Goal: Task Accomplishment & Management: Manage account settings

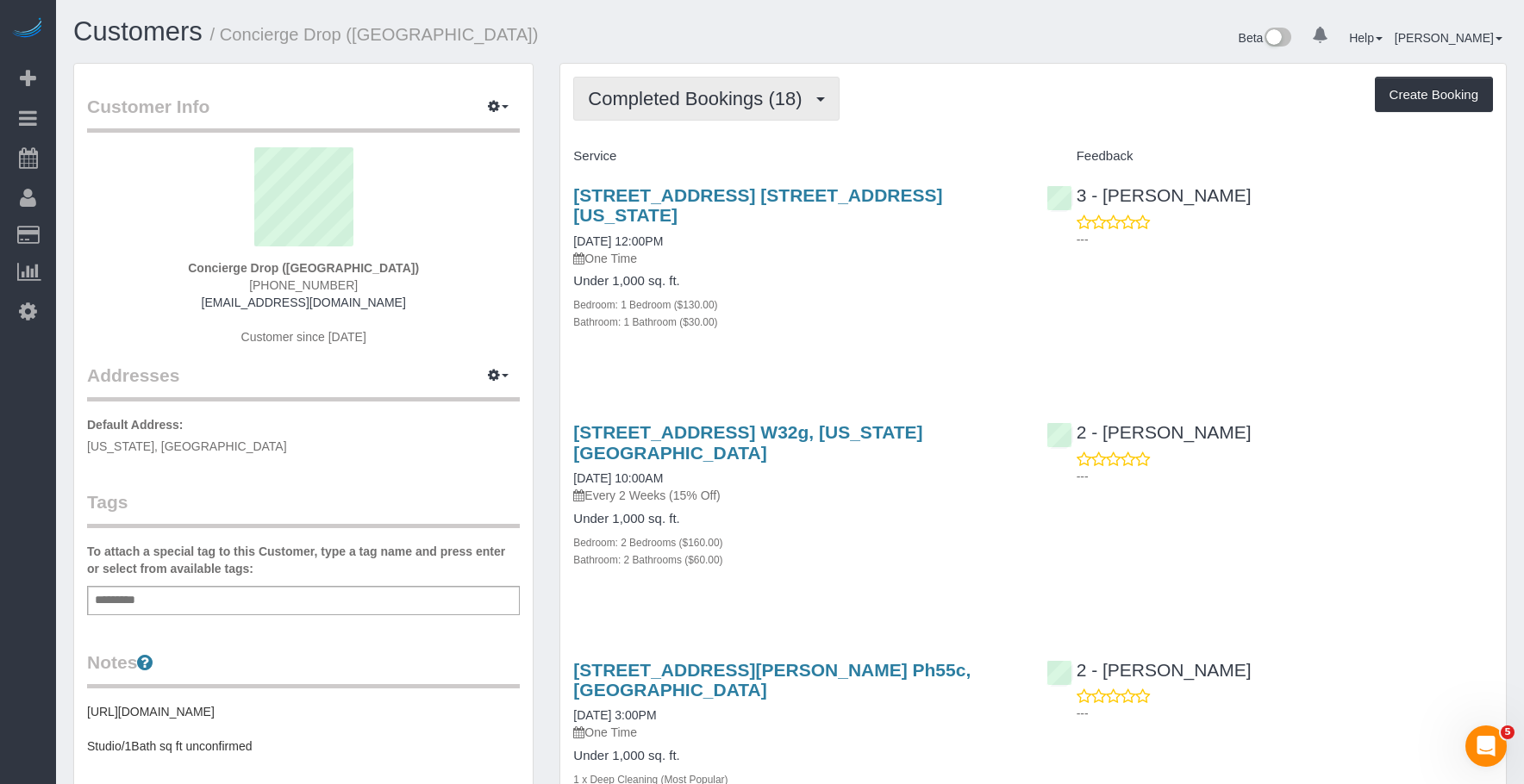
click at [675, 103] on span "Completed Bookings (18)" at bounding box center [698, 98] width 222 height 21
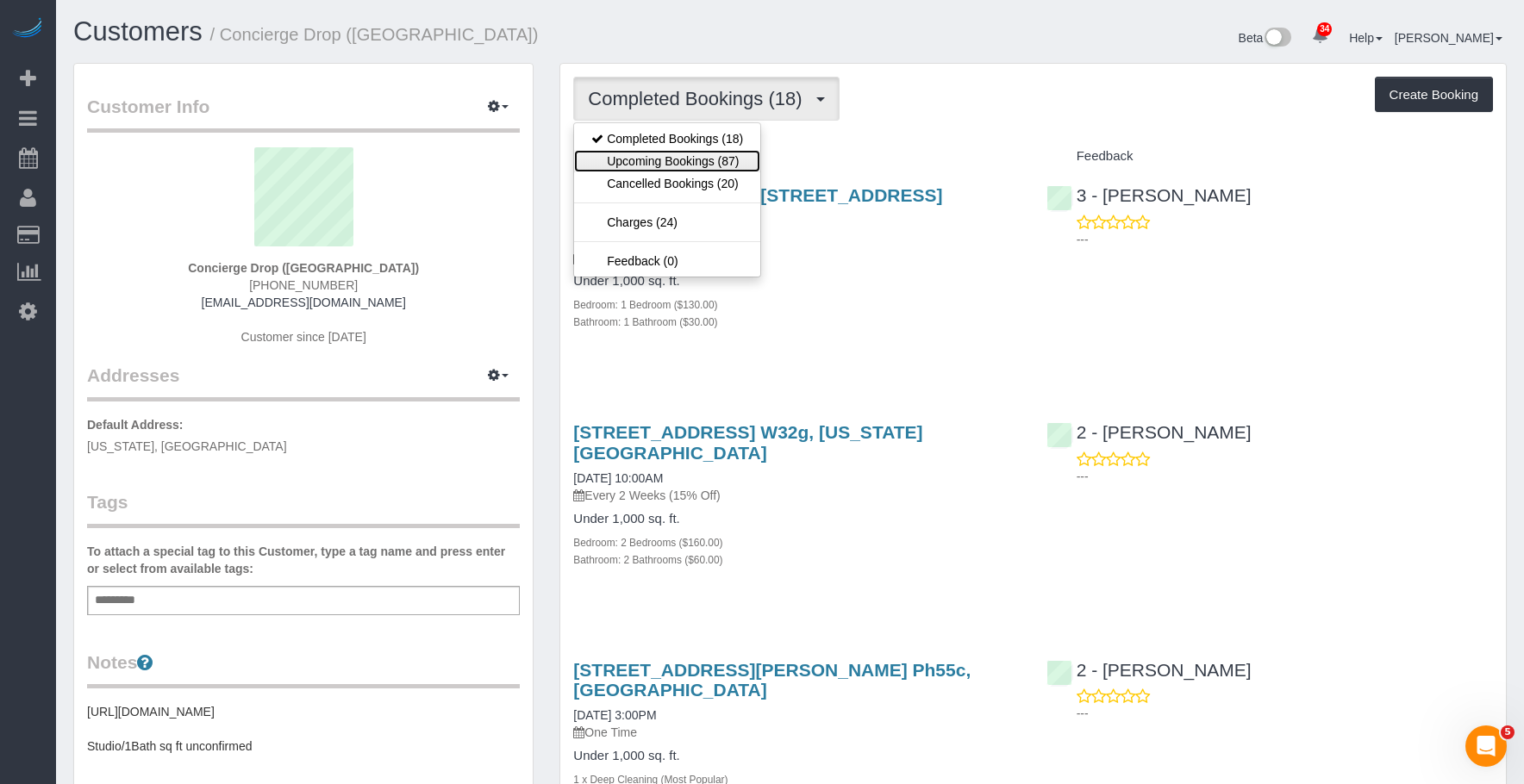
drag, startPoint x: 665, startPoint y: 160, endPoint x: 701, endPoint y: 178, distance: 40.2
click at [665, 160] on link "Upcoming Bookings (87)" at bounding box center [667, 160] width 186 height 22
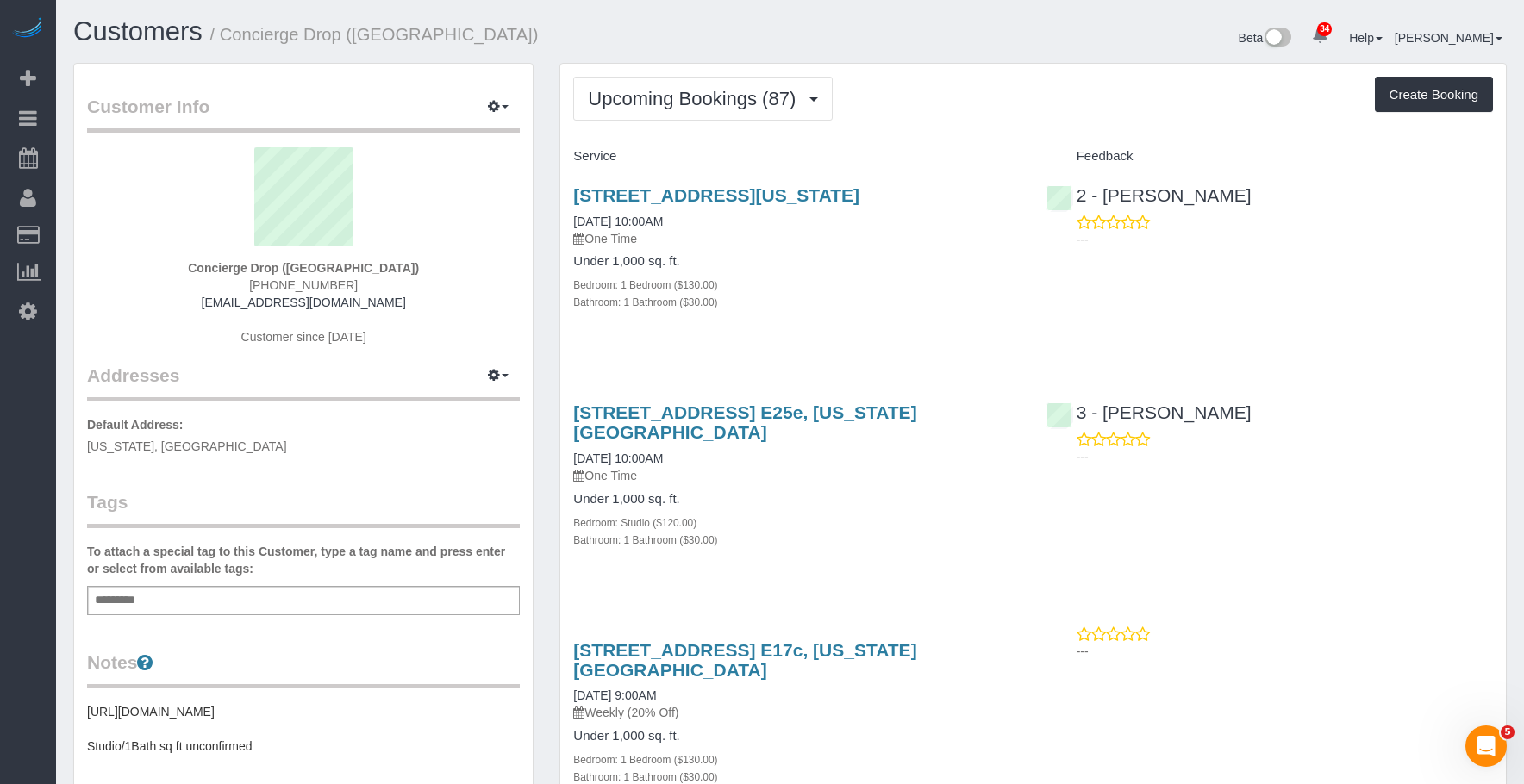
scroll to position [86, 0]
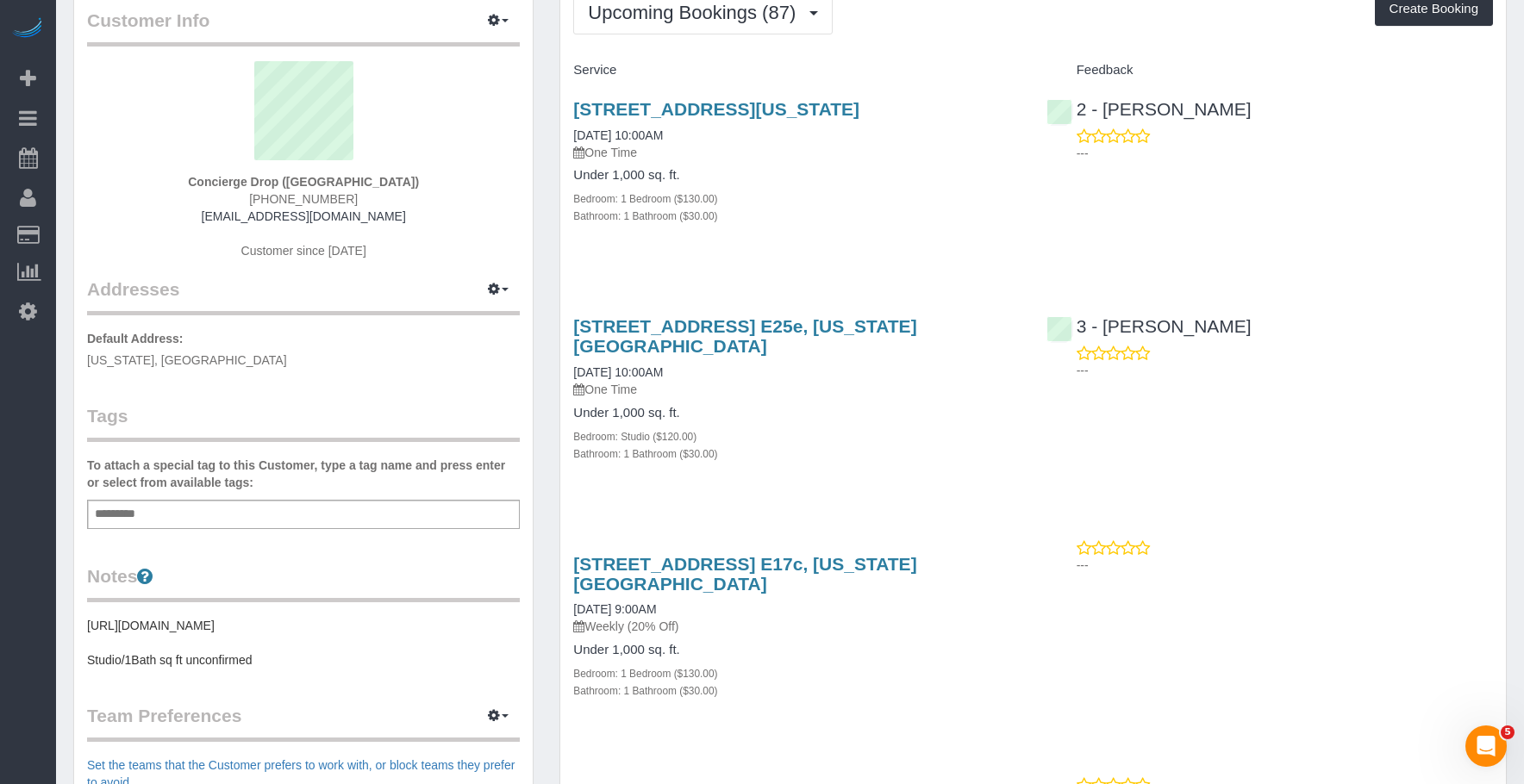
click at [914, 449] on div "626 1st Avenue, Apt. E25e, New York, NY 10016 10/05/2025 10:00AM One Time Under…" at bounding box center [797, 398] width 473 height 194
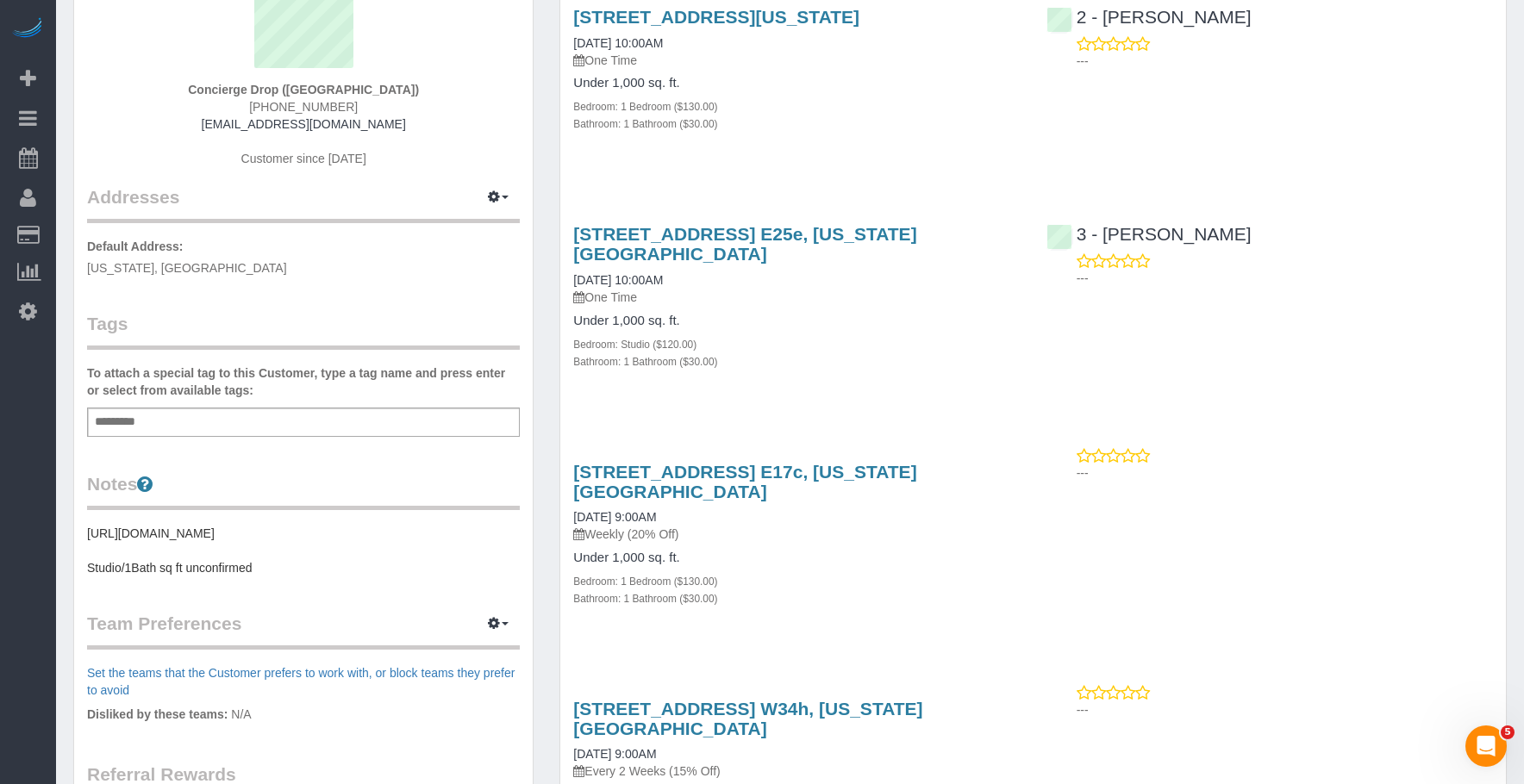
scroll to position [345, 0]
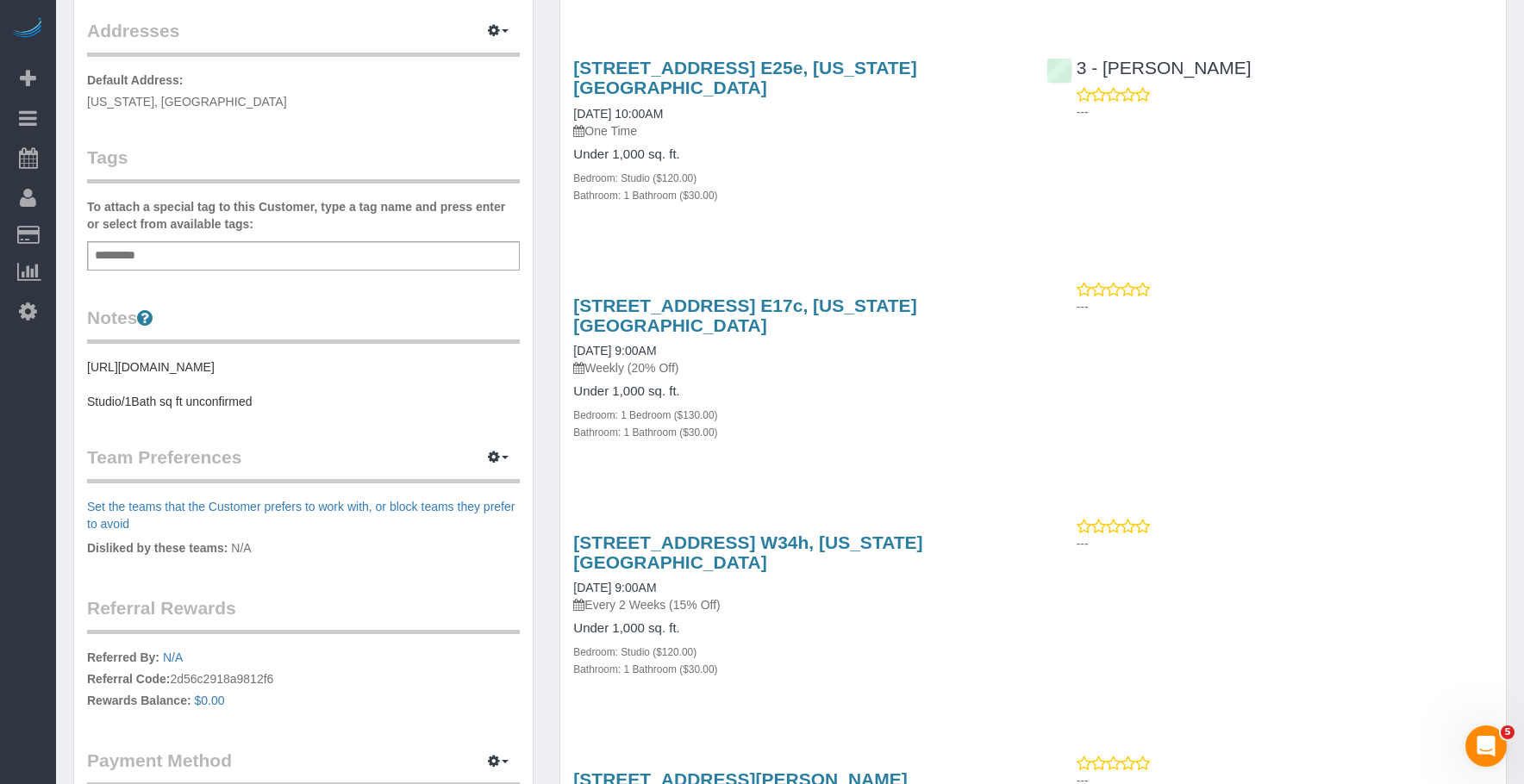
click at [864, 596] on p "Every 2 Weeks (15% Off)" at bounding box center [797, 604] width 447 height 17
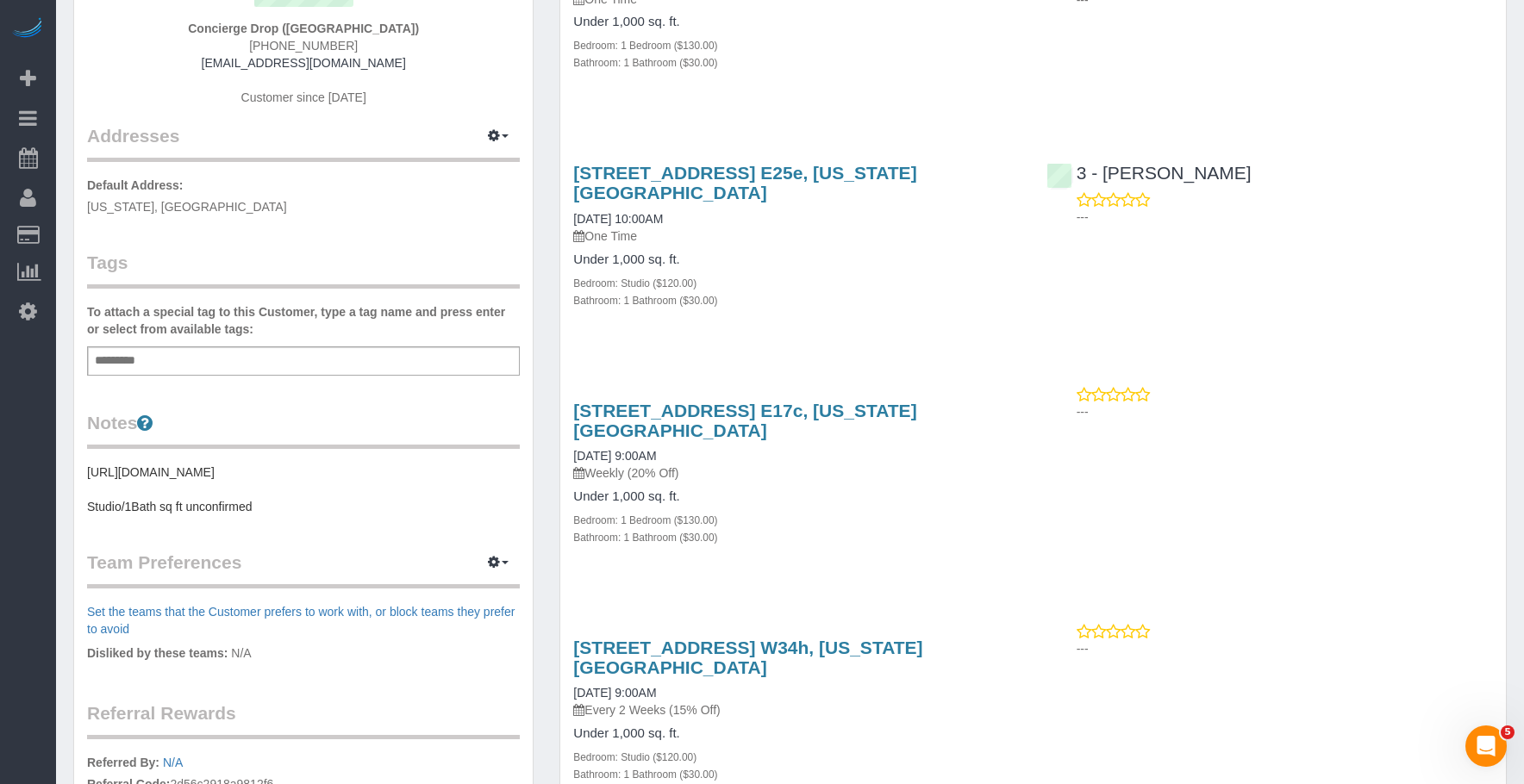
scroll to position [0, 0]
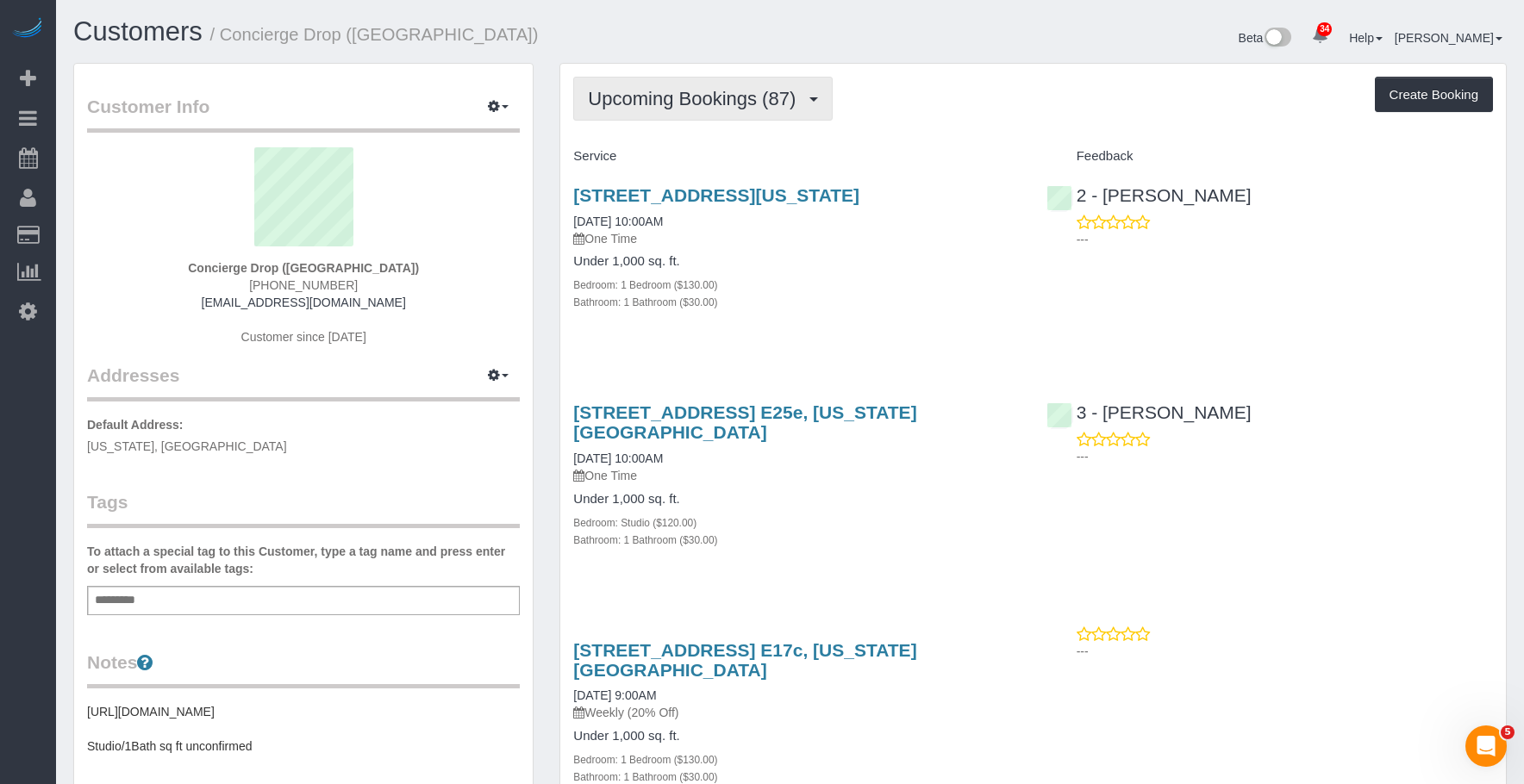
click at [698, 114] on button "Upcoming Bookings (87)" at bounding box center [703, 99] width 259 height 44
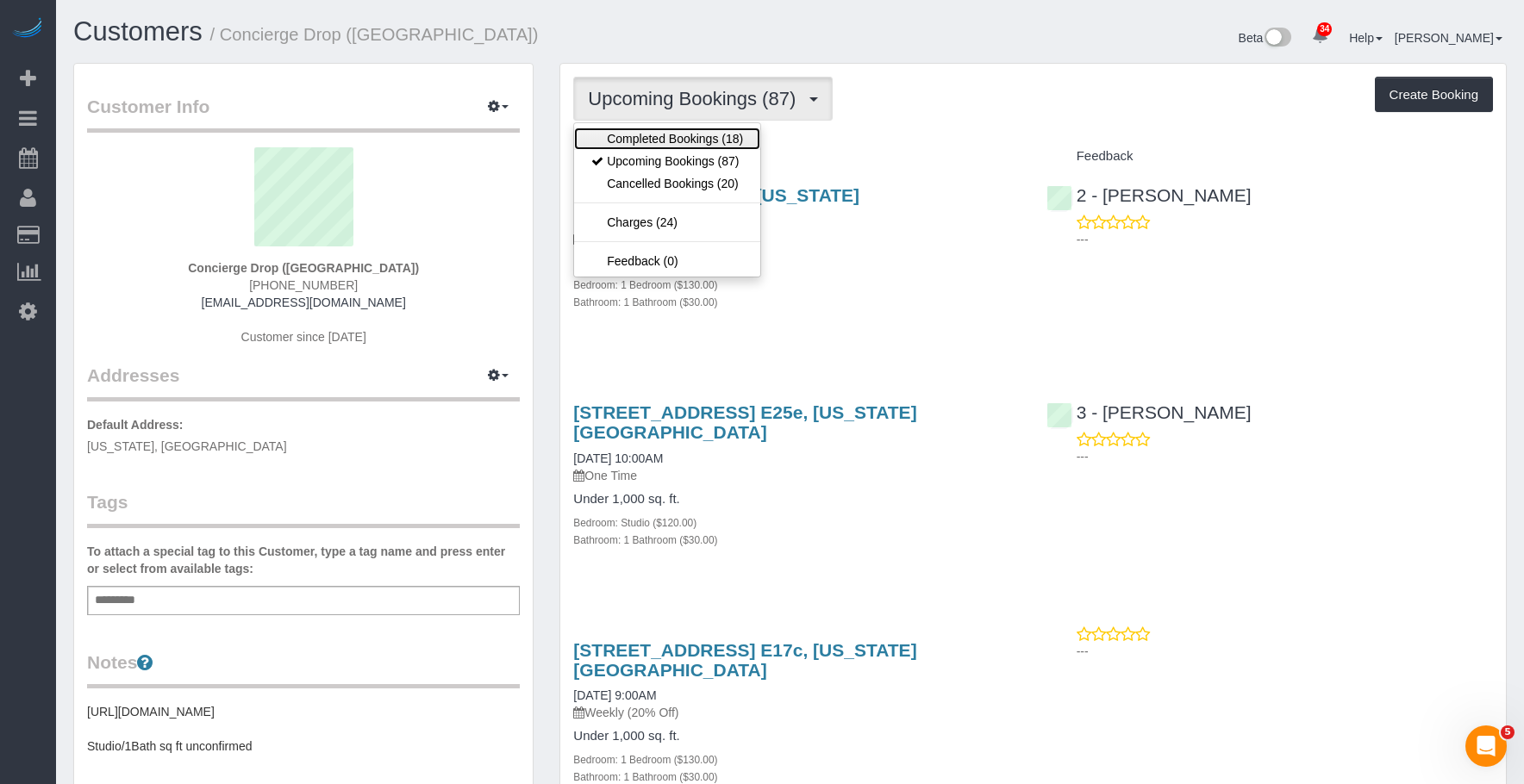
click at [702, 148] on link "Completed Bookings (18)" at bounding box center [667, 138] width 186 height 22
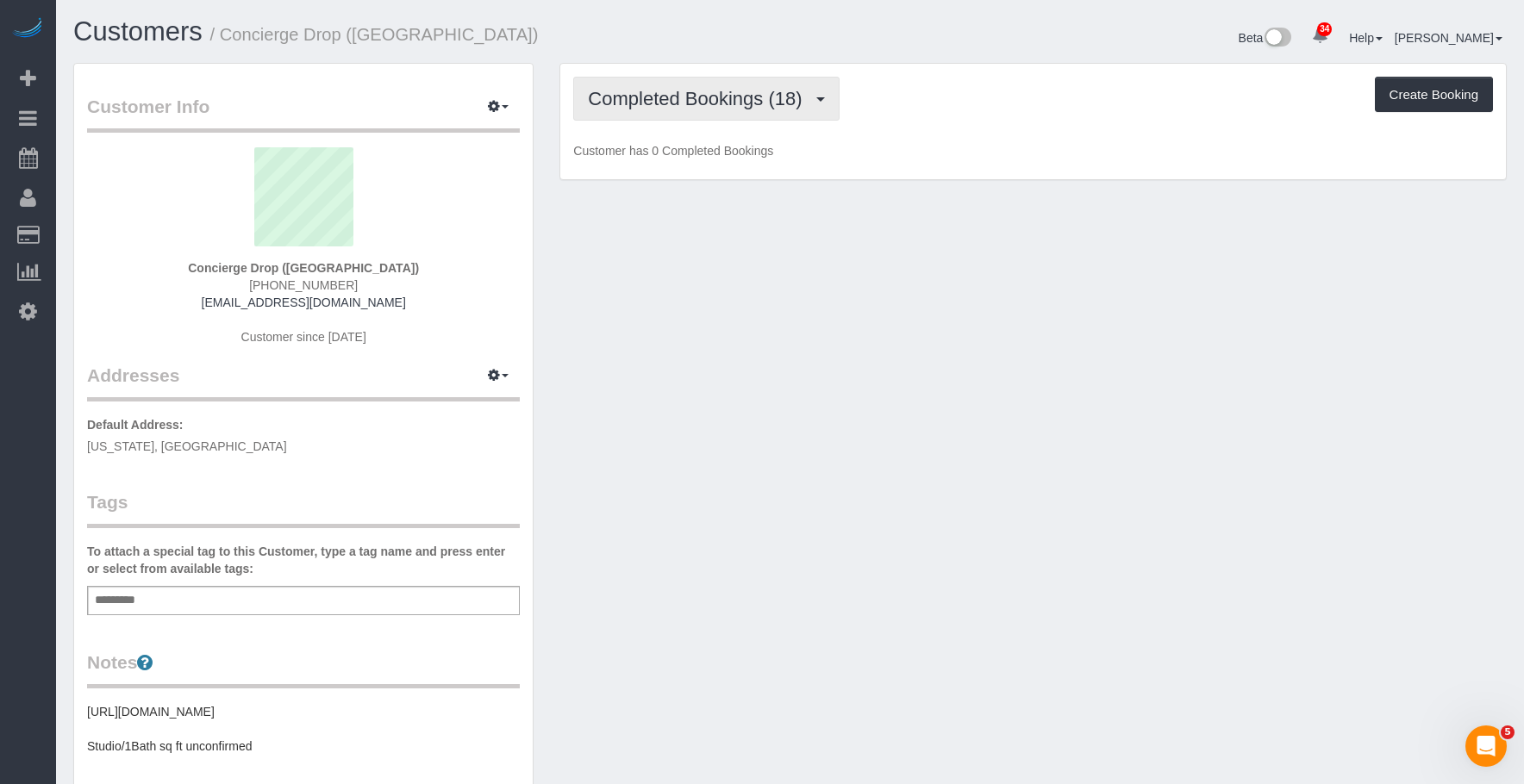
click at [720, 95] on span "Completed Bookings (18)" at bounding box center [698, 98] width 222 height 21
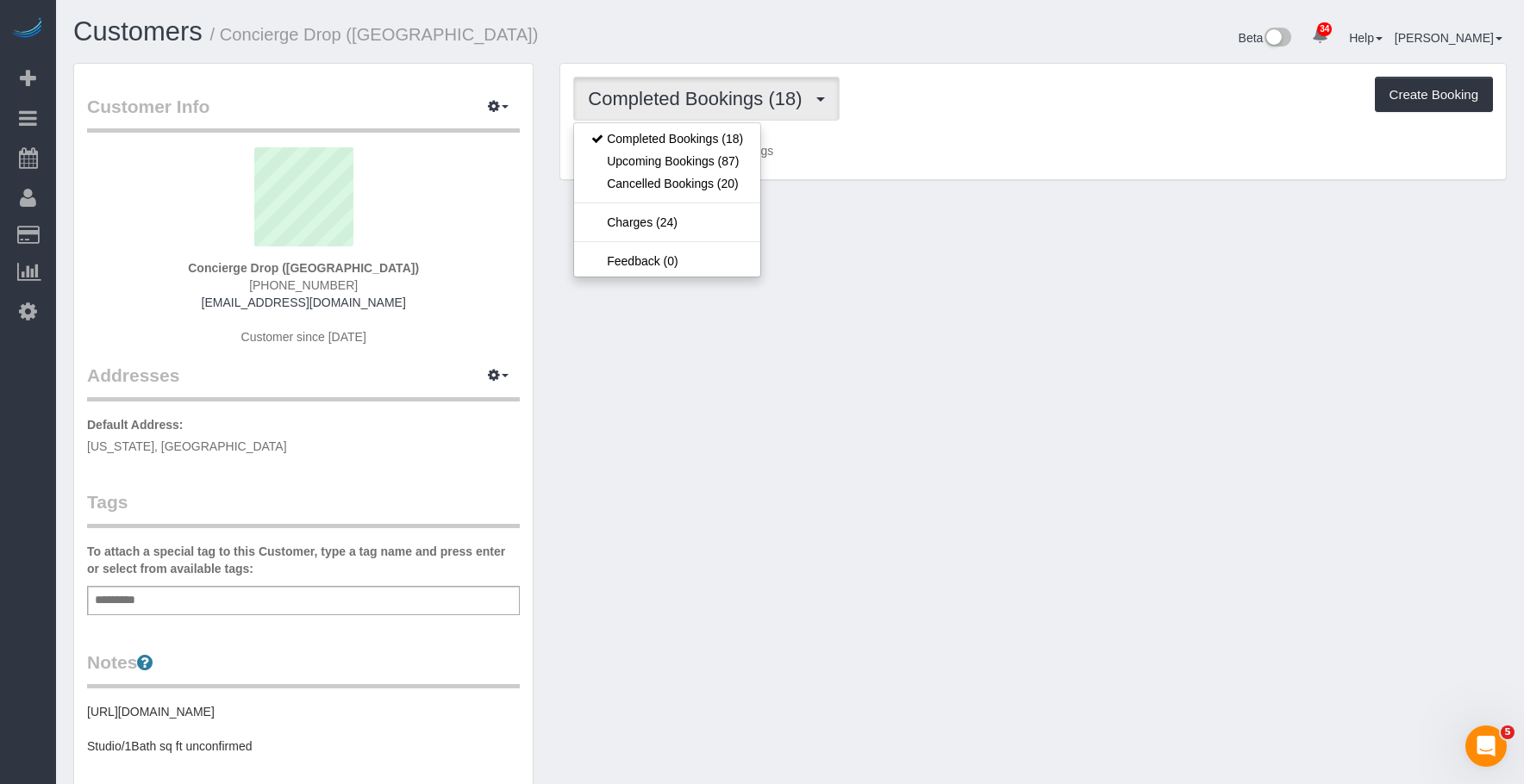
click at [989, 59] on div "Beta 34 Your Notifications You have 0 alerts × You have 1 to charge for 10/03/2…" at bounding box center [1155, 40] width 730 height 46
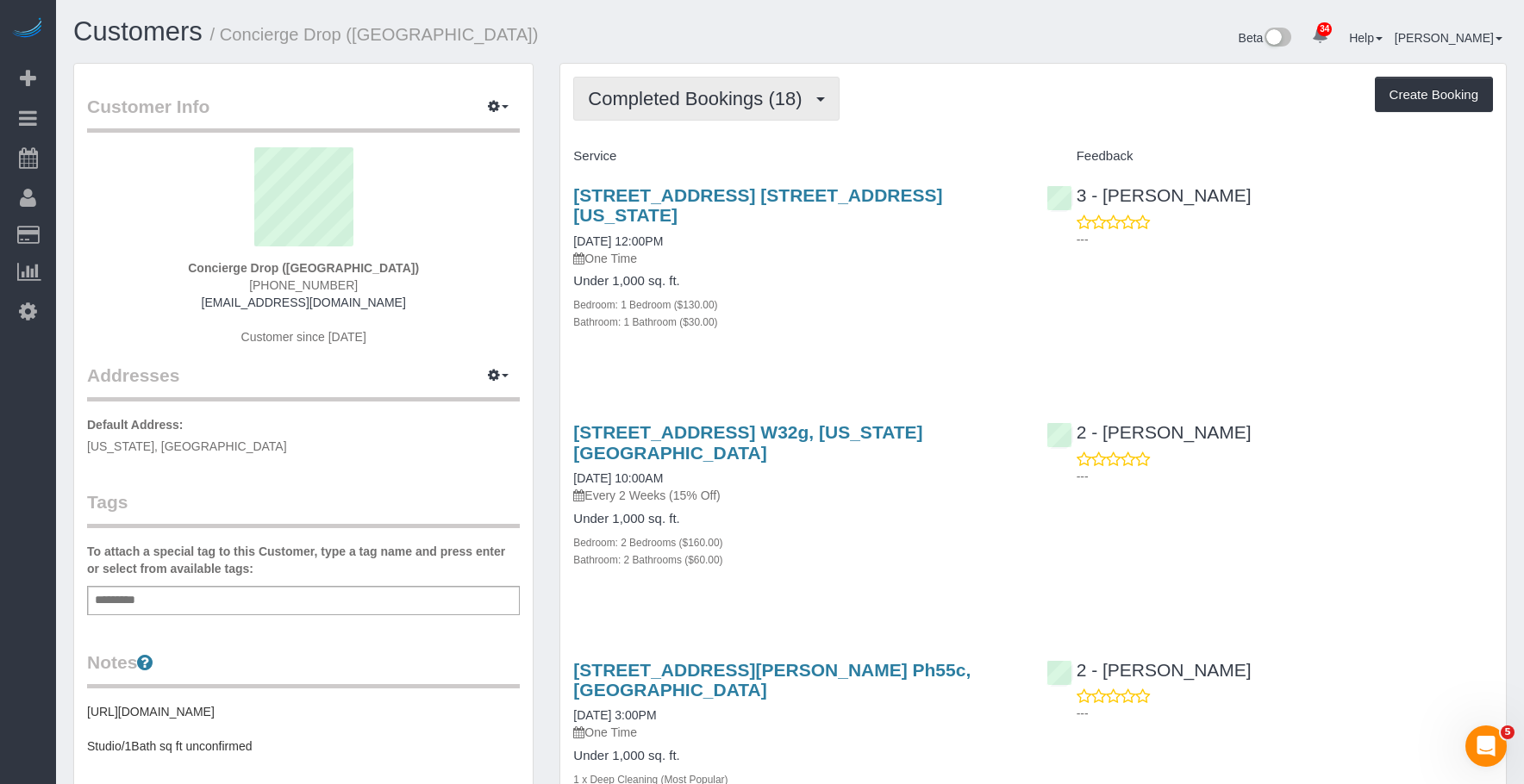
click at [737, 104] on span "Completed Bookings (18)" at bounding box center [698, 98] width 222 height 21
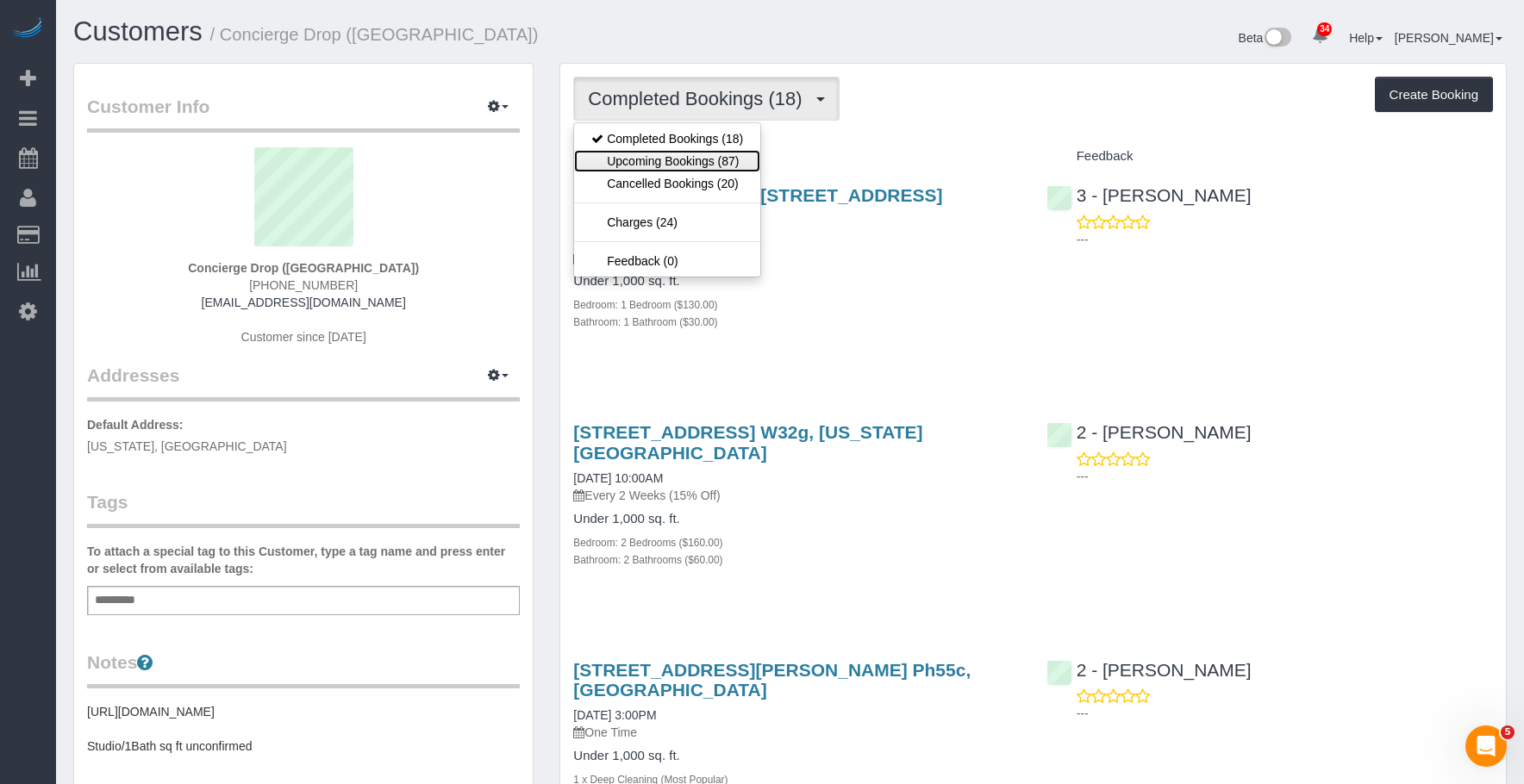
click at [719, 154] on link "Upcoming Bookings (87)" at bounding box center [667, 160] width 186 height 22
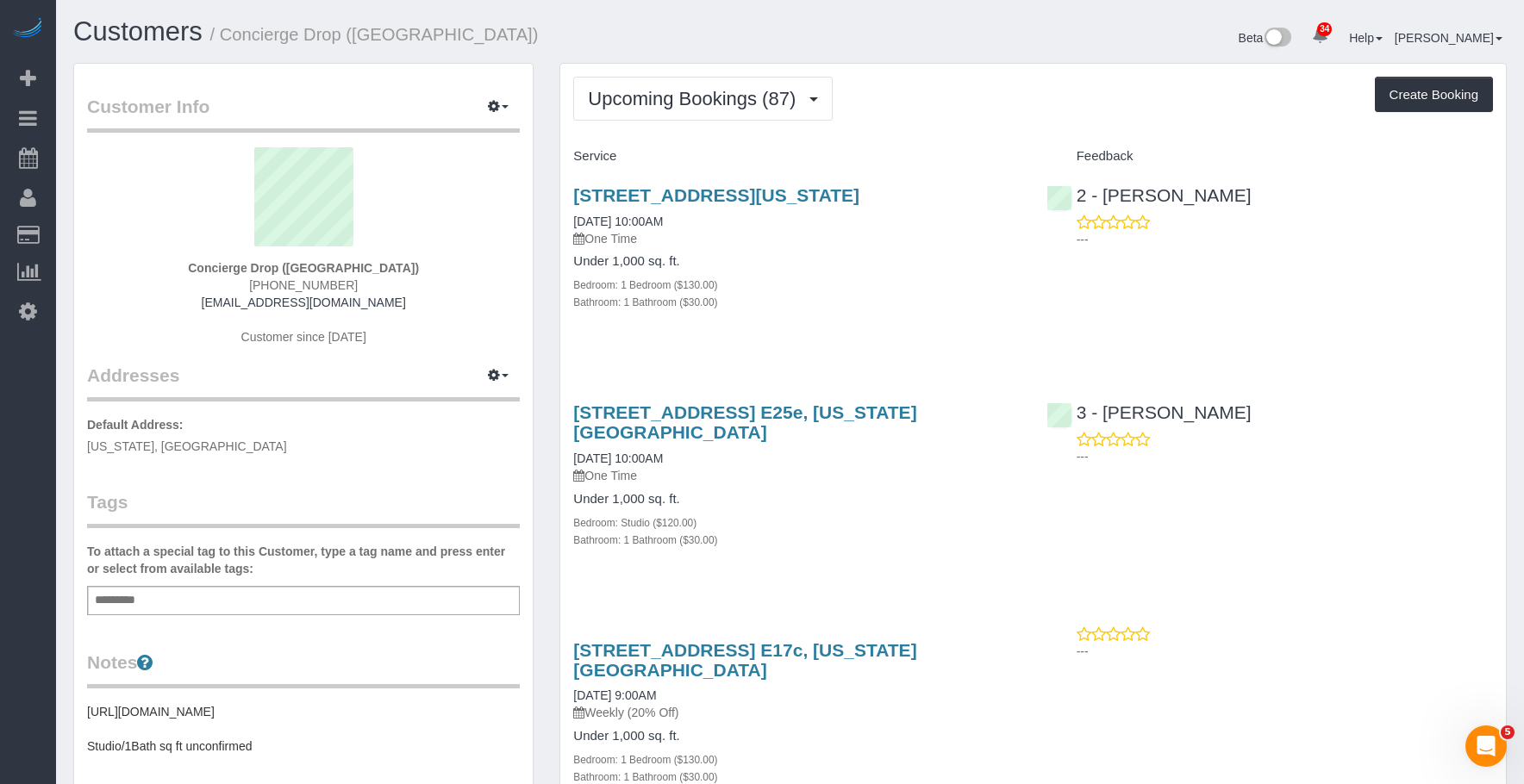
click at [949, 117] on div "Upcoming Bookings (87) Completed Bookings (18) Upcoming Bookings (87) Cancelled…" at bounding box center [1033, 99] width 920 height 44
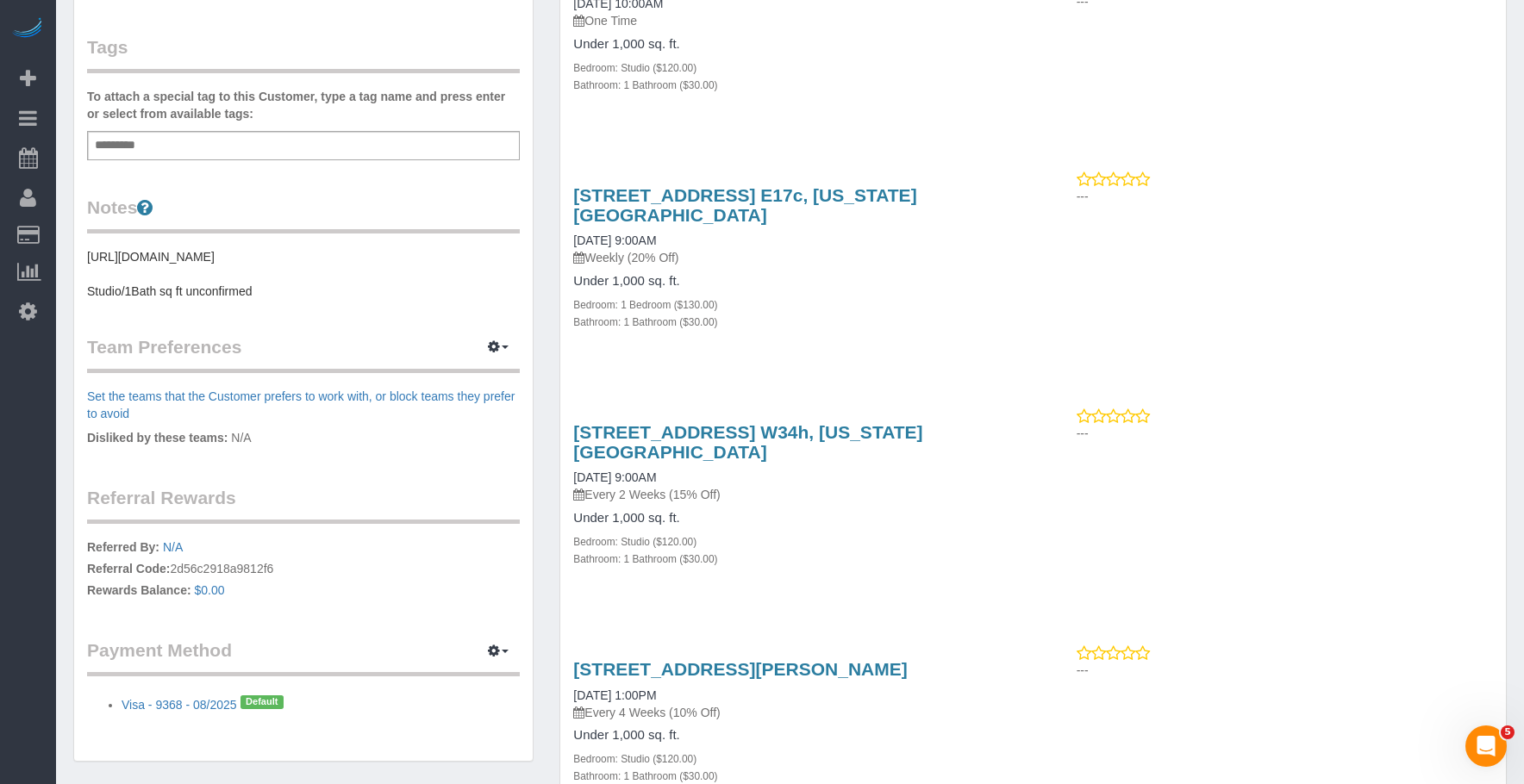
scroll to position [1107, 0]
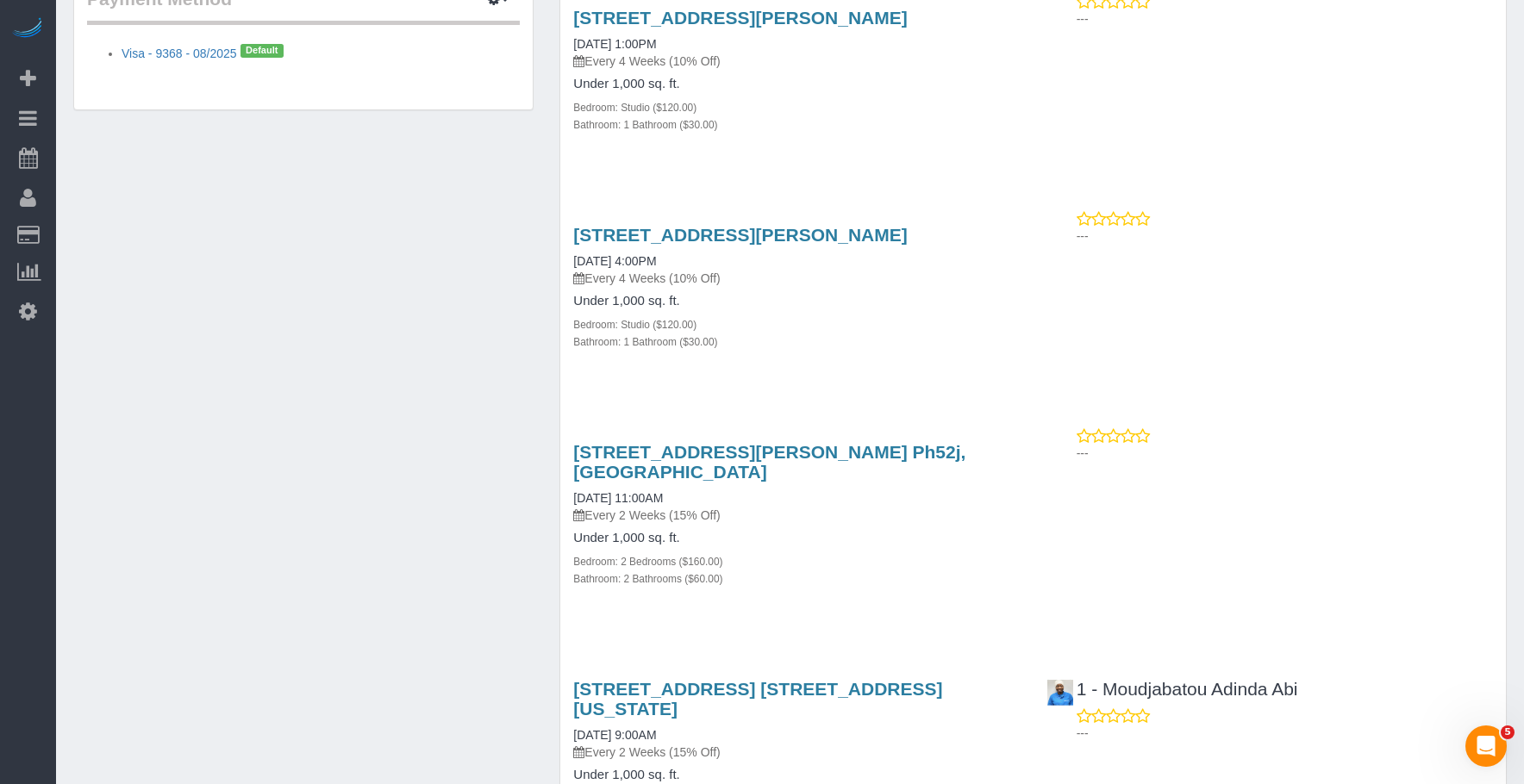
click at [1365, 227] on p "---" at bounding box center [1284, 235] width 416 height 17
click at [934, 333] on div "Bathroom: 1 Bathroom ($30.00)" at bounding box center [797, 341] width 447 height 17
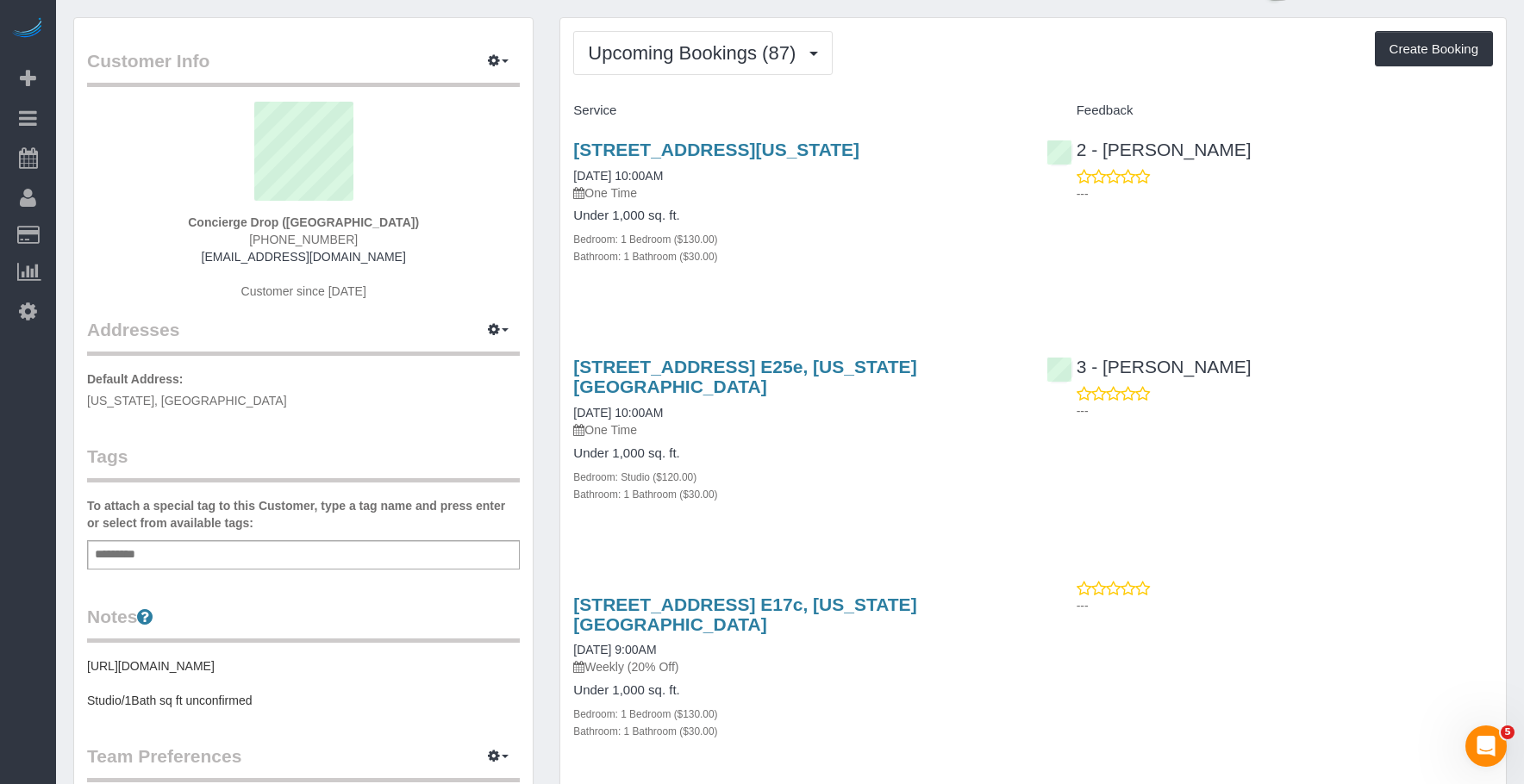
scroll to position [0, 0]
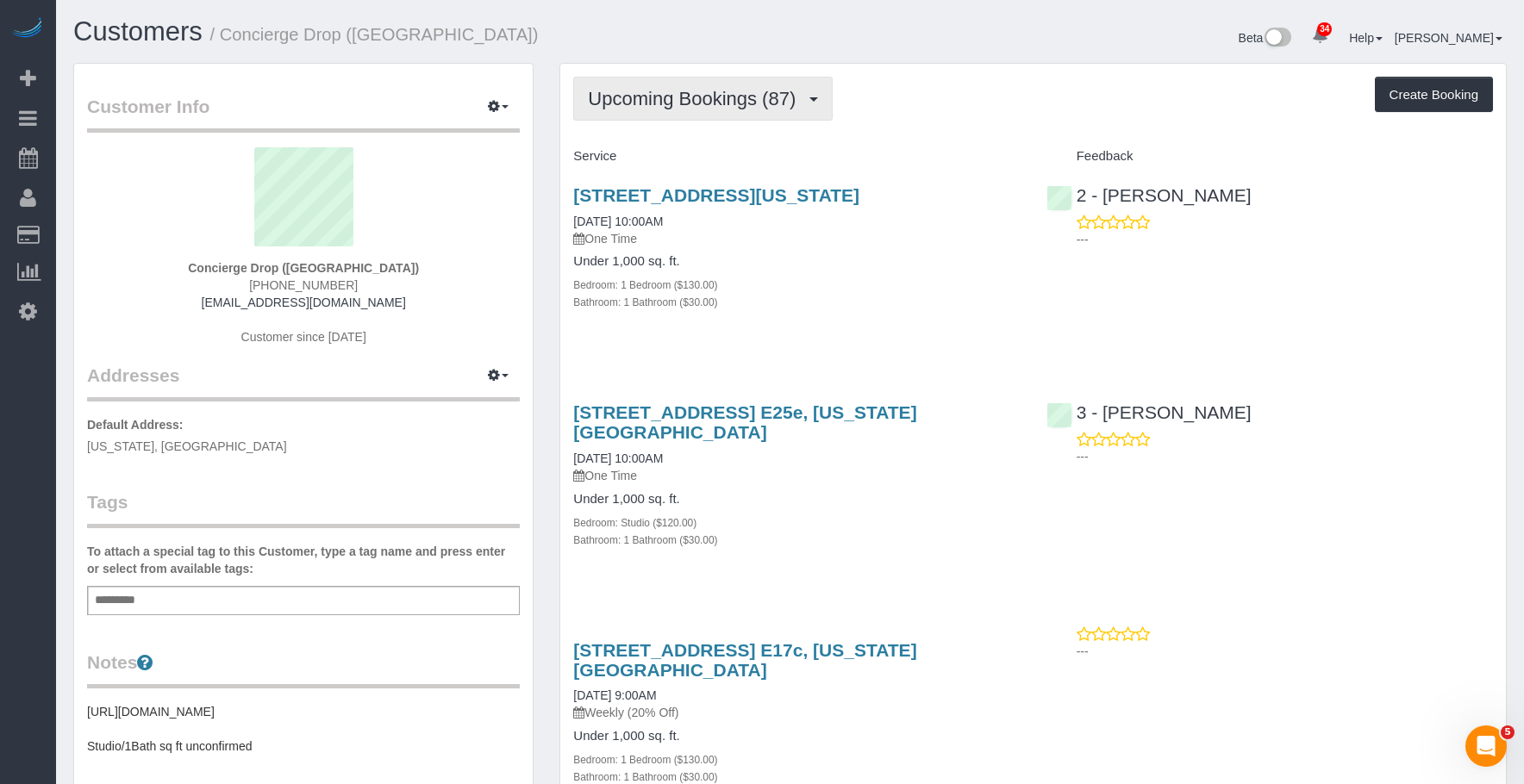
click at [710, 105] on span "Upcoming Bookings (87)" at bounding box center [696, 98] width 216 height 21
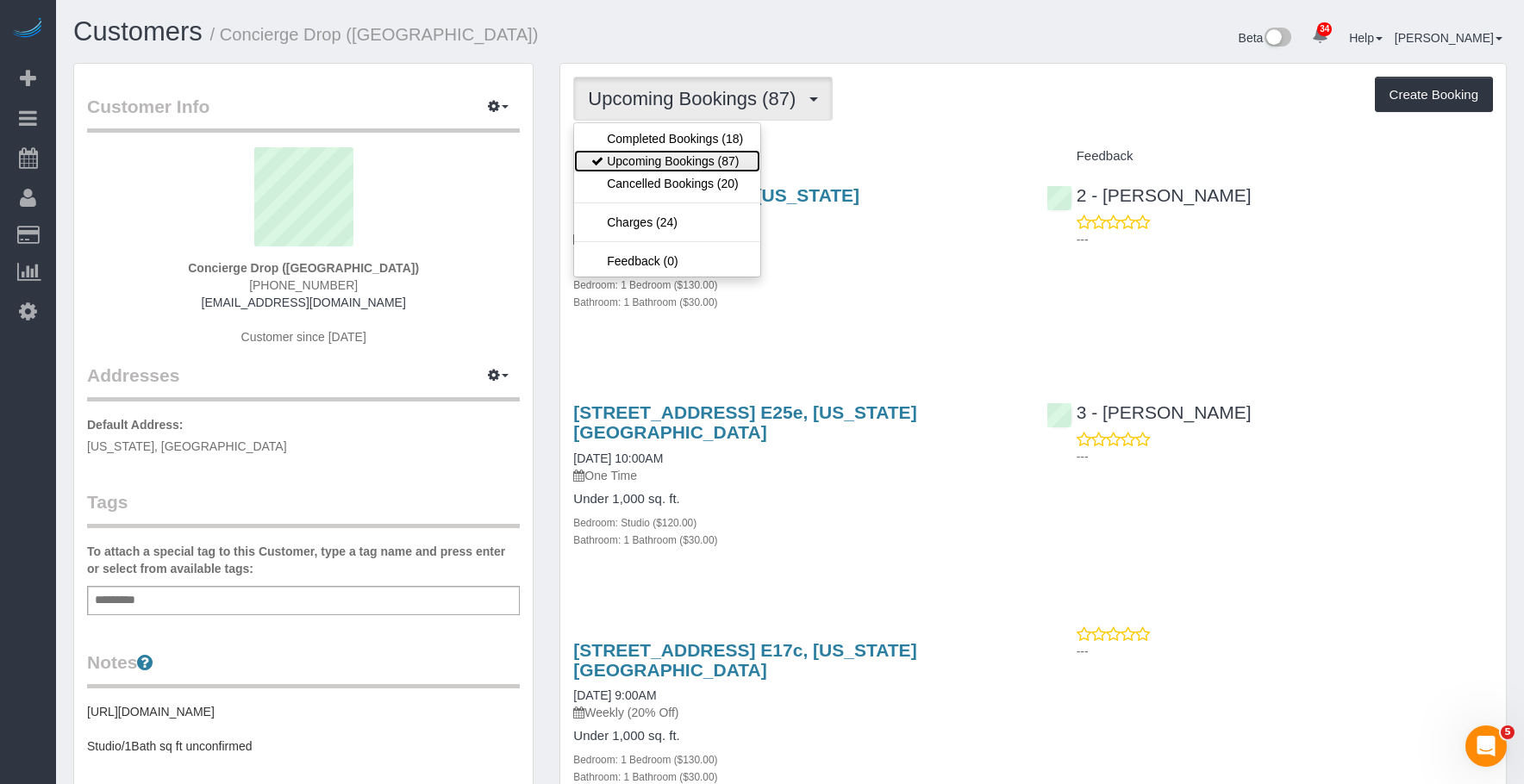
click at [690, 165] on link "Upcoming Bookings (87)" at bounding box center [667, 160] width 186 height 22
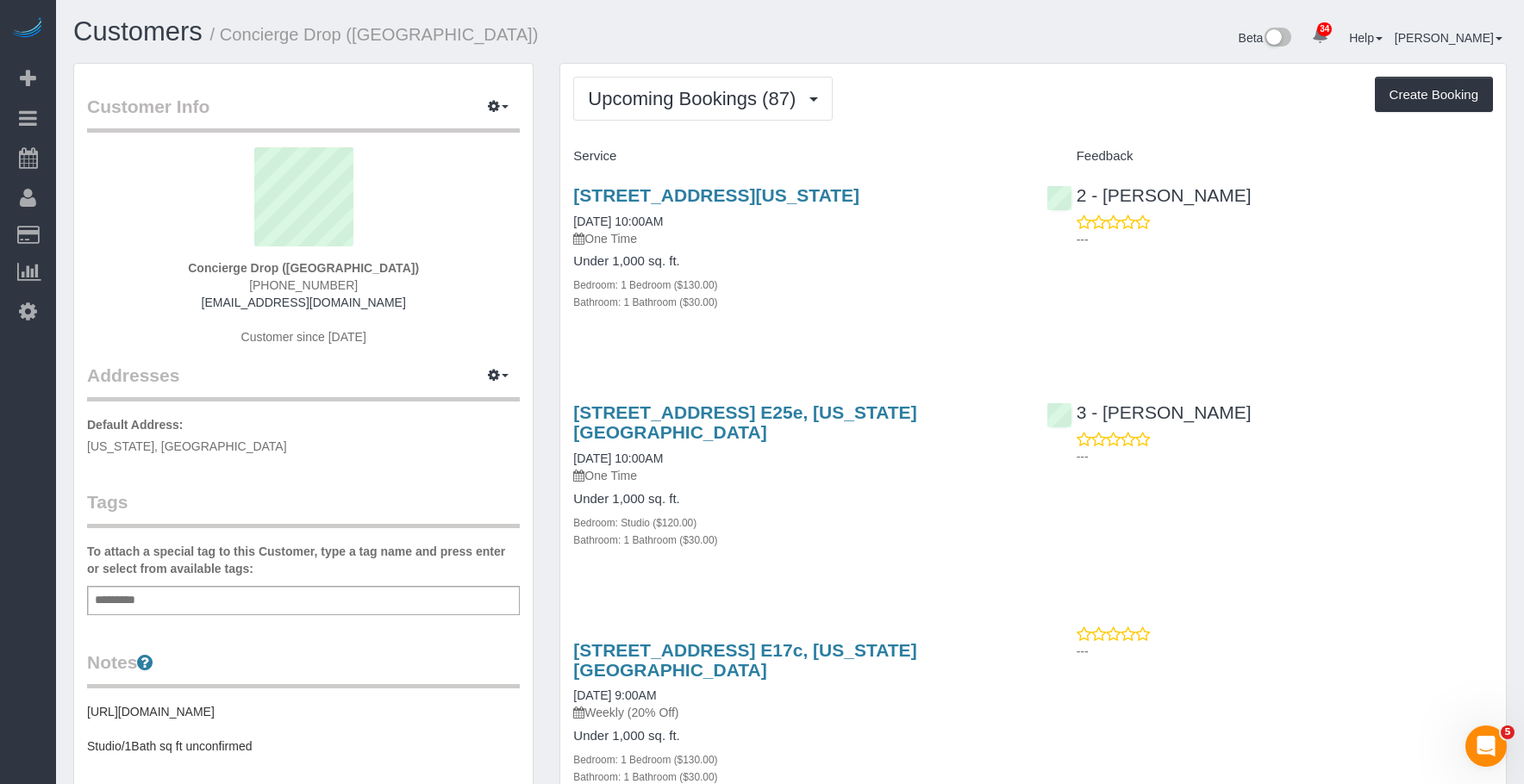
click at [944, 111] on div "Upcoming Bookings (87) Completed Bookings (18) Upcoming Bookings (87) Cancelled…" at bounding box center [1033, 99] width 920 height 44
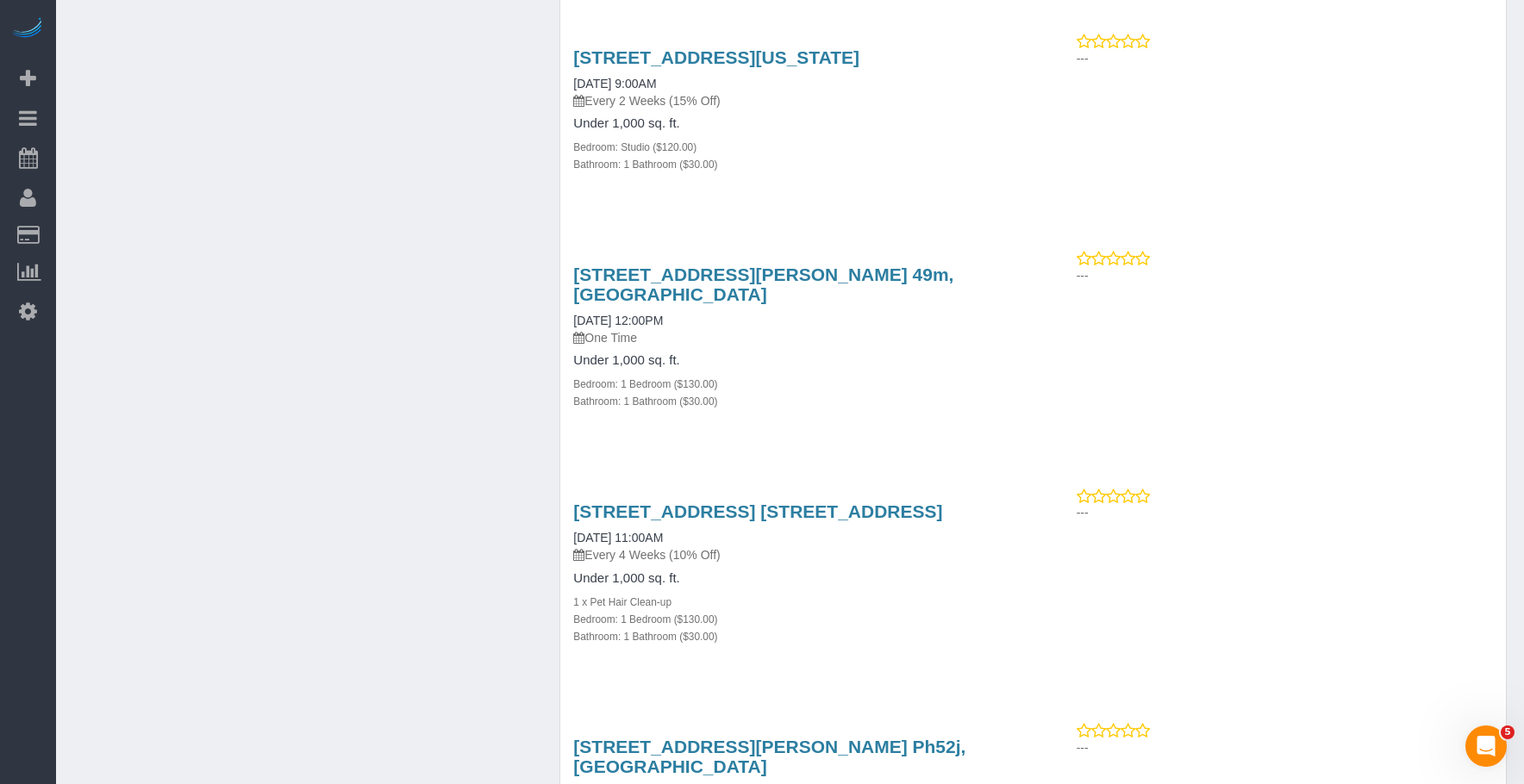
click at [827, 611] on div "Bedroom: 1 Bedroom ($130.00)" at bounding box center [797, 619] width 447 height 17
click at [834, 502] on link "180 Front Street, Apt. 18k, Brooklyn, NY 11201" at bounding box center [758, 511] width 369 height 19
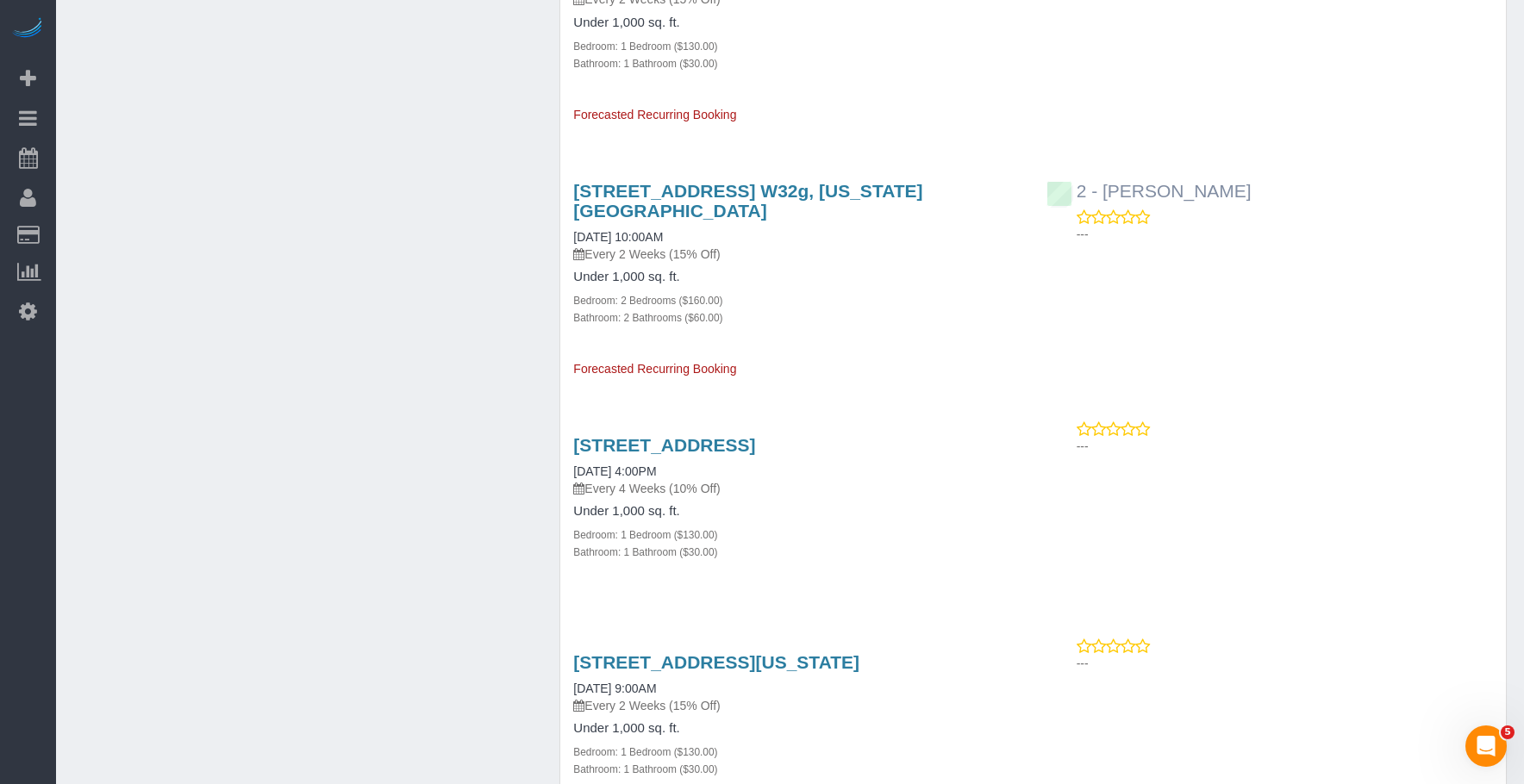
scroll to position [7721, 0]
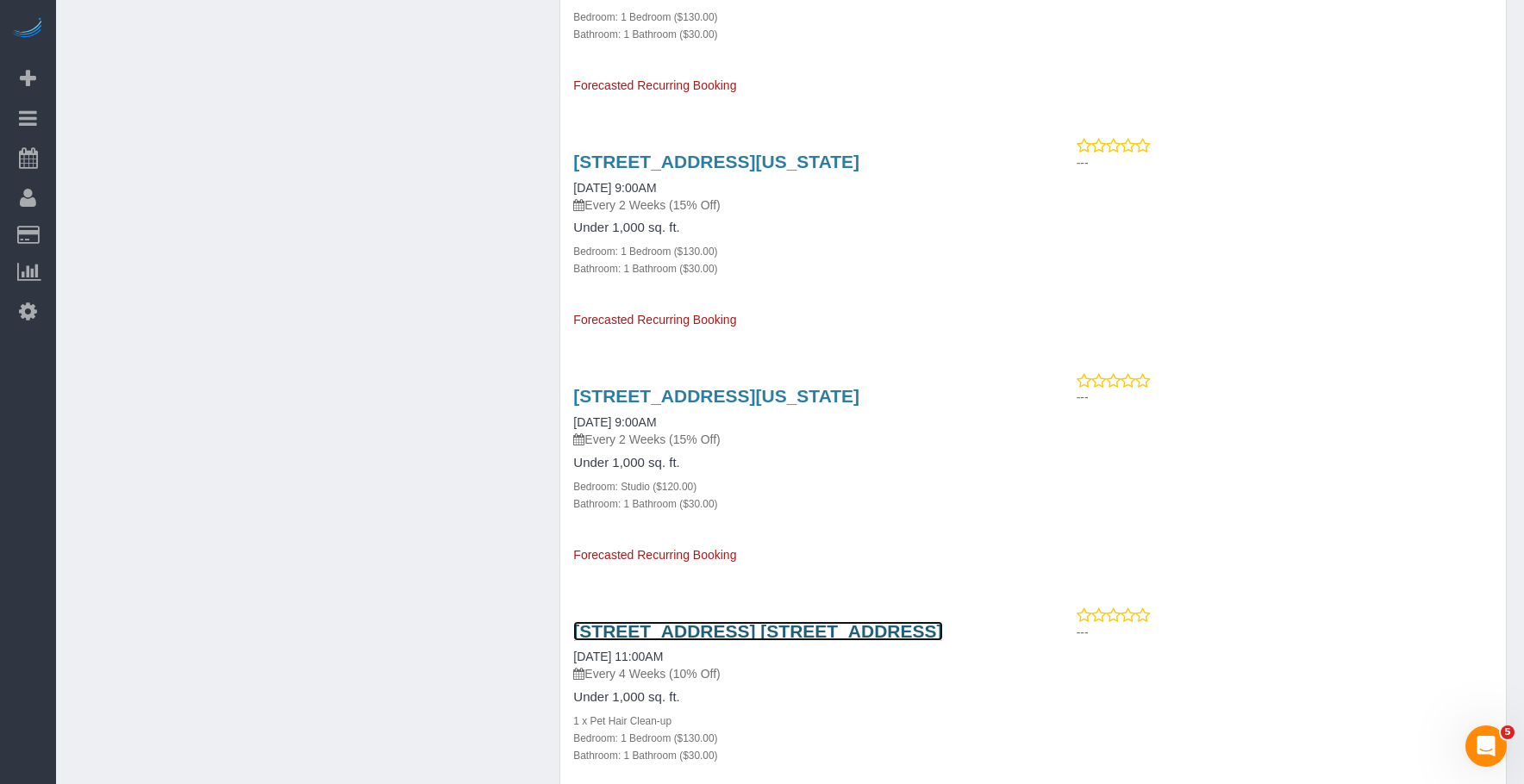
click at [878, 621] on link "180 Front Street, Apt. 18k, Brooklyn, NY 11201" at bounding box center [758, 631] width 369 height 19
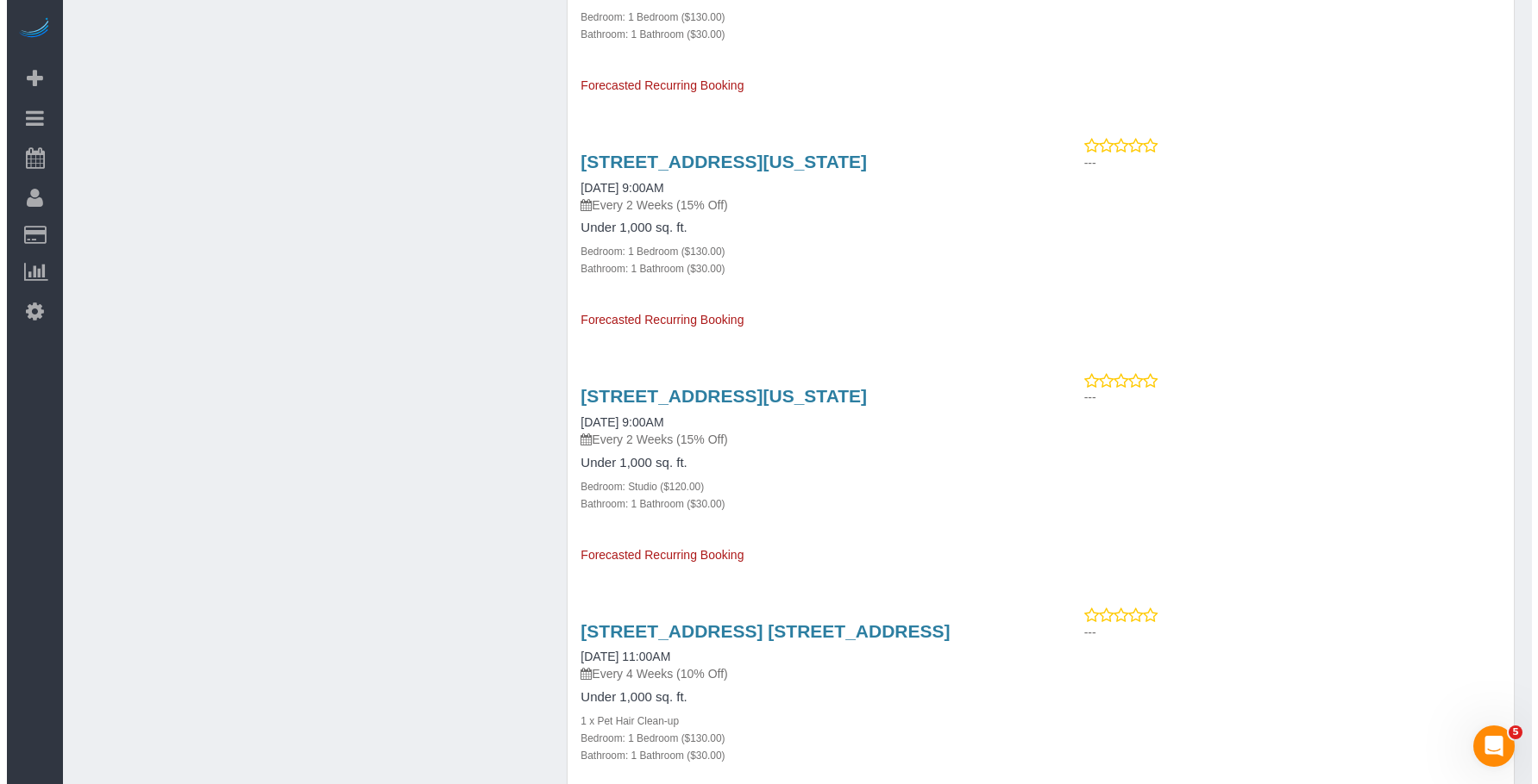
scroll to position [12392, 0]
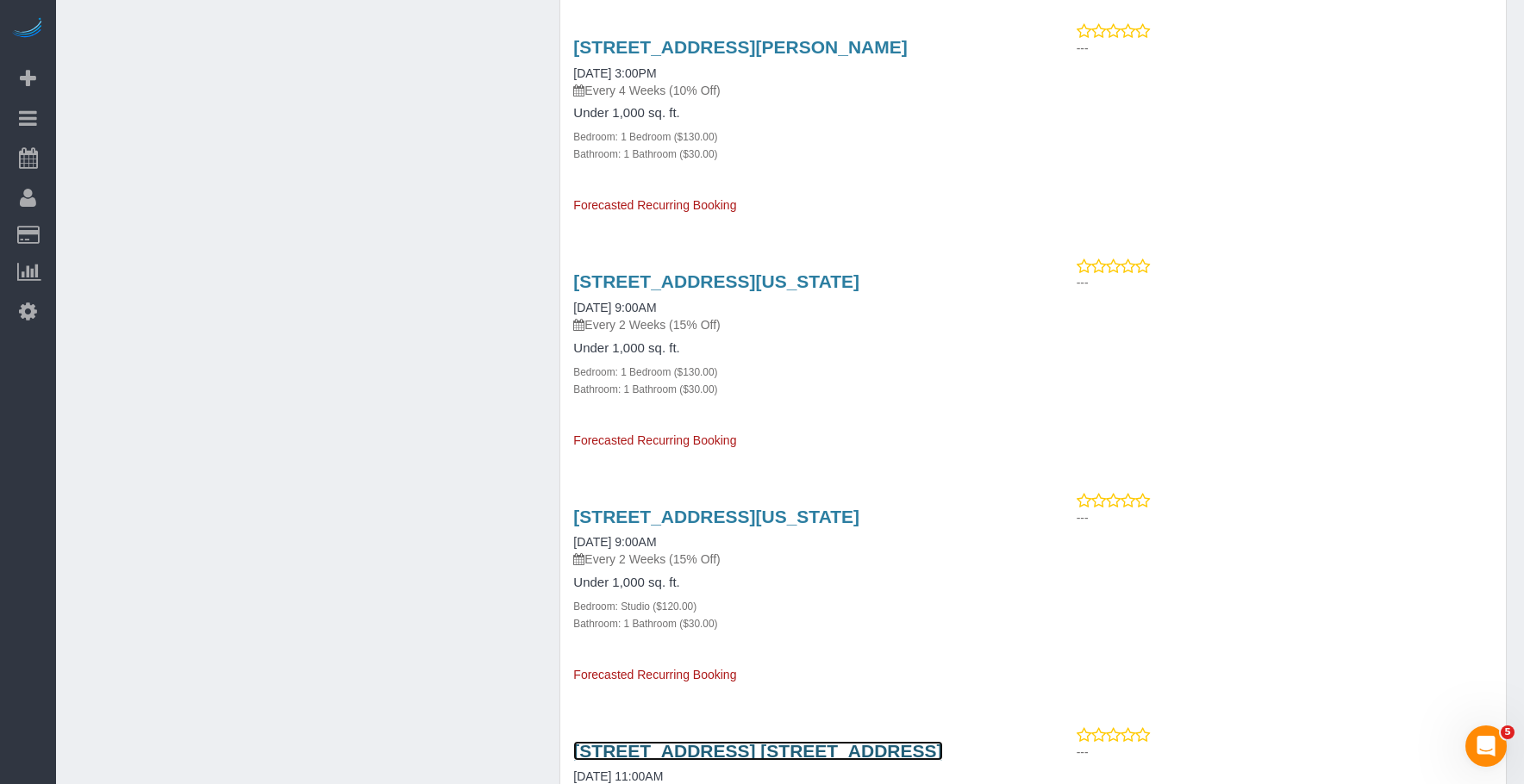
click at [868, 742] on link "180 Front Street, Apt. 18k, Brooklyn, NY 11201" at bounding box center [758, 751] width 369 height 19
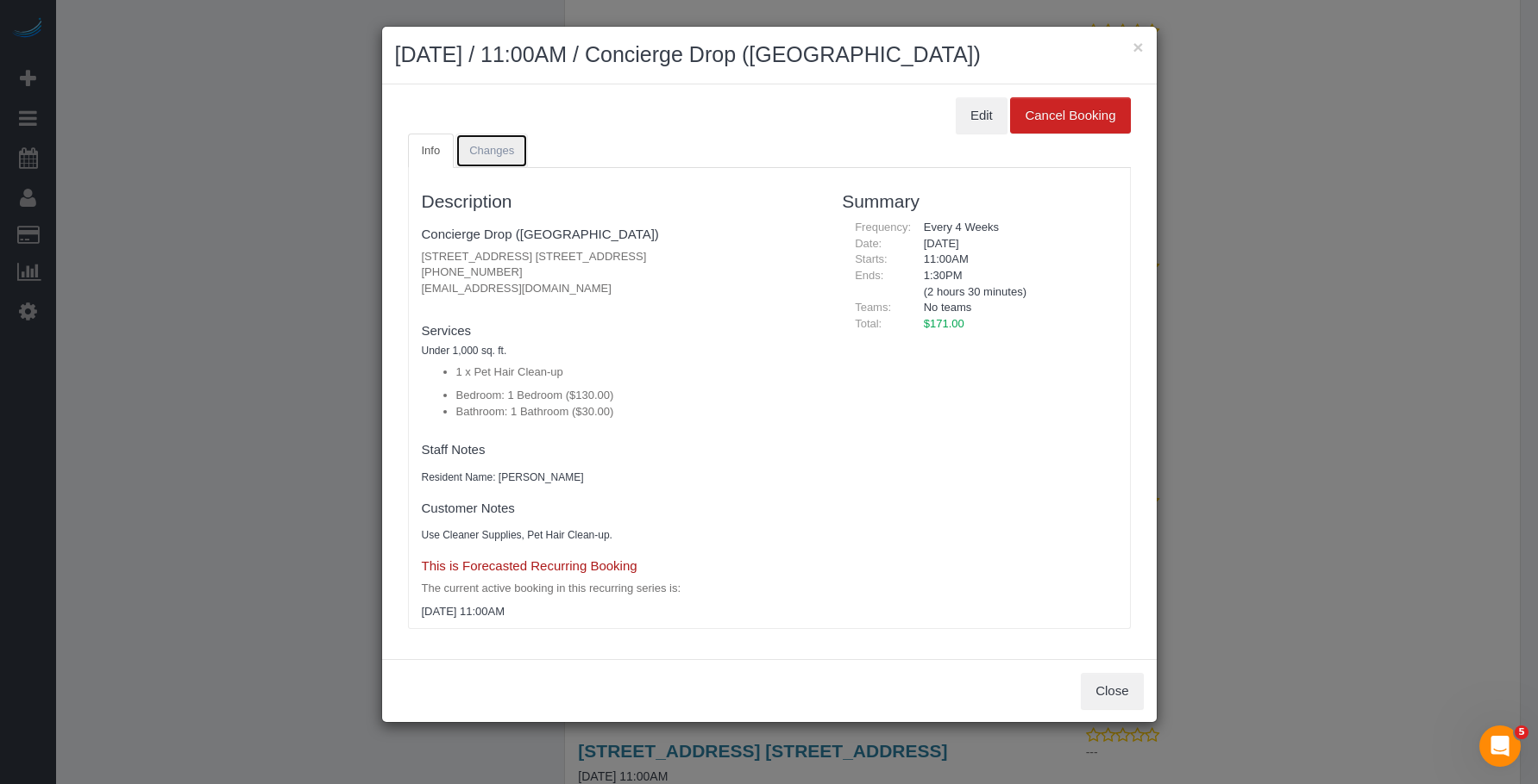
click at [482, 147] on span "Changes" at bounding box center [491, 150] width 45 height 13
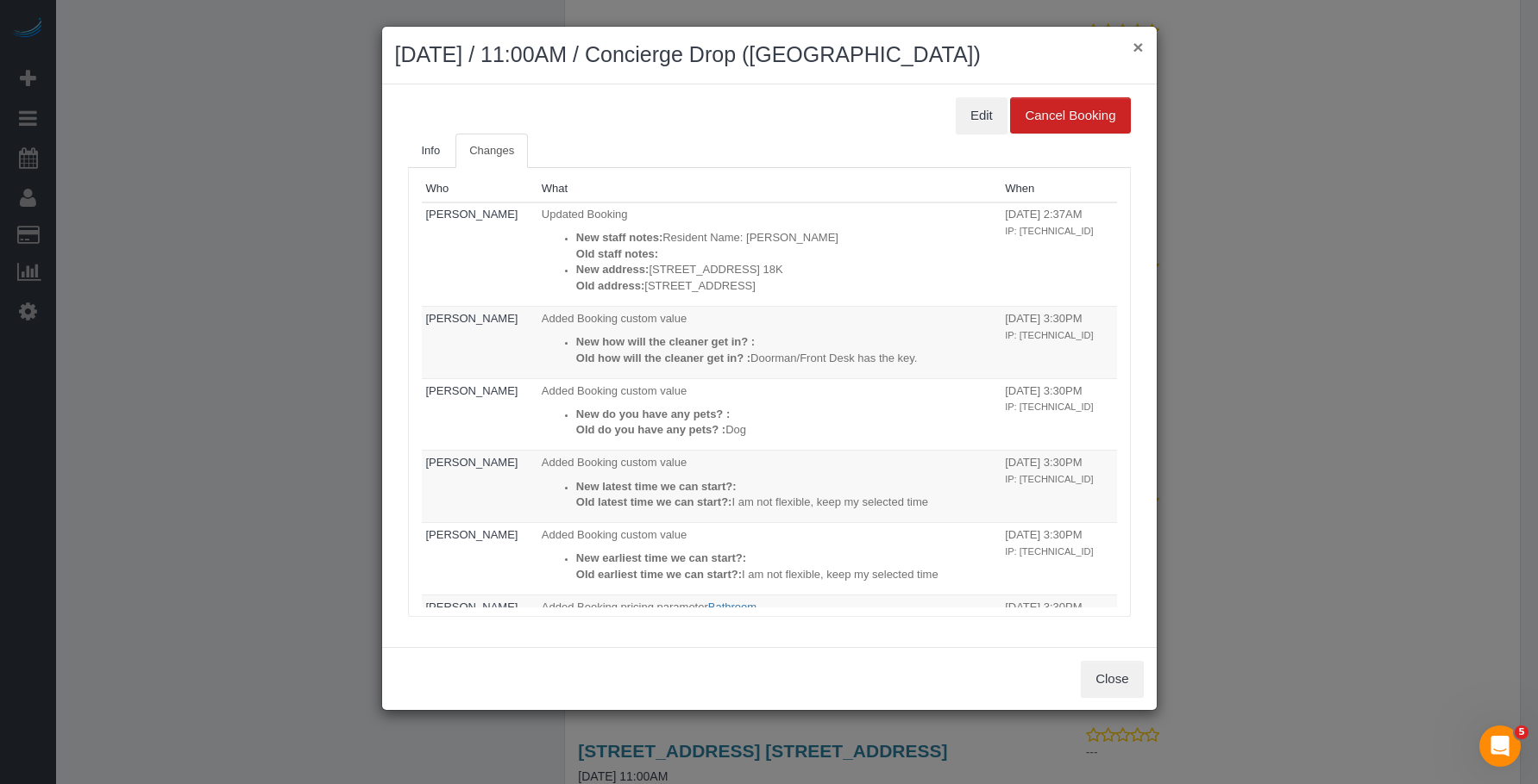
drag, startPoint x: 1138, startPoint y: 46, endPoint x: 1119, endPoint y: 50, distance: 19.4
click at [1138, 46] on button "×" at bounding box center [1138, 47] width 11 height 18
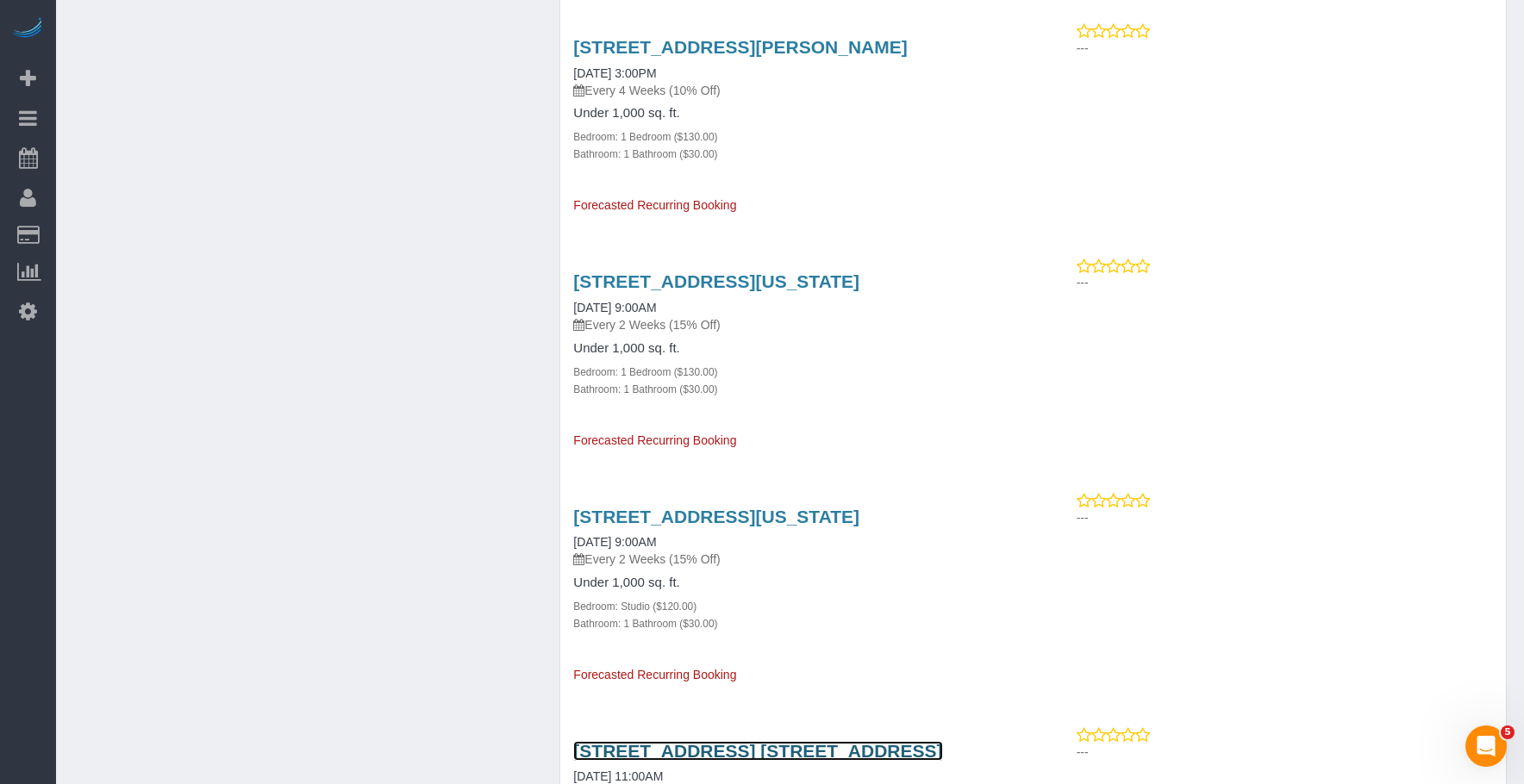
click at [708, 742] on link "180 Front Street, Apt. 18k, Brooklyn, NY 11201" at bounding box center [758, 751] width 369 height 19
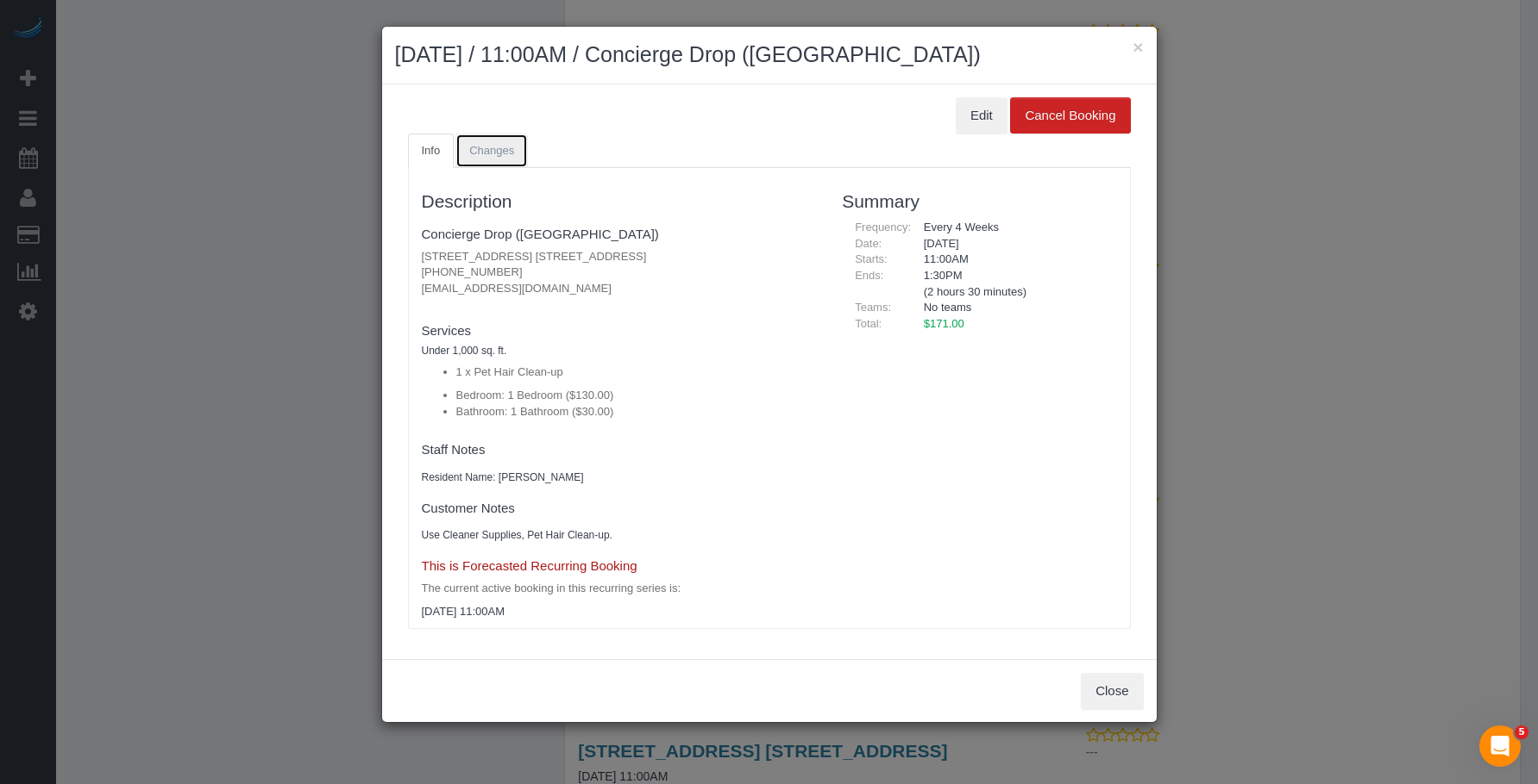
click at [472, 156] on span "Changes" at bounding box center [491, 150] width 45 height 13
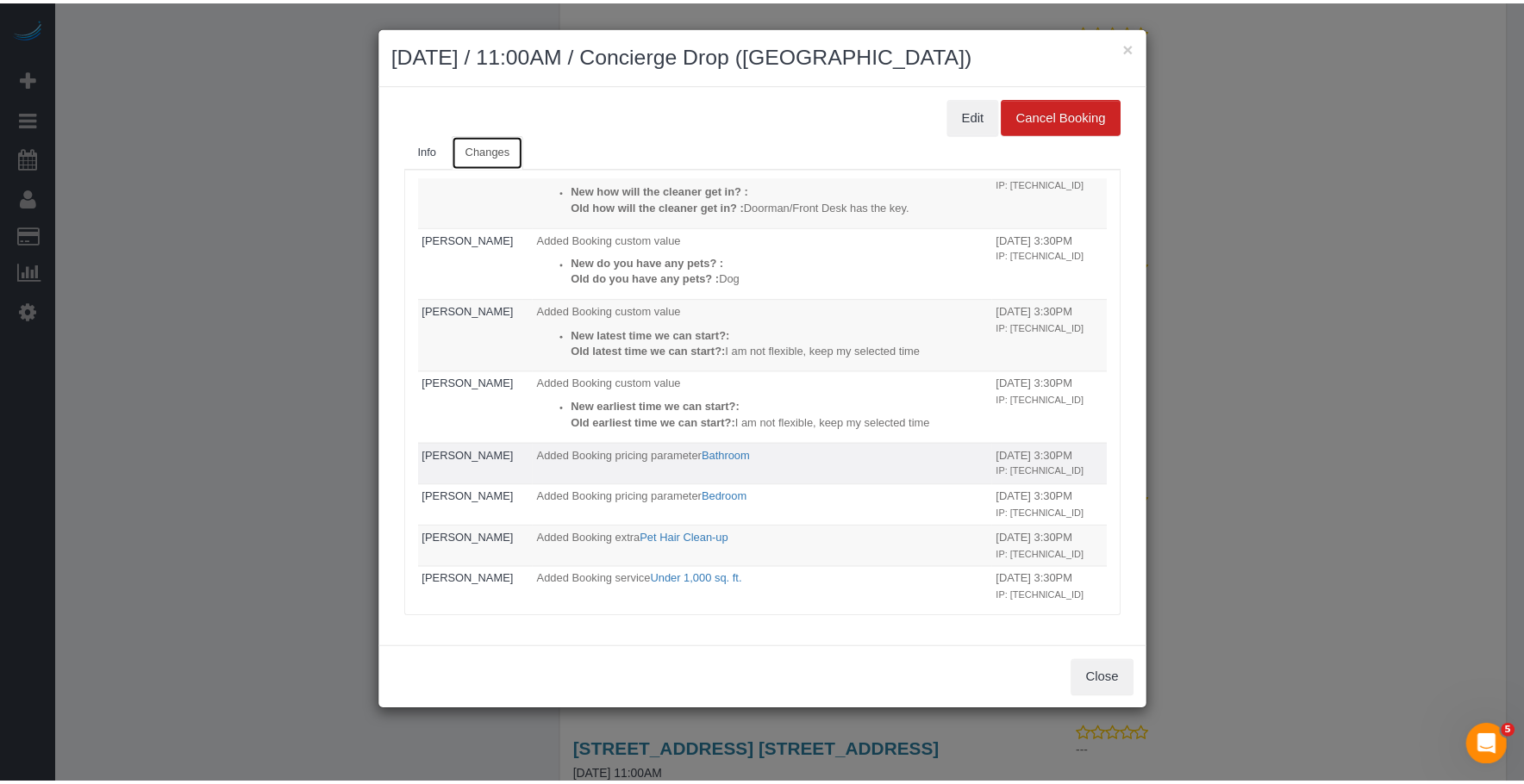
scroll to position [0, 0]
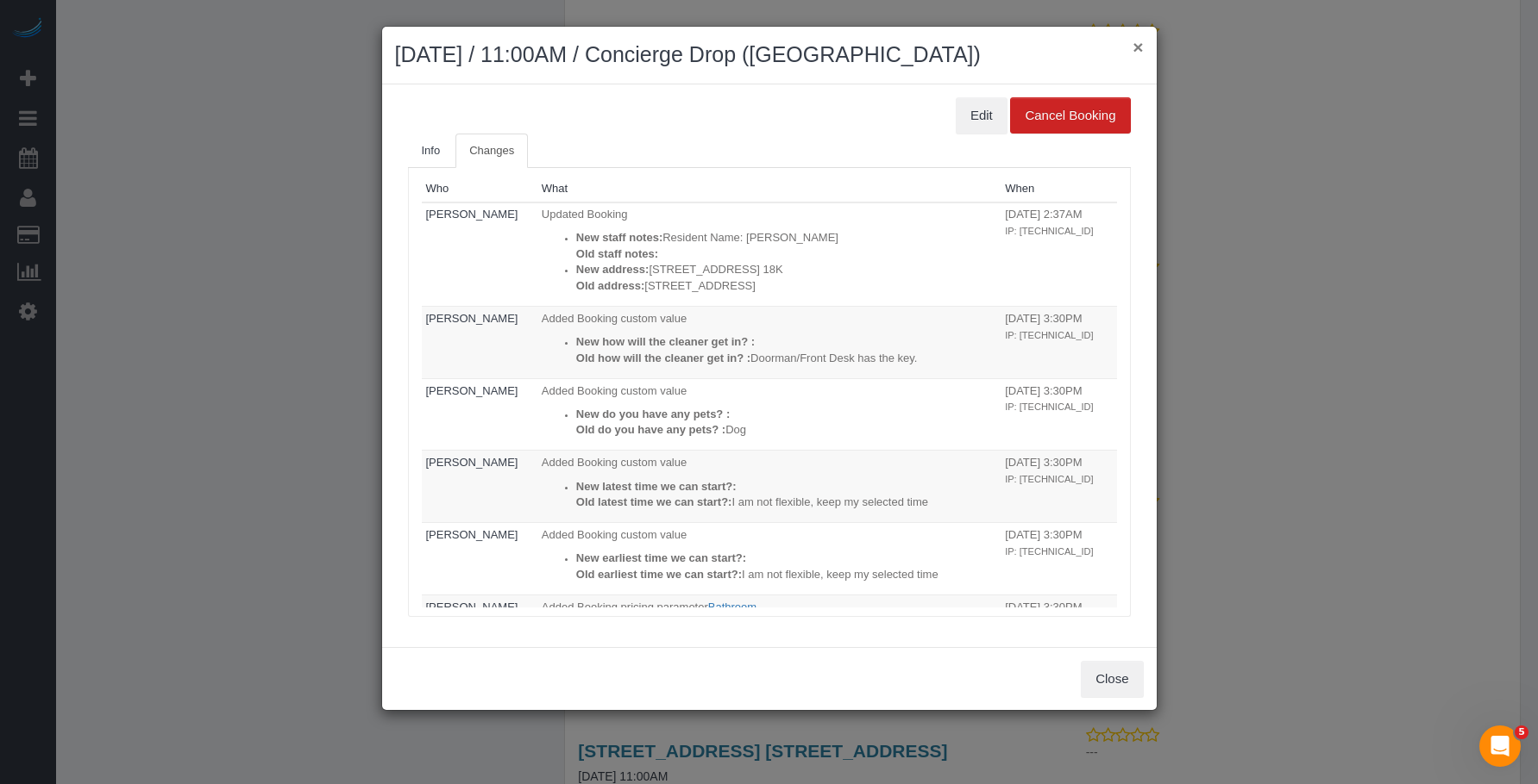
click at [1135, 41] on button "×" at bounding box center [1138, 47] width 11 height 18
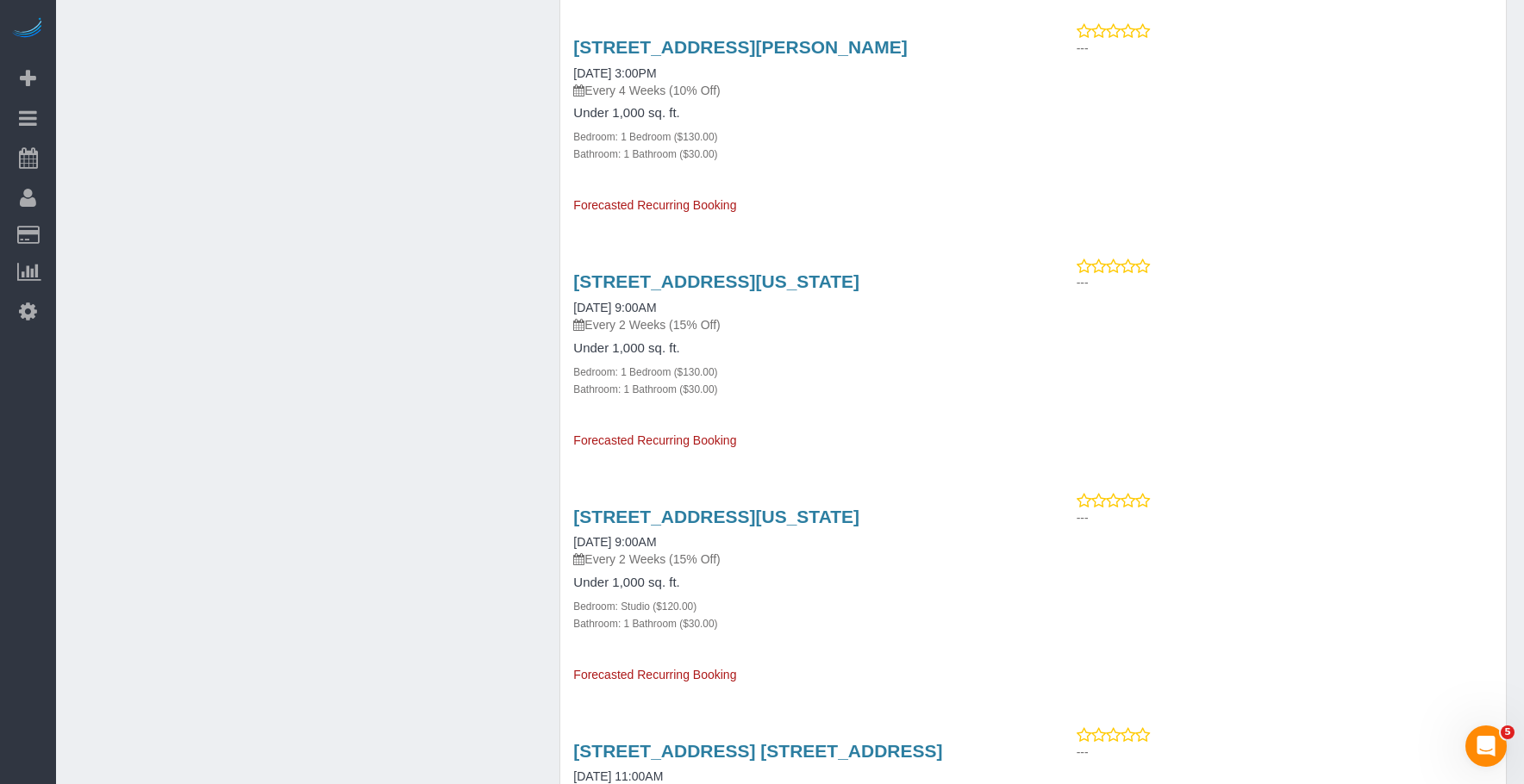
drag, startPoint x: 938, startPoint y: 88, endPoint x: 951, endPoint y: 82, distance: 14.3
click at [942, 257] on div "626 1st Ave., E17c, New York, NY 10016 12/16/2025 9:00AM Every 2 Weeks (15% Off…" at bounding box center [797, 352] width 473 height 191
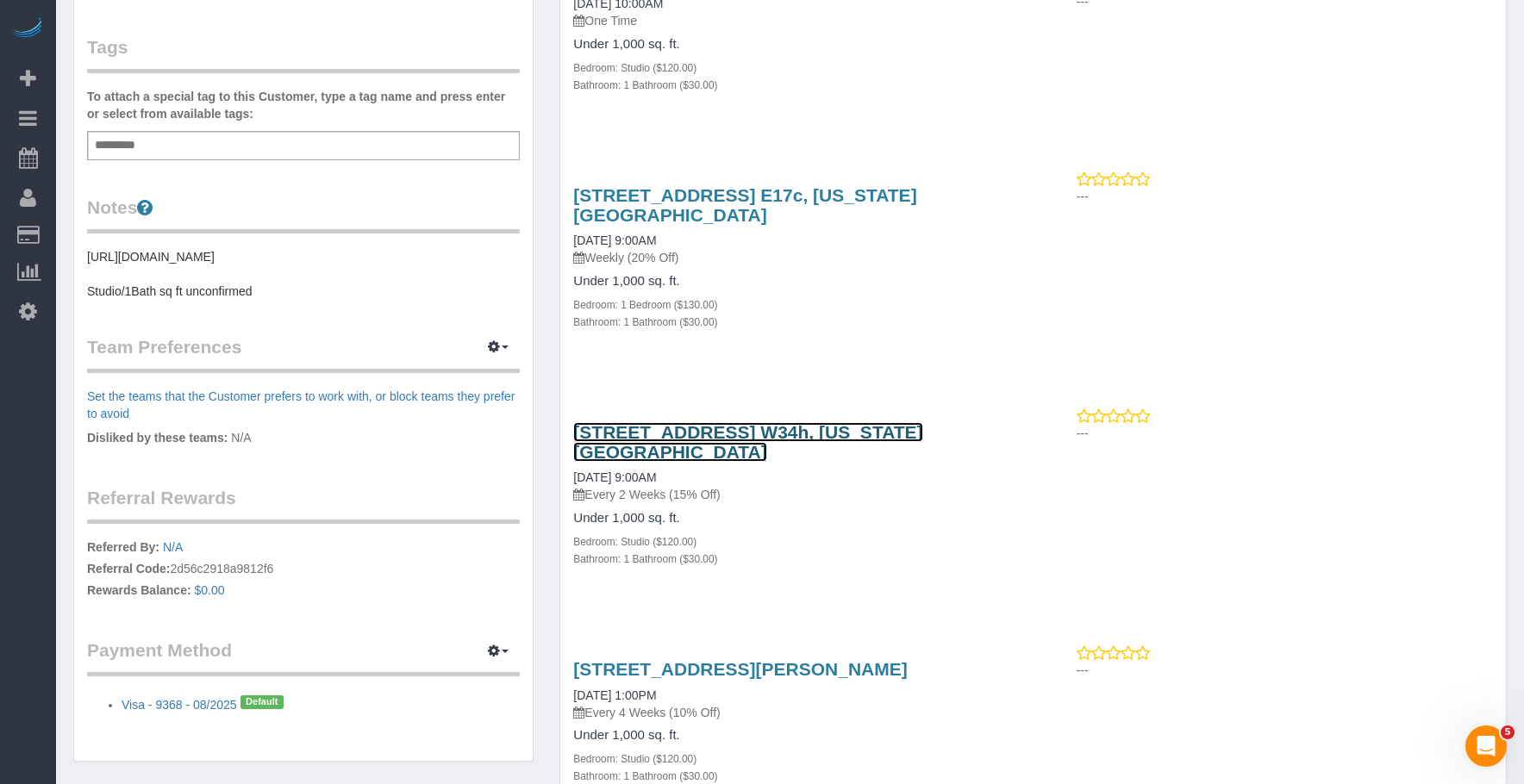
click at [801, 422] on link "626 1st Avenue, Apt. W34h, New York, NY 10016" at bounding box center [748, 442] width 349 height 40
click at [707, 422] on link "626 1st Avenue, Apt. W34h, New York, NY 10016" at bounding box center [748, 442] width 349 height 40
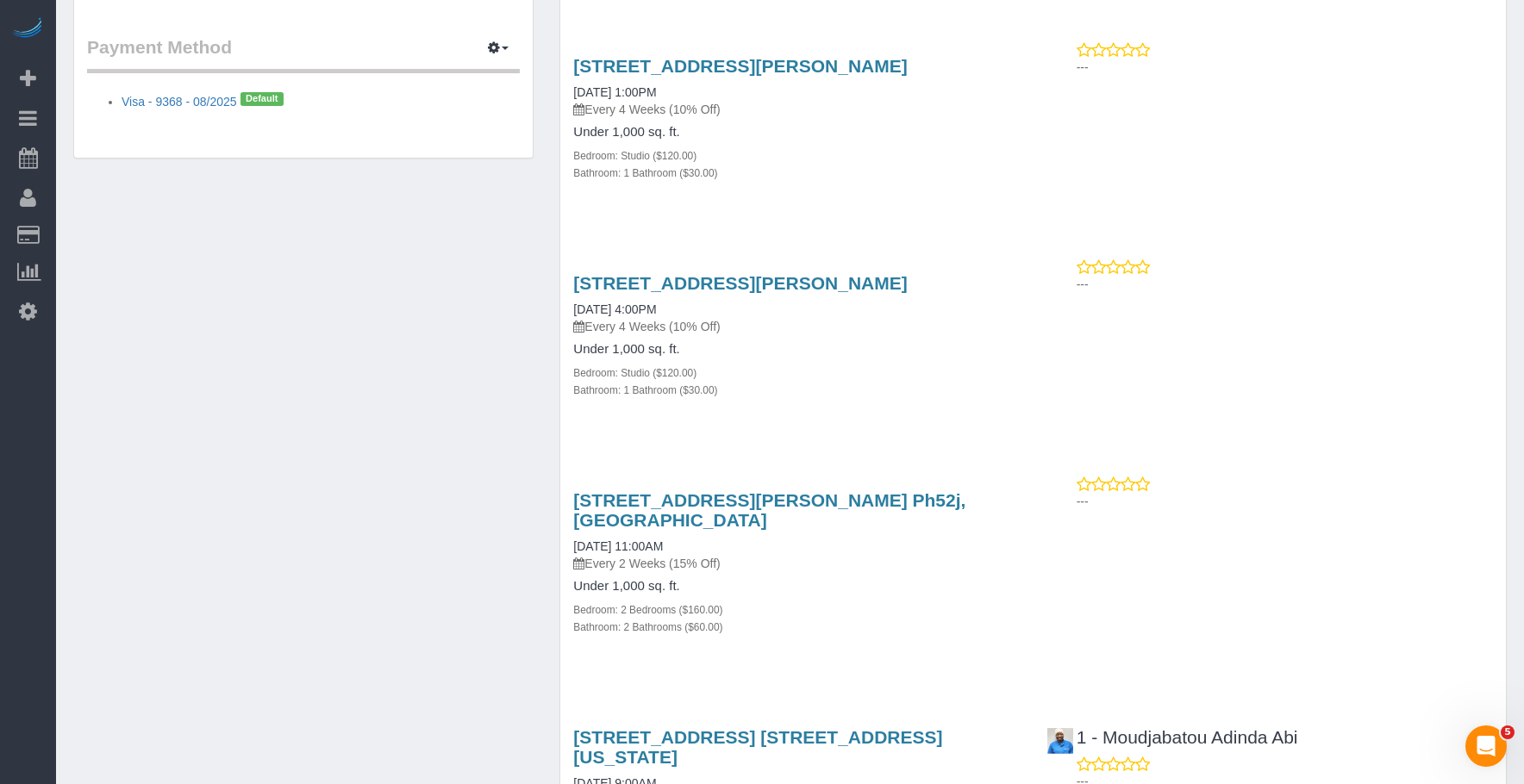
scroll to position [713, 0]
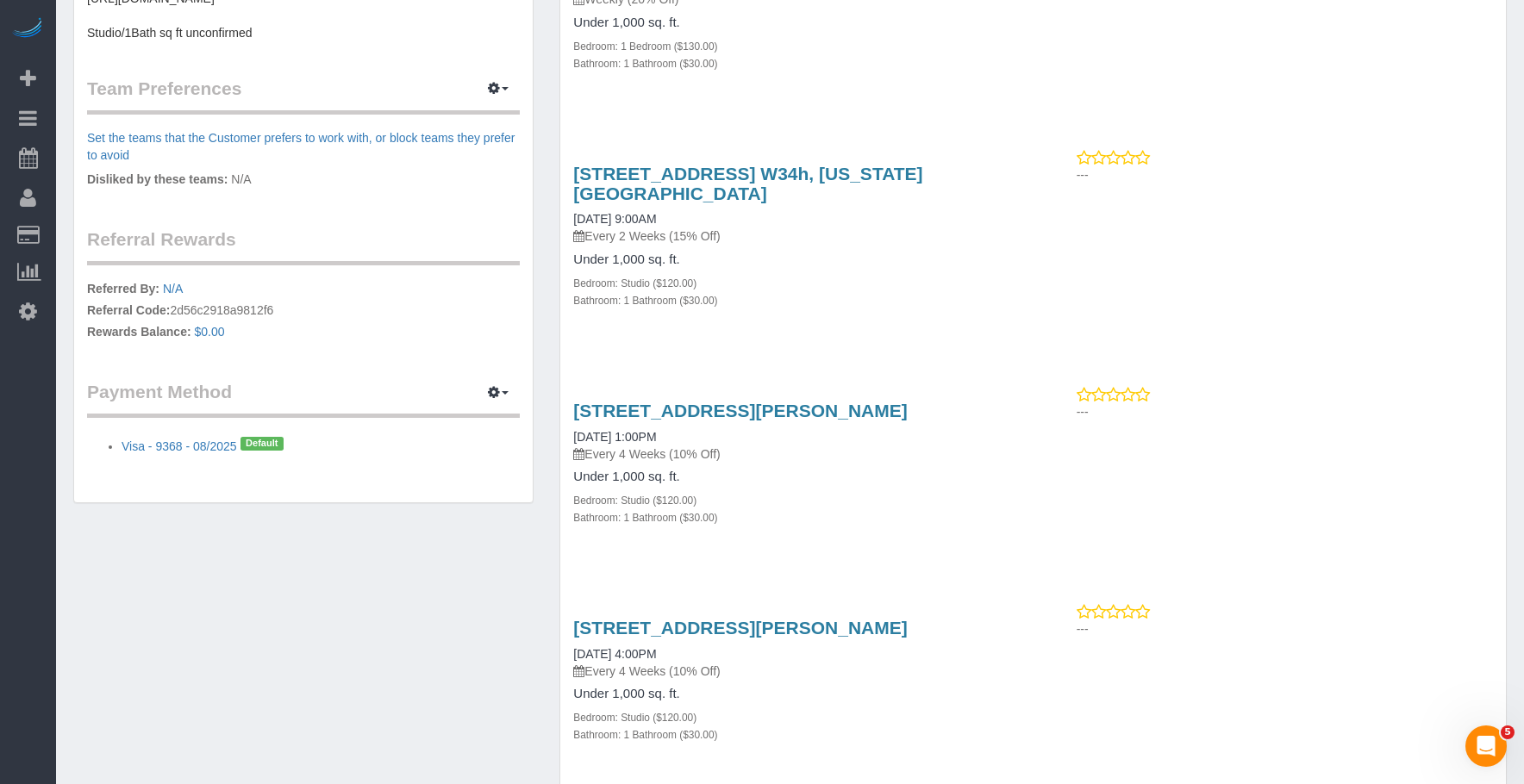
click at [977, 491] on div "Bedroom: Studio ($120.00)" at bounding box center [797, 499] width 447 height 17
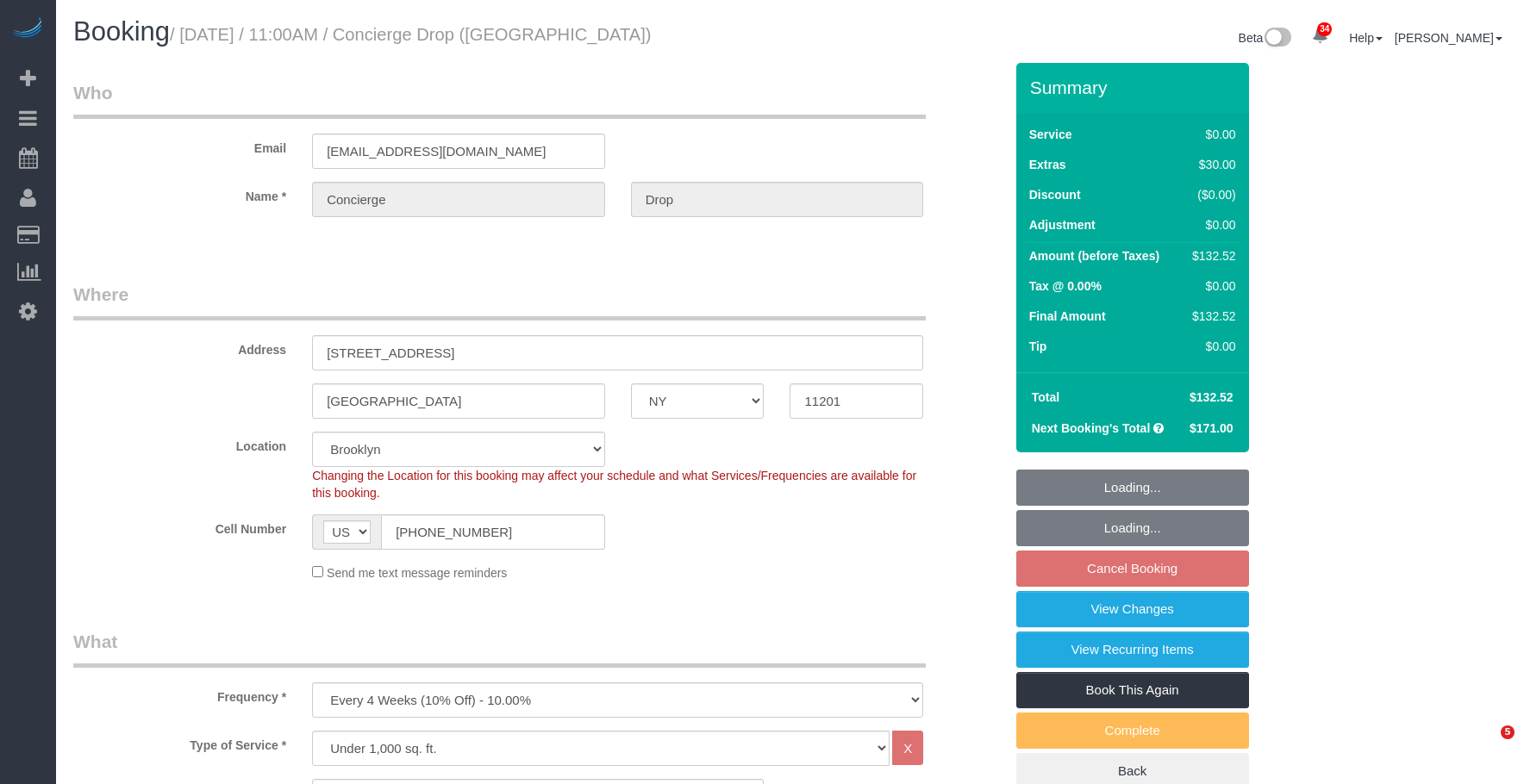
select select "NY"
select select "number:89"
select select "number:90"
select select "number:13"
select select "number:6"
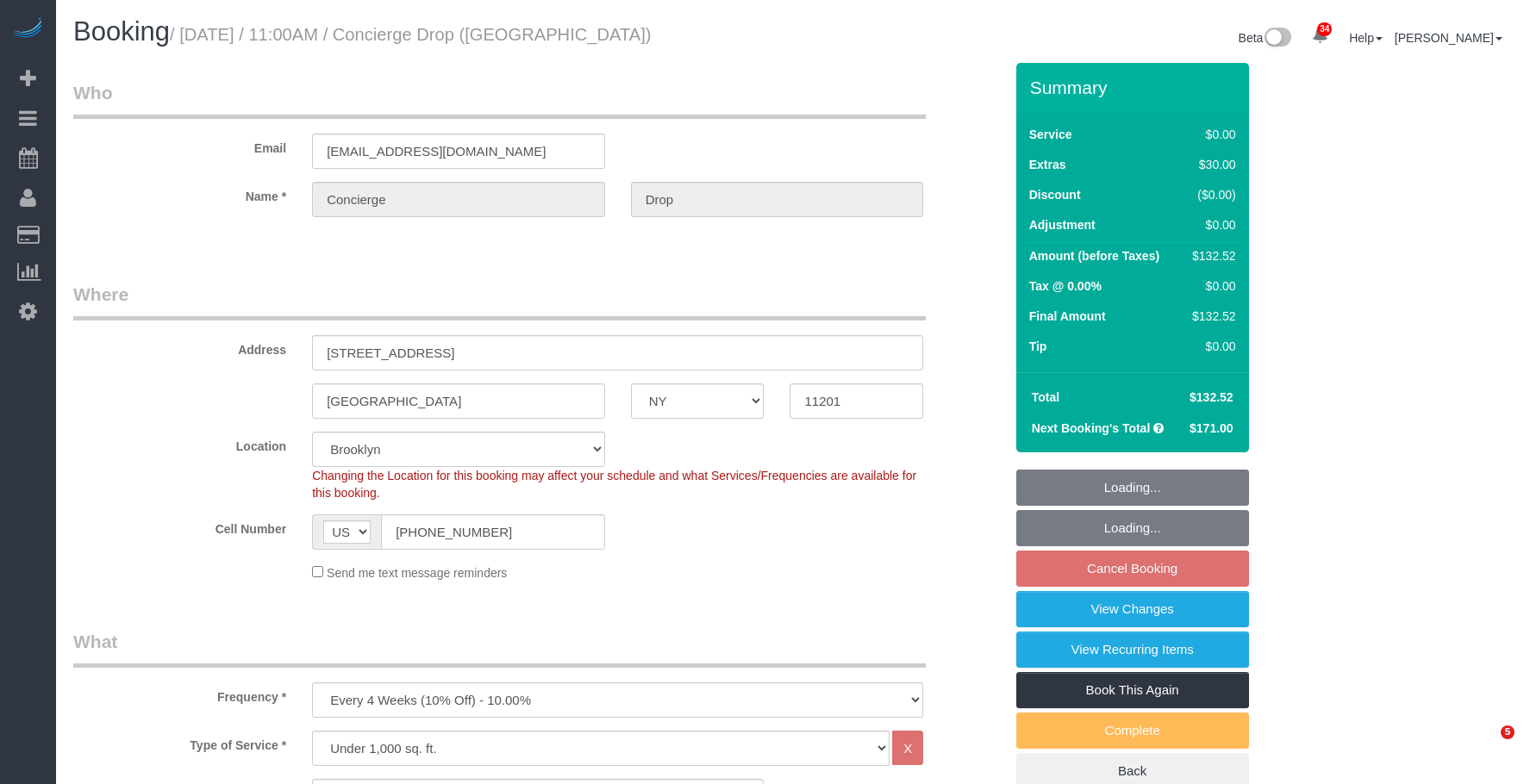
select select "object:1449"
select select "spot4"
select select "1"
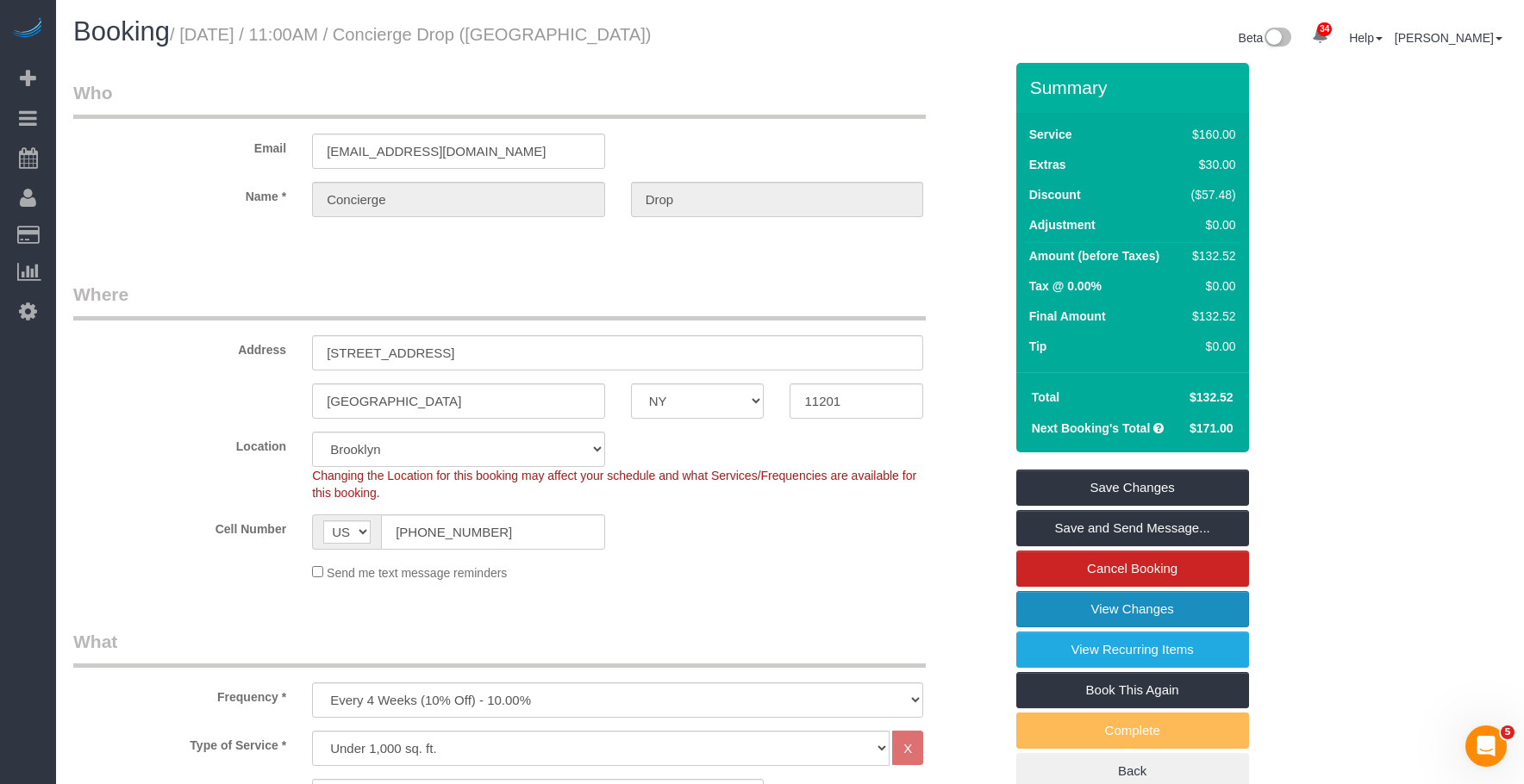
click at [1082, 611] on link "View Changes" at bounding box center [1132, 609] width 233 height 36
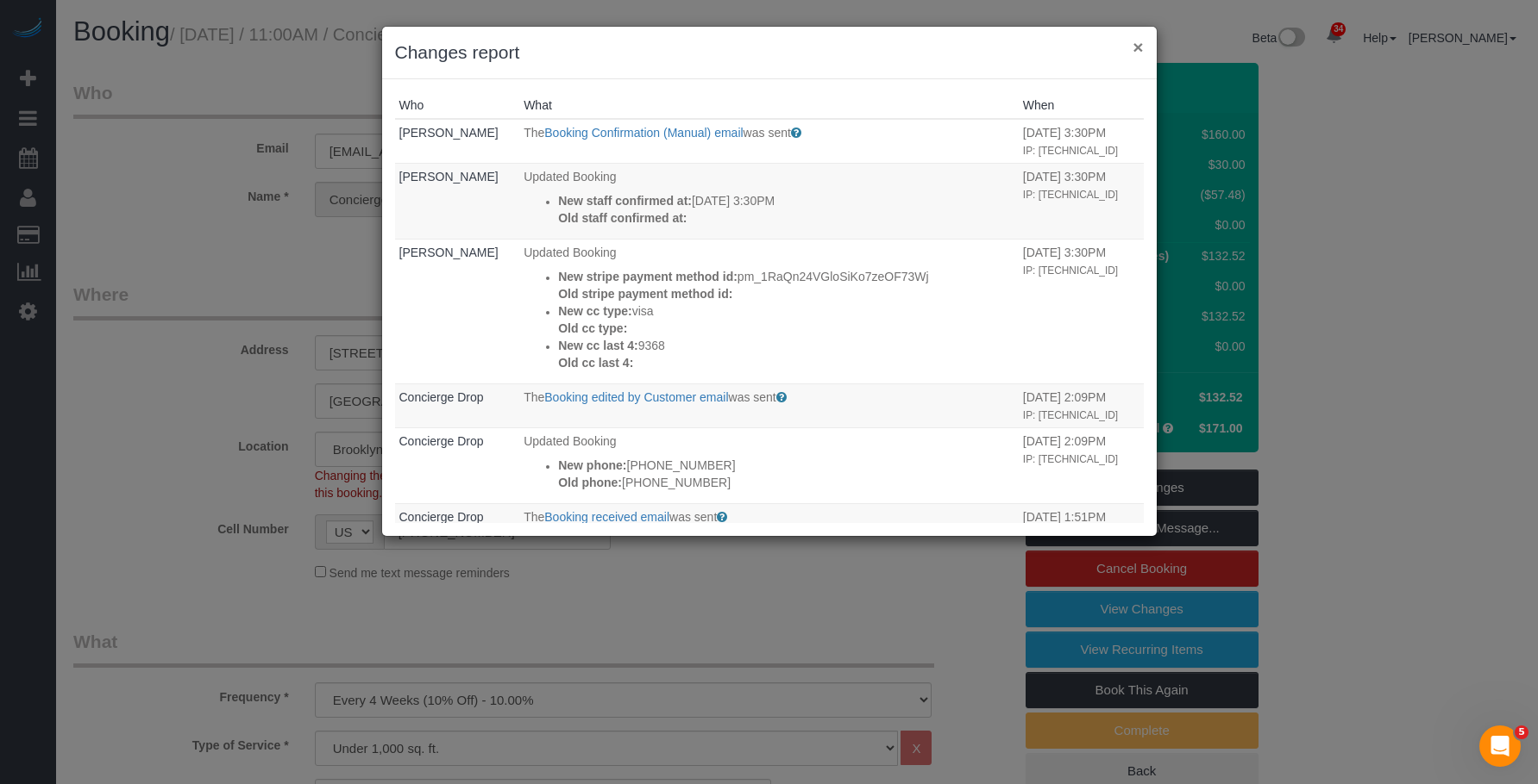
click at [1137, 45] on button "×" at bounding box center [1138, 47] width 11 height 18
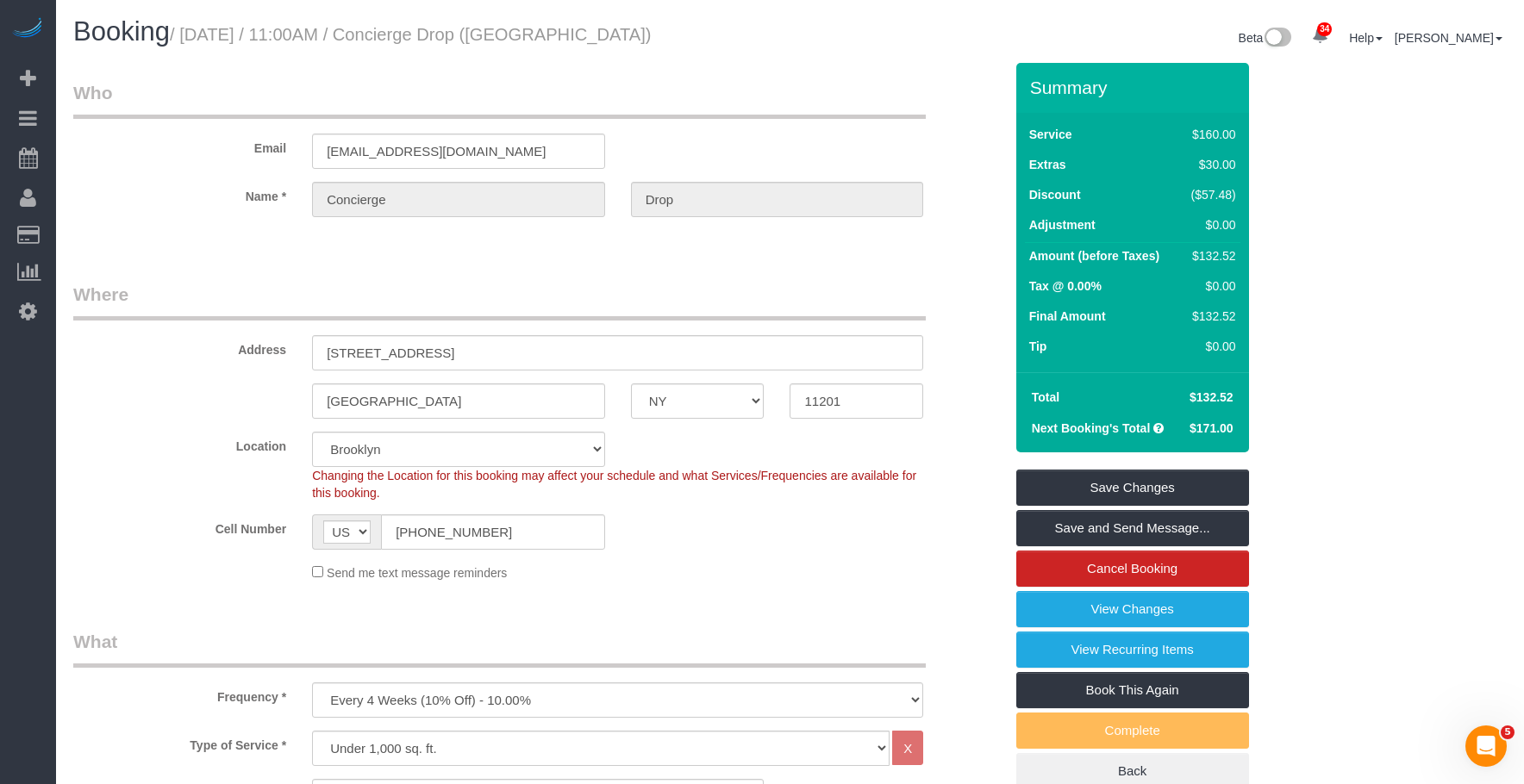
click at [591, 291] on legend "Where" at bounding box center [499, 301] width 852 height 39
drag, startPoint x: 883, startPoint y: 56, endPoint x: 1077, endPoint y: 11, distance: 199.2
click at [884, 55] on div "Beta 34 Your Notifications You have 0 alerts × You have 1 to charge for 10/03/2…" at bounding box center [1155, 40] width 730 height 46
drag, startPoint x: 876, startPoint y: 65, endPoint x: 982, endPoint y: 5, distance: 121.8
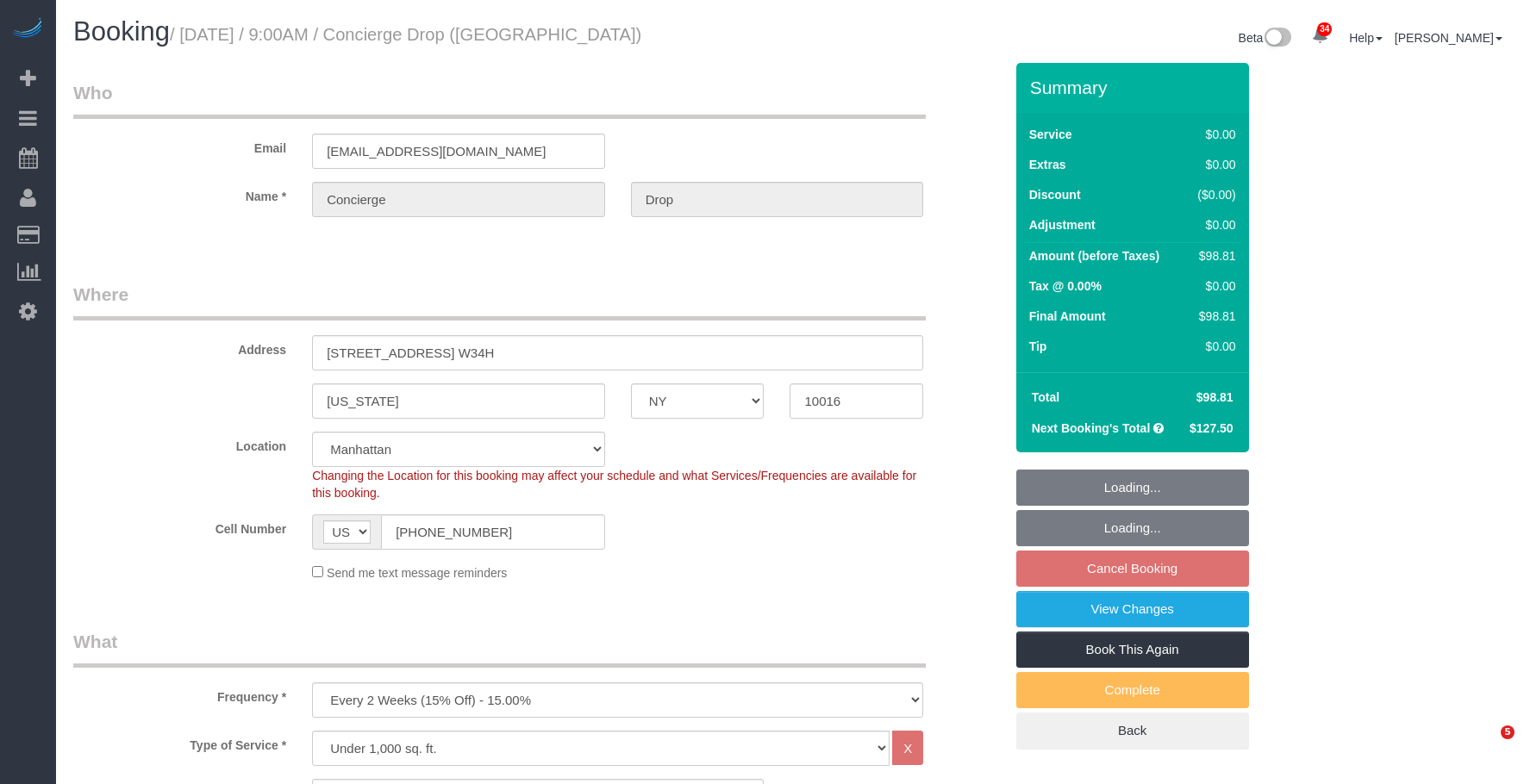
select select "NY"
select select "number:89"
select select "number:90"
select select "number:15"
select select "number:5"
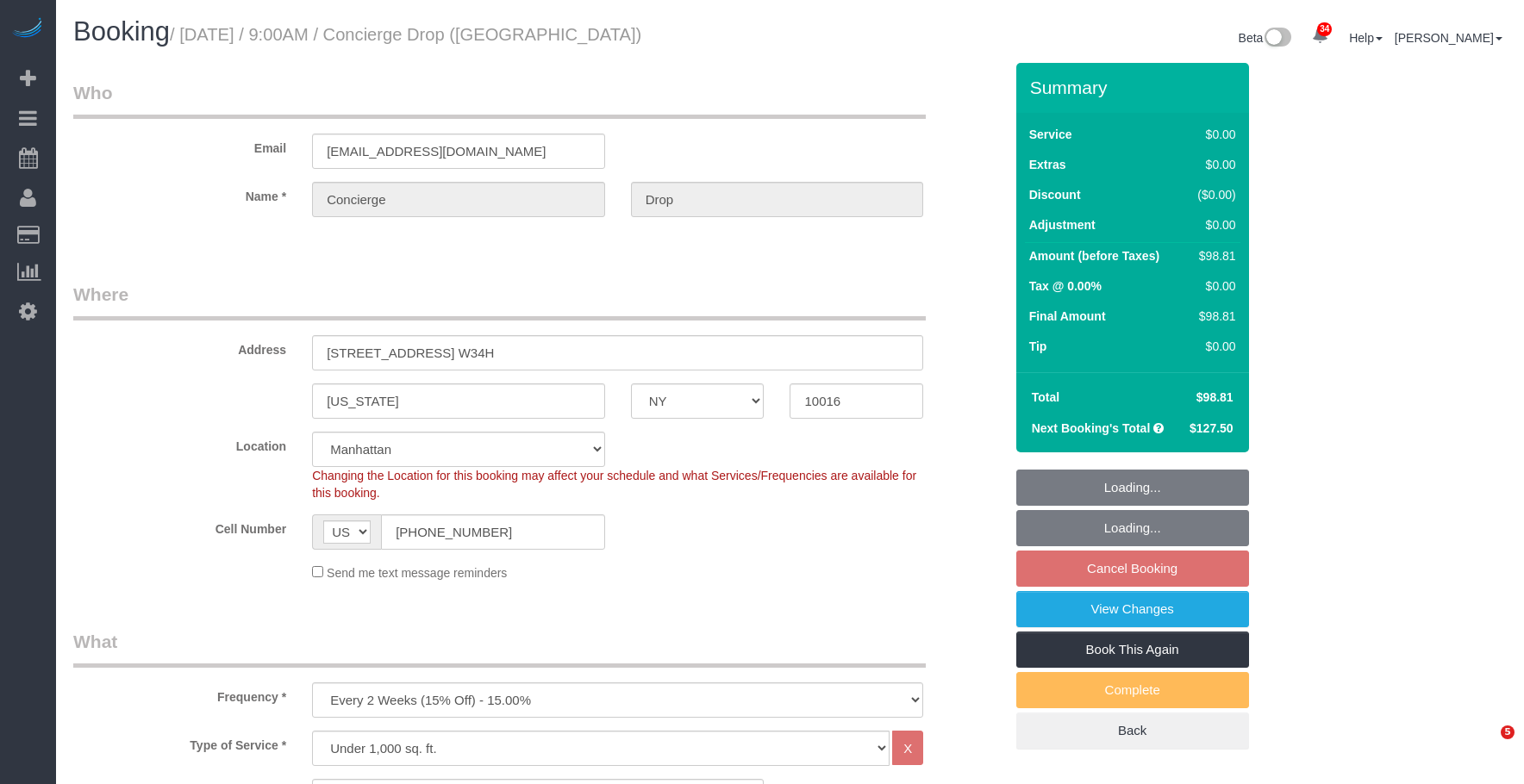
select select "spot2"
select select "NY"
select select "2"
select select "number:89"
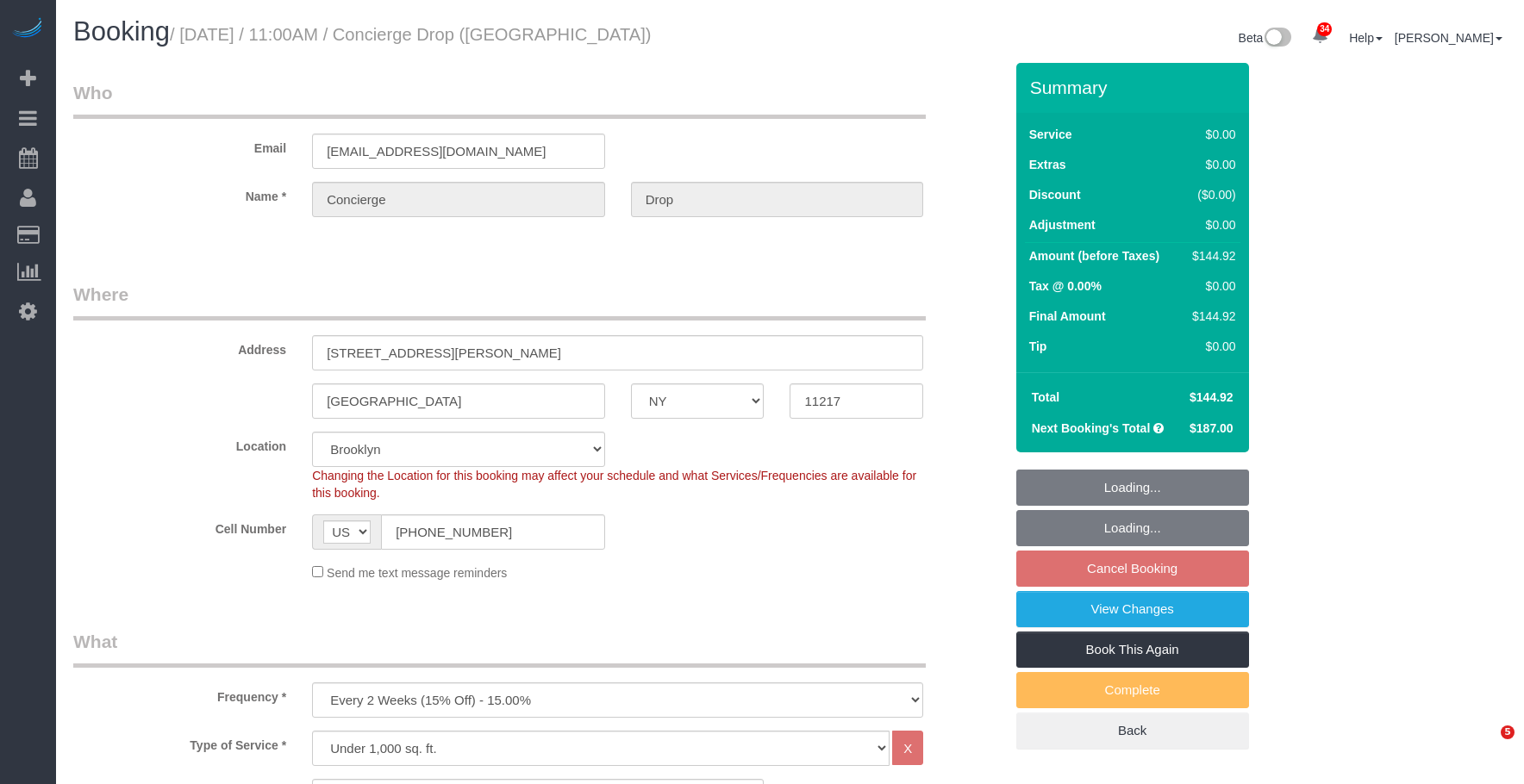
select select "number:90"
select select "number:15"
select select "number:5"
select select "spot64"
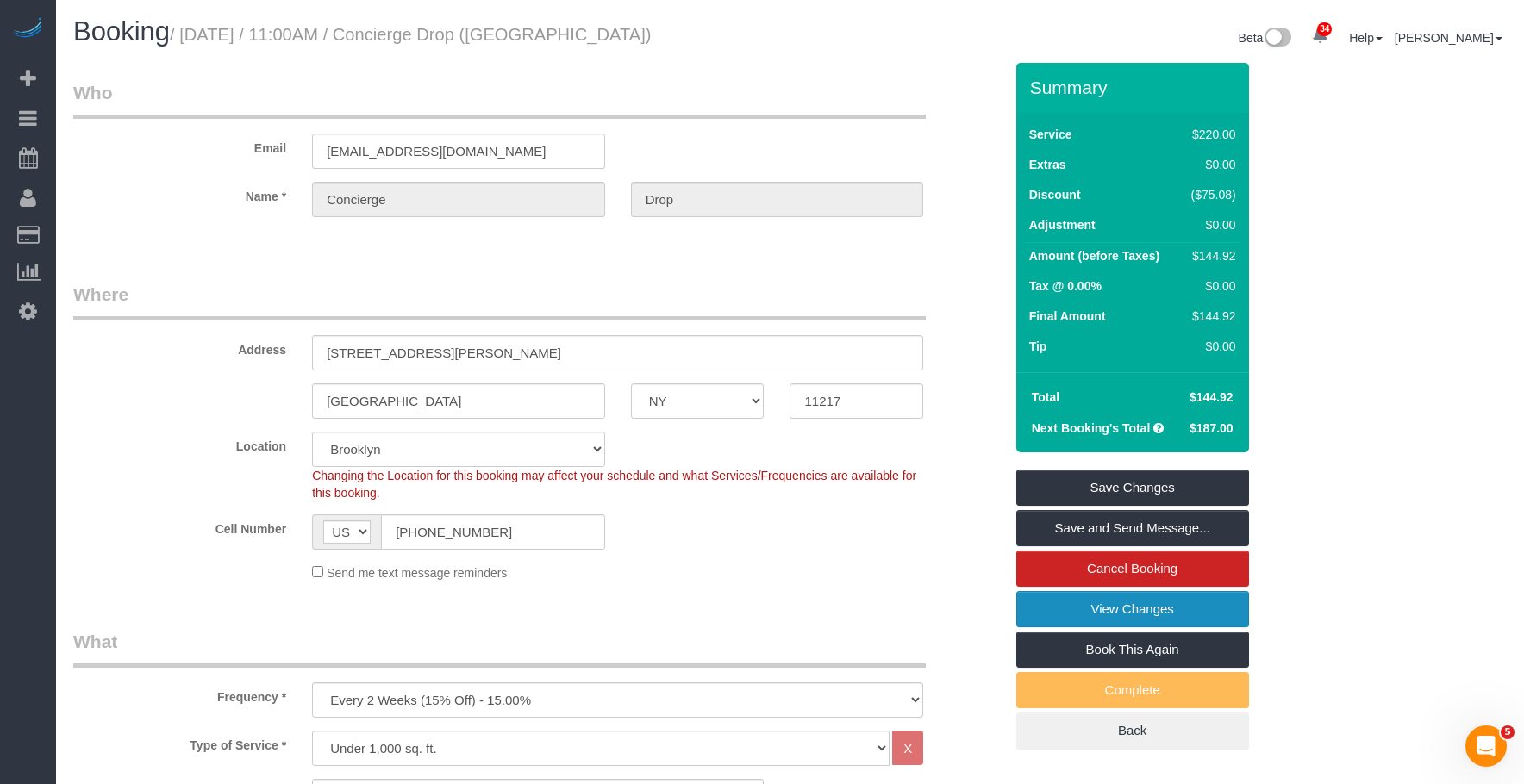
click at [1056, 606] on link "View Changes" at bounding box center [1132, 609] width 233 height 36
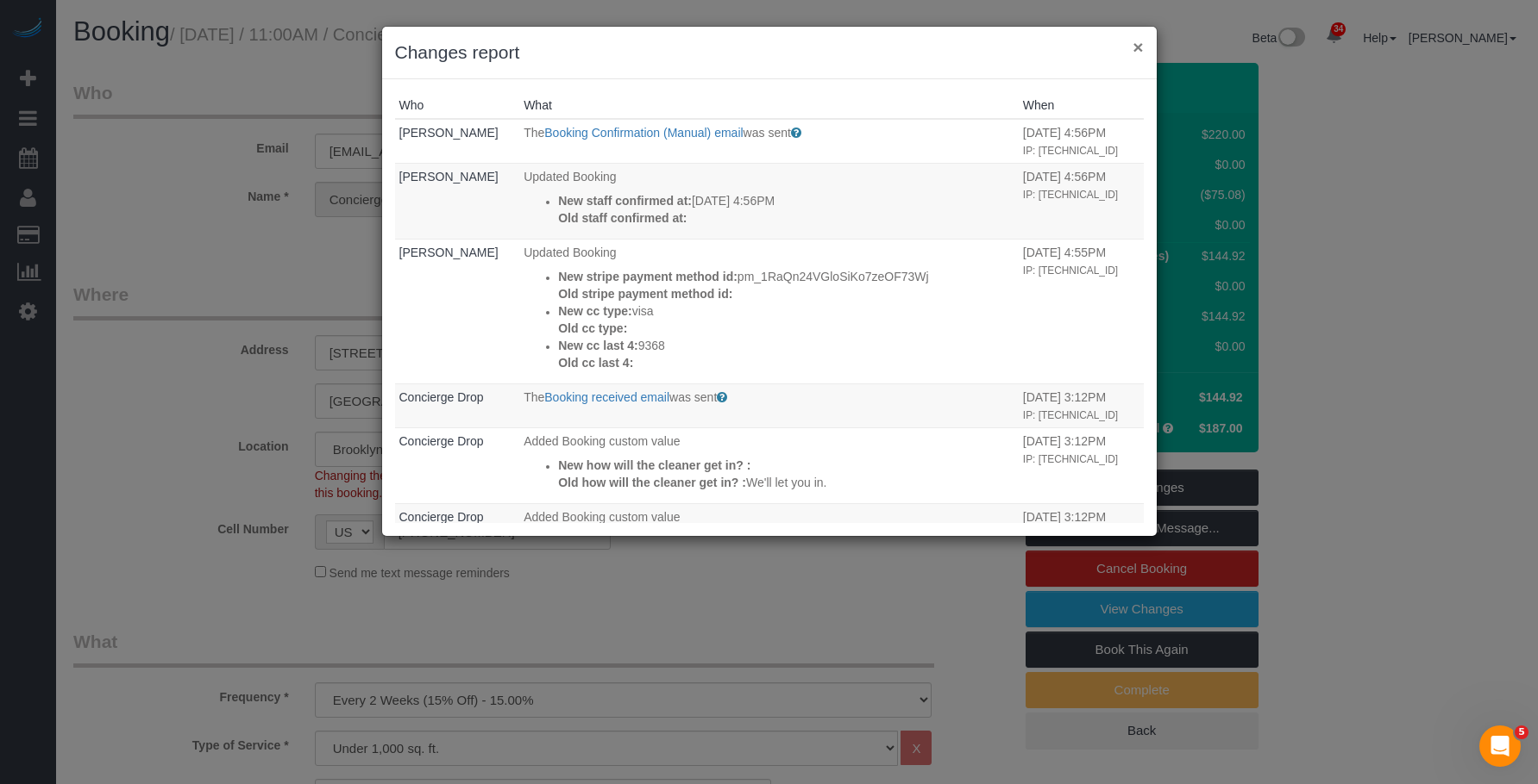
click at [1140, 50] on button "×" at bounding box center [1138, 47] width 11 height 18
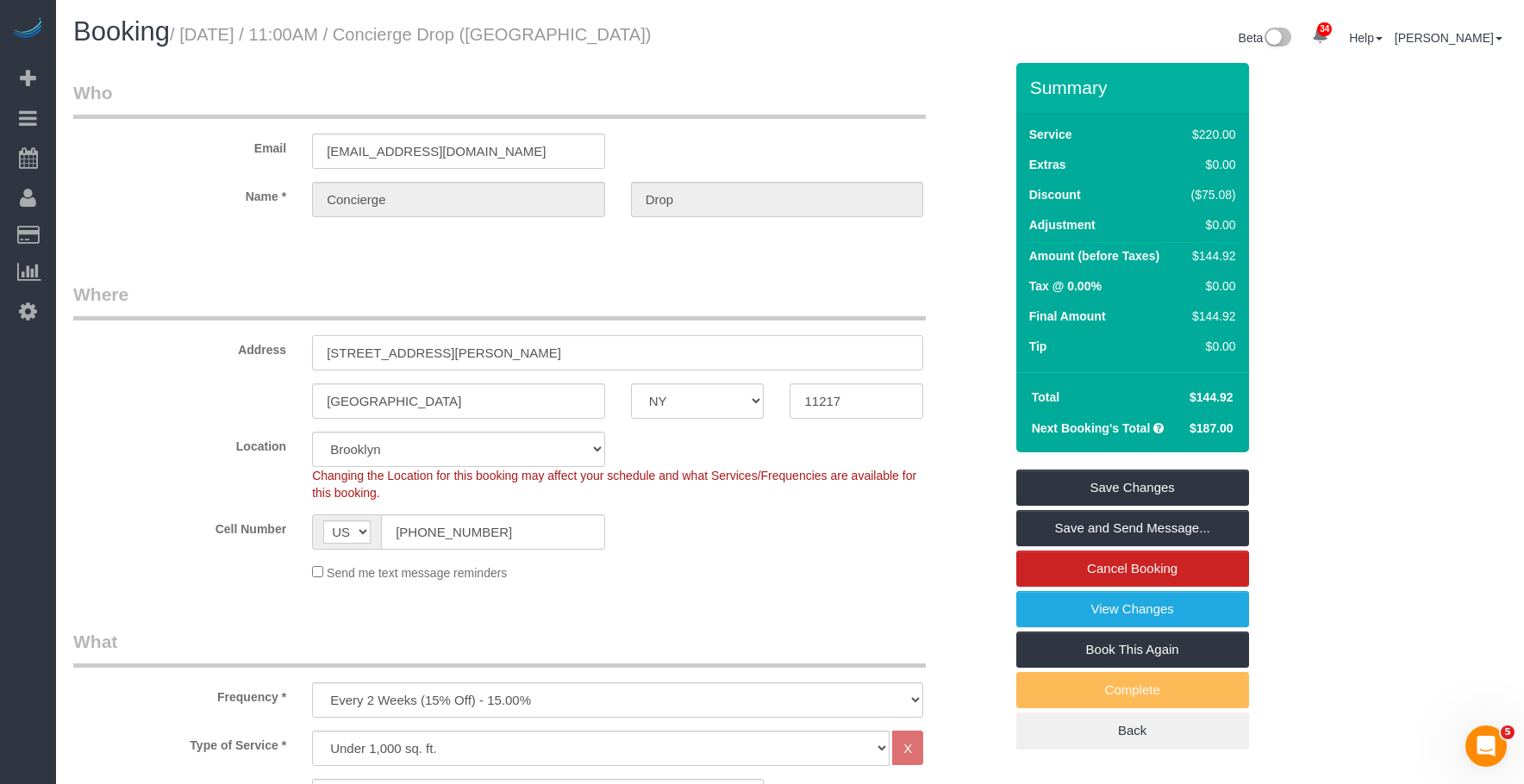
click at [449, 354] on input "333 Schermerhorn St, PH52J" at bounding box center [618, 353] width 612 height 35
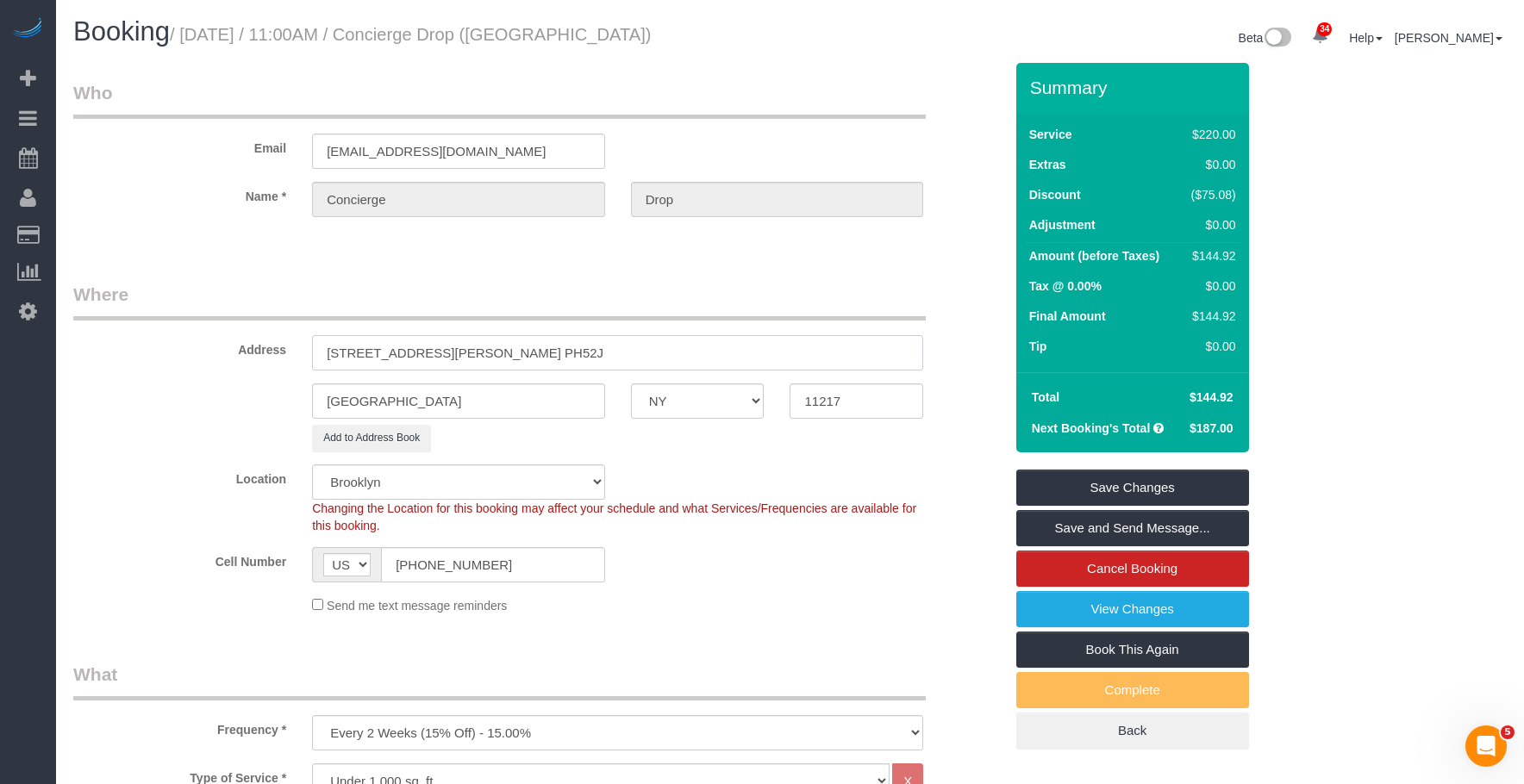
type input "333 Schermerhorn Street, Apt. PH52J"
click at [722, 296] on legend "Where" at bounding box center [499, 301] width 852 height 39
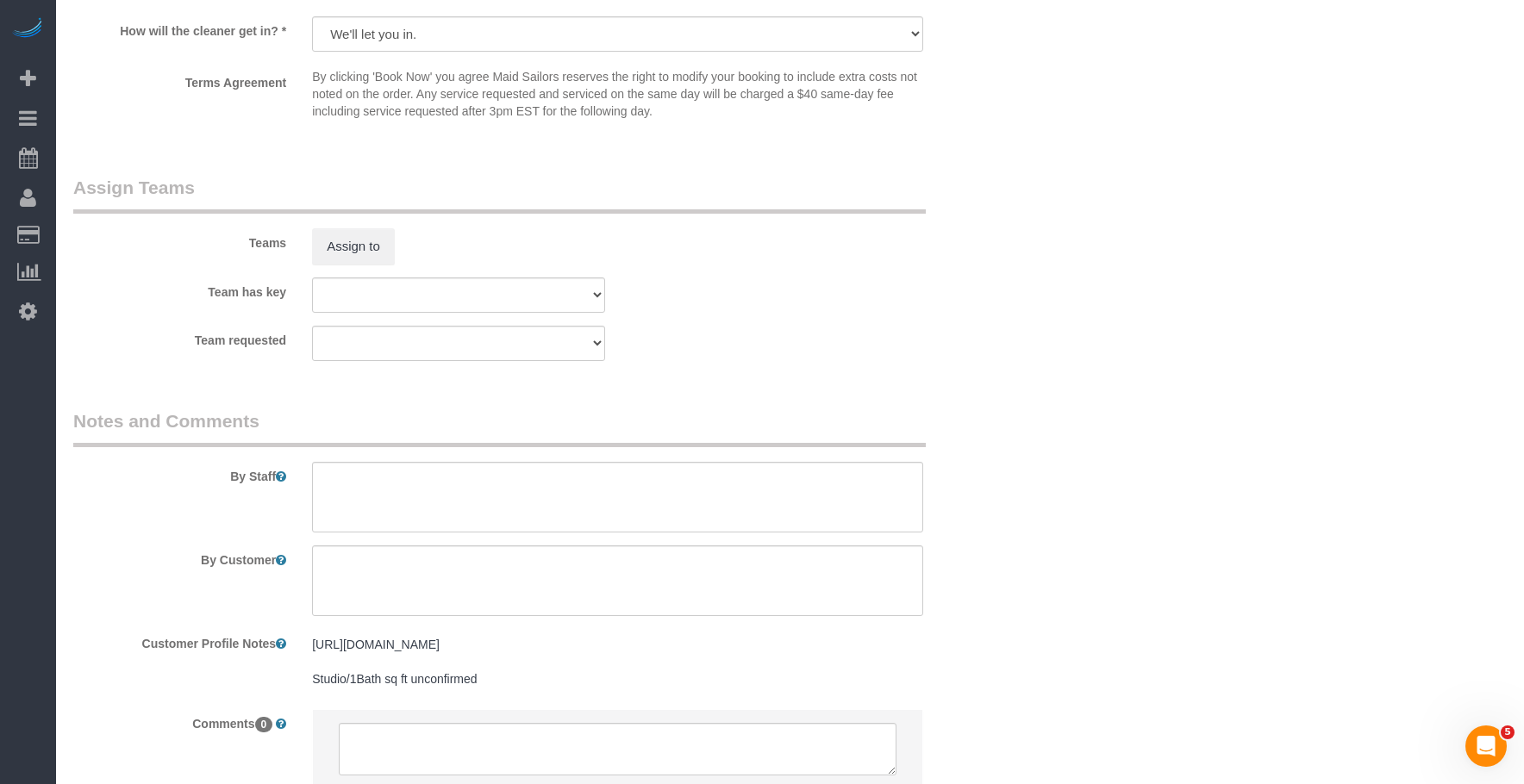
scroll to position [2155, 0]
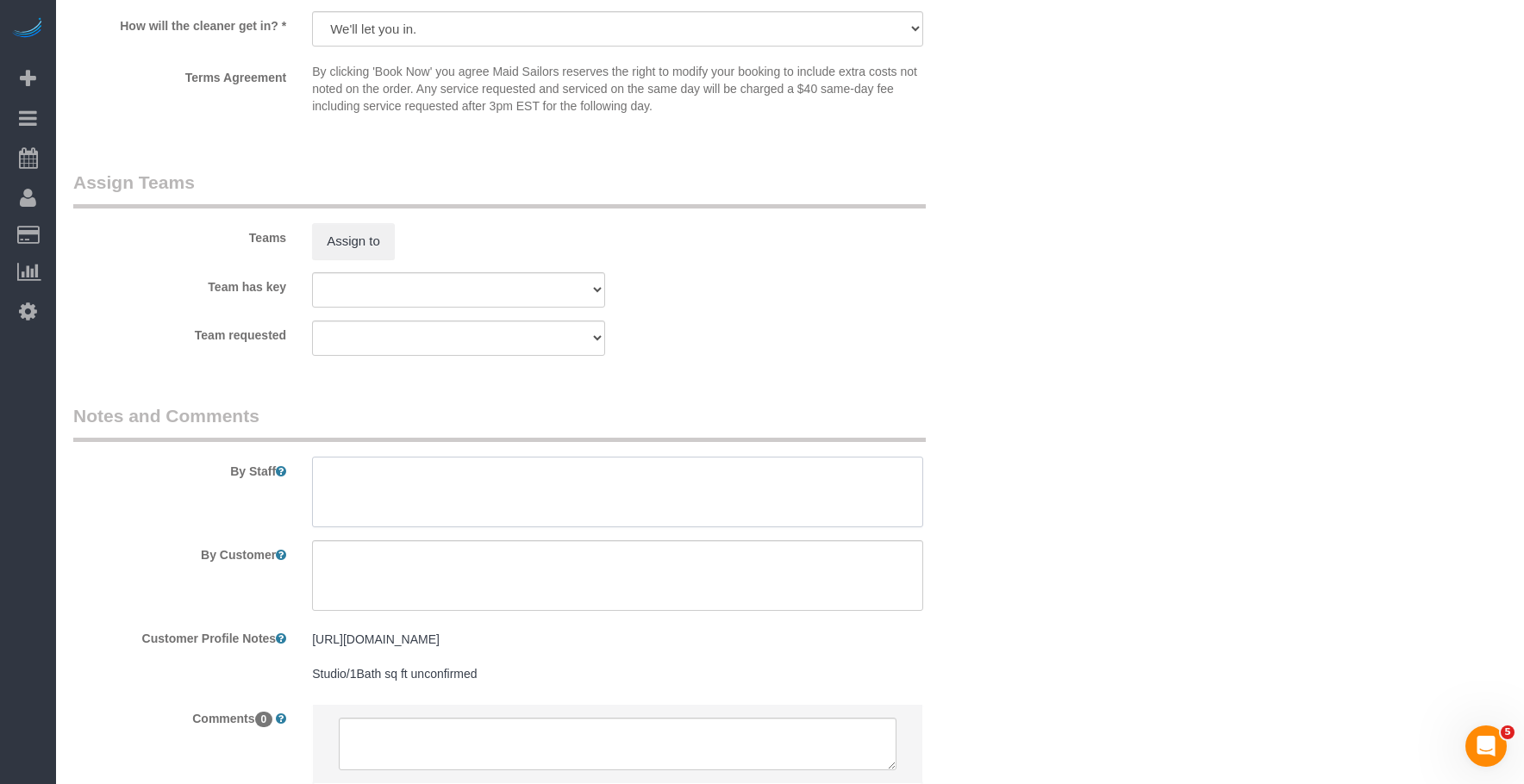
click at [740, 460] on textarea at bounding box center [618, 492] width 612 height 71
paste textarea "Resident Name: Obasi Onuoha"
type textarea "Resident Name: Obasi Onuoha"
drag, startPoint x: 908, startPoint y: 304, endPoint x: 951, endPoint y: 319, distance: 45.5
click at [908, 304] on div "Team has key 000- Donna Mercado 000 - Partnerships 000 - TEAM JOB 0 - Kenia Cab…" at bounding box center [538, 290] width 956 height 35
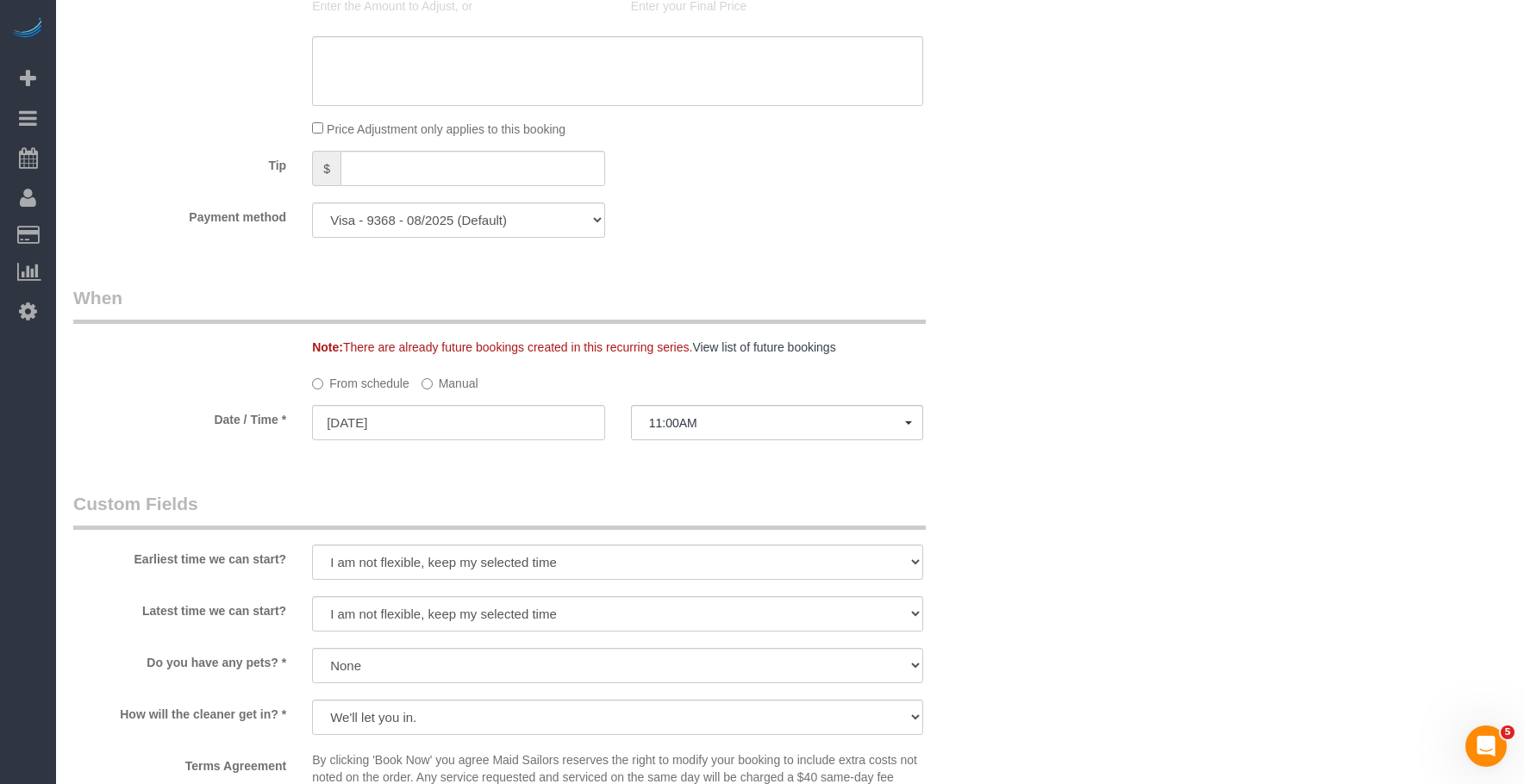
scroll to position [1465, 0]
click at [1032, 293] on div "Who Email support@conciergedrop.com Name * Concierge Drop Where Address 333 Sch…" at bounding box center [790, 68] width 1434 height 2941
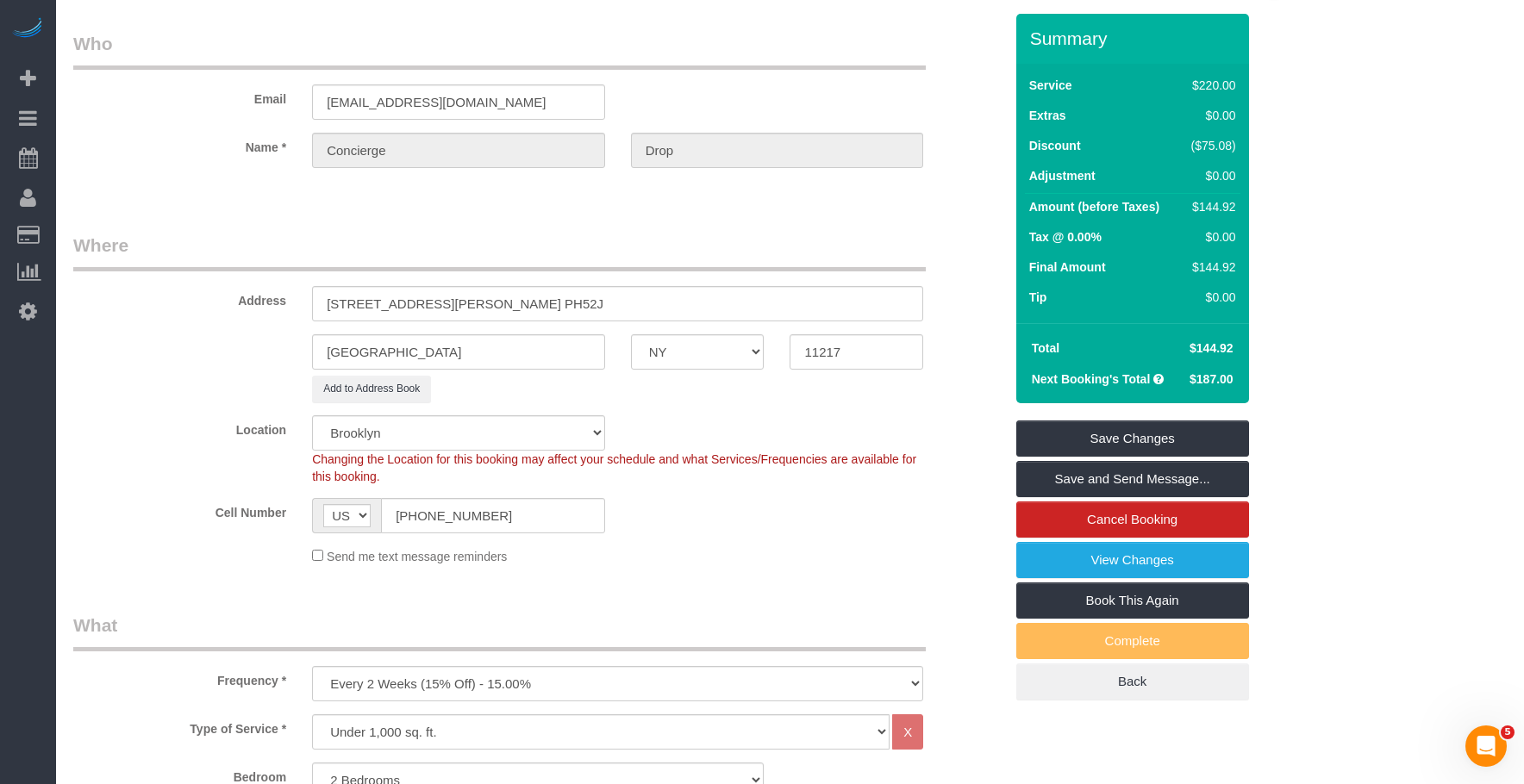
scroll to position [0, 0]
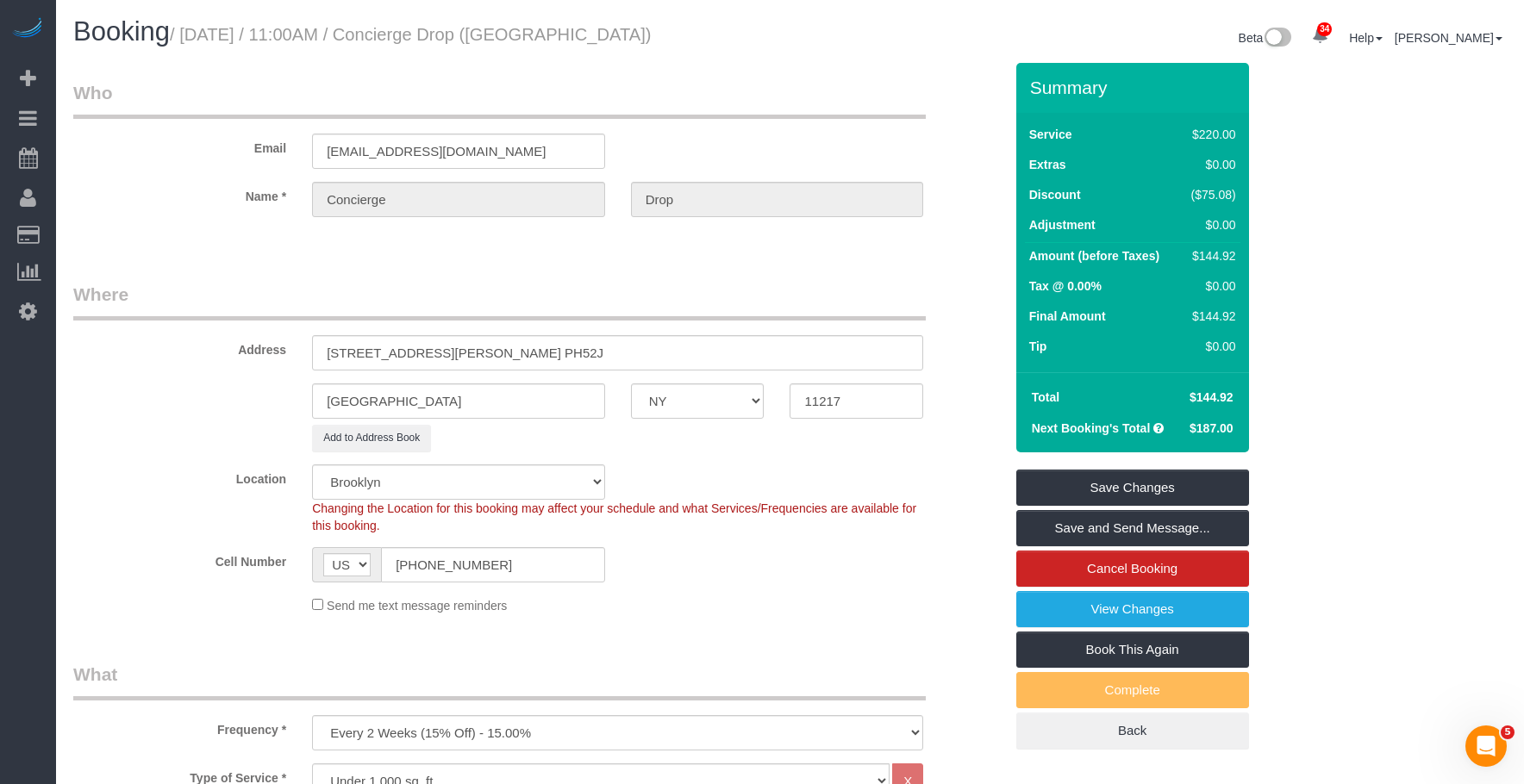
click at [818, 292] on legend "Where" at bounding box center [499, 301] width 852 height 39
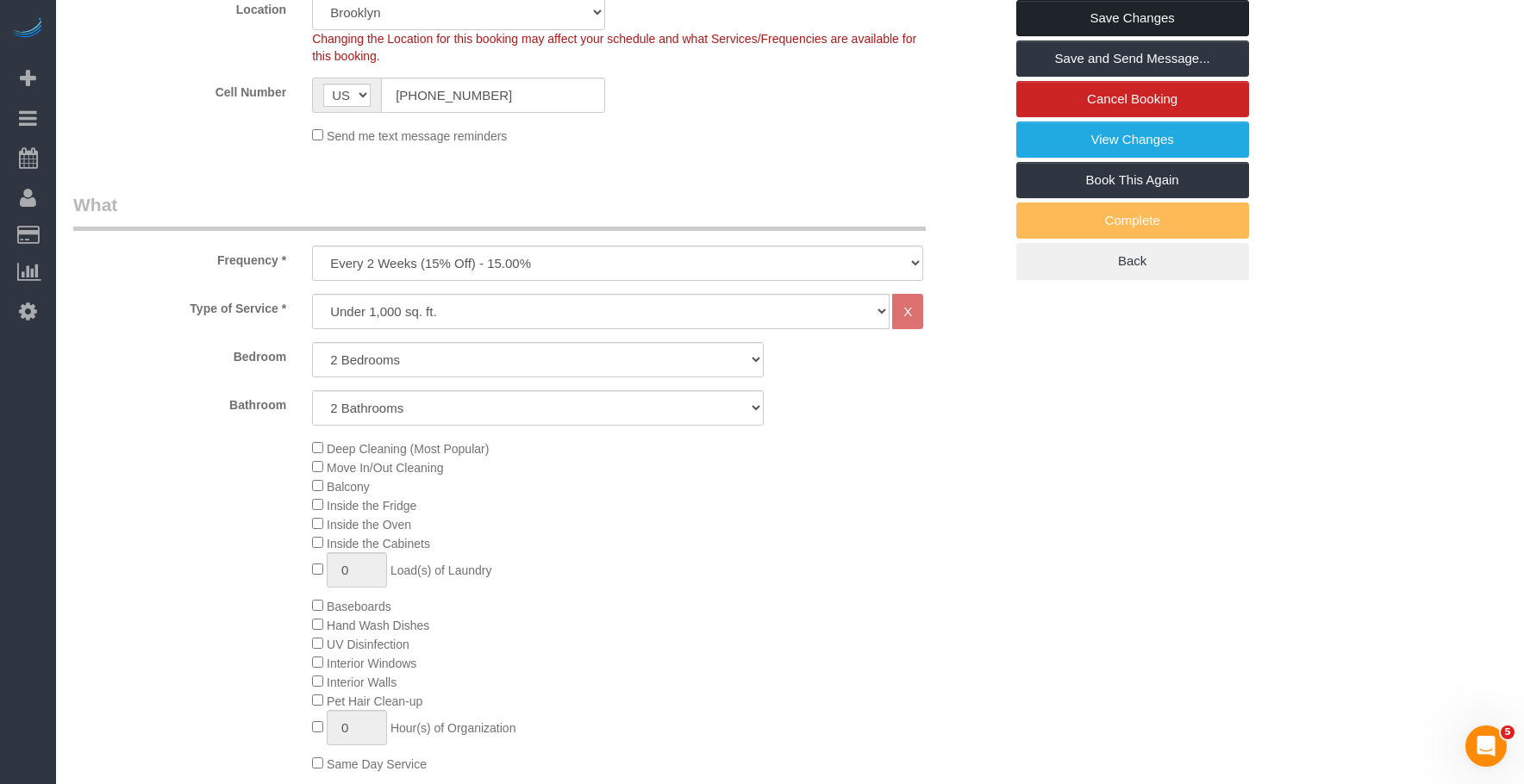
scroll to position [297, 0]
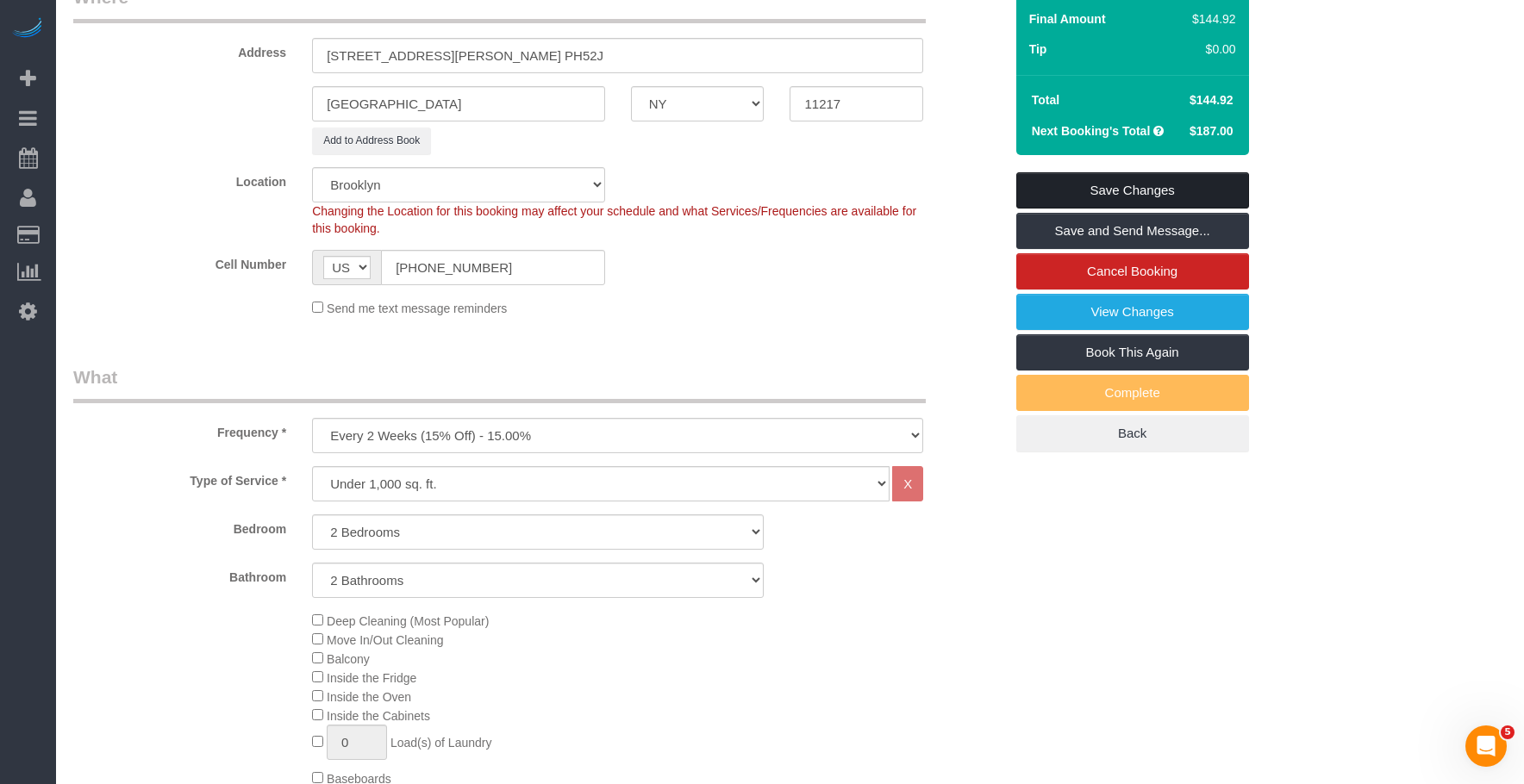
click at [1181, 200] on link "Save Changes" at bounding box center [1132, 190] width 233 height 36
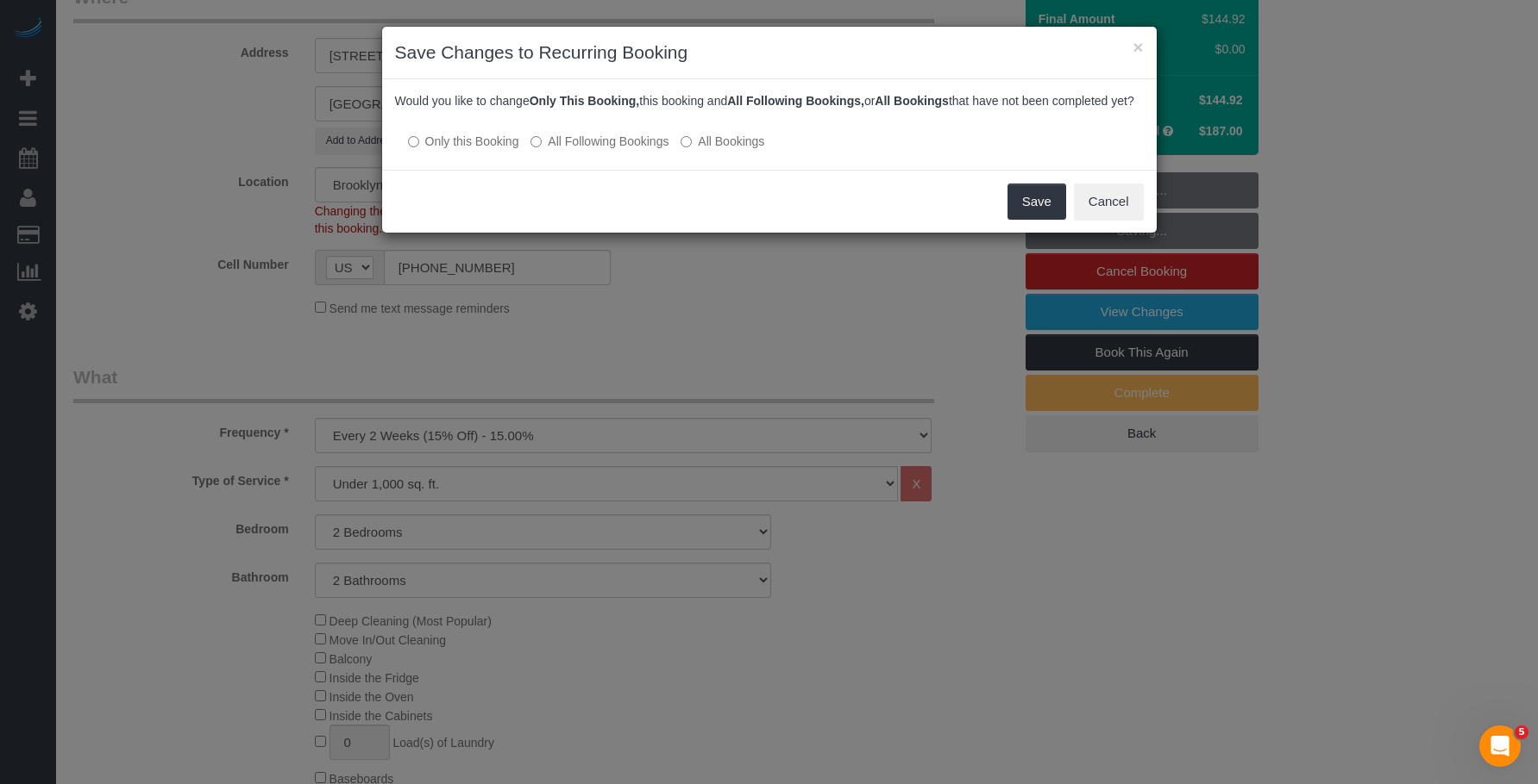
click at [631, 150] on label "All Following Bookings" at bounding box center [599, 141] width 138 height 17
click at [1049, 215] on button "Save" at bounding box center [1037, 201] width 58 height 36
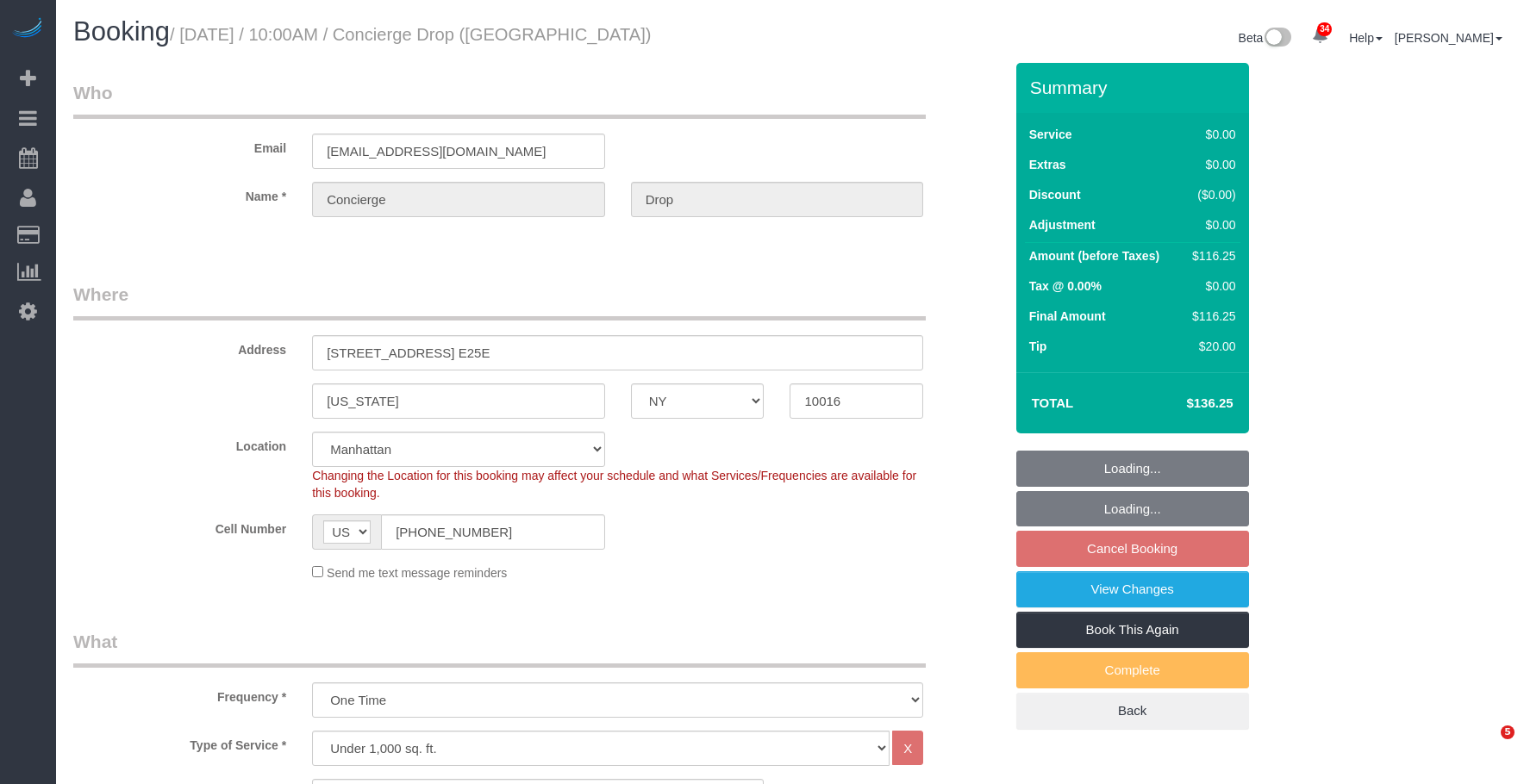
select select "NY"
select select "spot3"
select select "number:89"
select select "number:90"
select select "number:15"
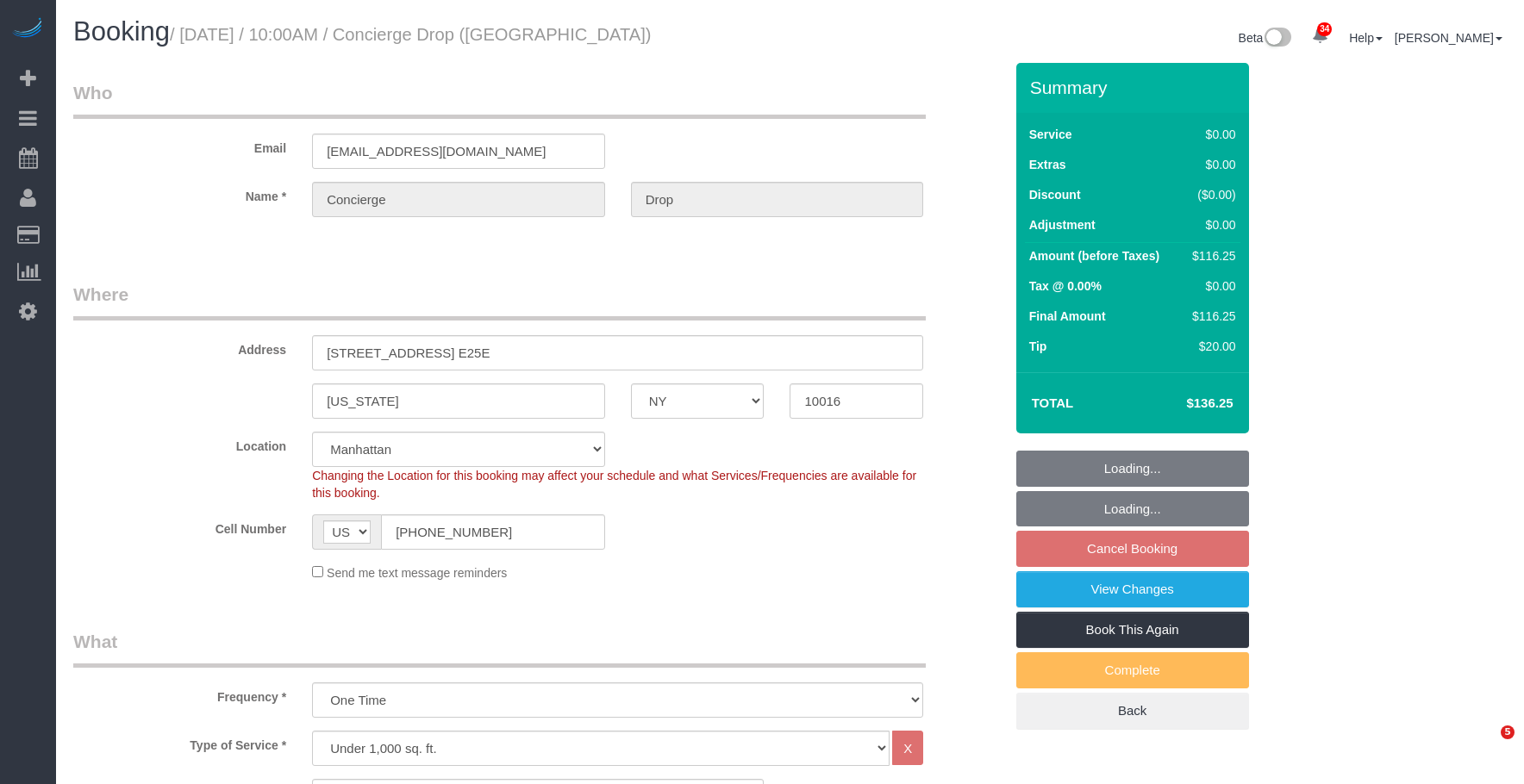
select select "number:5"
click at [1071, 596] on link "View Changes" at bounding box center [1132, 589] width 233 height 36
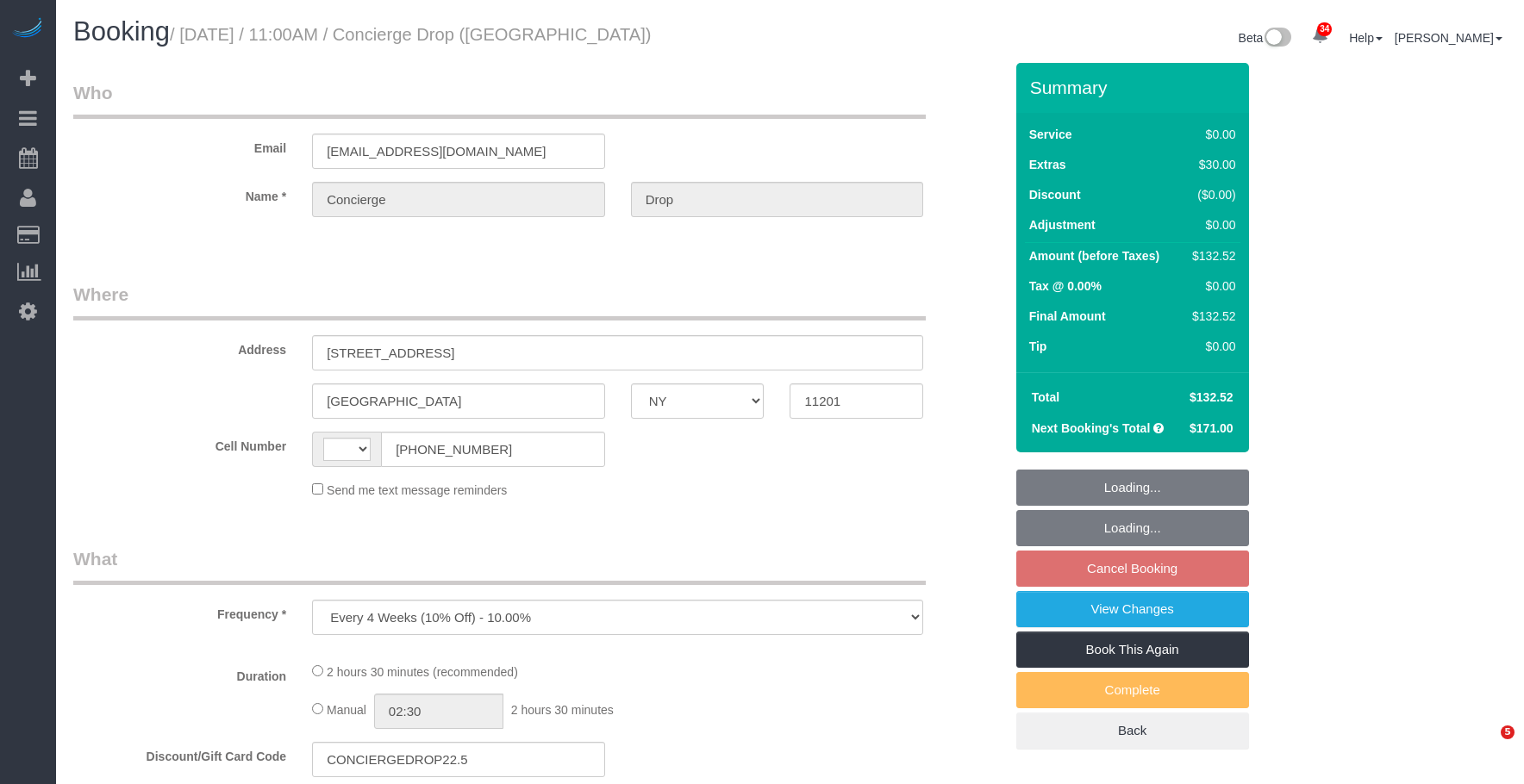
select select "NY"
select select "string:stripe-pm_1RaQn24VGloSiKo7zeOF73Wj"
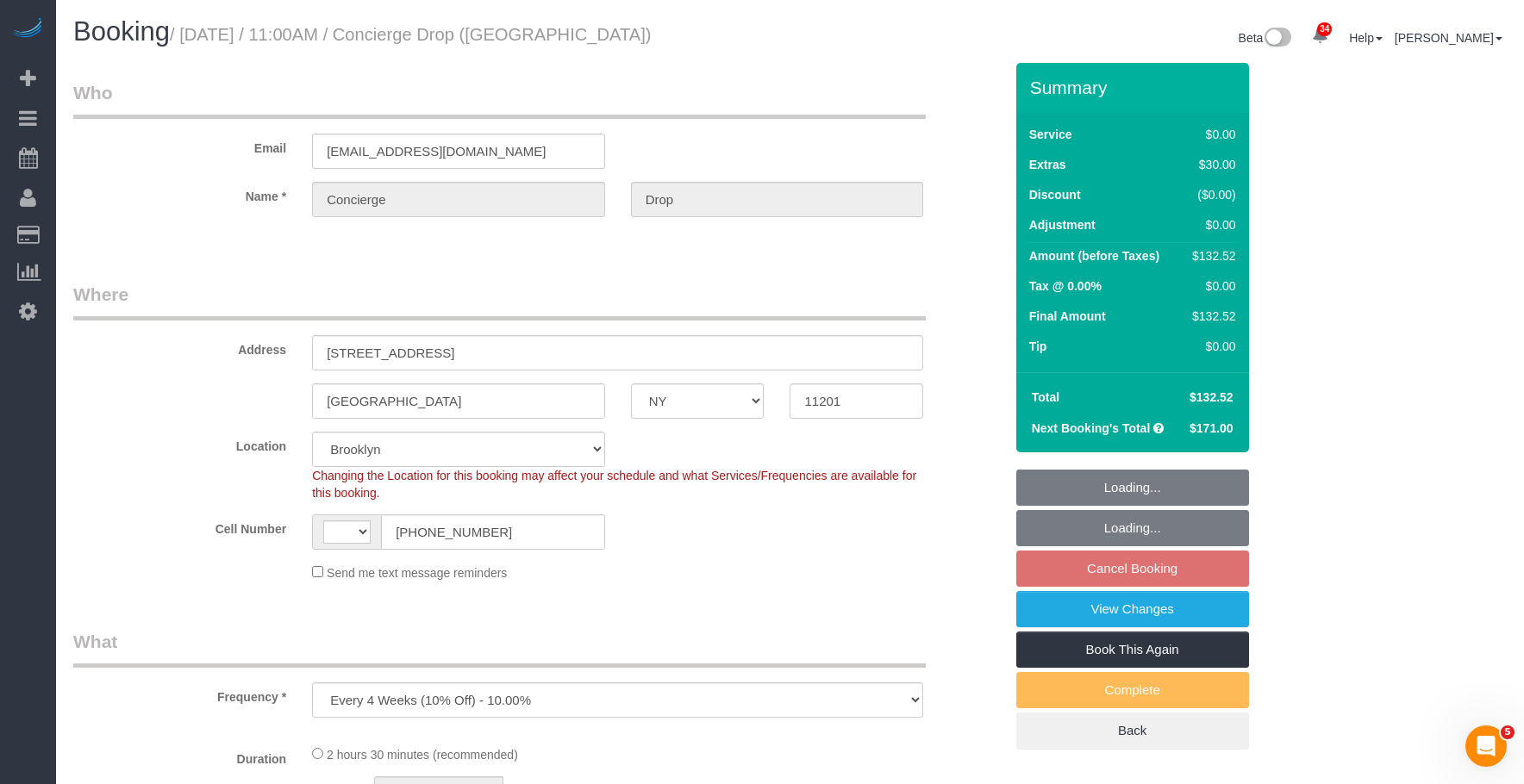
select select "object:566"
select select "string:[GEOGRAPHIC_DATA]"
select select "spot4"
select select "number:89"
select select "number:90"
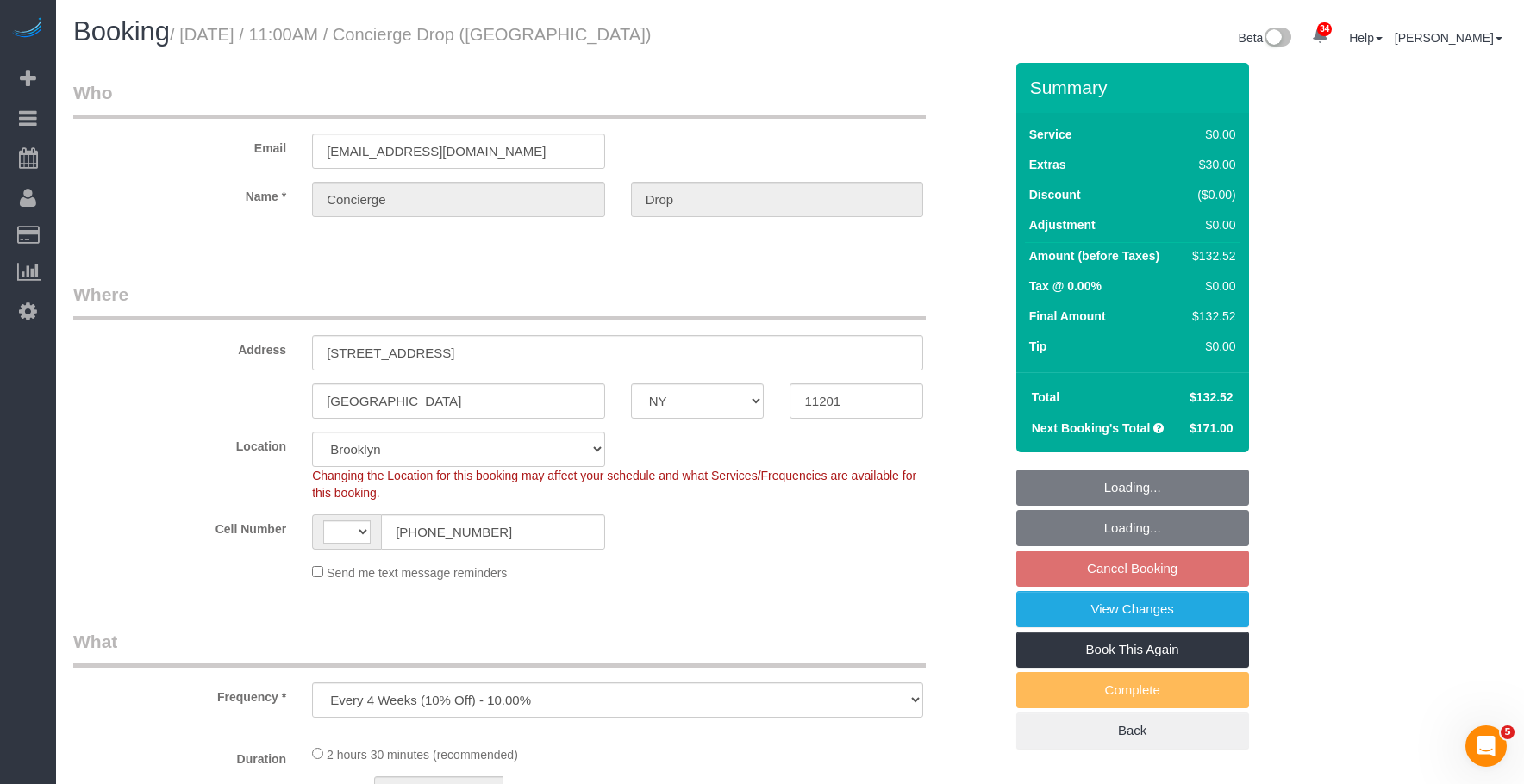
select select "number:13"
select select "number:6"
select select "1"
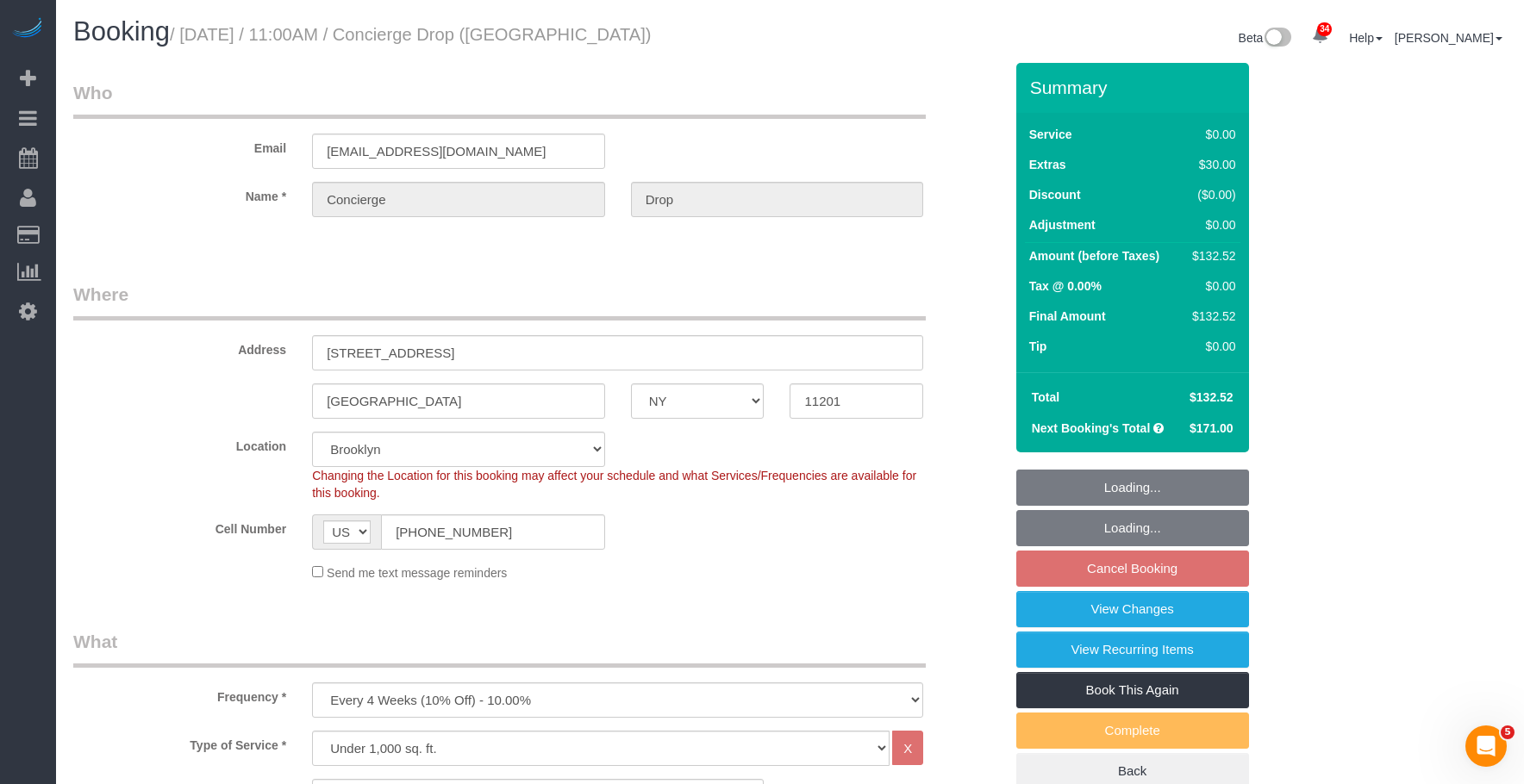
select select "1"
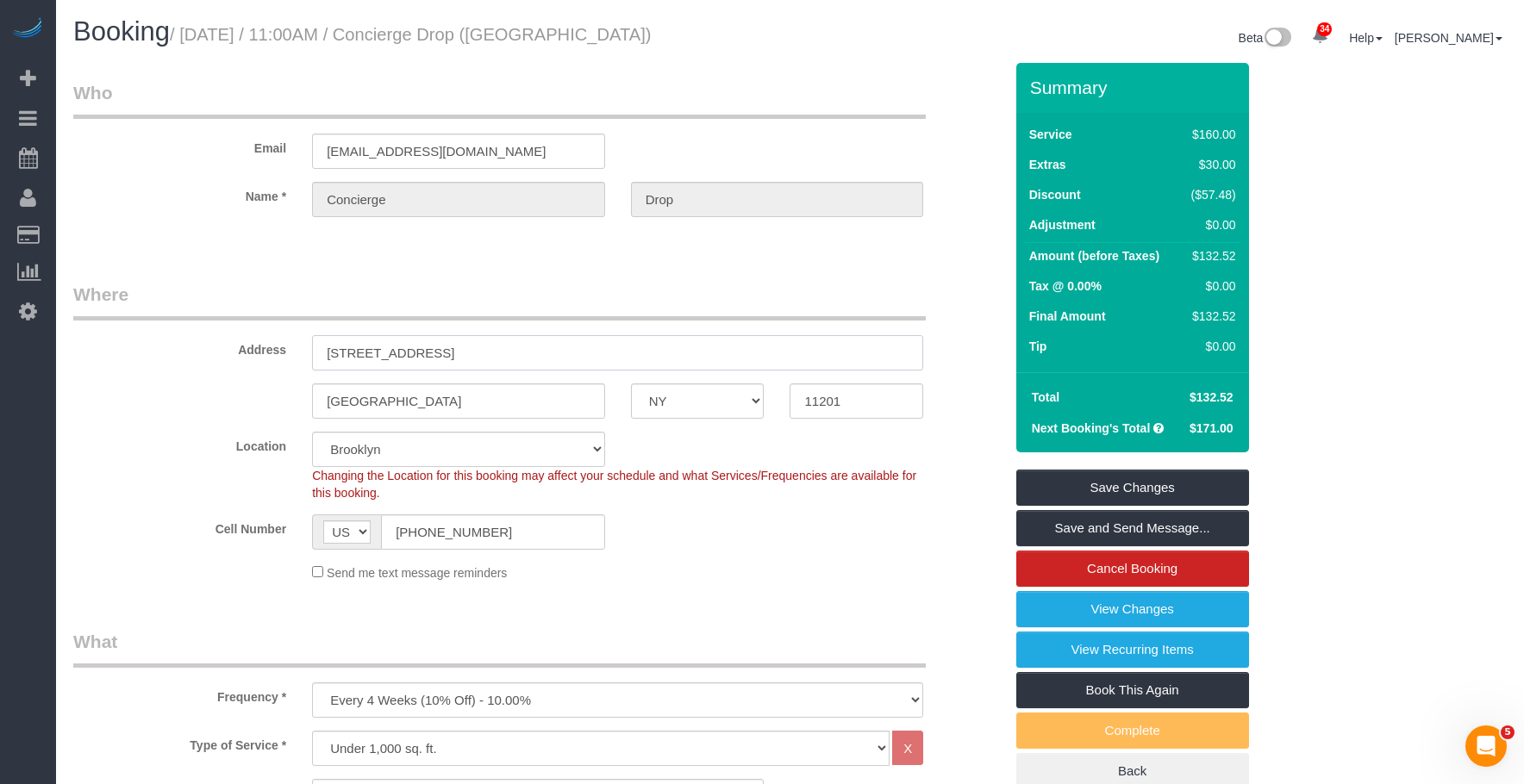
drag, startPoint x: 431, startPoint y: 354, endPoint x: 464, endPoint y: 369, distance: 36.2
click at [431, 354] on input "180 Front Street, 18k" at bounding box center [618, 353] width 612 height 35
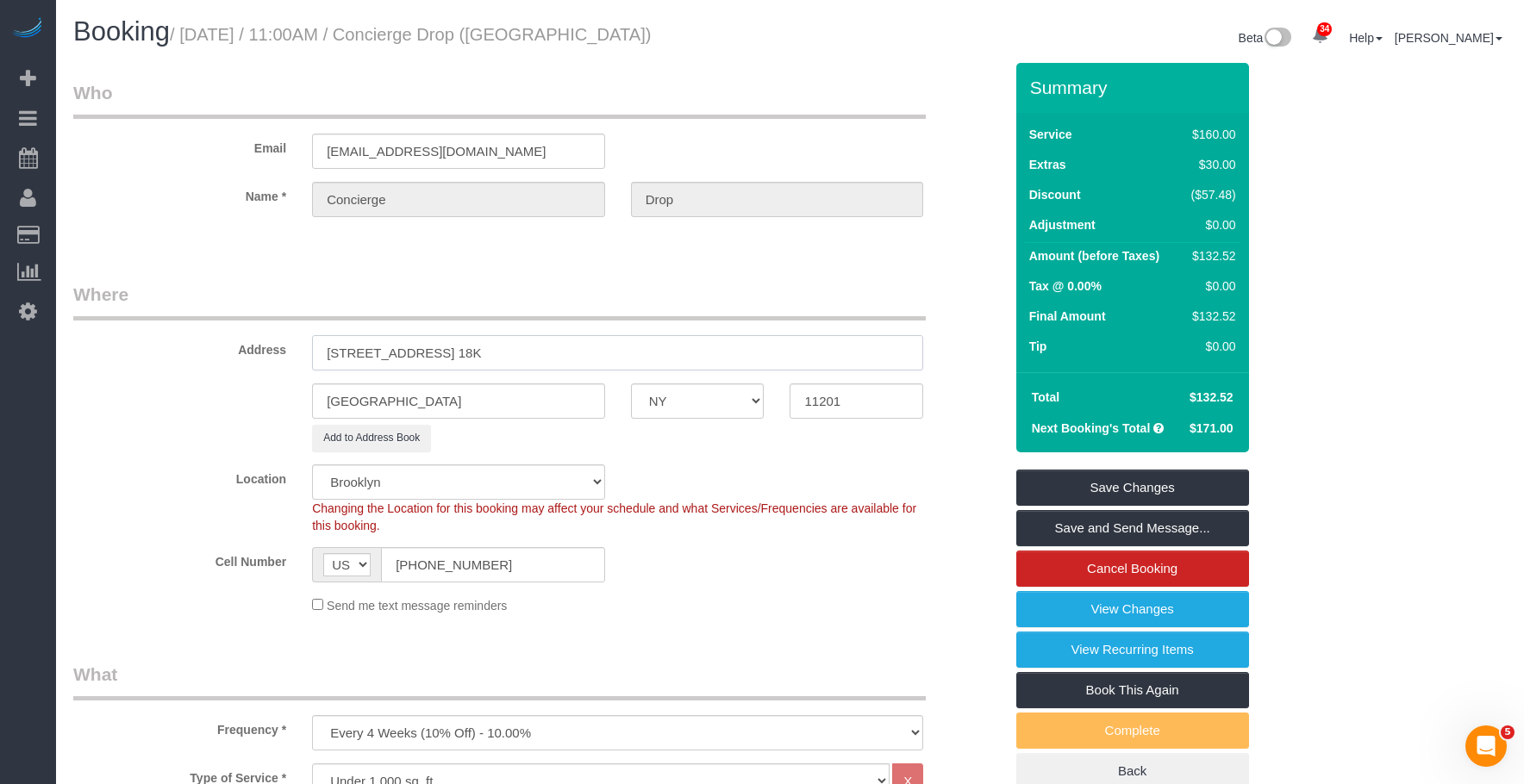
type input "180 Front Street, Apt. 18K"
click at [702, 311] on legend "Where" at bounding box center [499, 301] width 852 height 39
click at [604, 298] on legend "Where" at bounding box center [499, 301] width 852 height 39
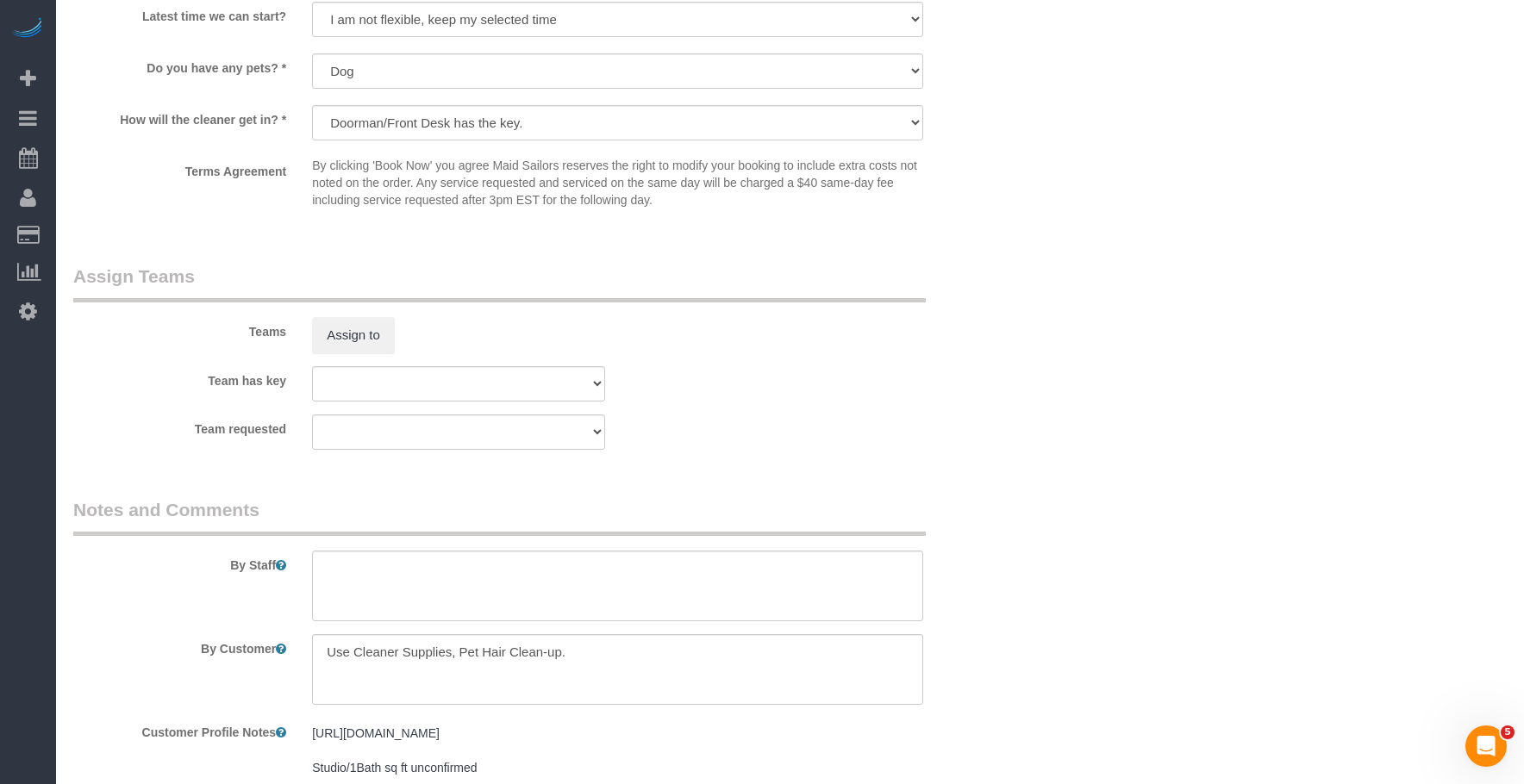
scroll to position [2155, 0]
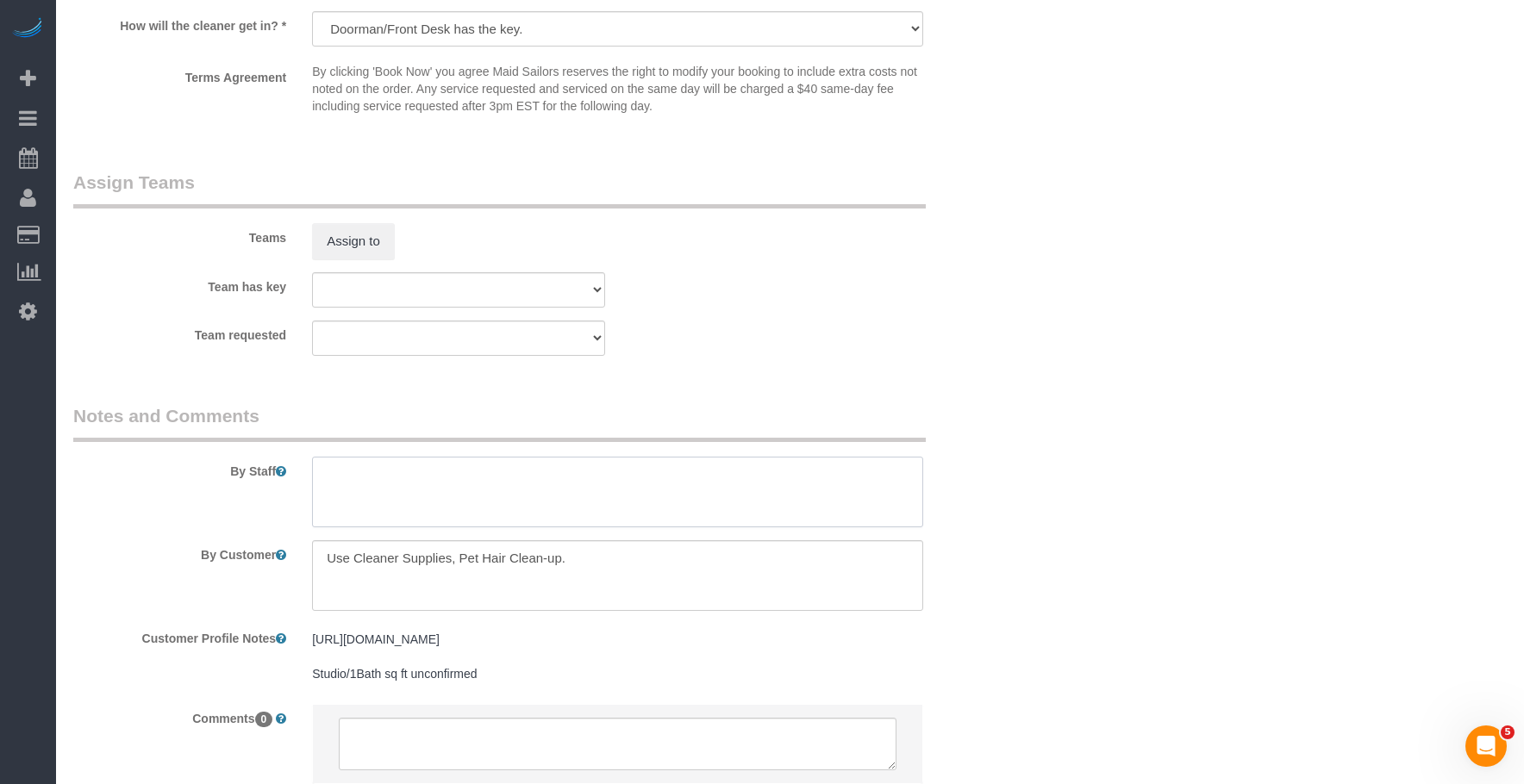
click at [500, 496] on textarea at bounding box center [618, 492] width 612 height 71
paste textarea "Resident Name: James Robinson"
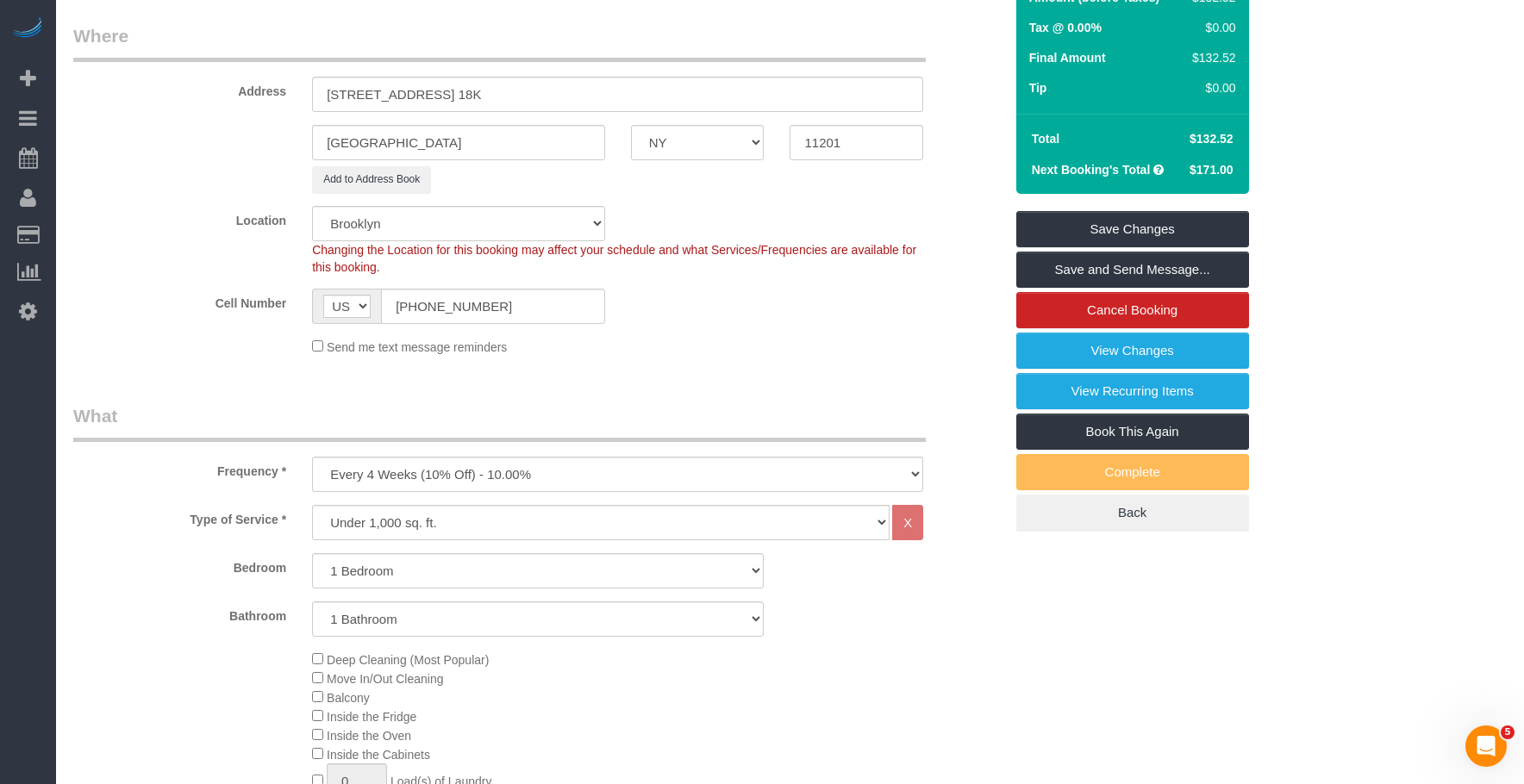
scroll to position [0, 0]
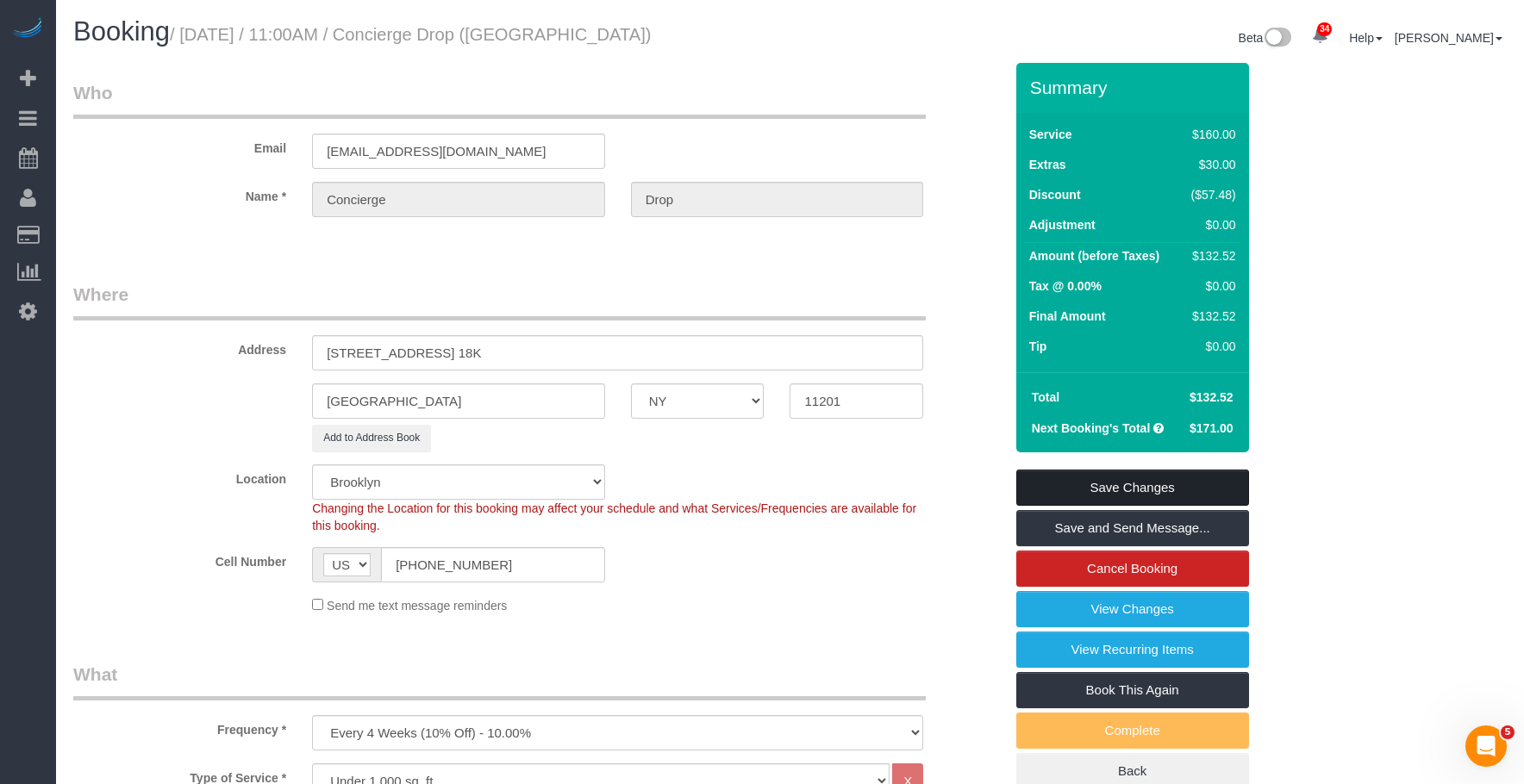
type textarea "Resident Name: James Robinson"
click at [1205, 480] on link "Save Changes" at bounding box center [1132, 488] width 233 height 36
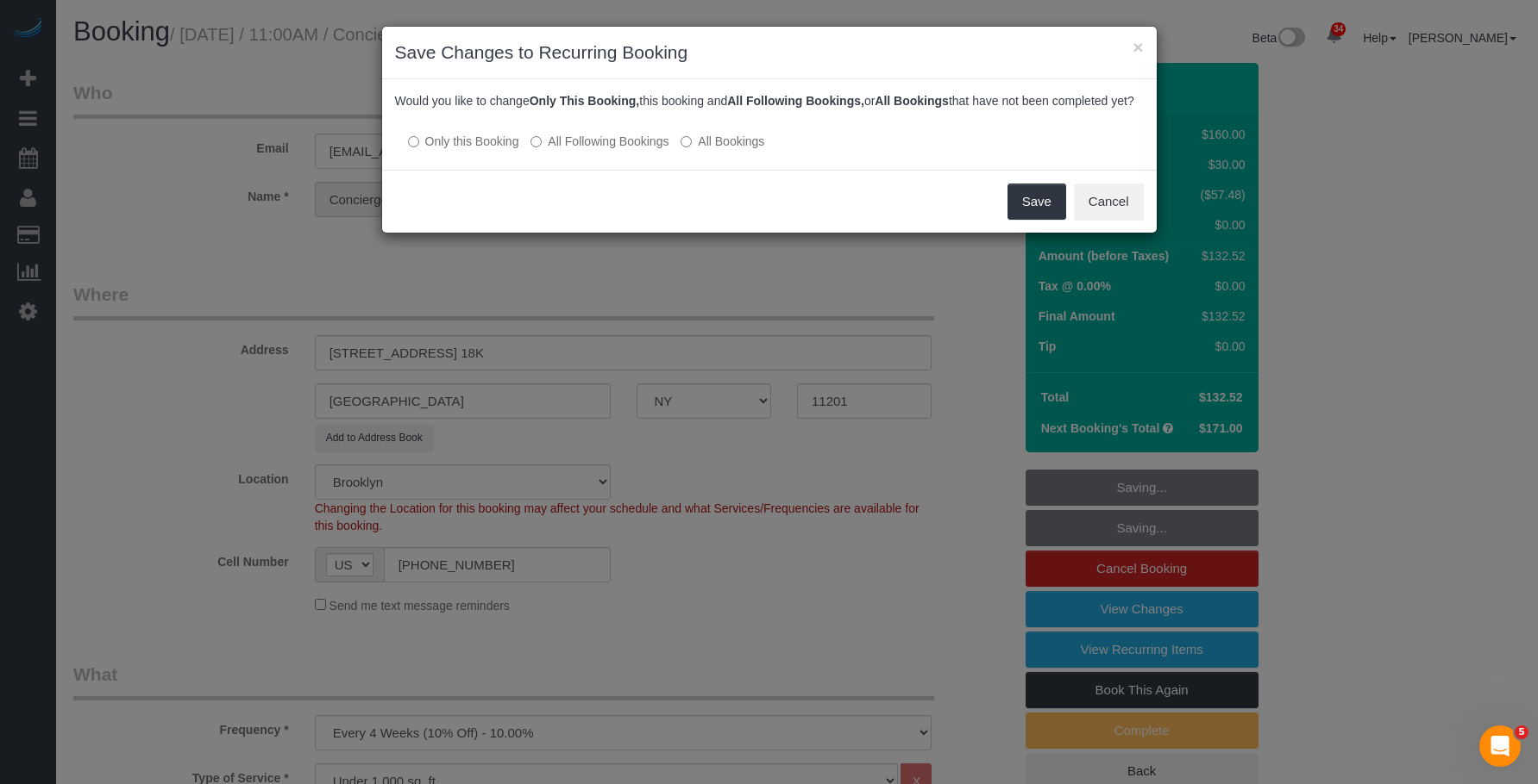
click at [600, 150] on label "All Following Bookings" at bounding box center [599, 141] width 138 height 17
click at [1036, 211] on button "Save" at bounding box center [1037, 201] width 58 height 36
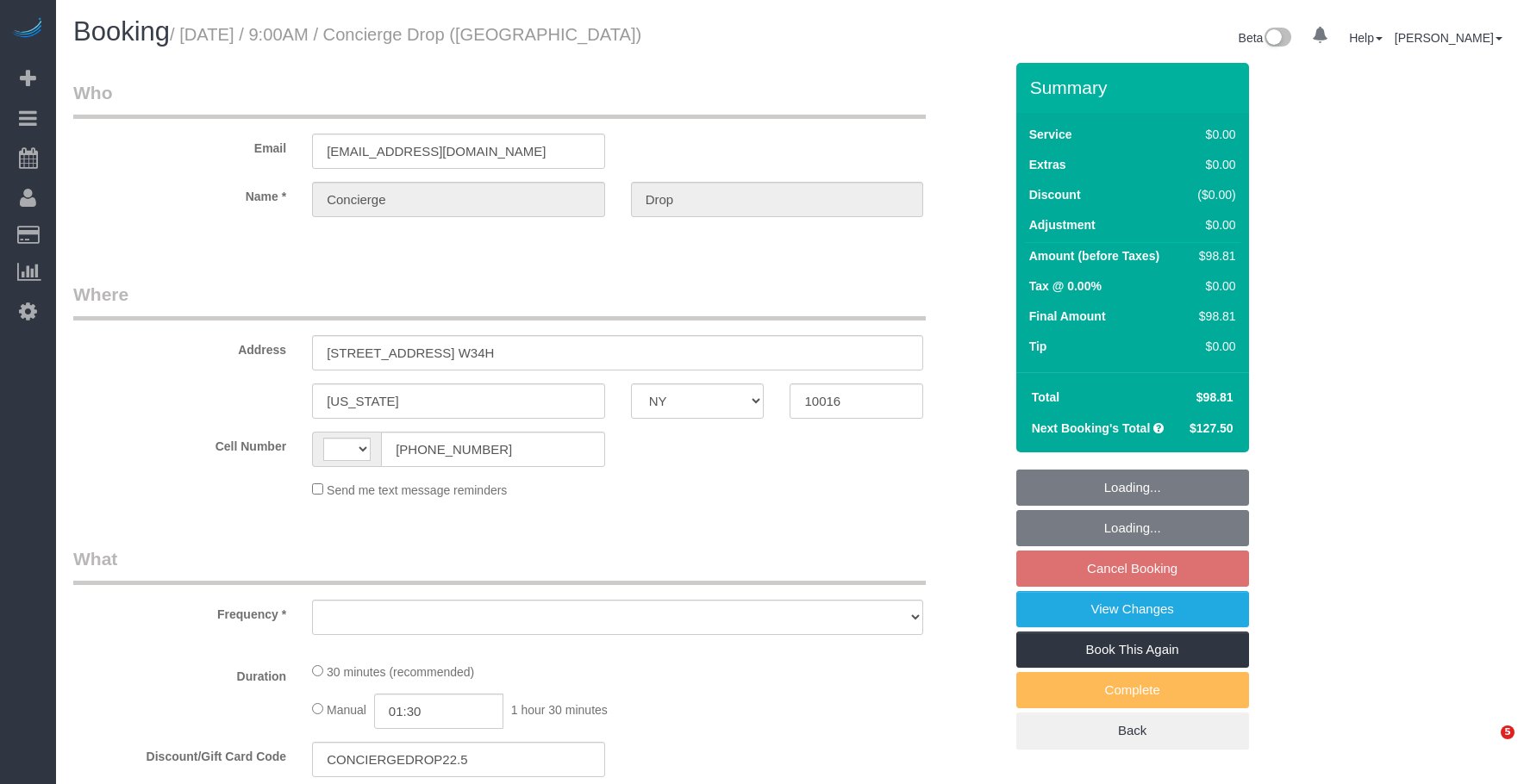
select select "NY"
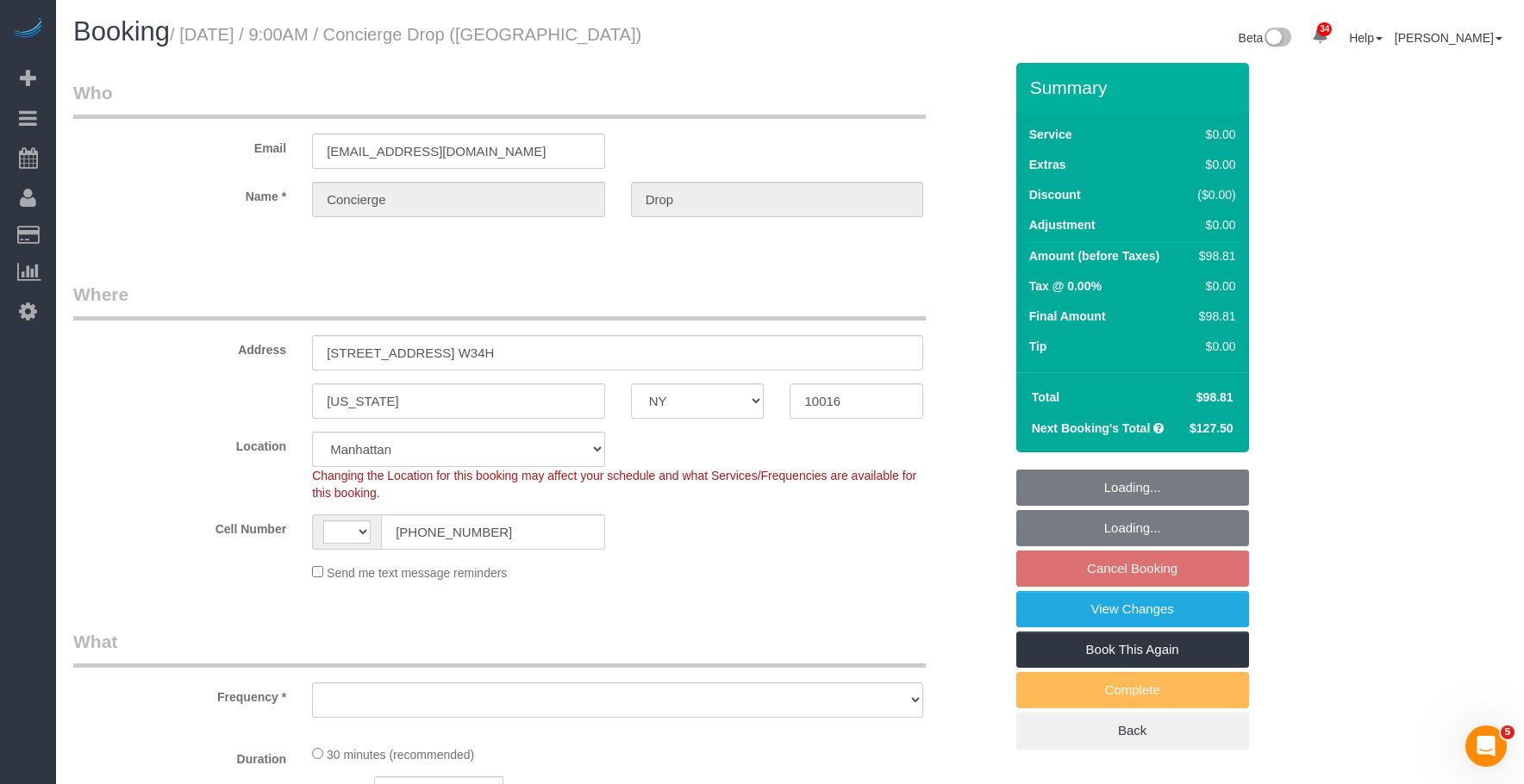
select select "string:[GEOGRAPHIC_DATA]"
select select "string:stripe-pm_1RaQn24VGloSiKo7zeOF73Wj"
select select "object:809"
select select "spot2"
select select "number:89"
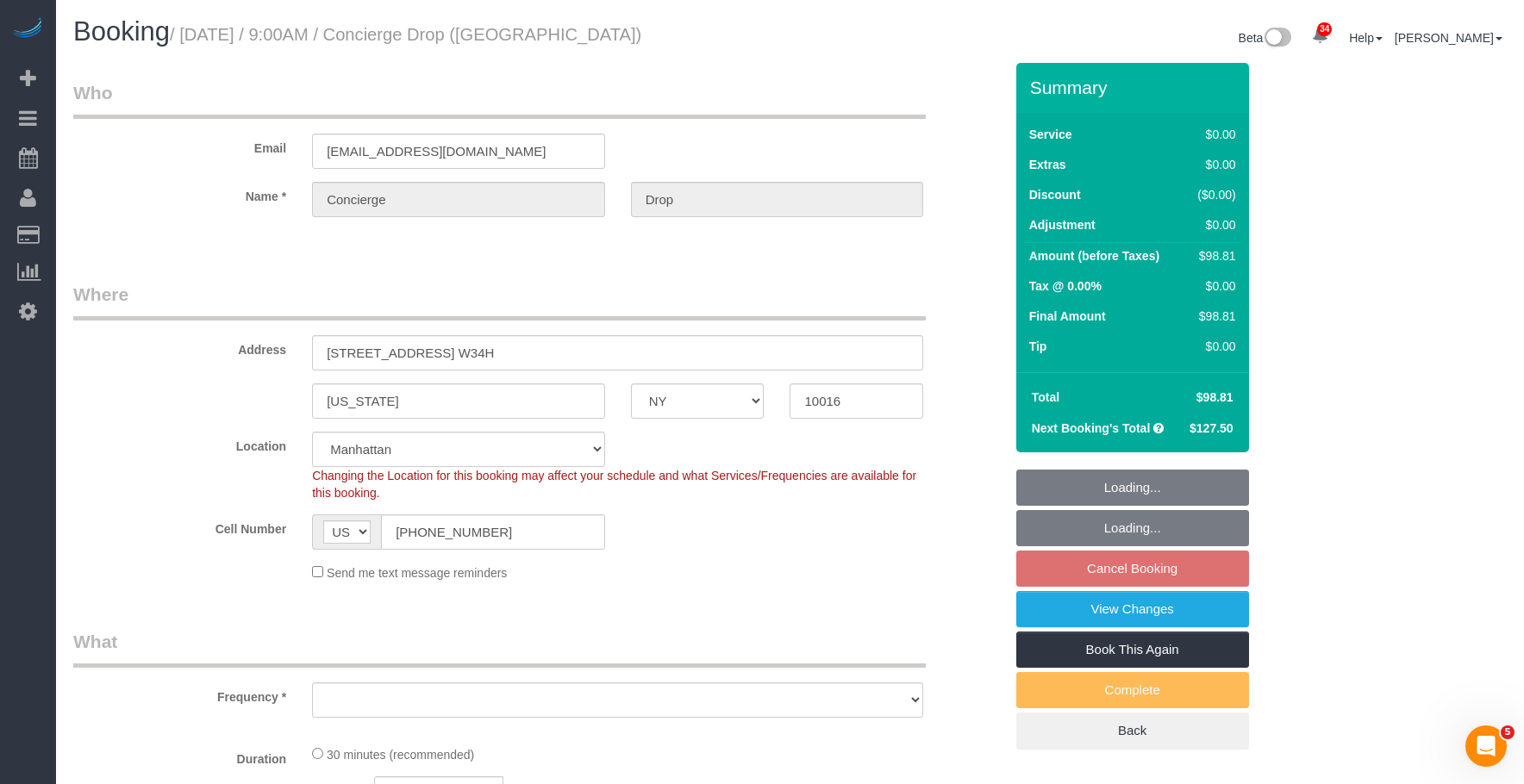
select select "number:90"
select select "number:15"
select select "number:5"
select select "object:1446"
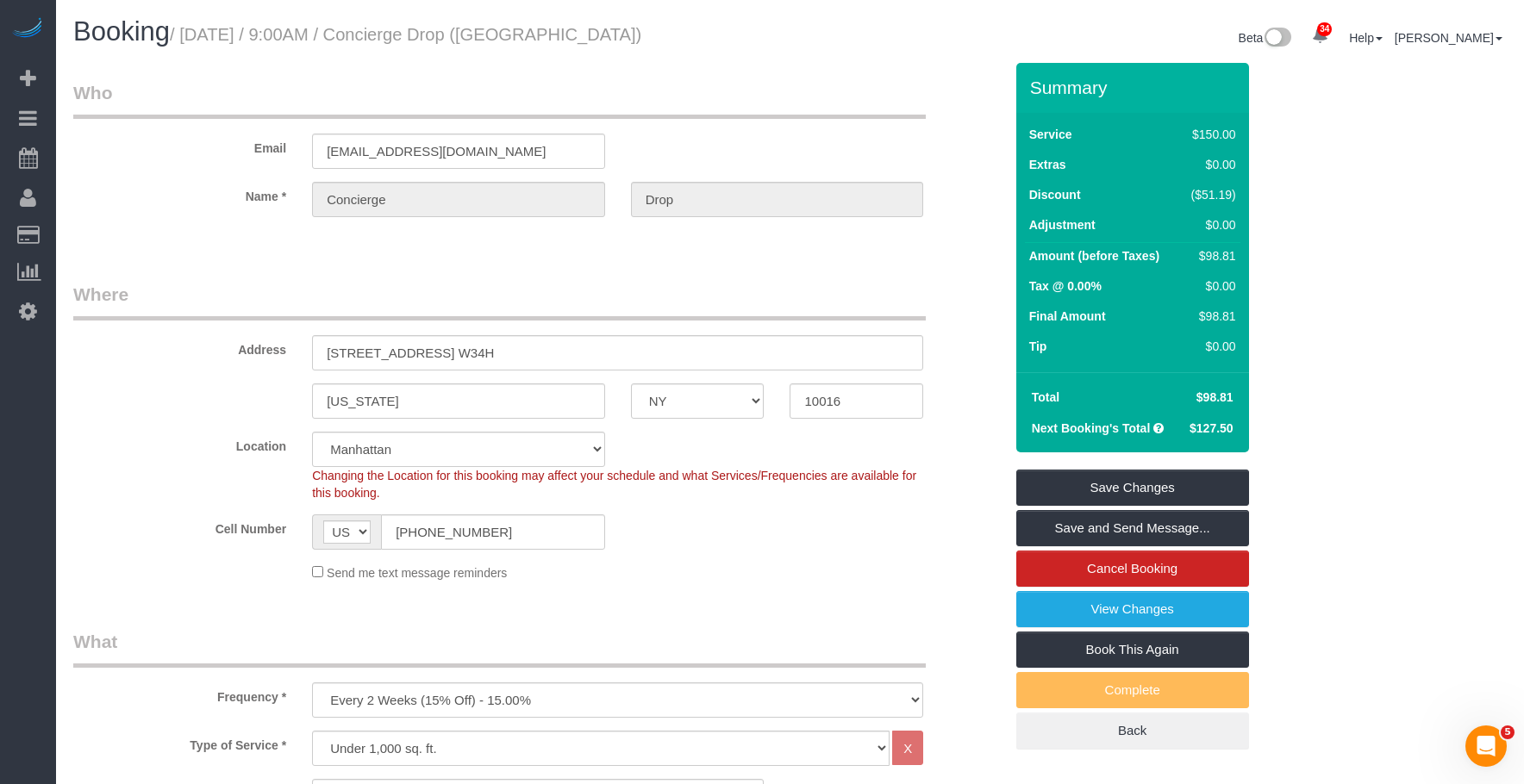
click at [819, 304] on legend "Where" at bounding box center [499, 301] width 852 height 39
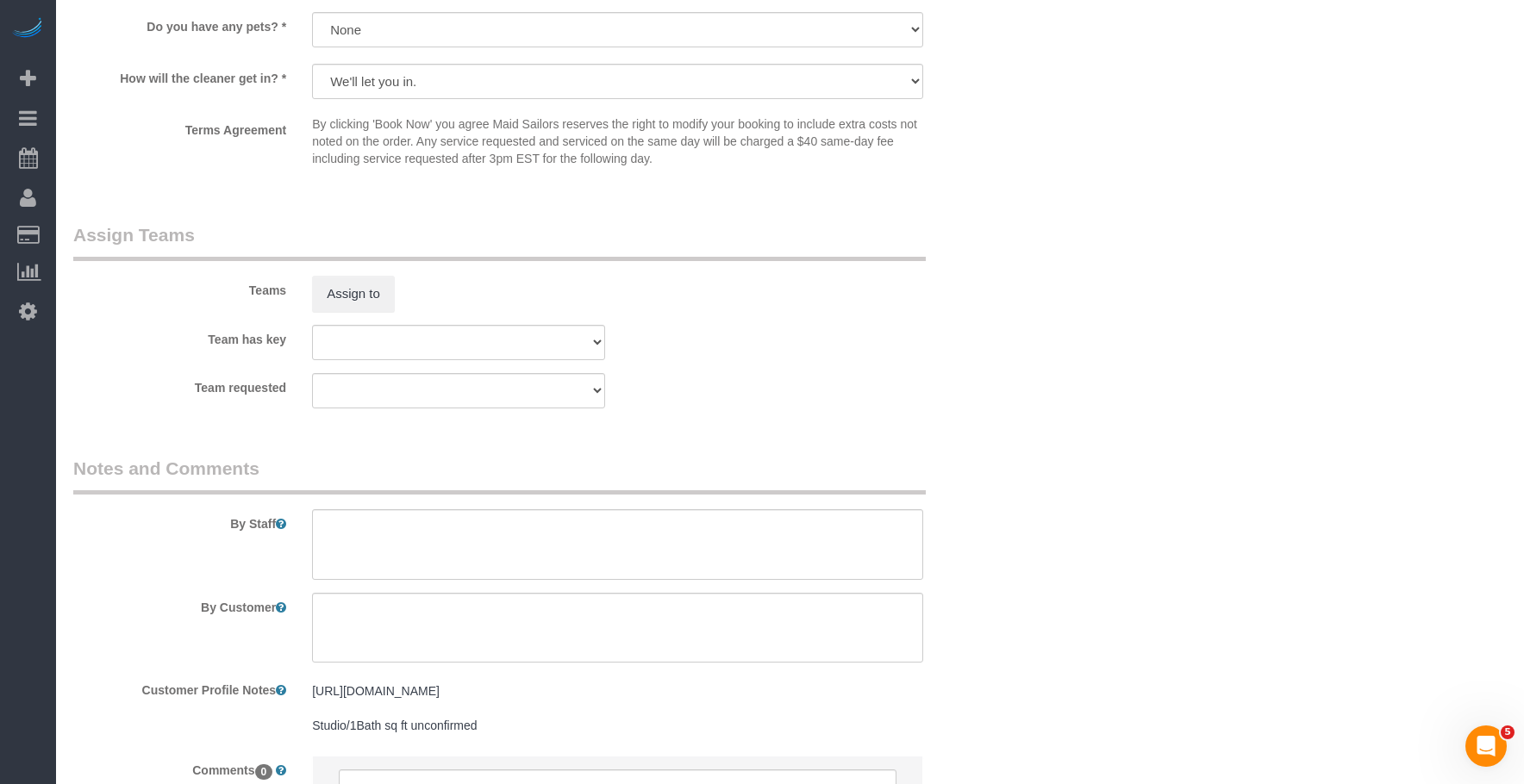
scroll to position [2241, 0]
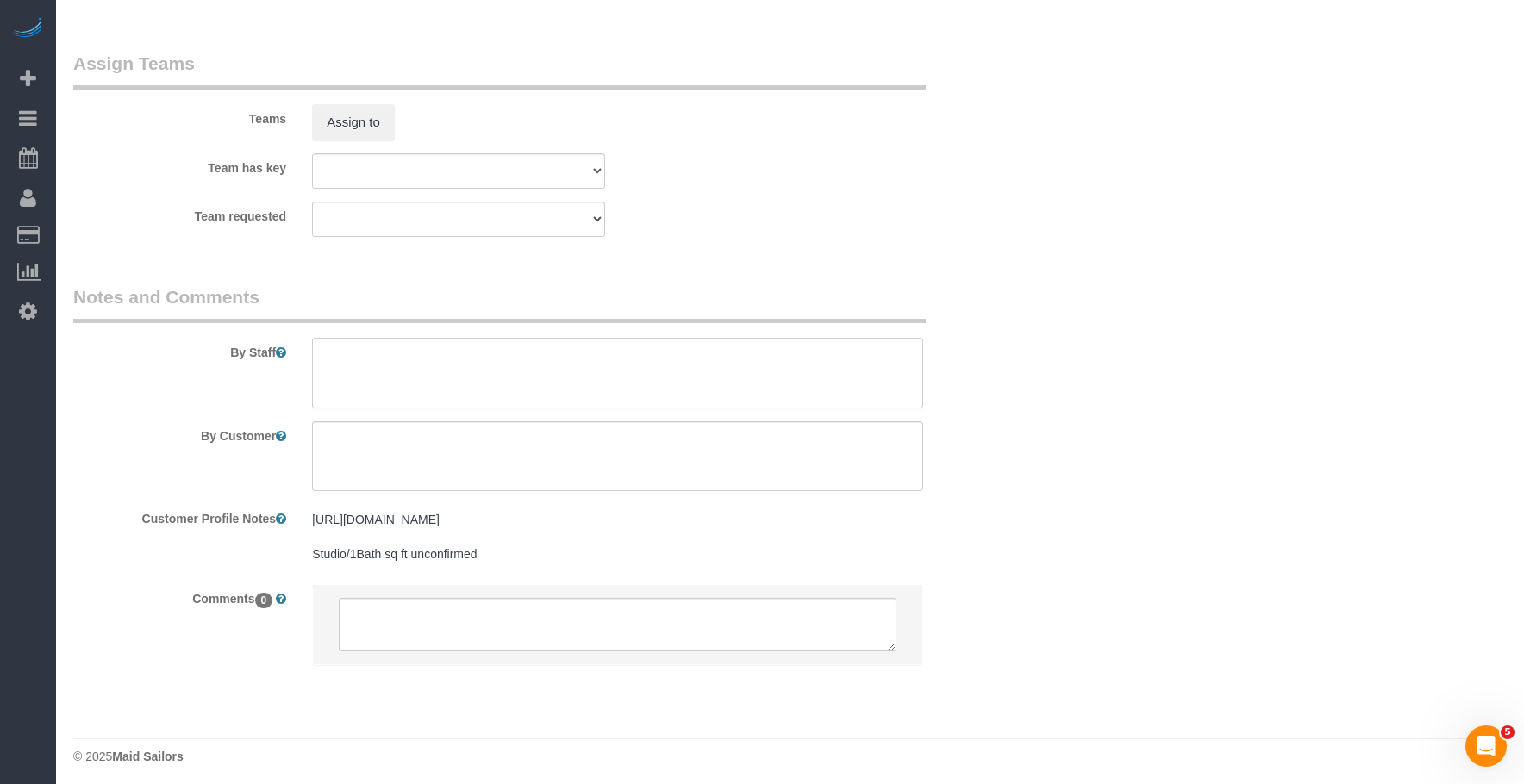
click at [529, 368] on textarea at bounding box center [618, 373] width 612 height 71
paste textarea "Resident Name: [PERSON_NAME]"
type textarea "Resident Name: [PERSON_NAME]"
drag, startPoint x: 973, startPoint y: 265, endPoint x: 994, endPoint y: 269, distance: 21.4
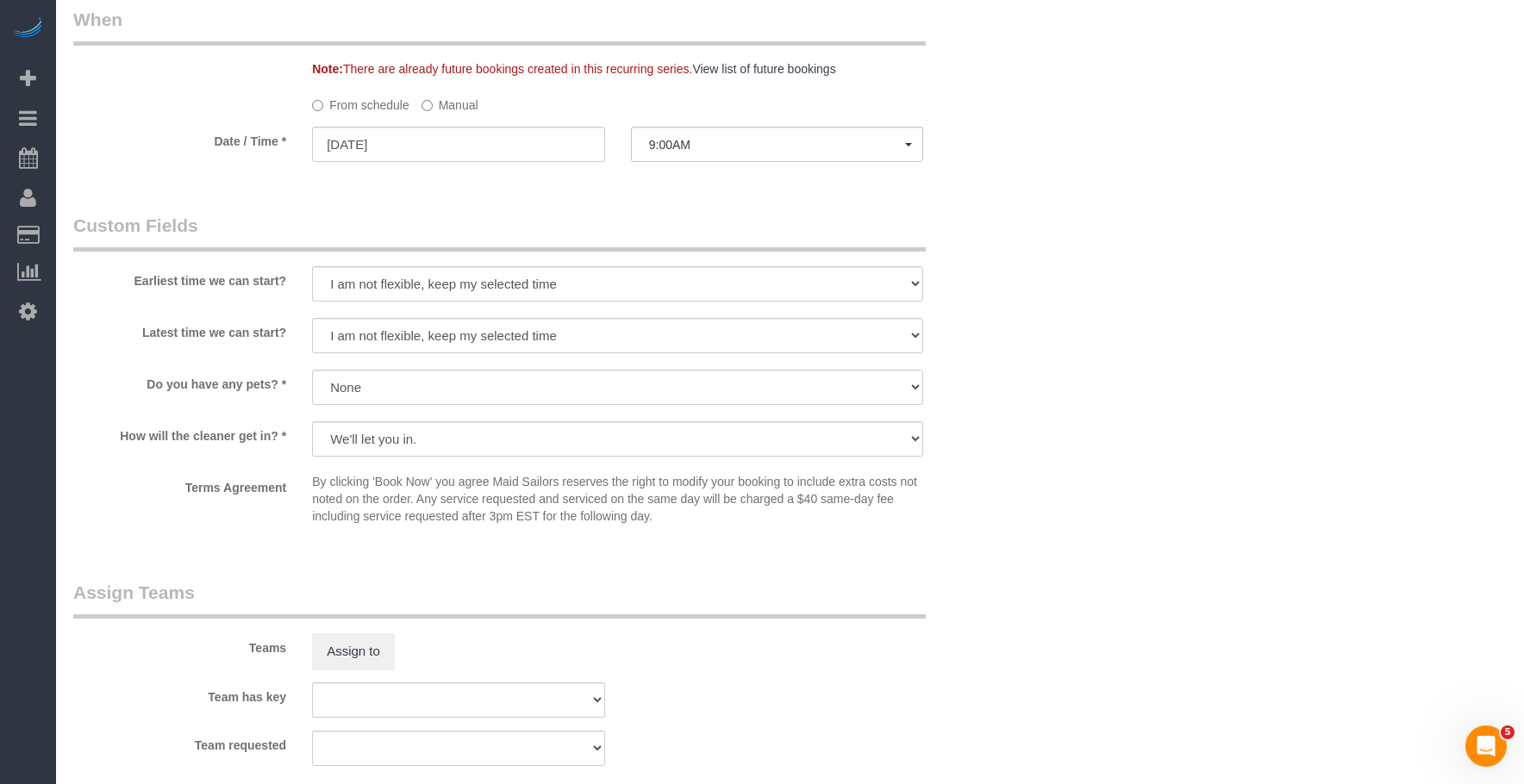
scroll to position [1465, 0]
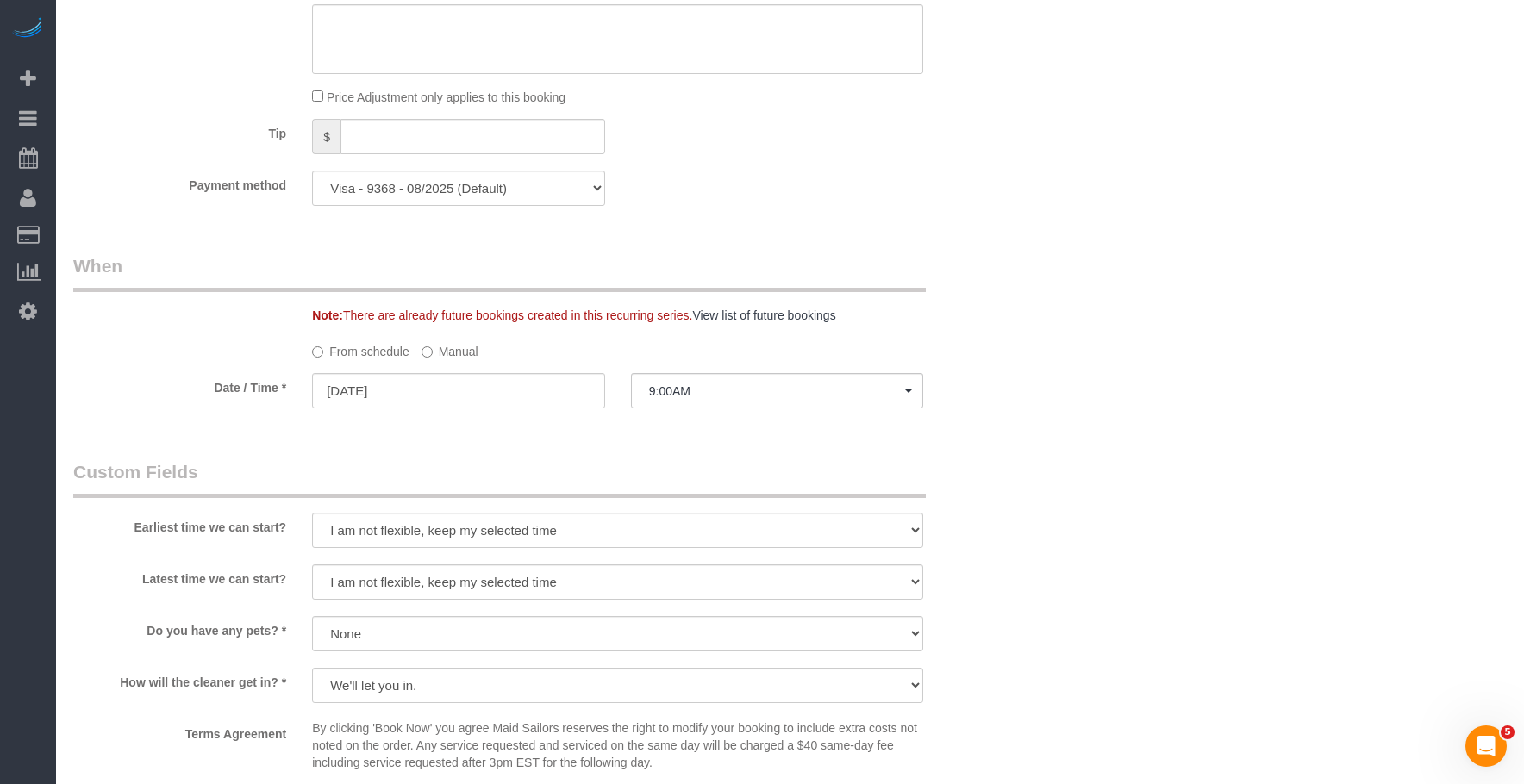
click at [1013, 264] on div "Note: There are already future bookings created in this recurring series. View …" at bounding box center [538, 288] width 956 height 71
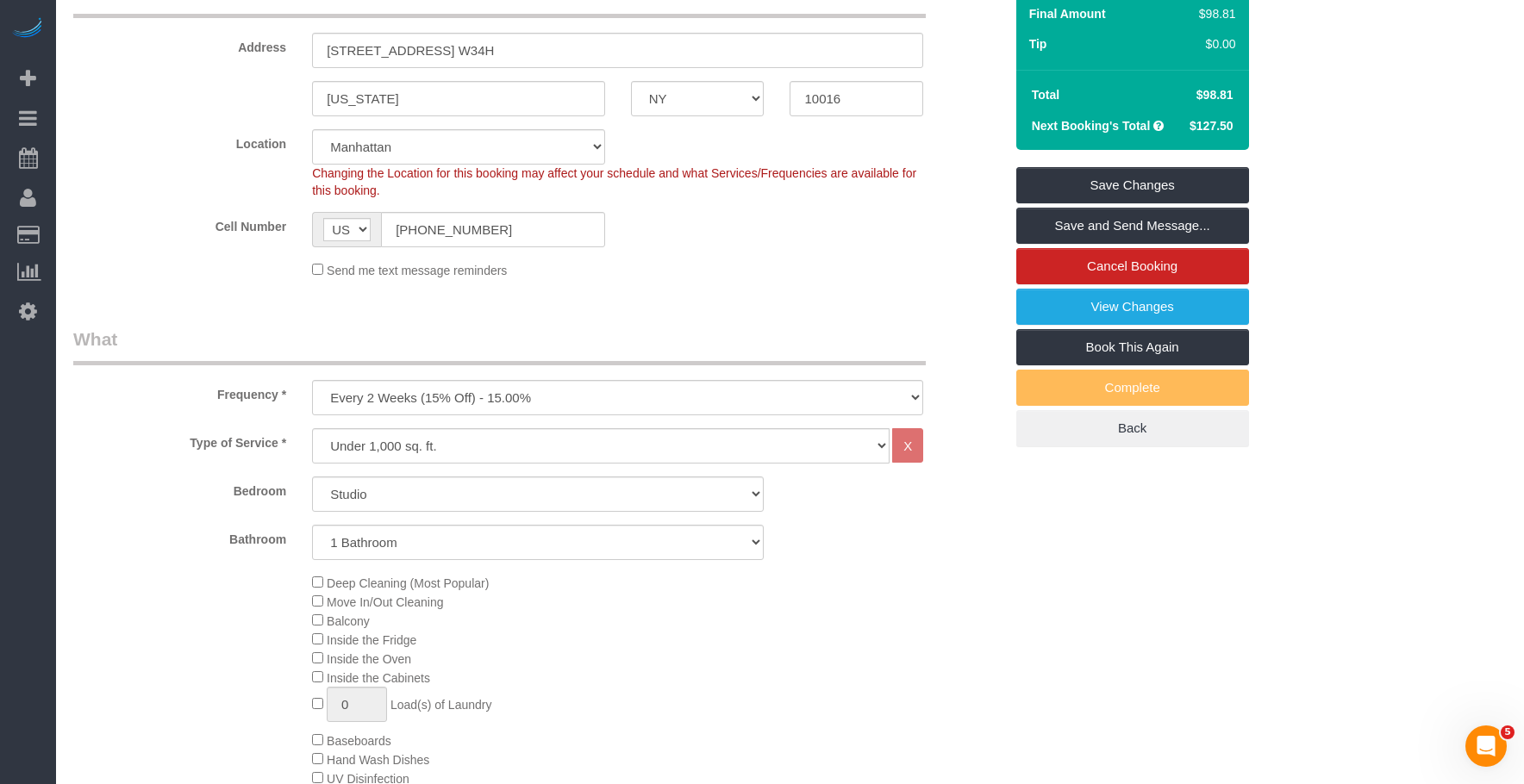
scroll to position [345, 0]
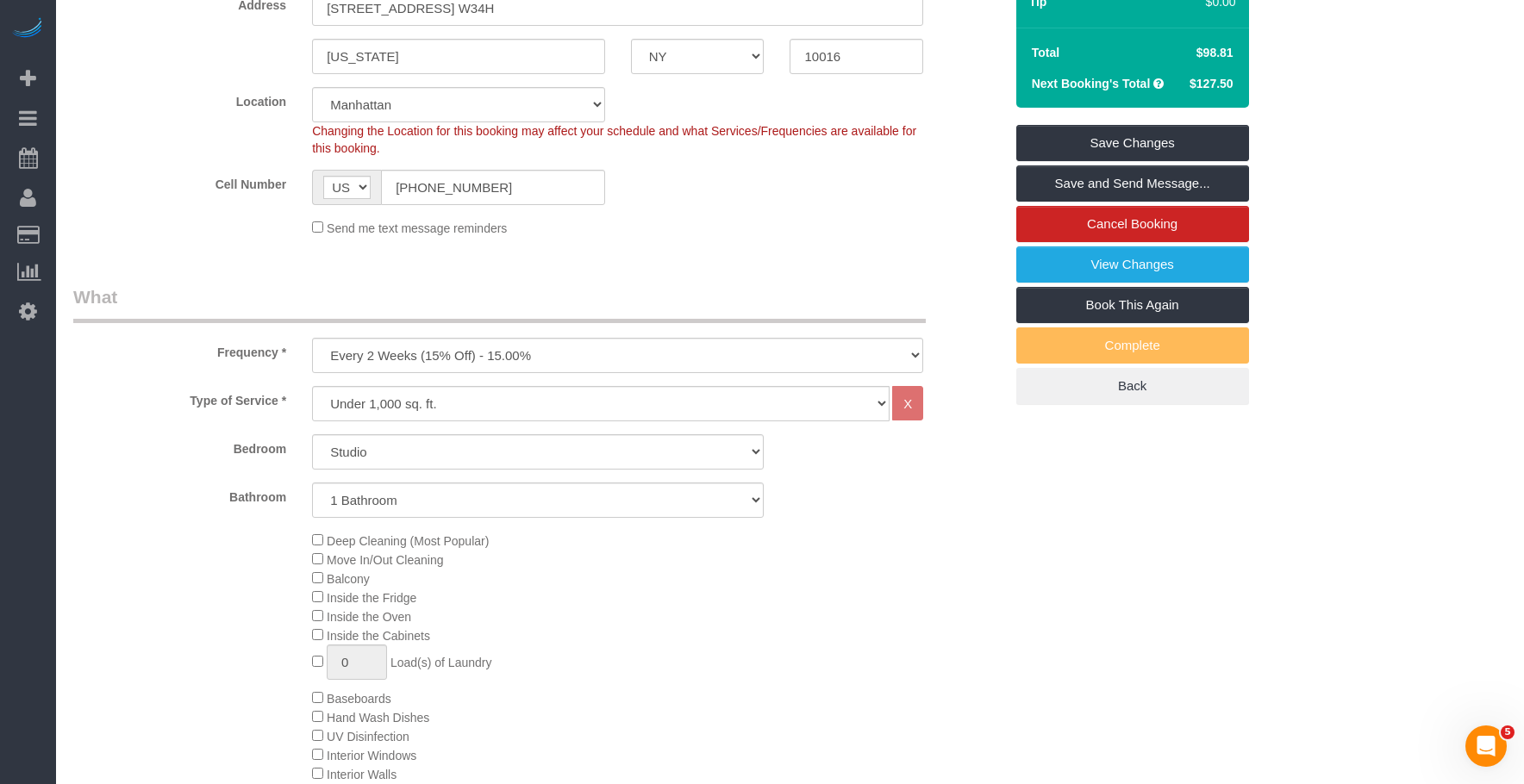
click at [883, 501] on div "Bathroom 1 Bathroom 2 Bathrooms" at bounding box center [538, 500] width 956 height 35
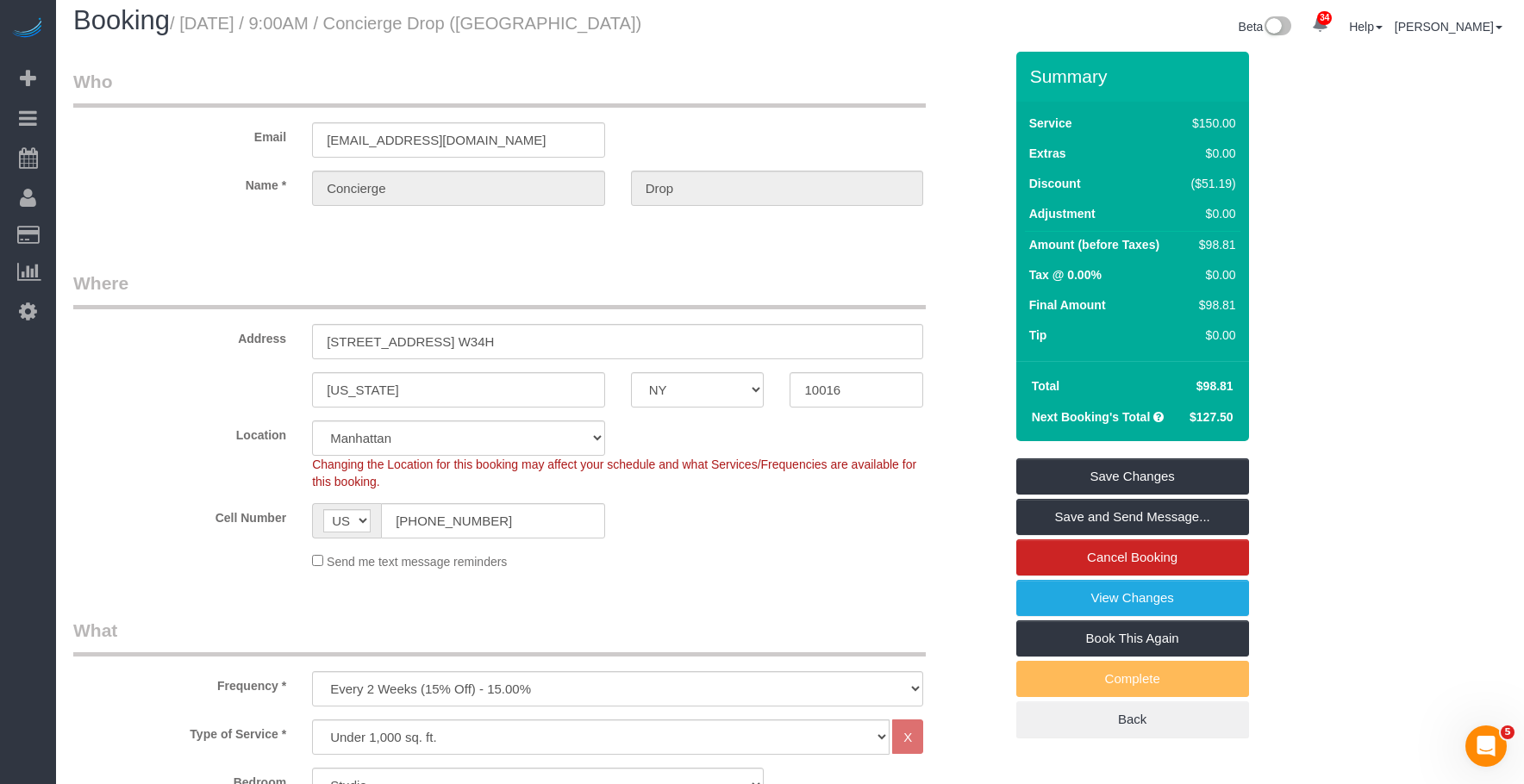
scroll to position [0, 0]
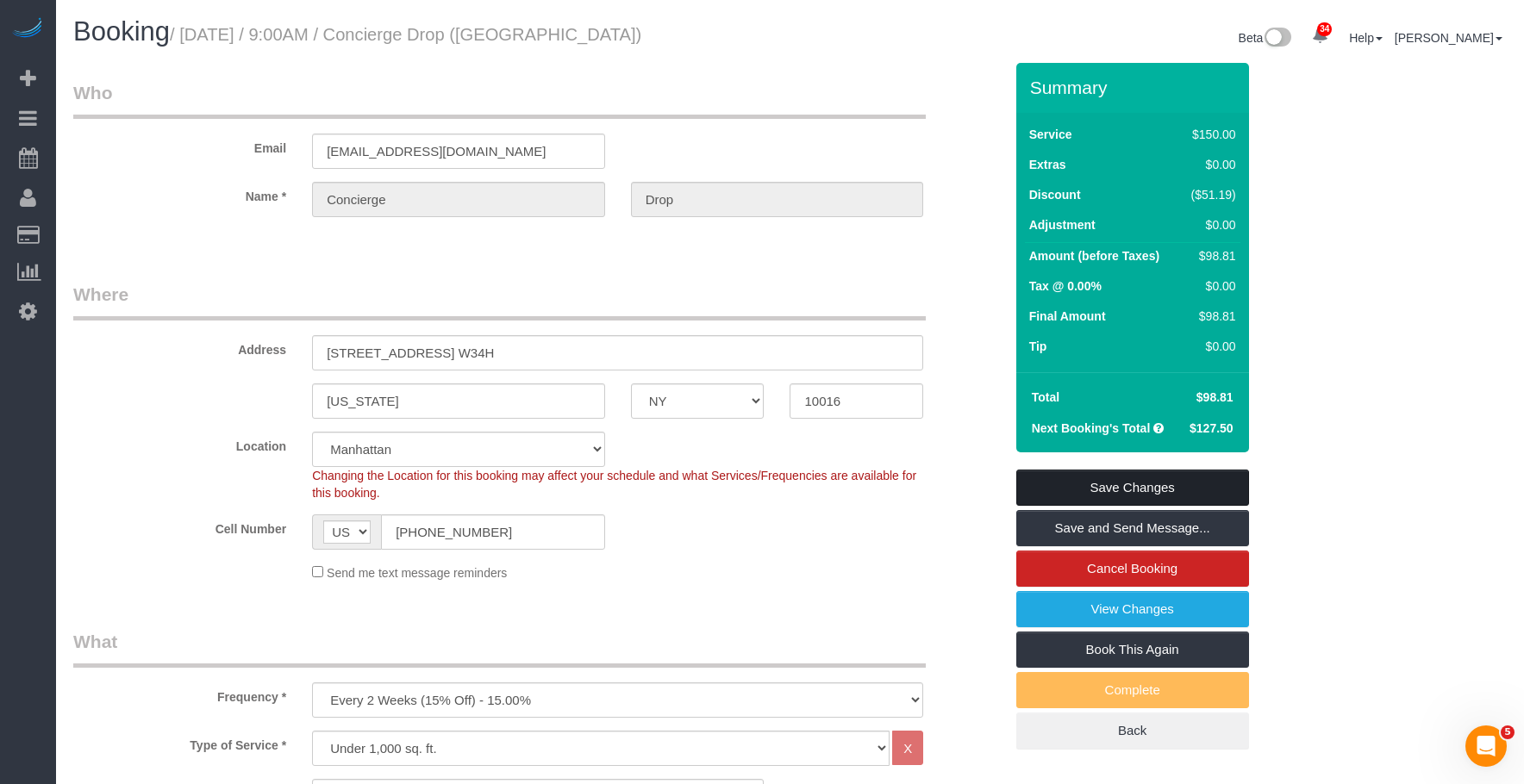
click at [1217, 482] on link "Save Changes" at bounding box center [1132, 488] width 233 height 36
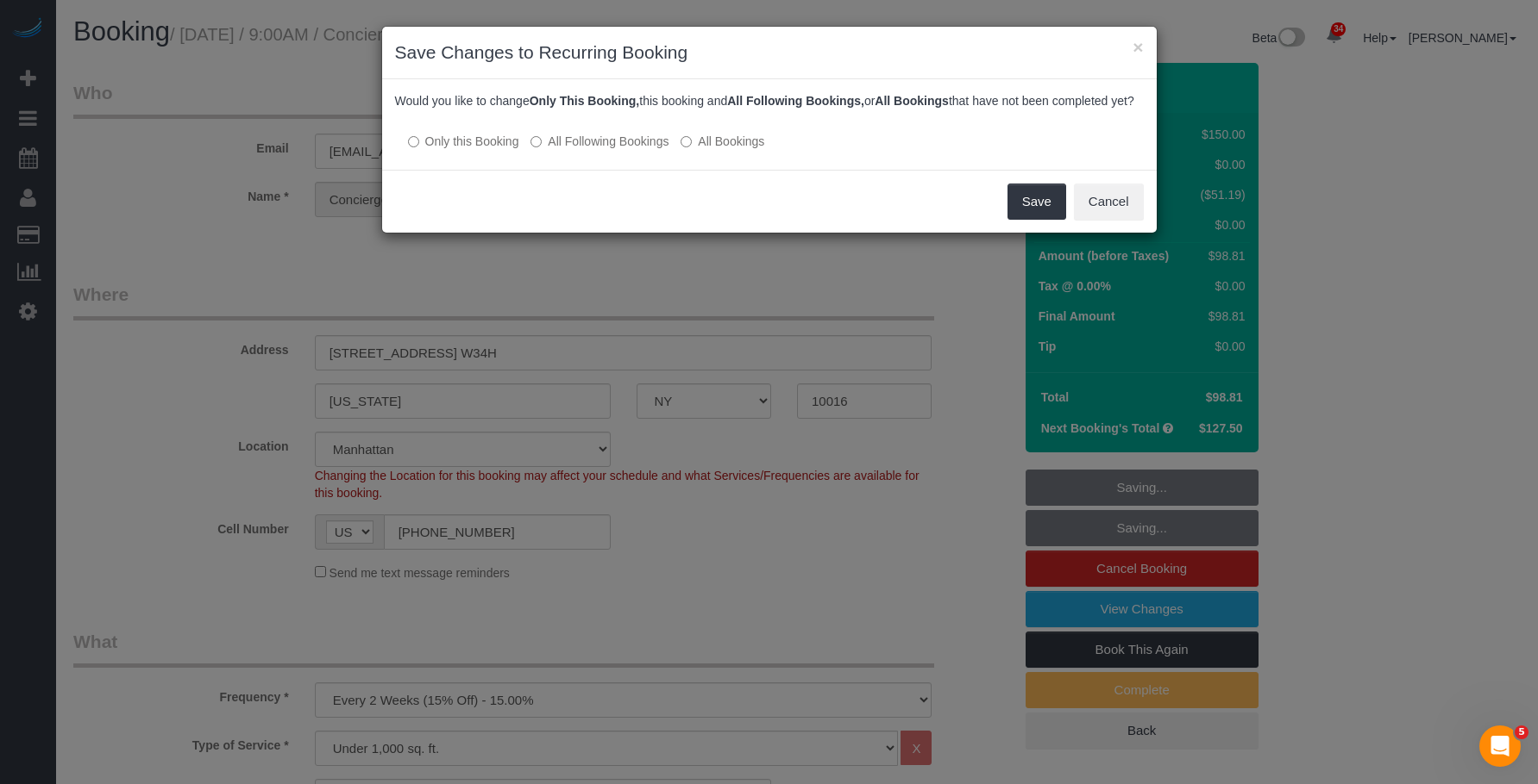
click at [634, 150] on label "All Following Bookings" at bounding box center [599, 141] width 138 height 17
click at [1026, 219] on button "Save" at bounding box center [1037, 201] width 58 height 36
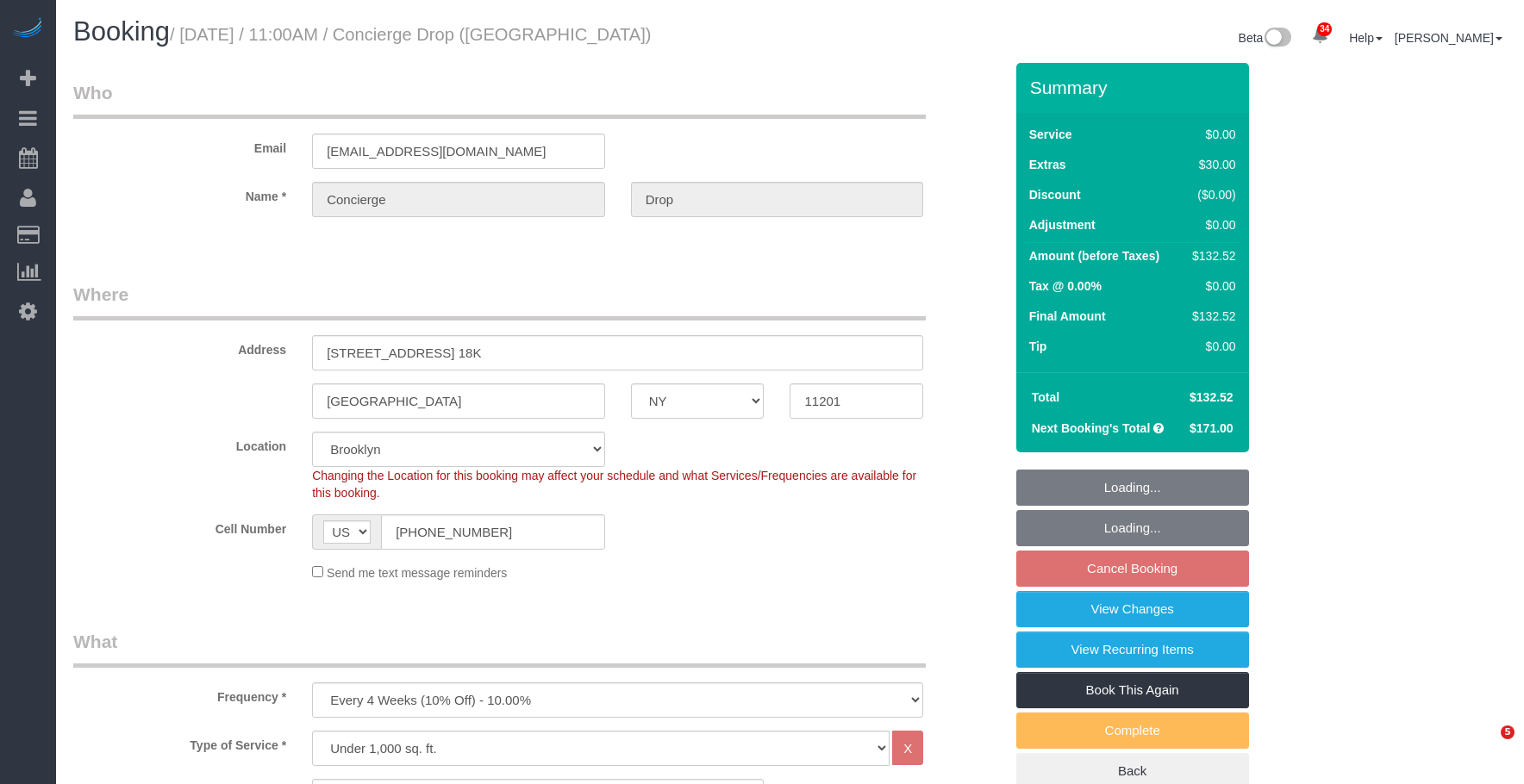
select select "NY"
select select "1"
select select "spot4"
select select "number:89"
select select "number:90"
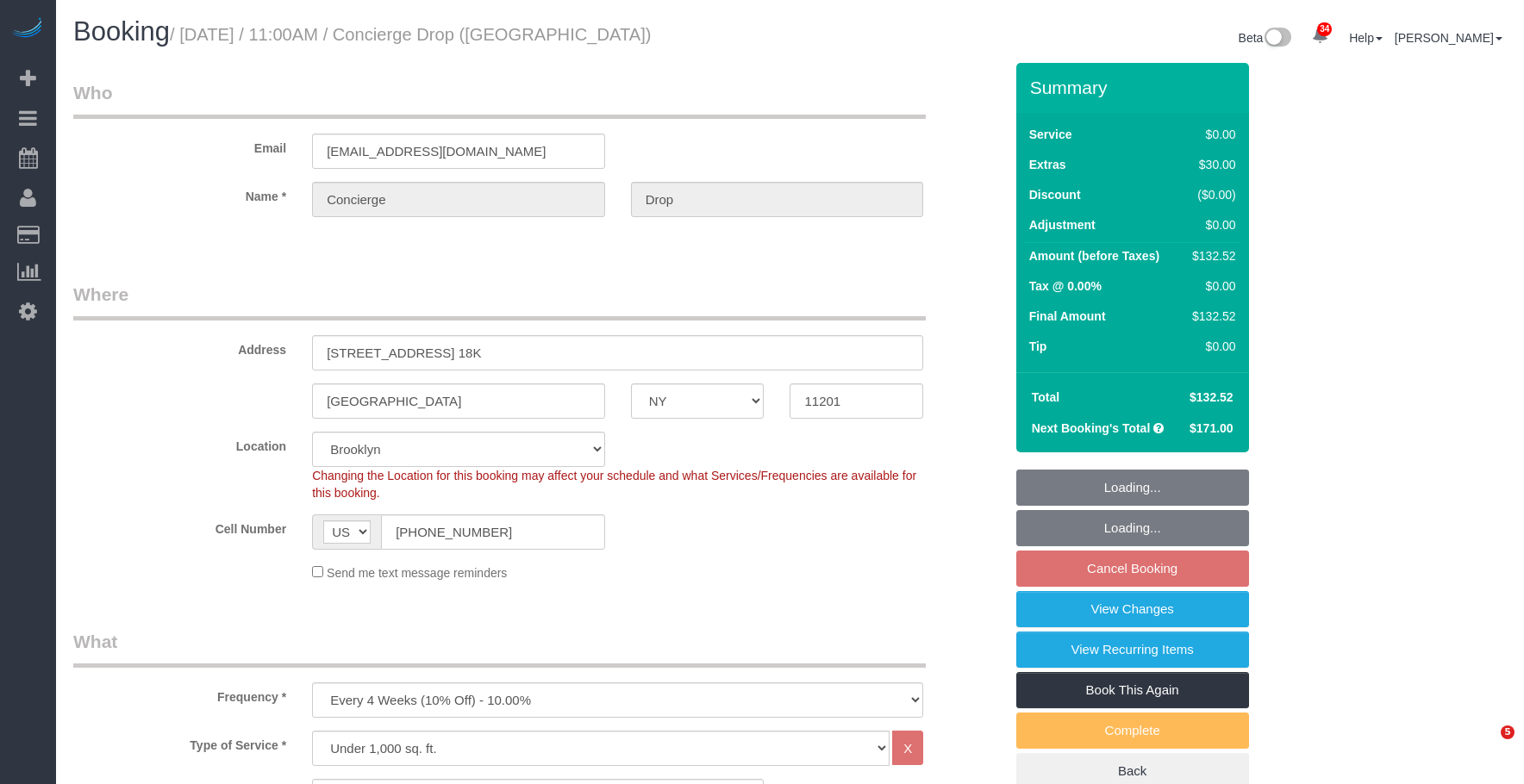
select select "number:13"
select select "number:6"
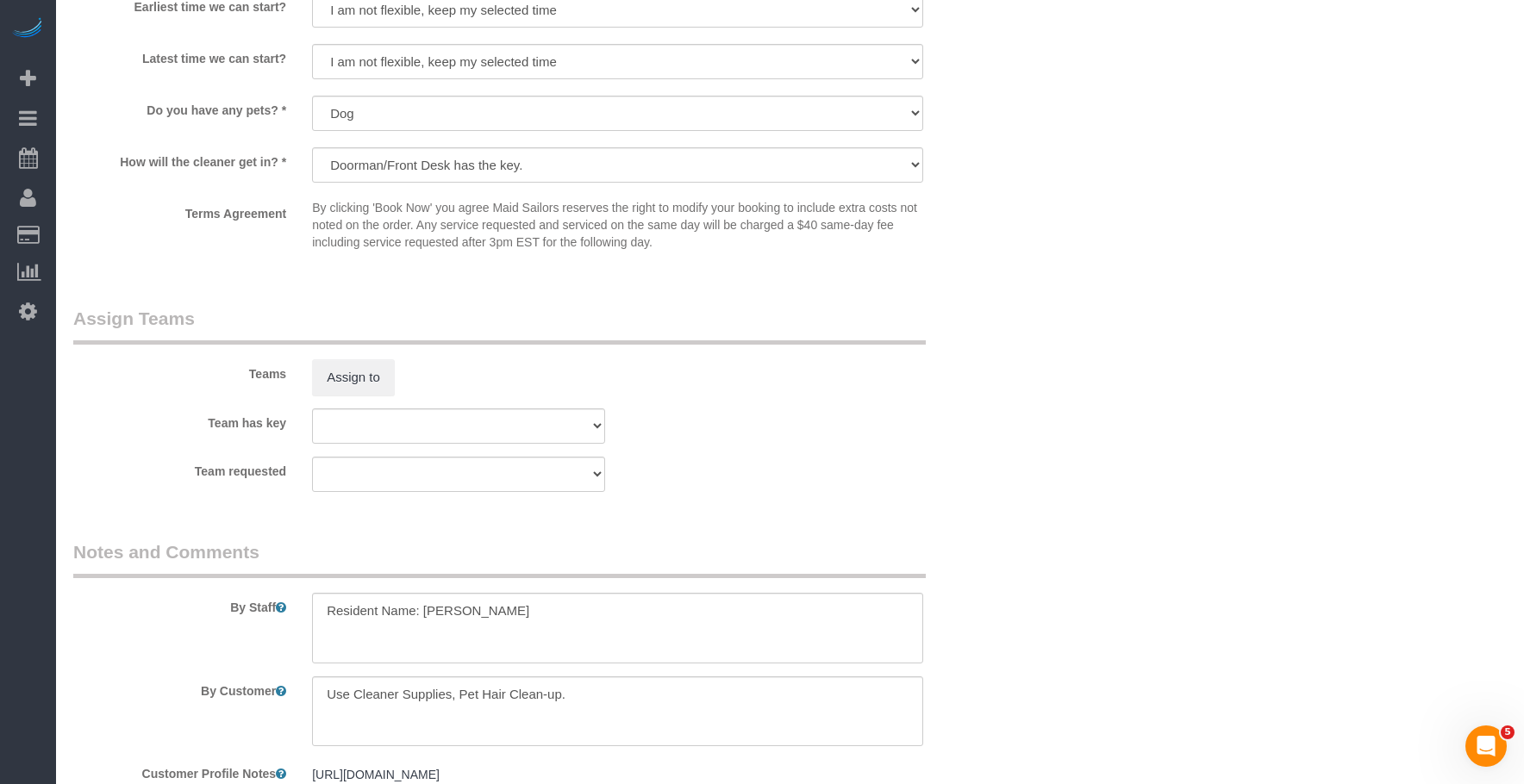
scroll to position [2155, 0]
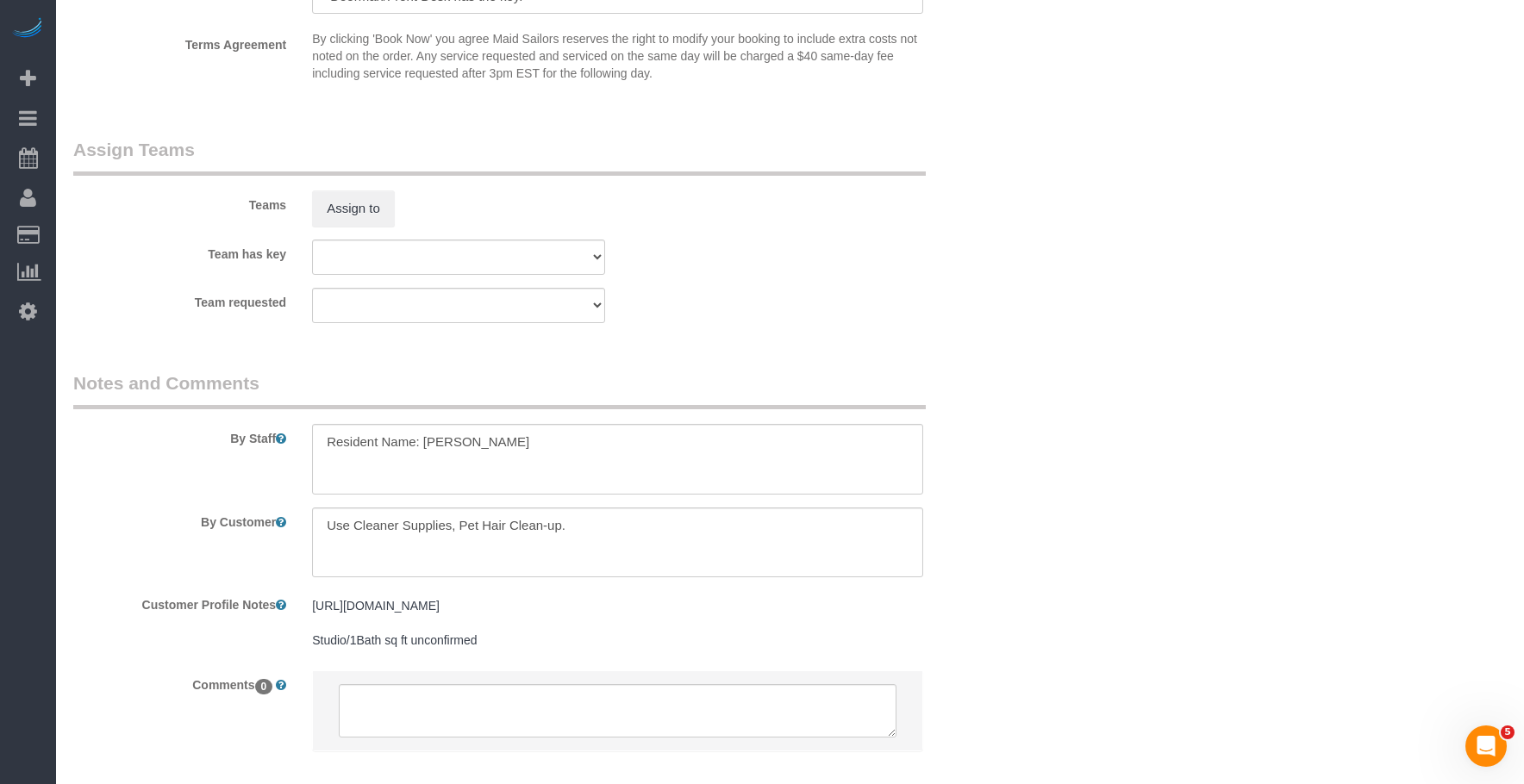
click at [893, 284] on sui-booking-teams "Teams Assign to Team has key 000- Donna Mercado 000 - Partnerships 000 - TEAM J…" at bounding box center [538, 230] width 930 height 186
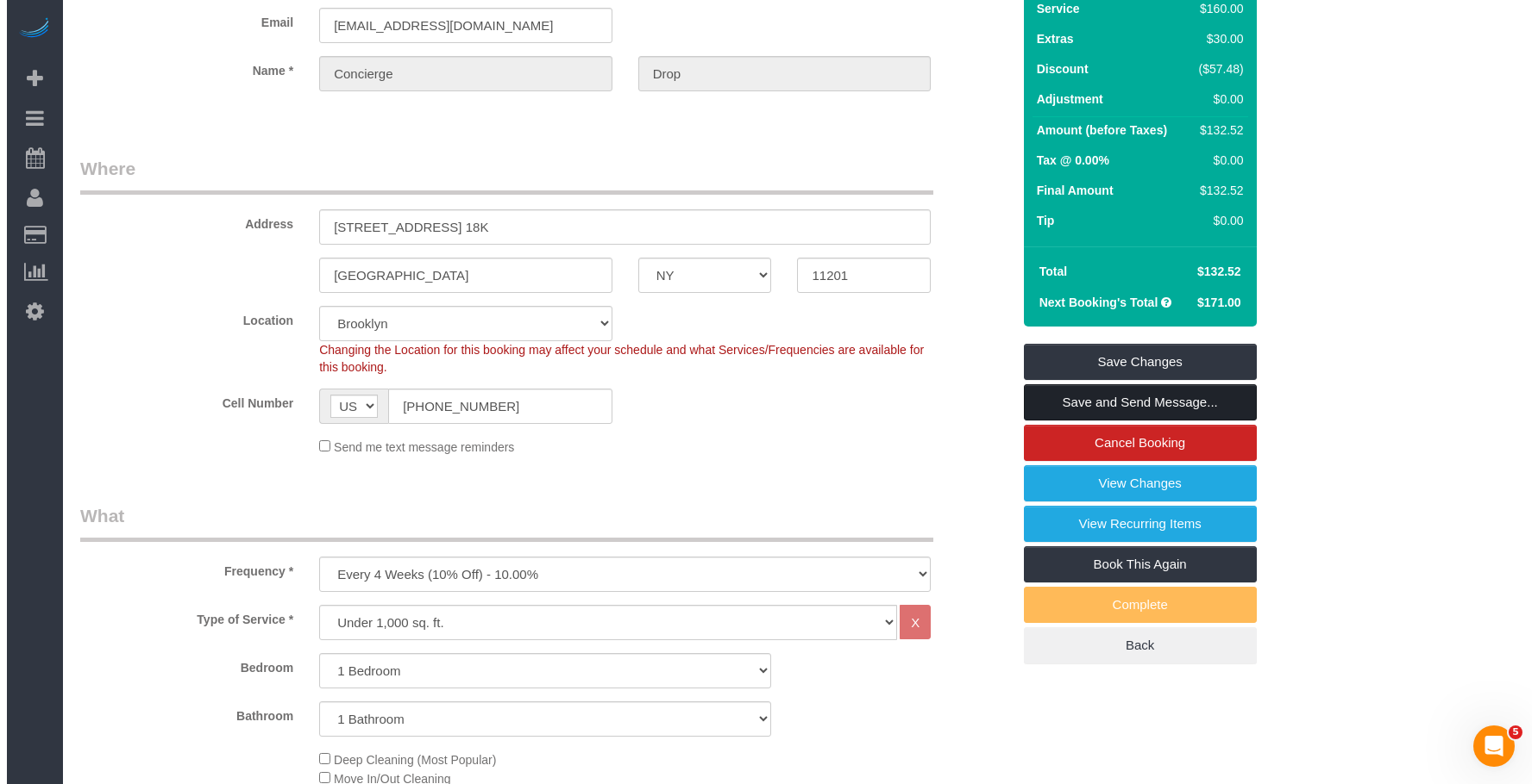
scroll to position [0, 0]
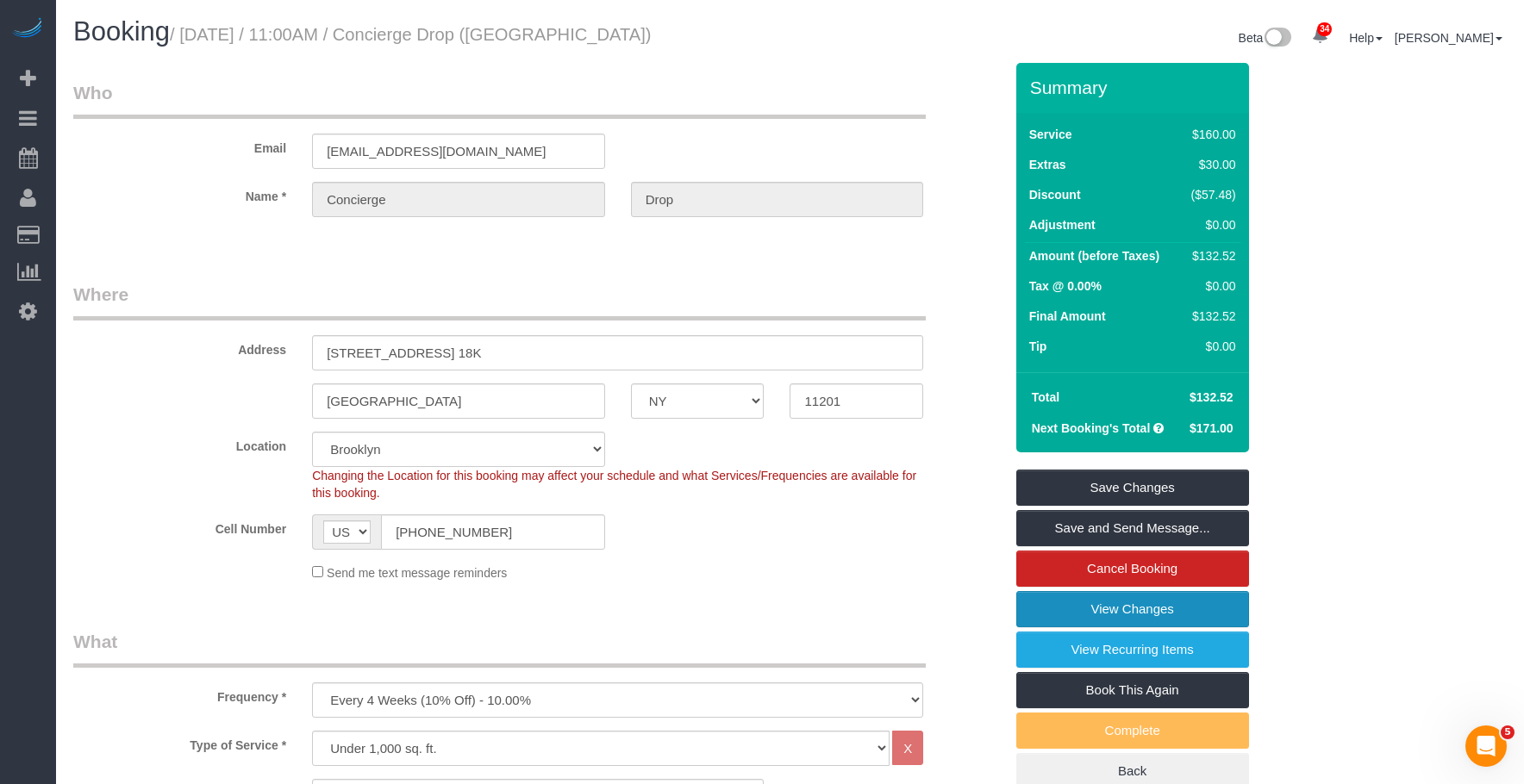
click at [1081, 611] on link "View Changes" at bounding box center [1132, 609] width 233 height 36
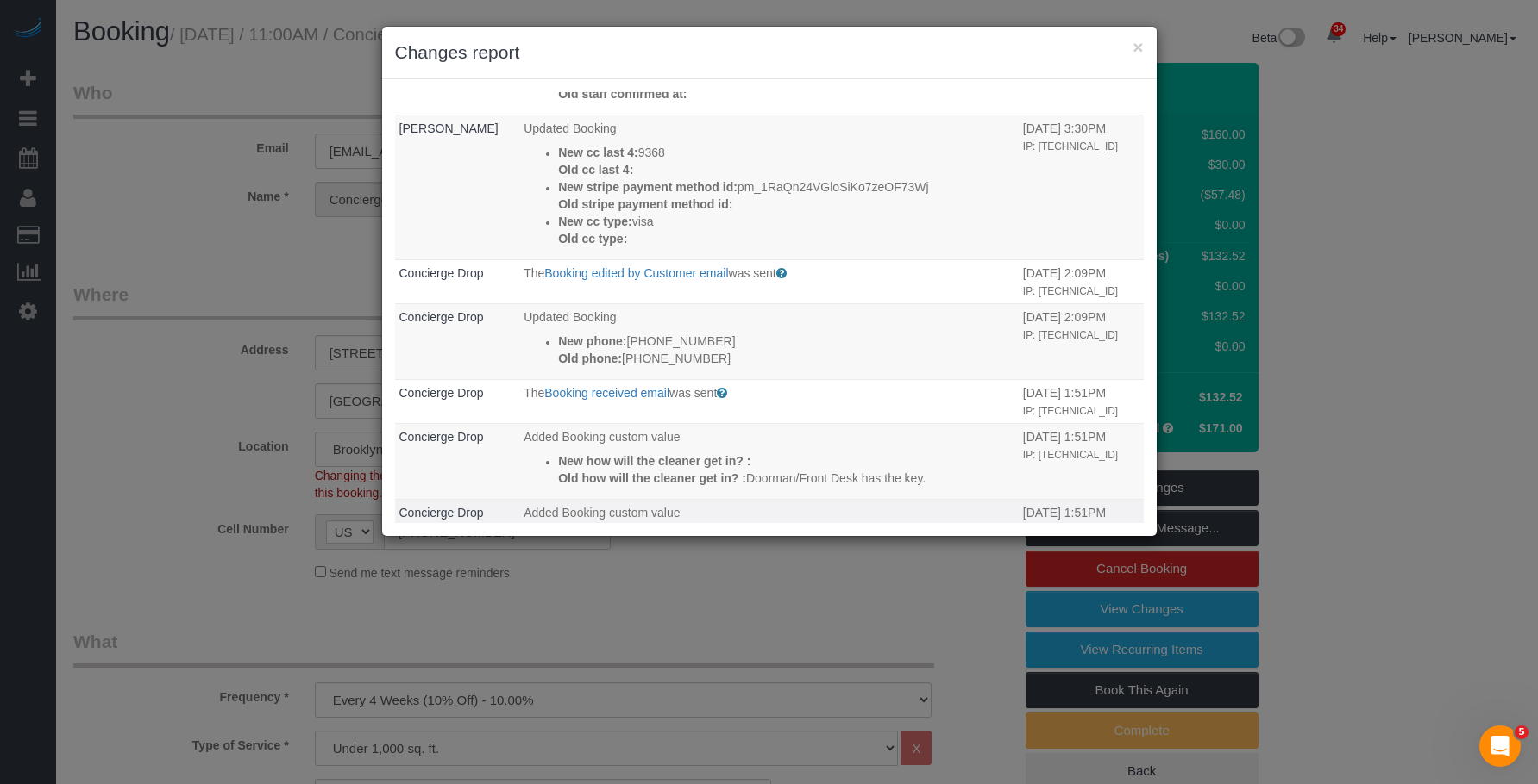
scroll to position [234, 0]
click at [1134, 47] on button "×" at bounding box center [1138, 47] width 11 height 18
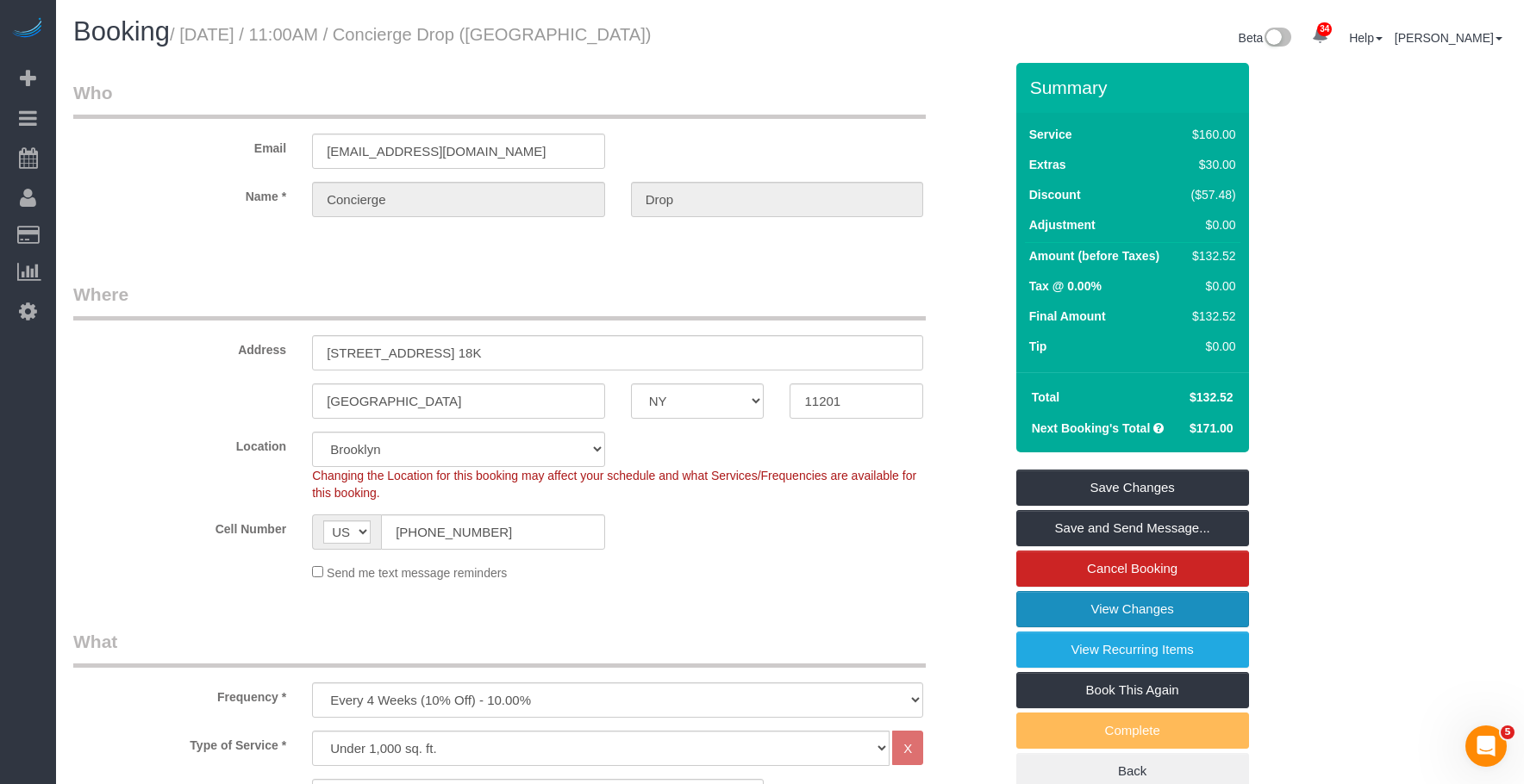
click at [1067, 606] on link "View Changes" at bounding box center [1132, 609] width 233 height 36
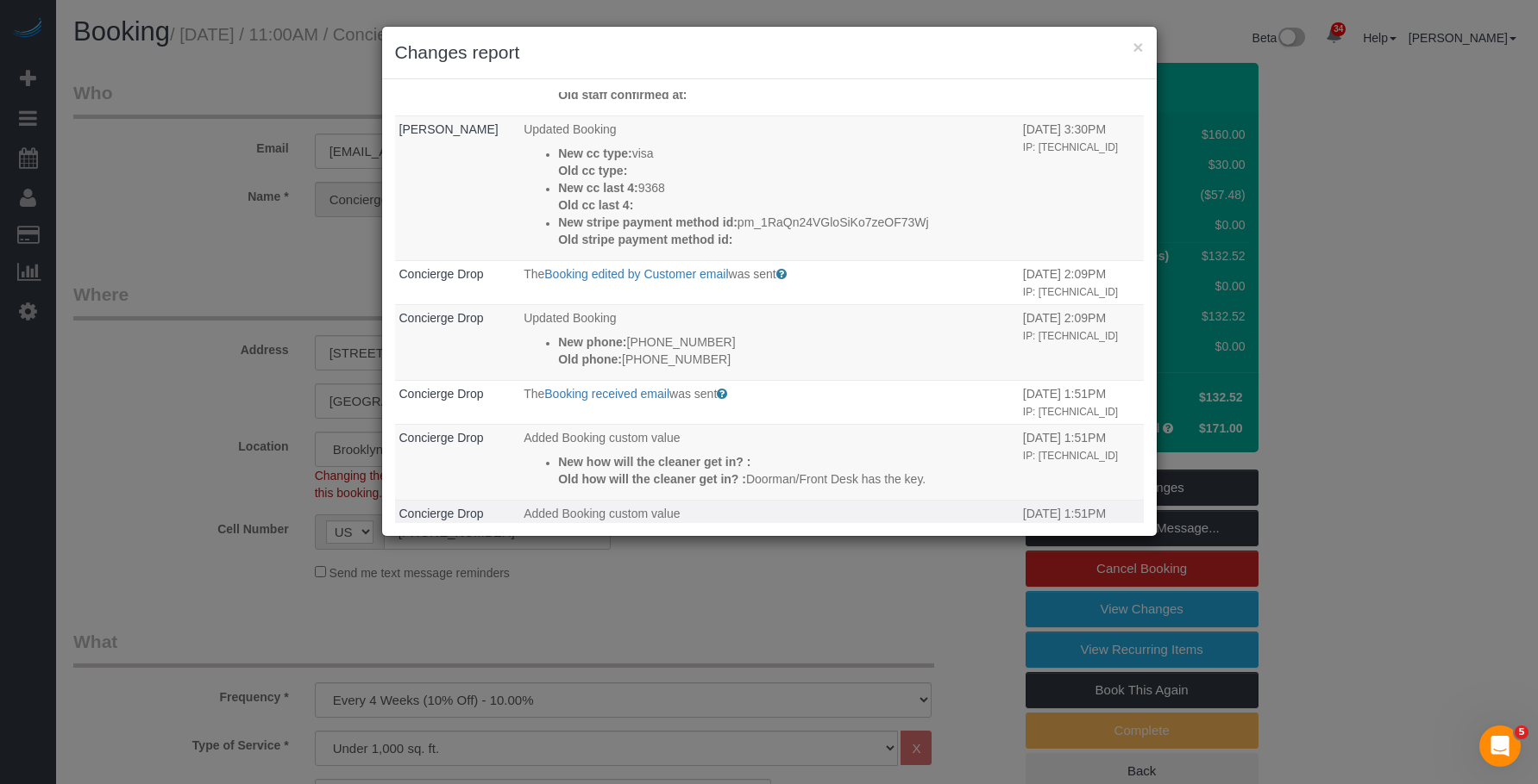
scroll to position [0, 0]
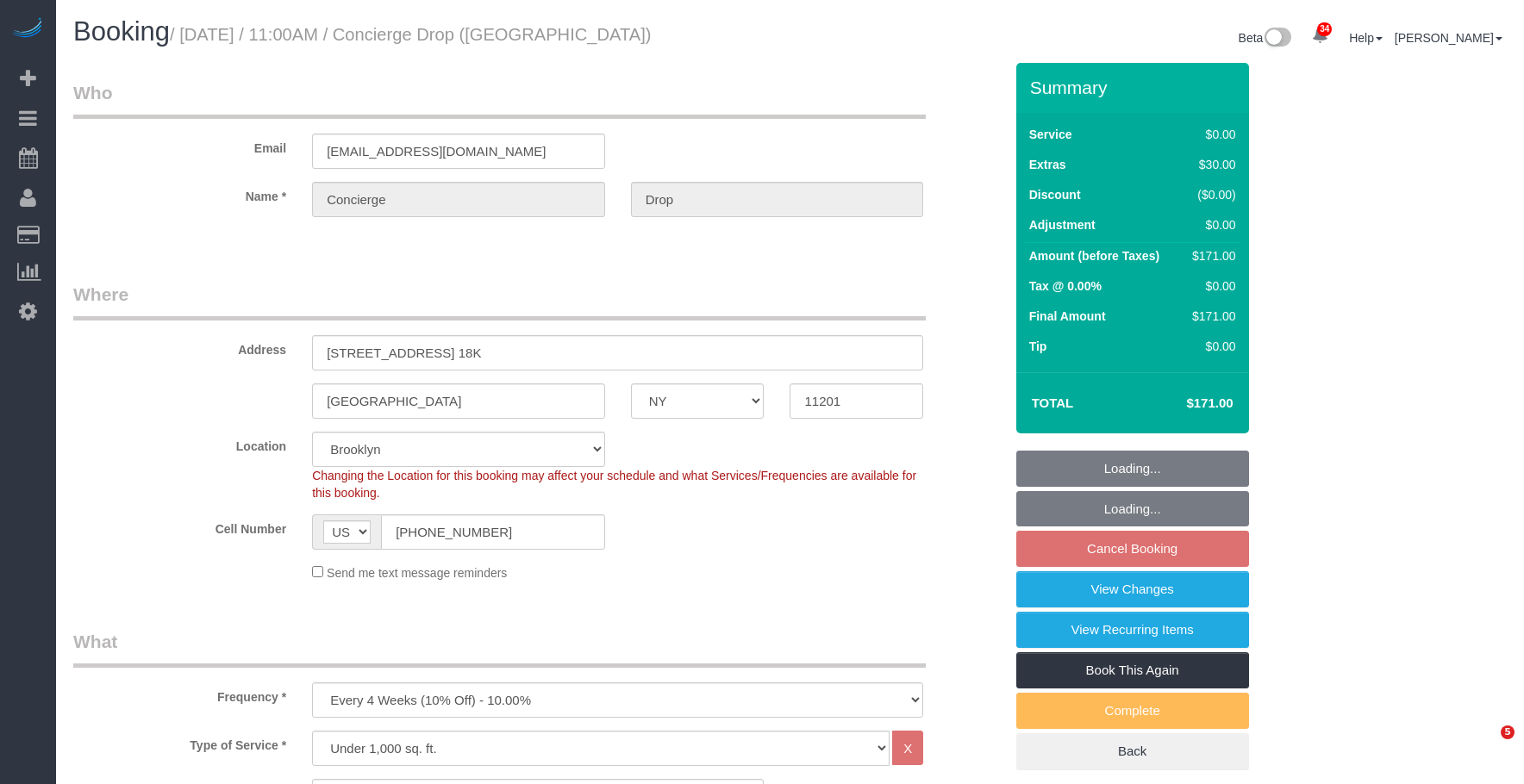
select select "NY"
select select "1"
select select "spot4"
select select "number:89"
select select "number:90"
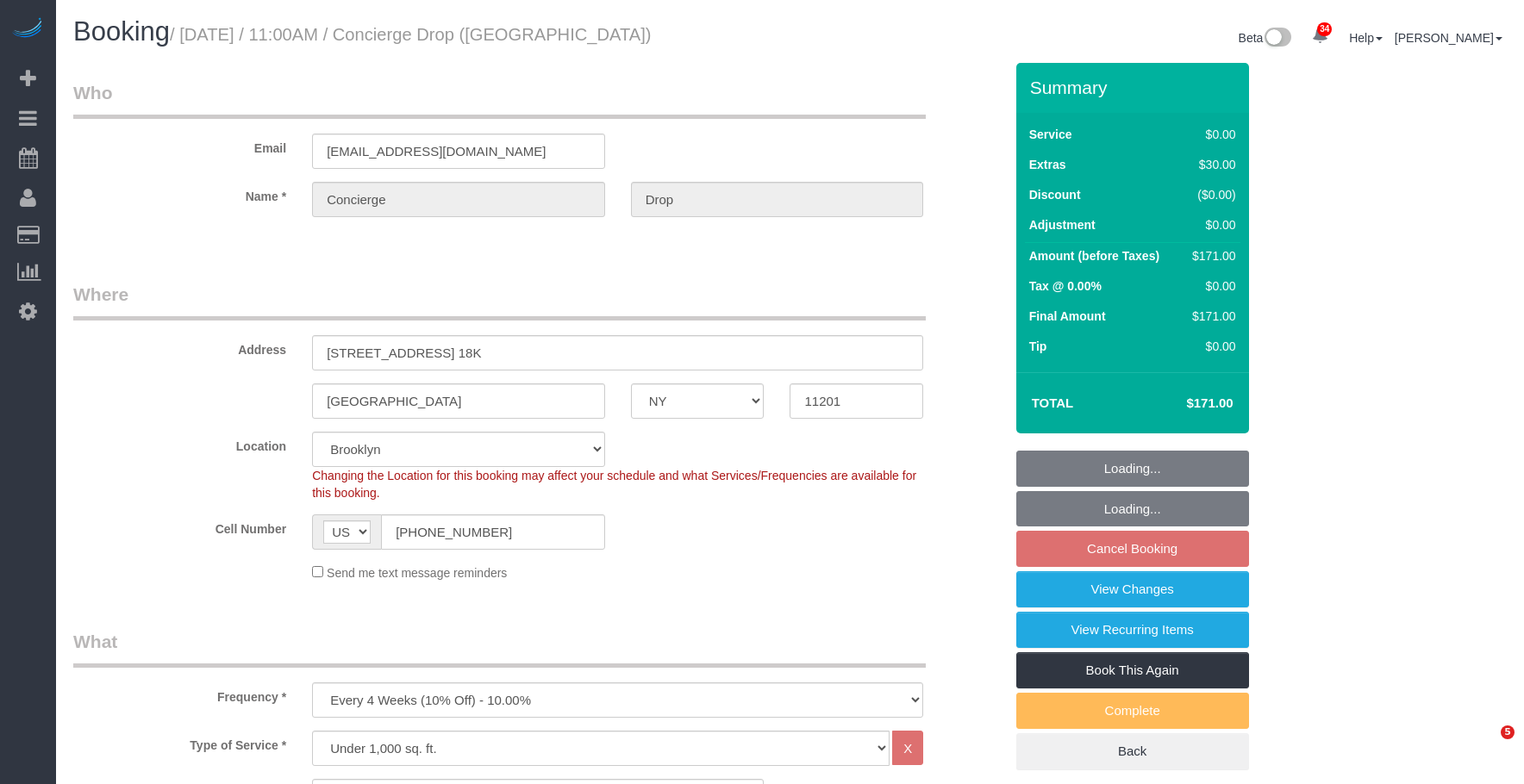
select select "number:13"
select select "number:6"
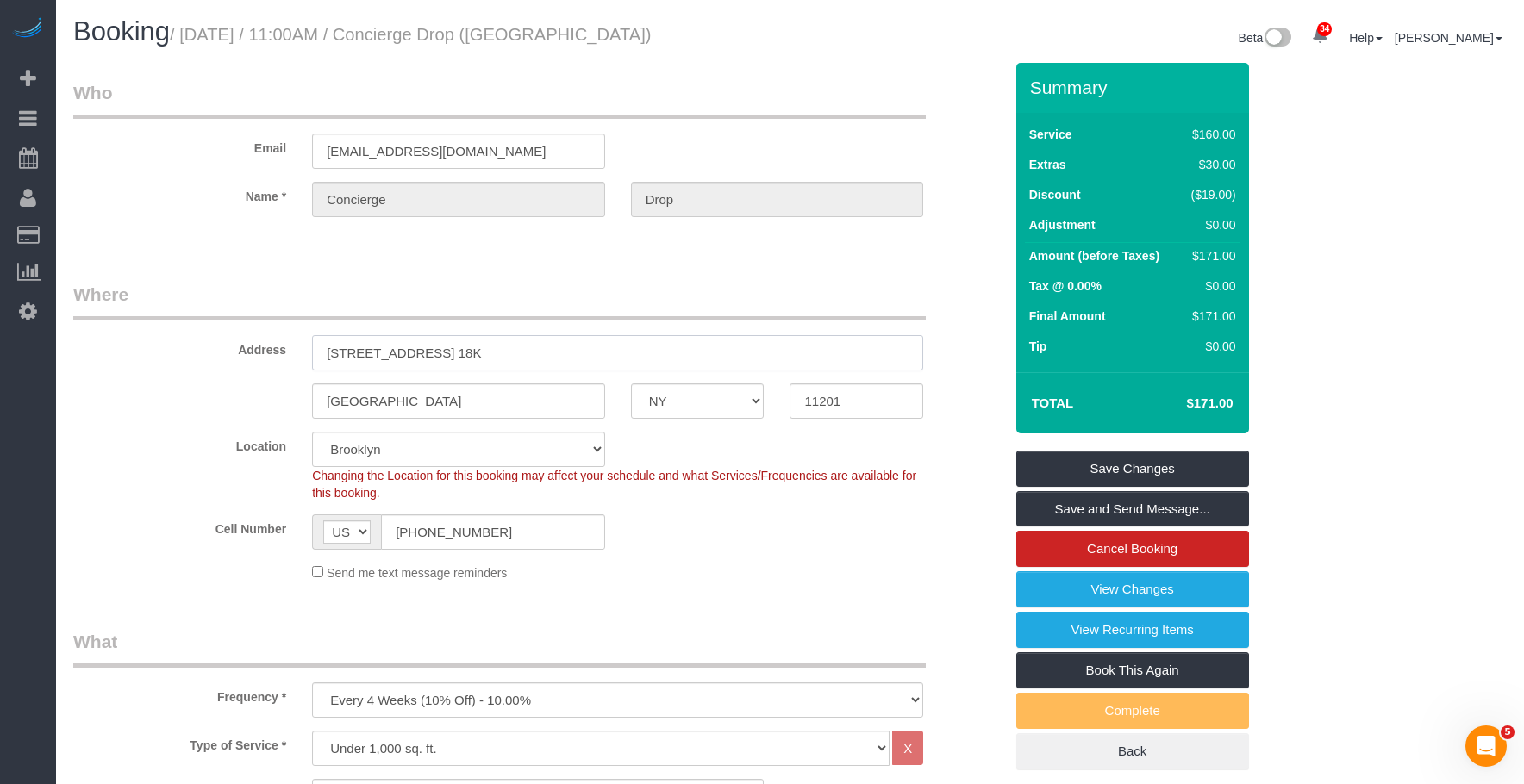
click at [623, 340] on input "[STREET_ADDRESS] 18K" at bounding box center [618, 353] width 612 height 35
click at [670, 290] on legend "Where" at bounding box center [499, 301] width 852 height 39
click at [592, 282] on legend "Where" at bounding box center [499, 301] width 852 height 39
click at [1034, 586] on link "View Changes" at bounding box center [1132, 589] width 233 height 36
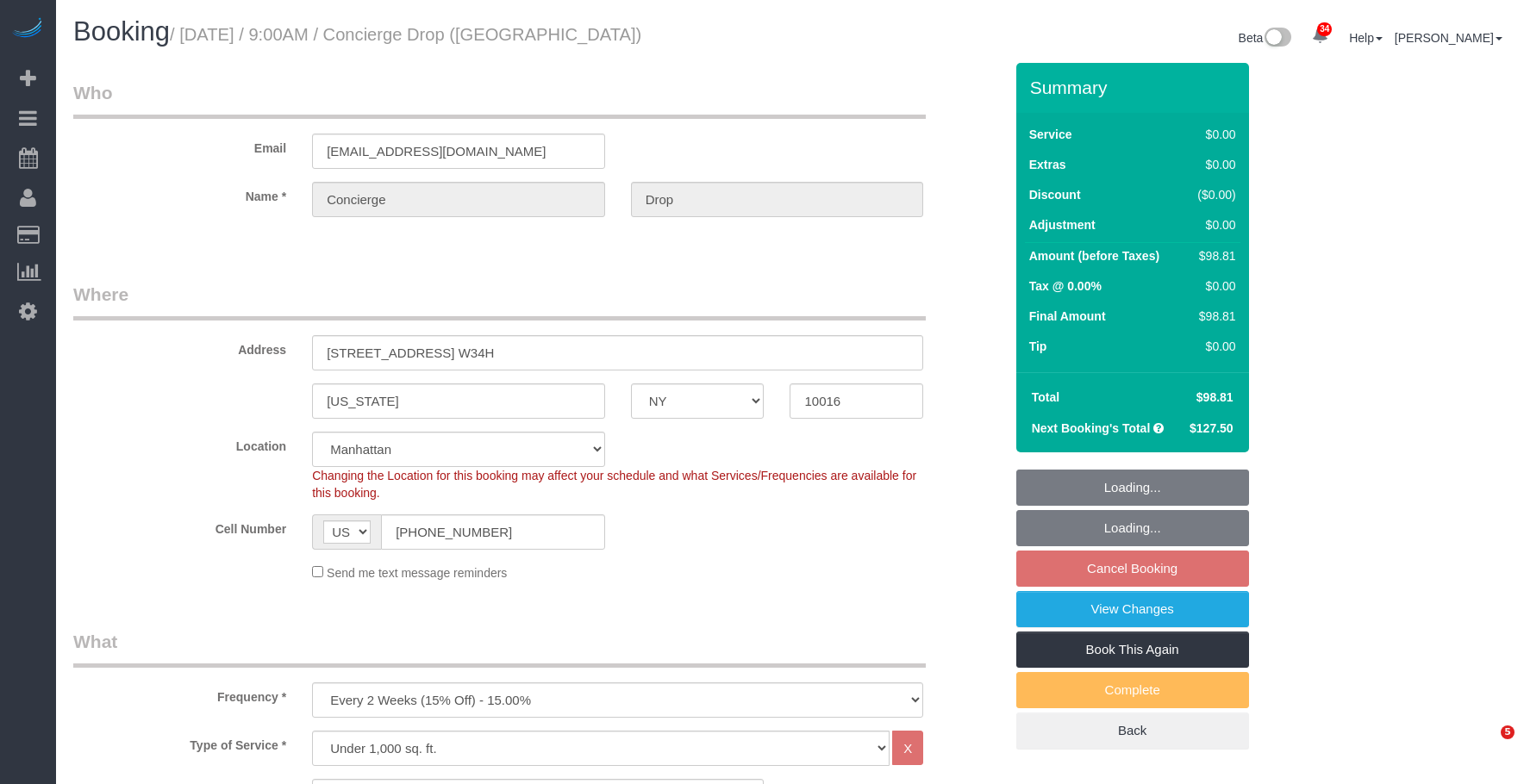
select select "NY"
select select "spot2"
select select "number:89"
select select "number:90"
select select "number:15"
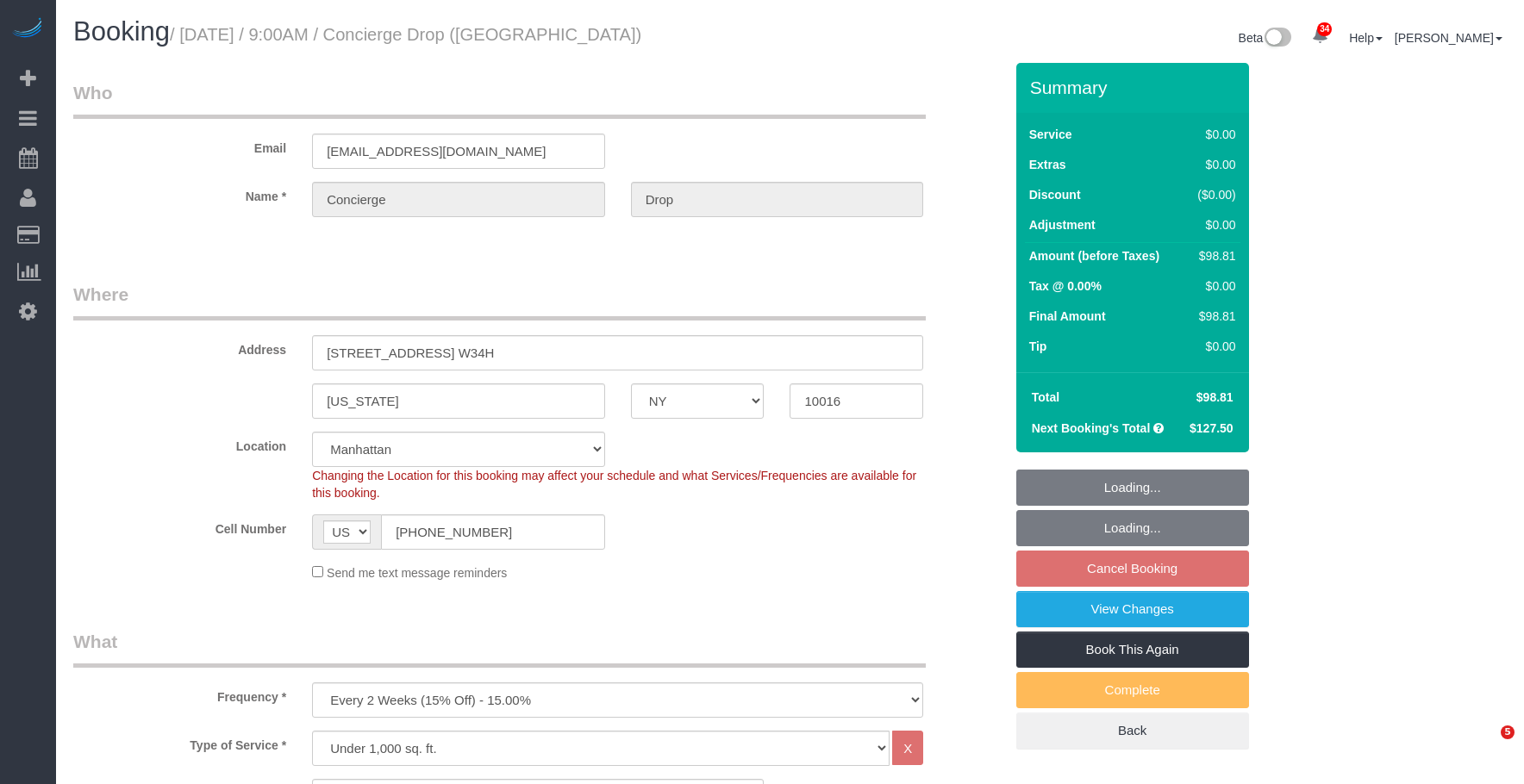
select select "number:5"
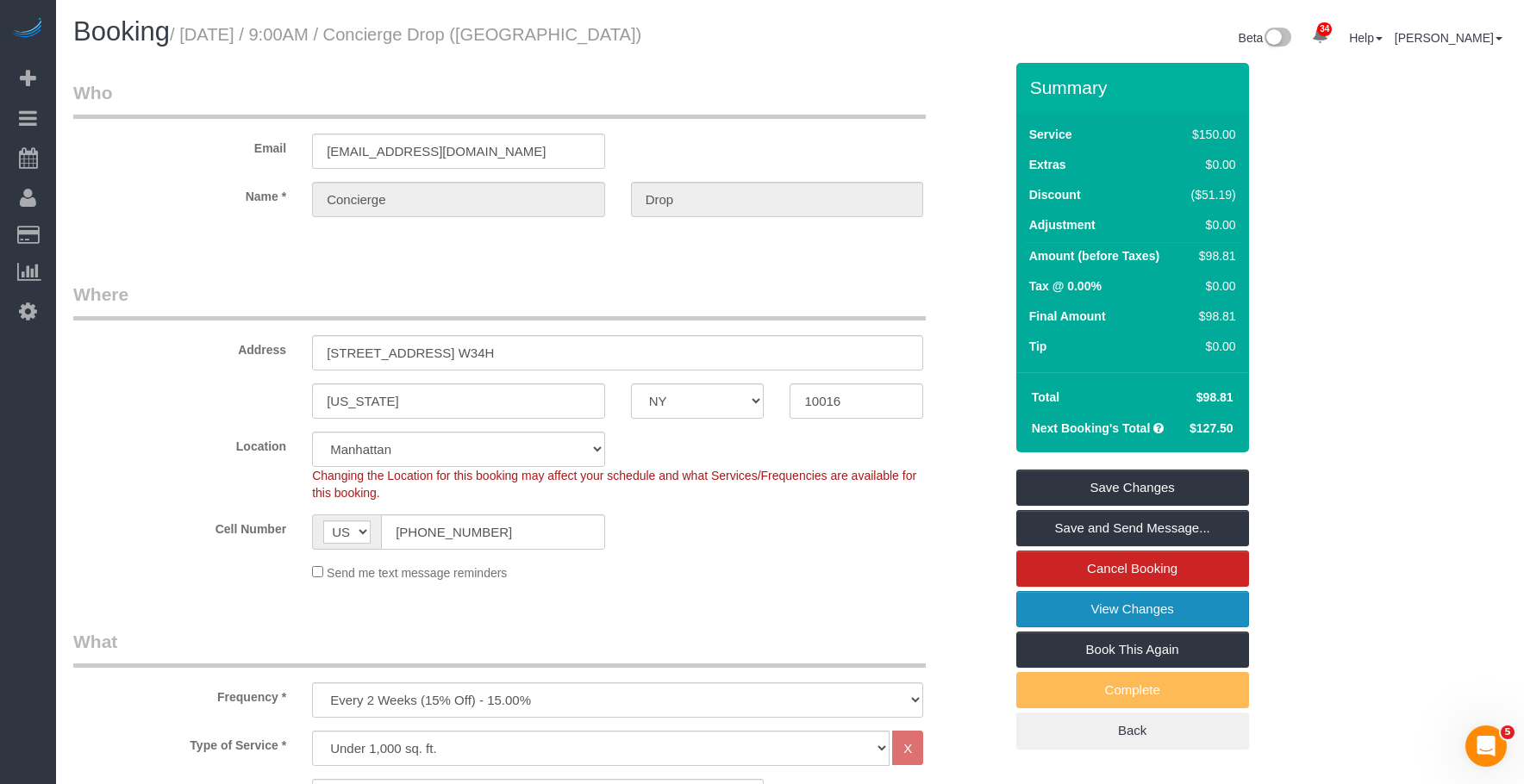
click at [1053, 603] on link "View Changes" at bounding box center [1132, 609] width 233 height 36
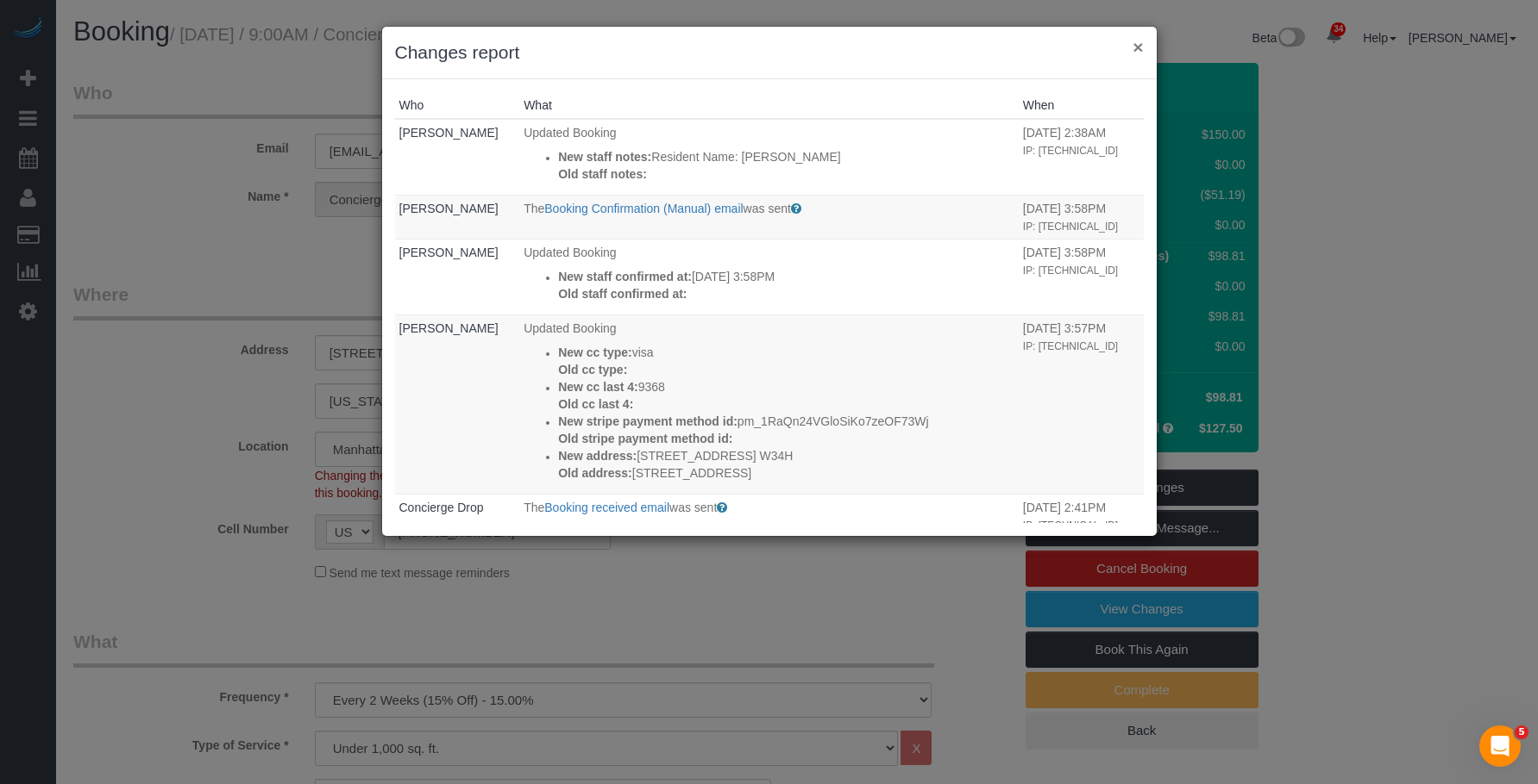
click at [1138, 45] on button "×" at bounding box center [1138, 47] width 11 height 18
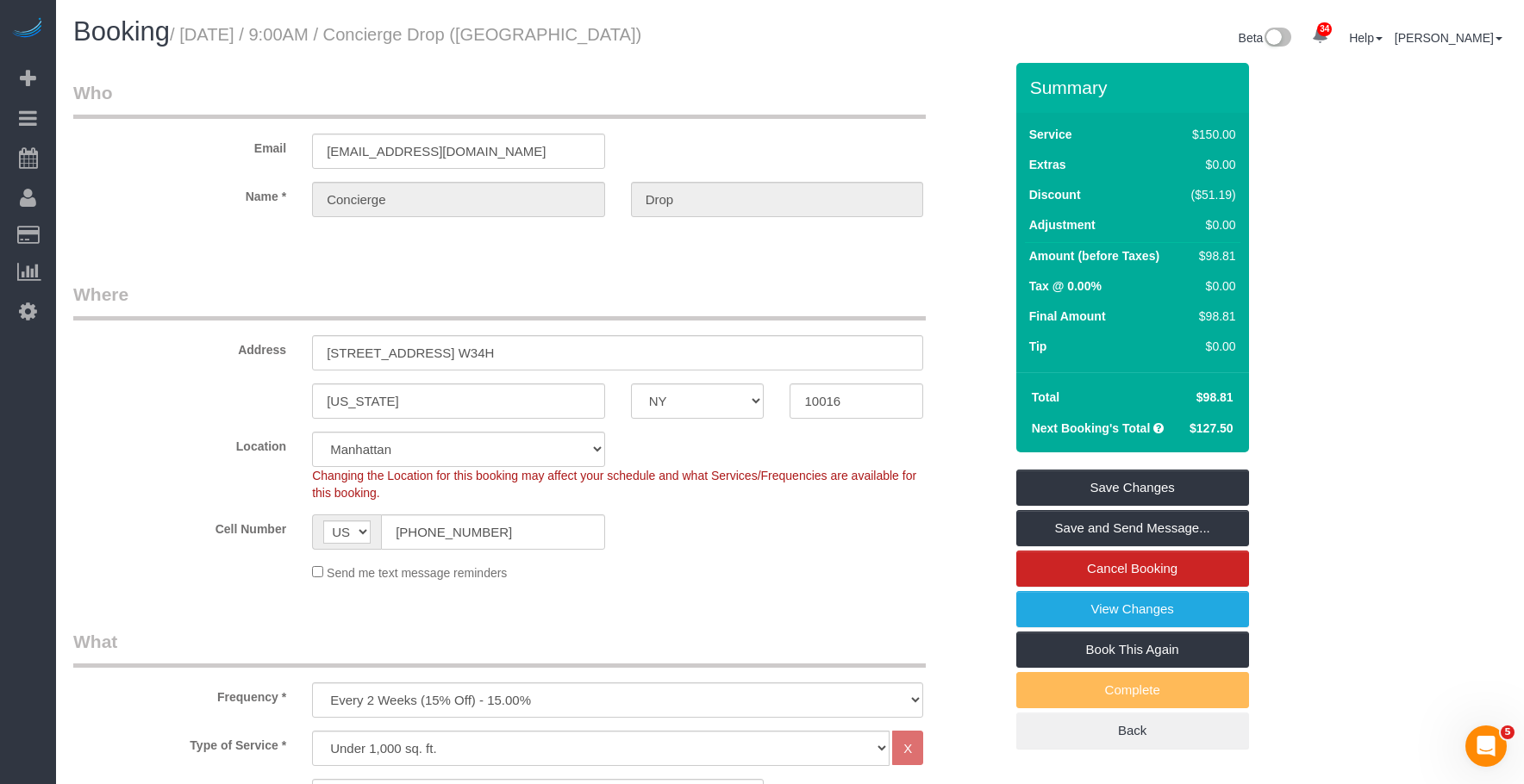
click at [458, 290] on legend "Where" at bounding box center [499, 301] width 852 height 39
drag, startPoint x: 414, startPoint y: 353, endPoint x: 395, endPoint y: 355, distance: 19.1
click at [395, 355] on input "626 1st Avenue, Apt. W34H" at bounding box center [618, 353] width 612 height 35
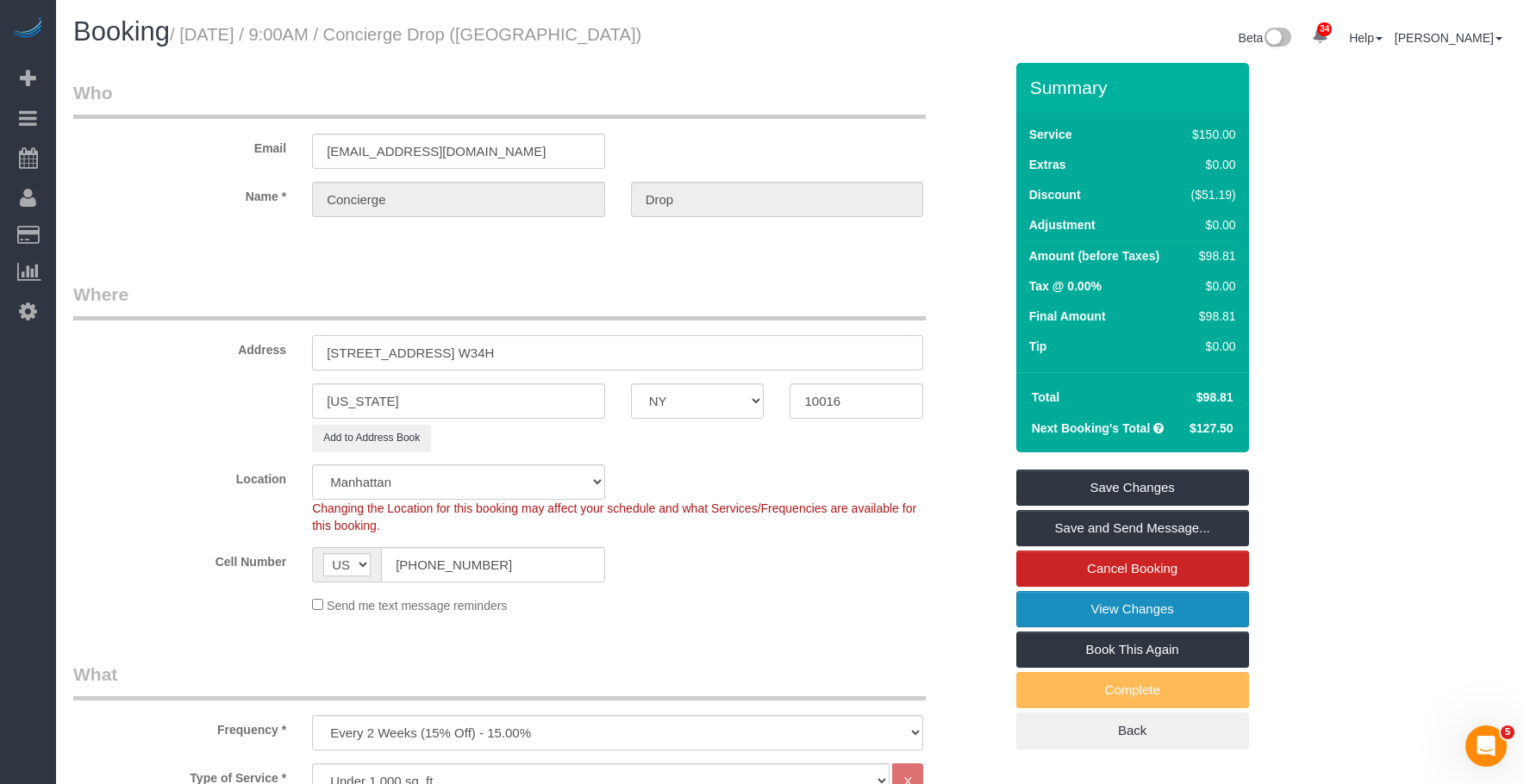
type input "[STREET_ADDRESS] W34H"
click at [1153, 603] on link "View Changes" at bounding box center [1132, 609] width 233 height 36
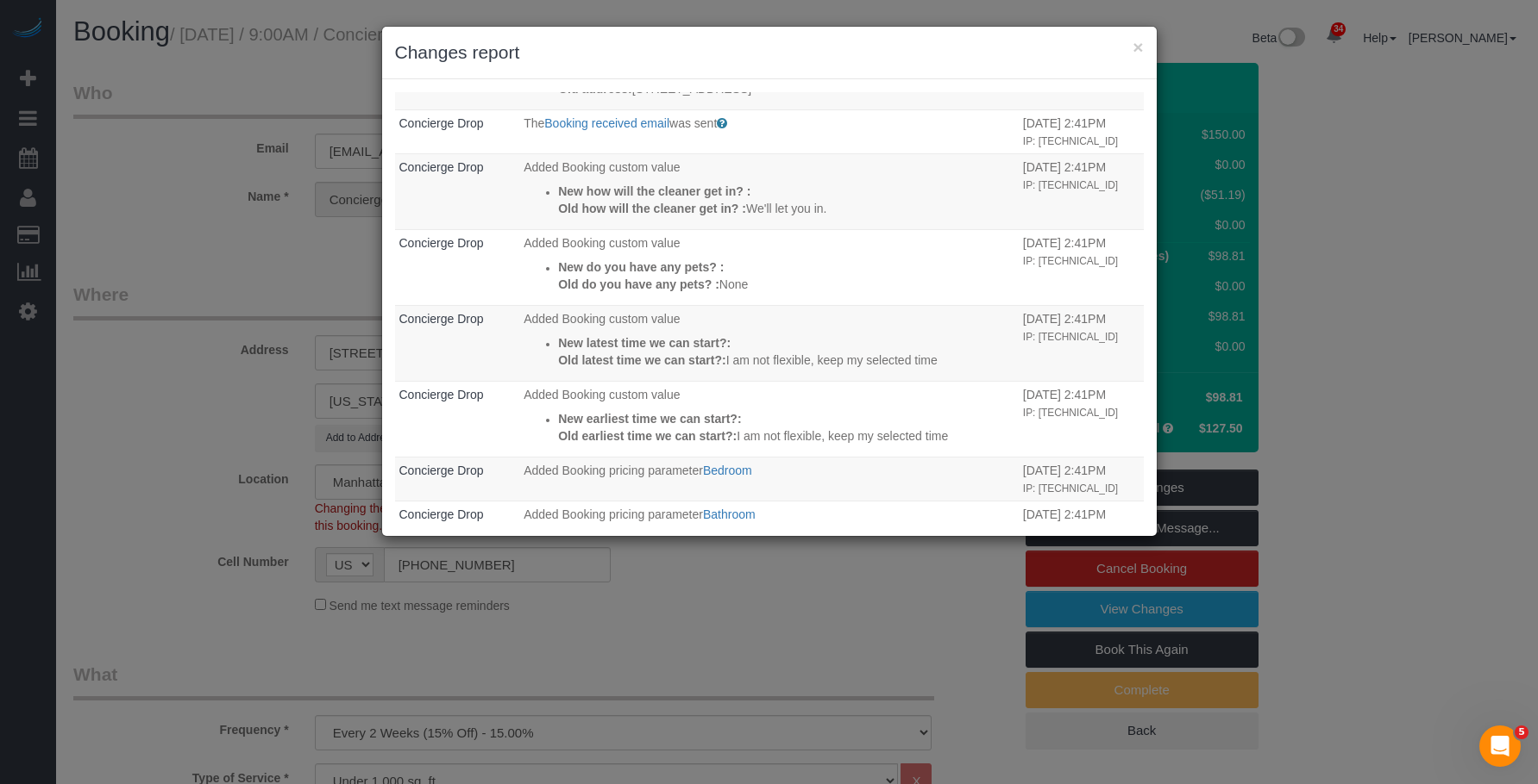
scroll to position [139, 0]
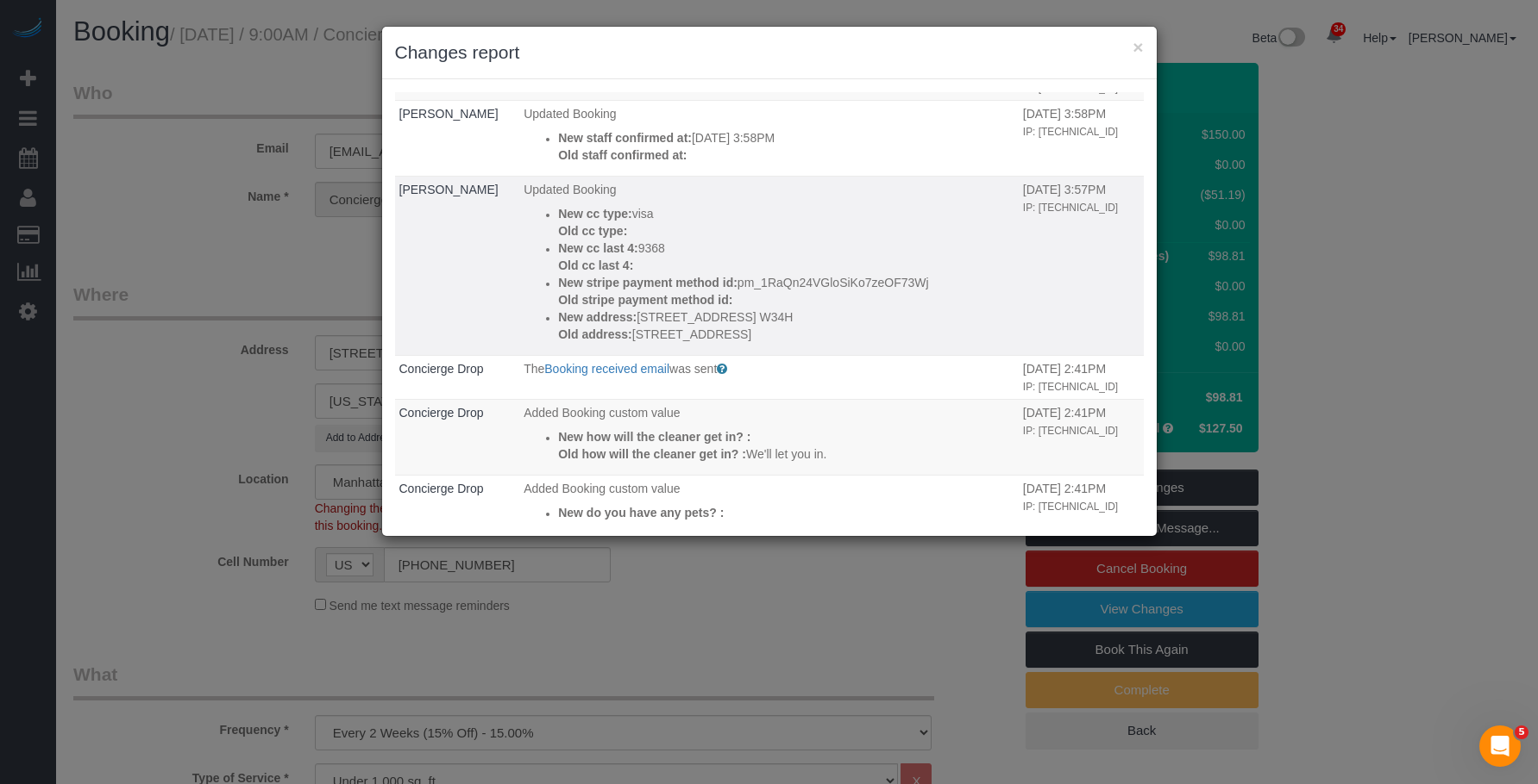
drag, startPoint x: 614, startPoint y: 332, endPoint x: 743, endPoint y: 332, distance: 129.0
click at [743, 332] on p "Old address: 626 1st Ave., W.34H" at bounding box center [785, 334] width 456 height 17
copy p "626 1st Ave., W.34H"
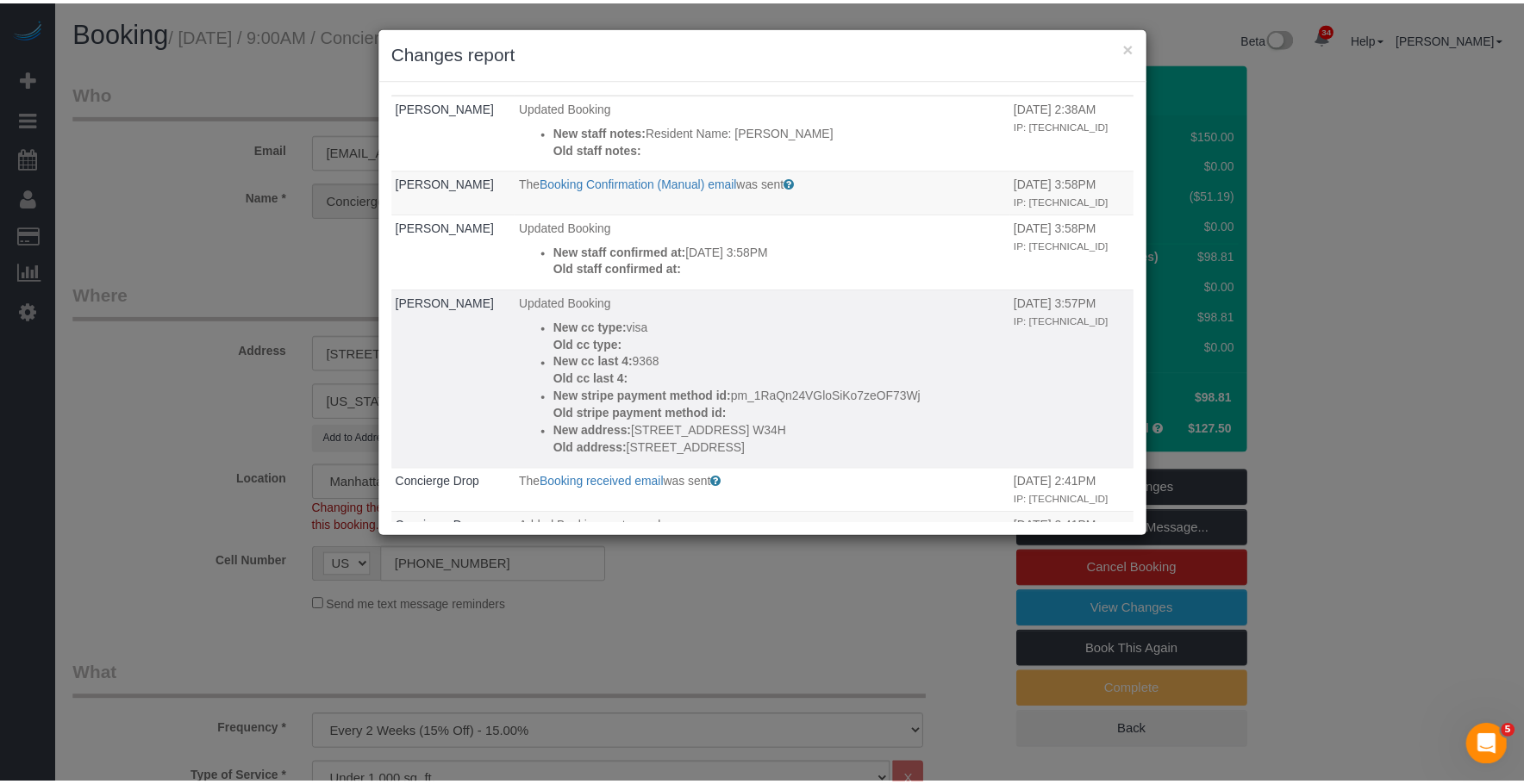
scroll to position [0, 0]
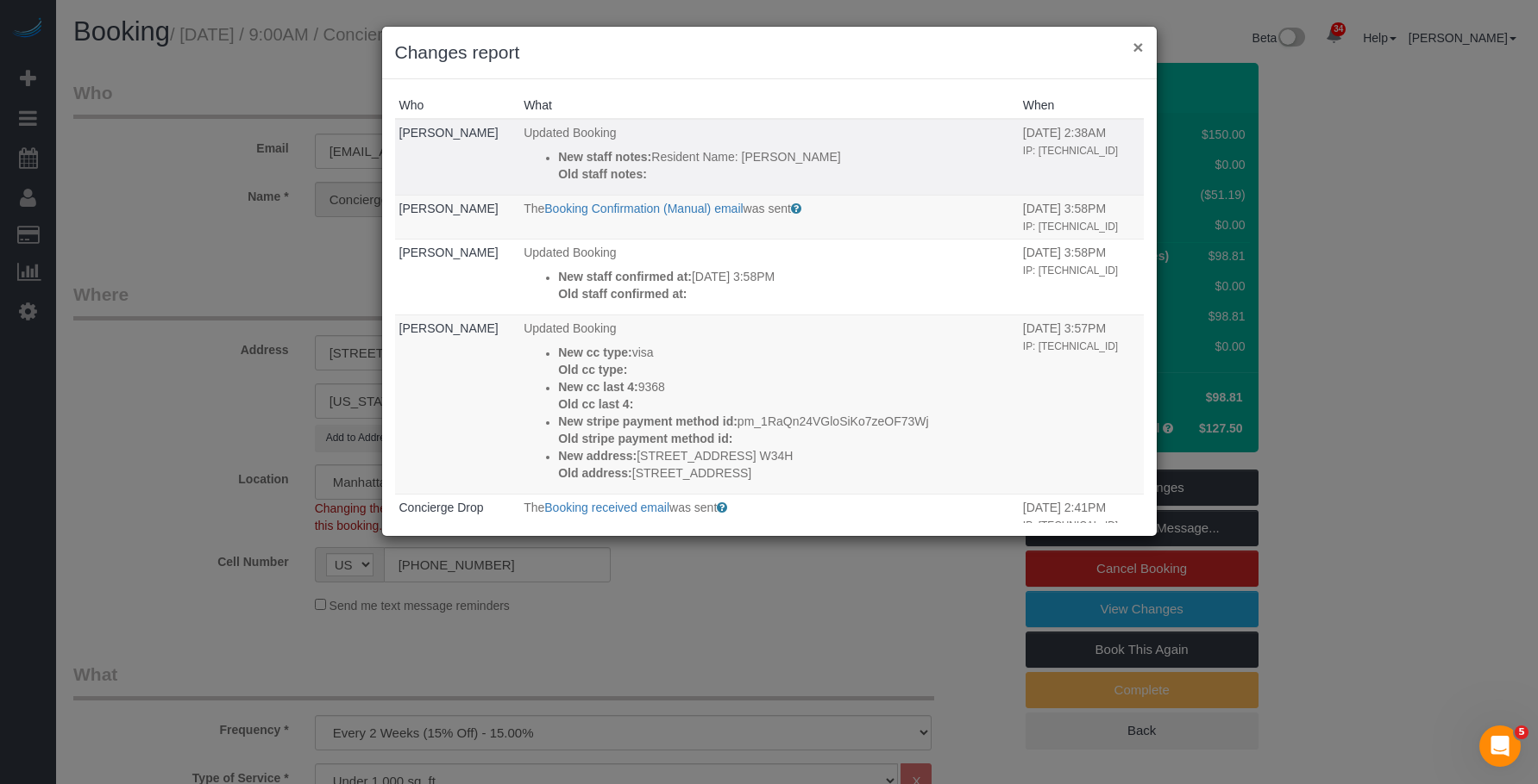
drag, startPoint x: 1138, startPoint y: 50, endPoint x: 1033, endPoint y: 114, distance: 123.0
click at [1138, 50] on button "×" at bounding box center [1138, 47] width 11 height 18
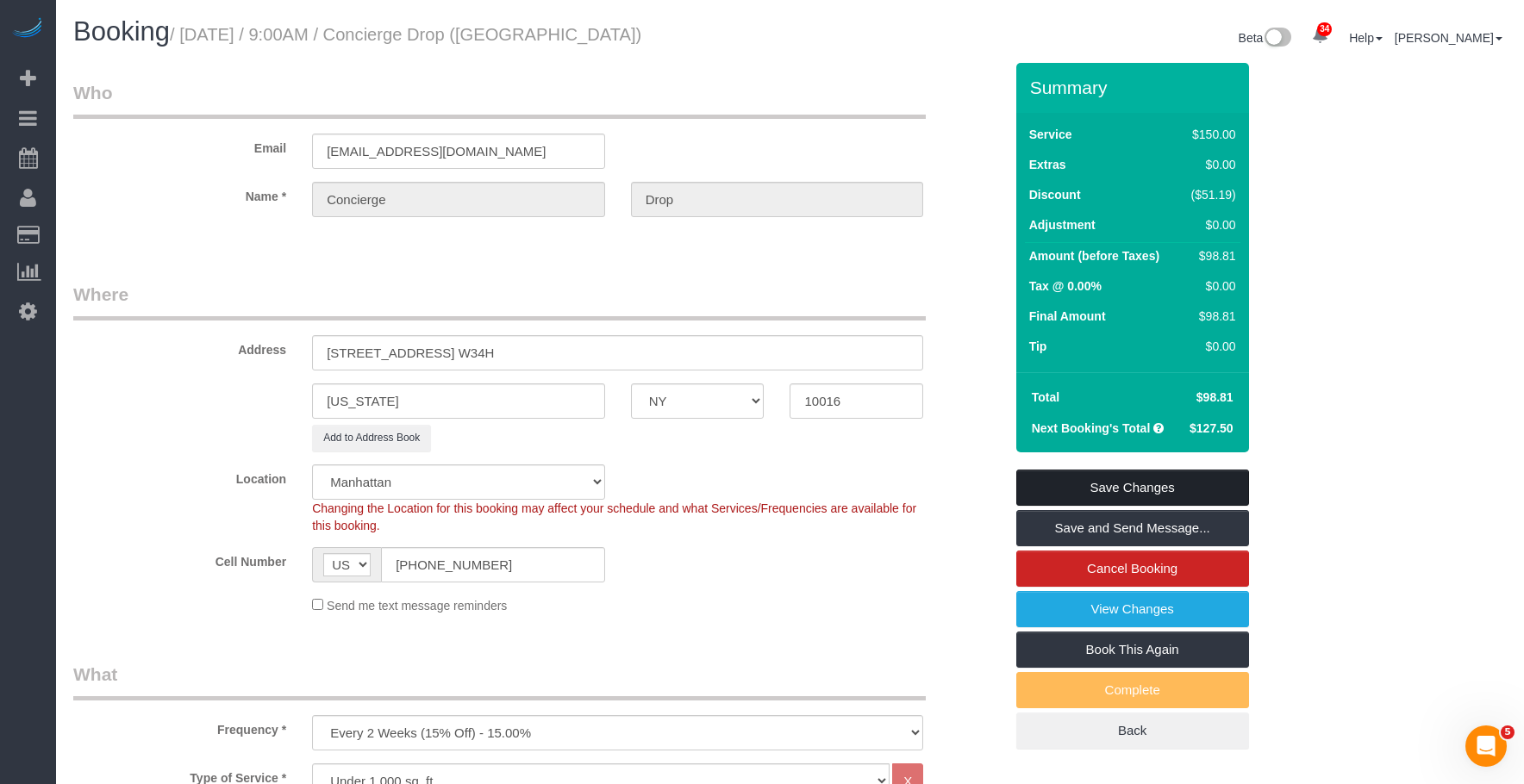
click at [1173, 485] on link "Save Changes" at bounding box center [1132, 488] width 233 height 36
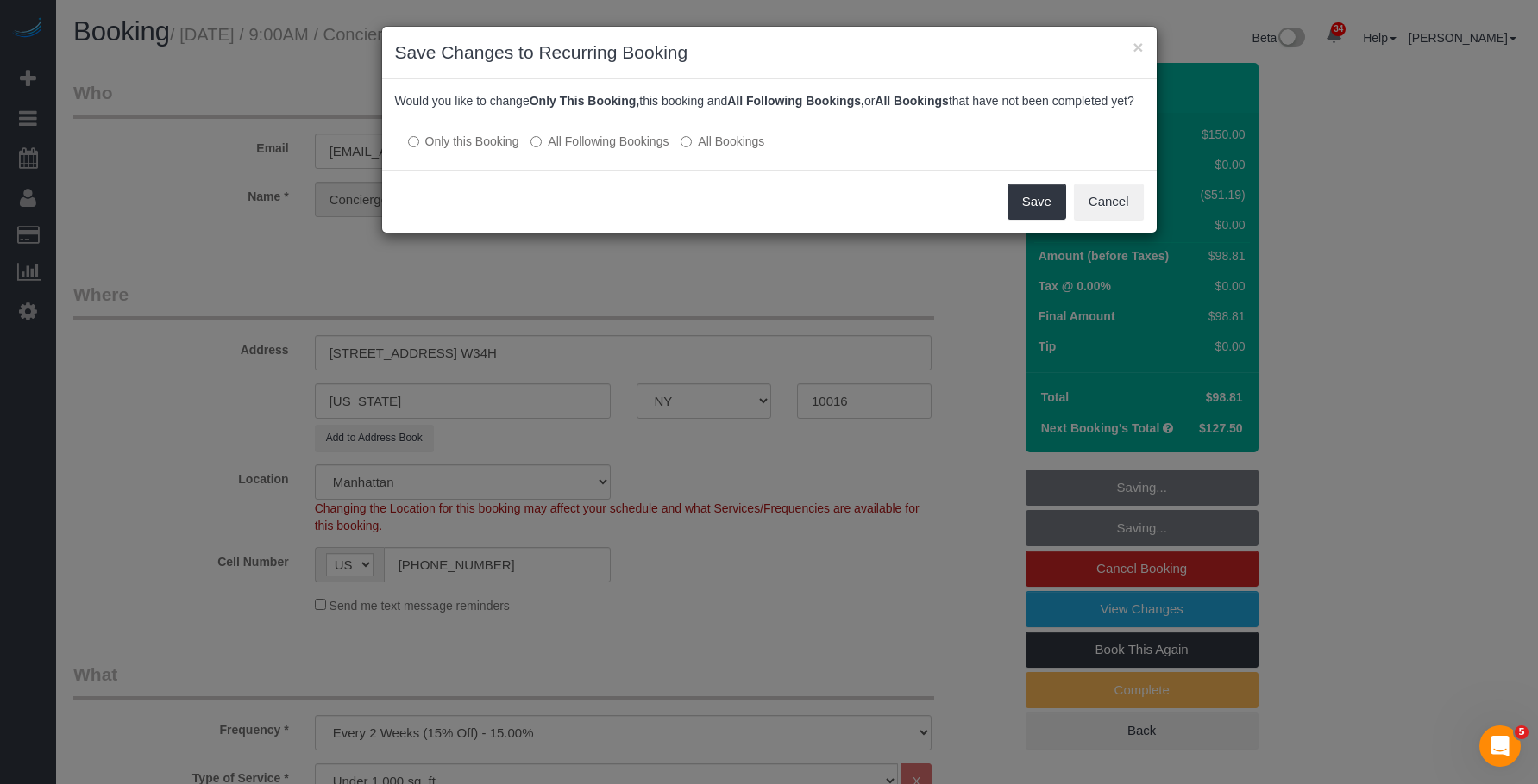
click at [617, 150] on label "All Following Bookings" at bounding box center [599, 141] width 138 height 17
click at [1047, 211] on button "Save" at bounding box center [1037, 201] width 58 height 36
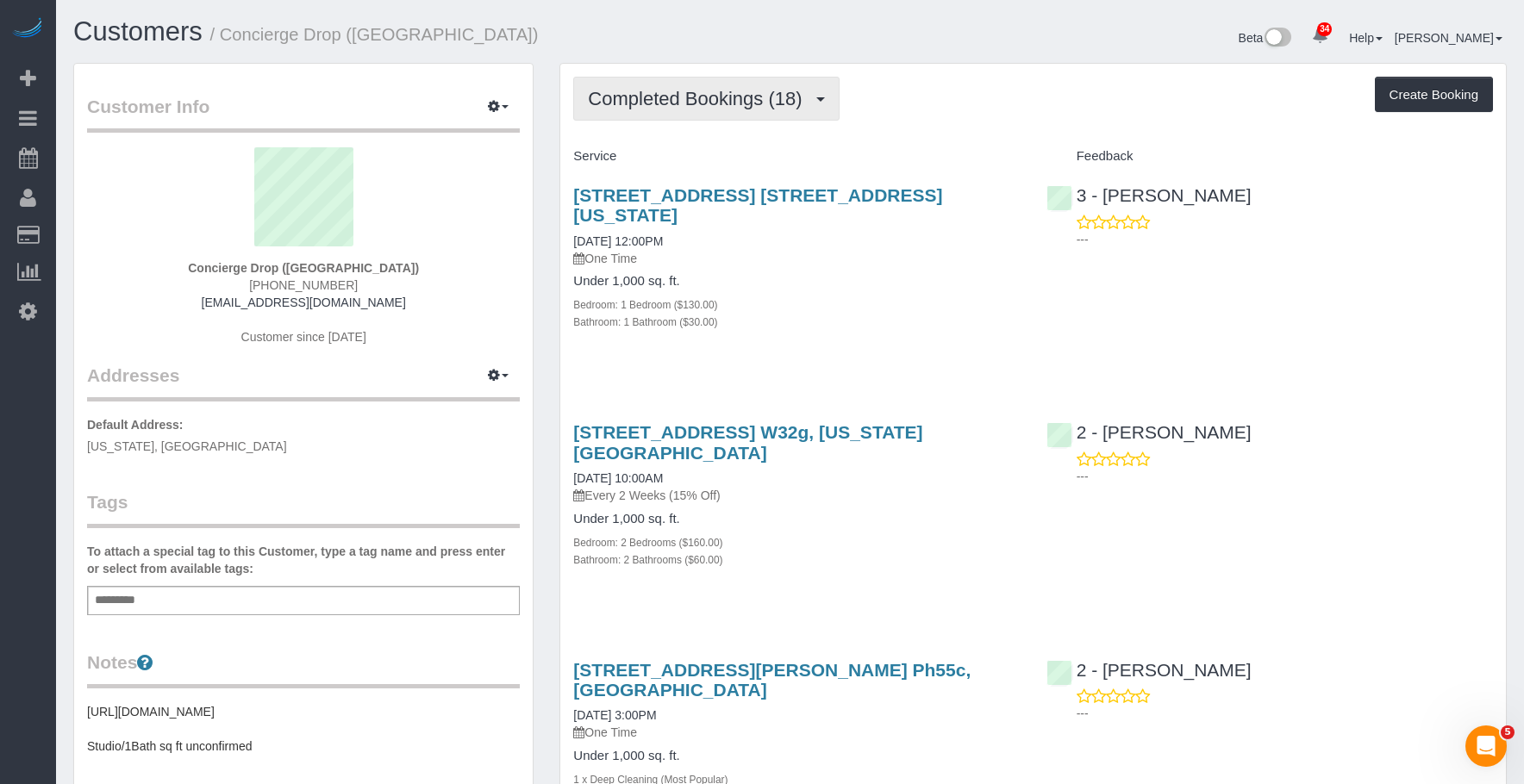
click at [709, 95] on span "Completed Bookings (18)" at bounding box center [698, 98] width 222 height 21
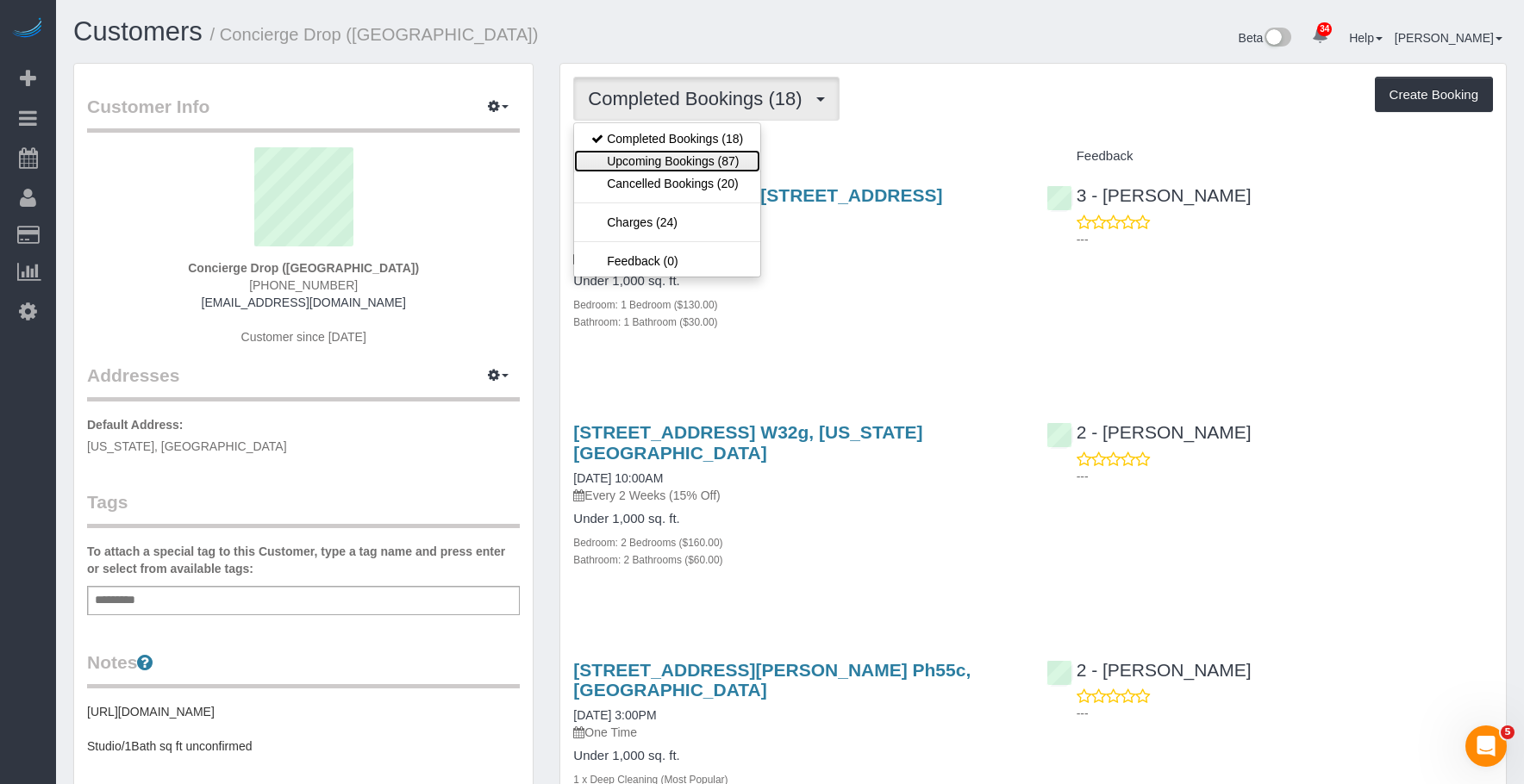
click at [696, 164] on link "Upcoming Bookings (87)" at bounding box center [667, 160] width 186 height 22
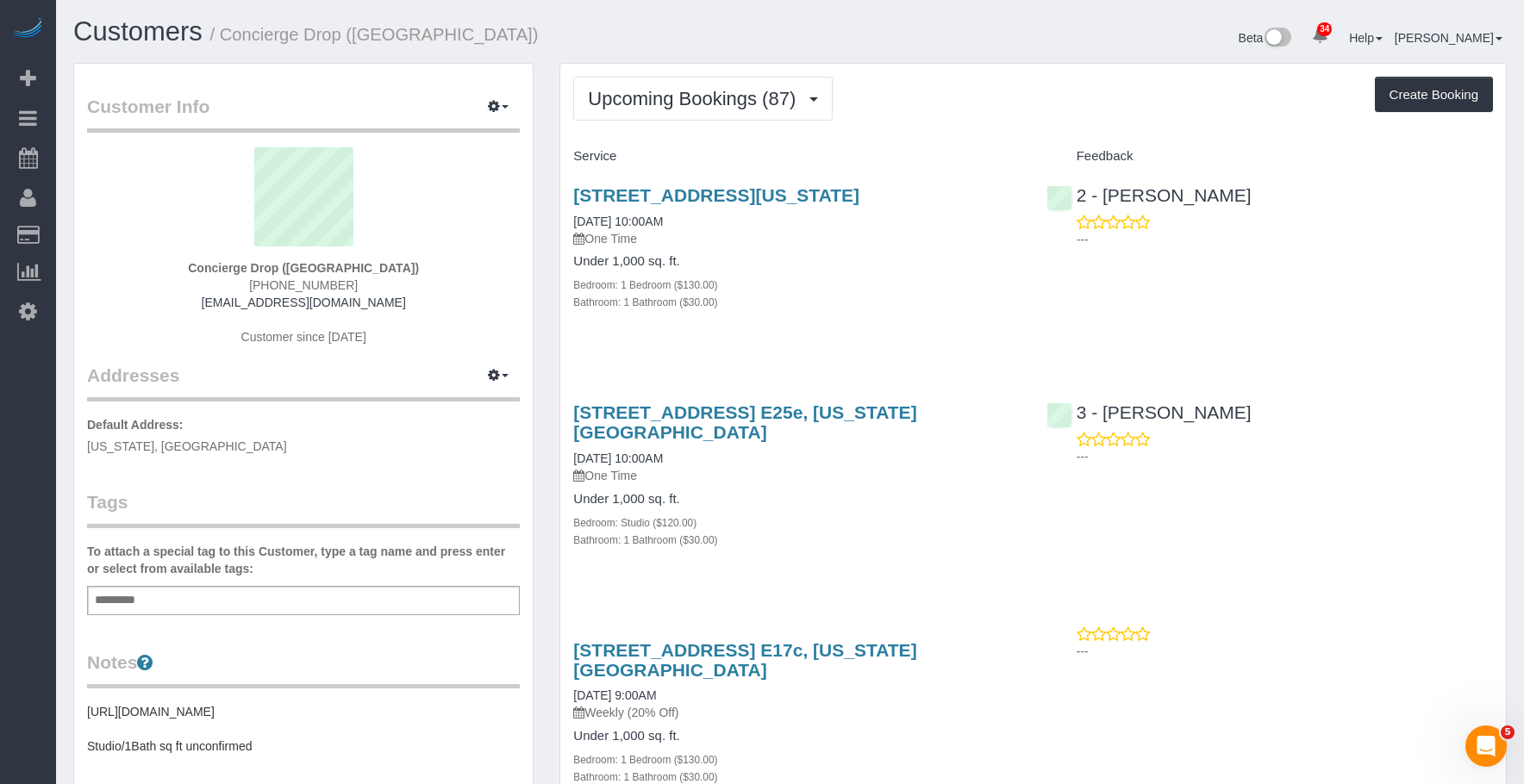
scroll to position [455, 0]
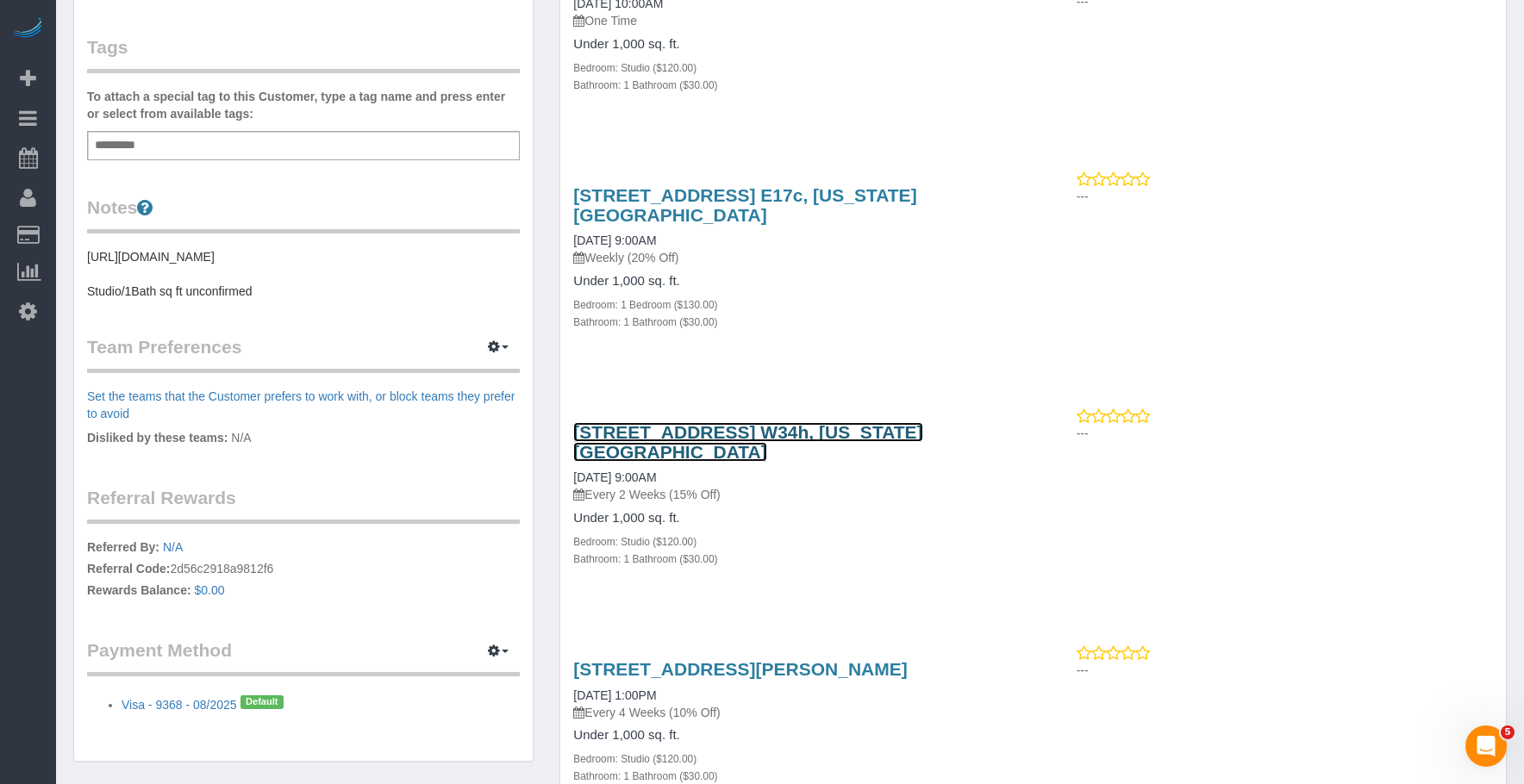
click at [844, 422] on link "626 1st Ave, Apt. W34h, New York, NY 10016" at bounding box center [748, 442] width 349 height 40
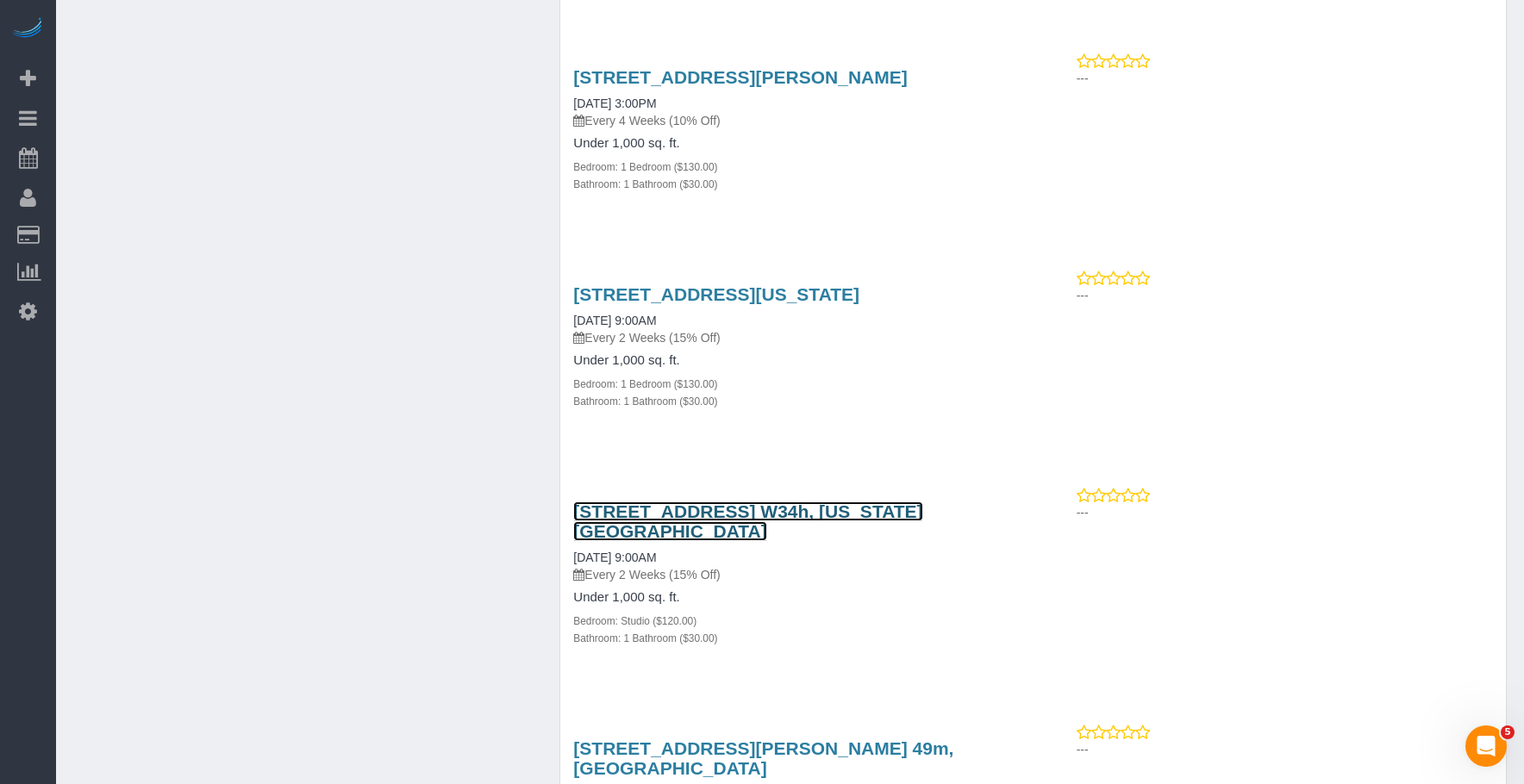
click at [843, 502] on link "626 1st Ave, Apt. W34h, New York, NY 10016" at bounding box center [748, 521] width 349 height 40
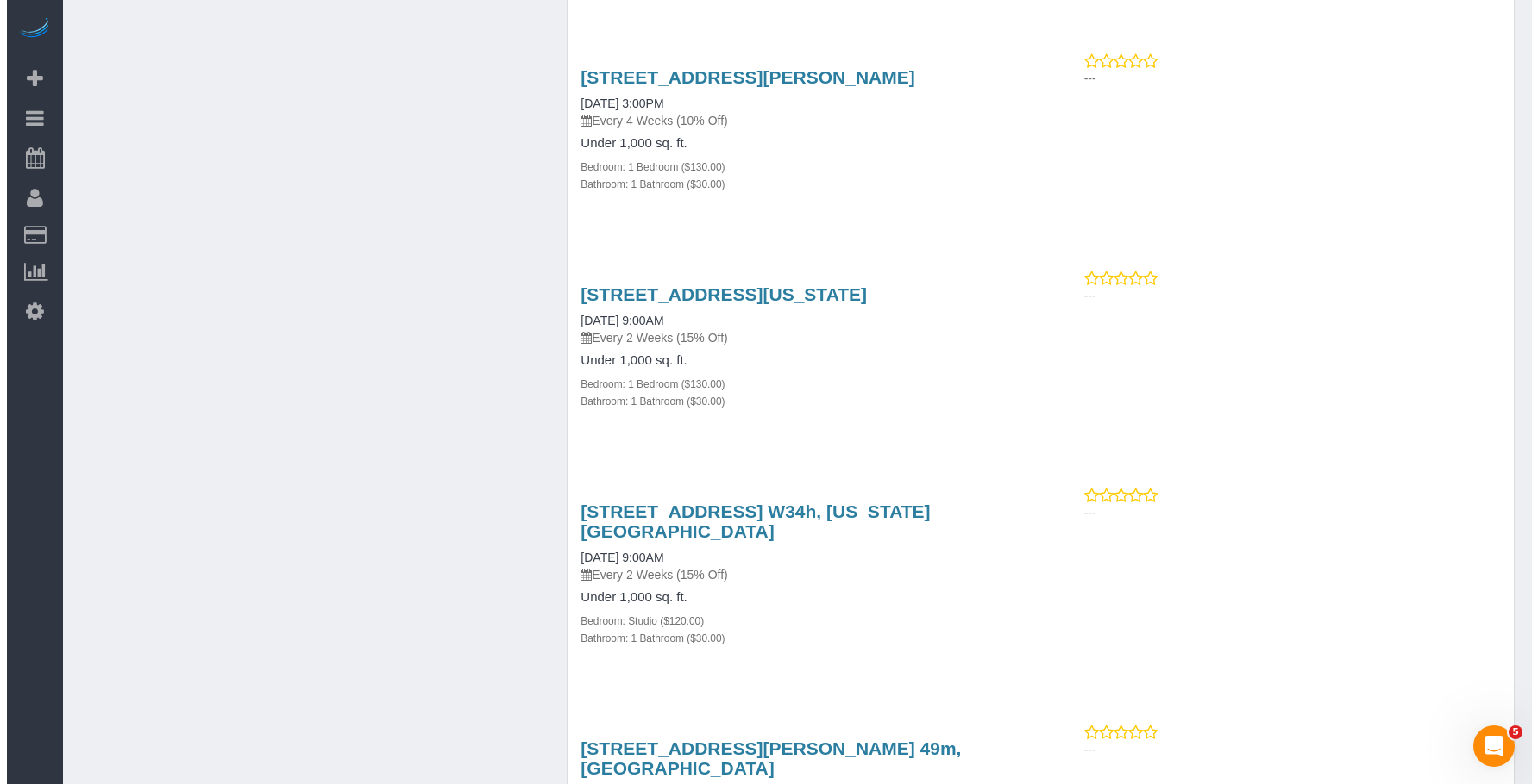
scroll to position [5356, 0]
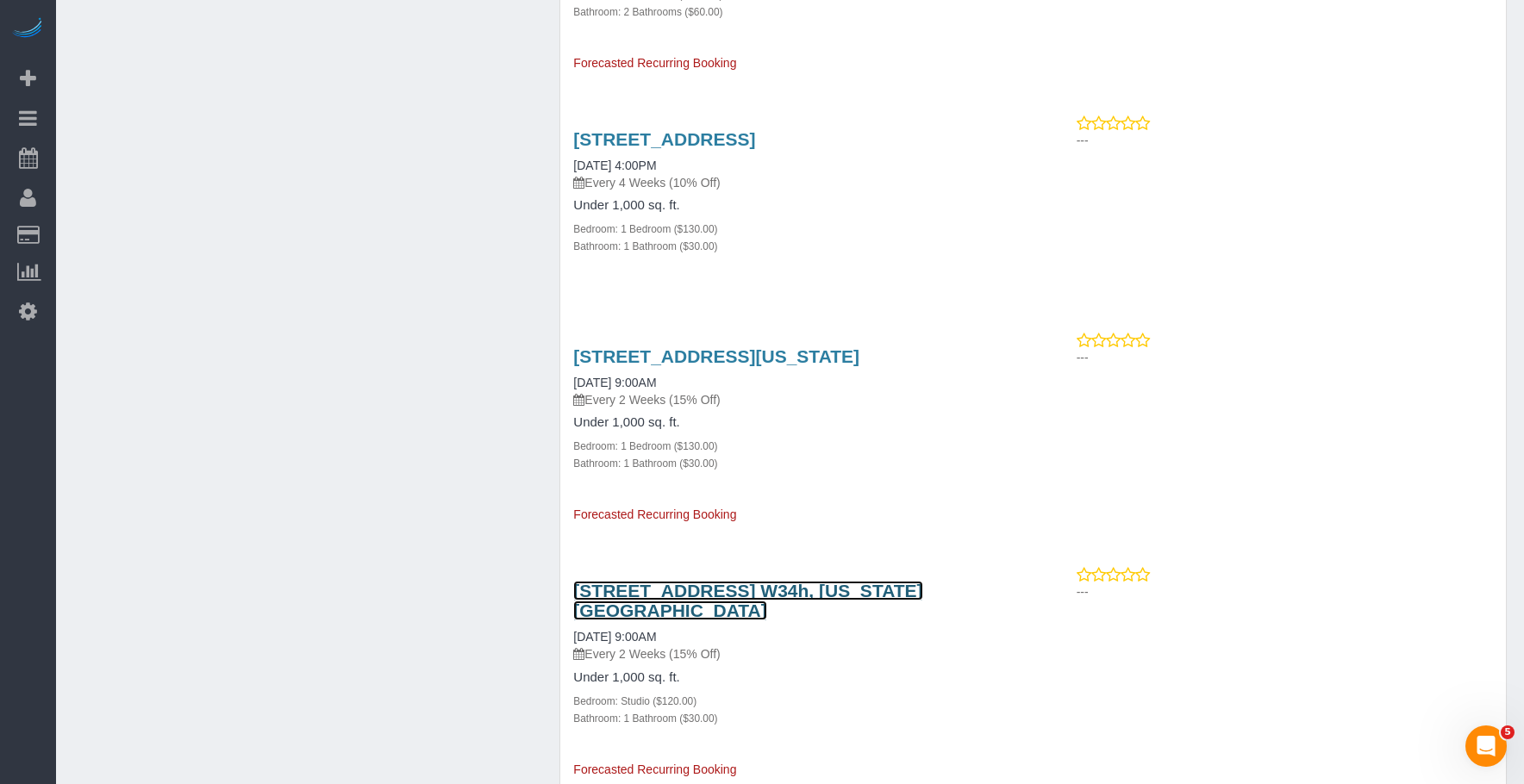
click at [751, 580] on link "626 1st Ave, Apt. W34h, New York, NY 10016" at bounding box center [748, 600] width 349 height 40
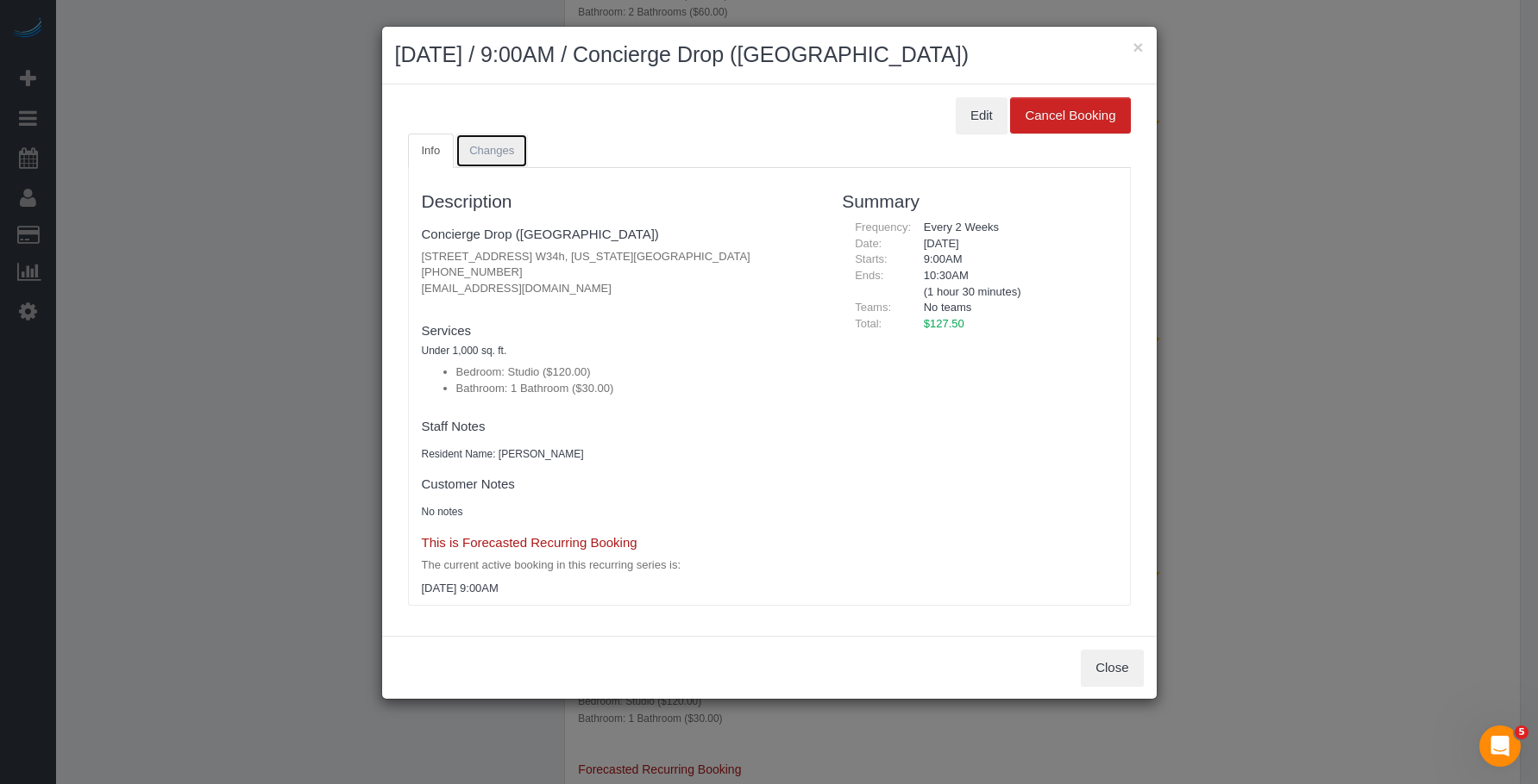
click at [505, 149] on span "Changes" at bounding box center [491, 150] width 45 height 13
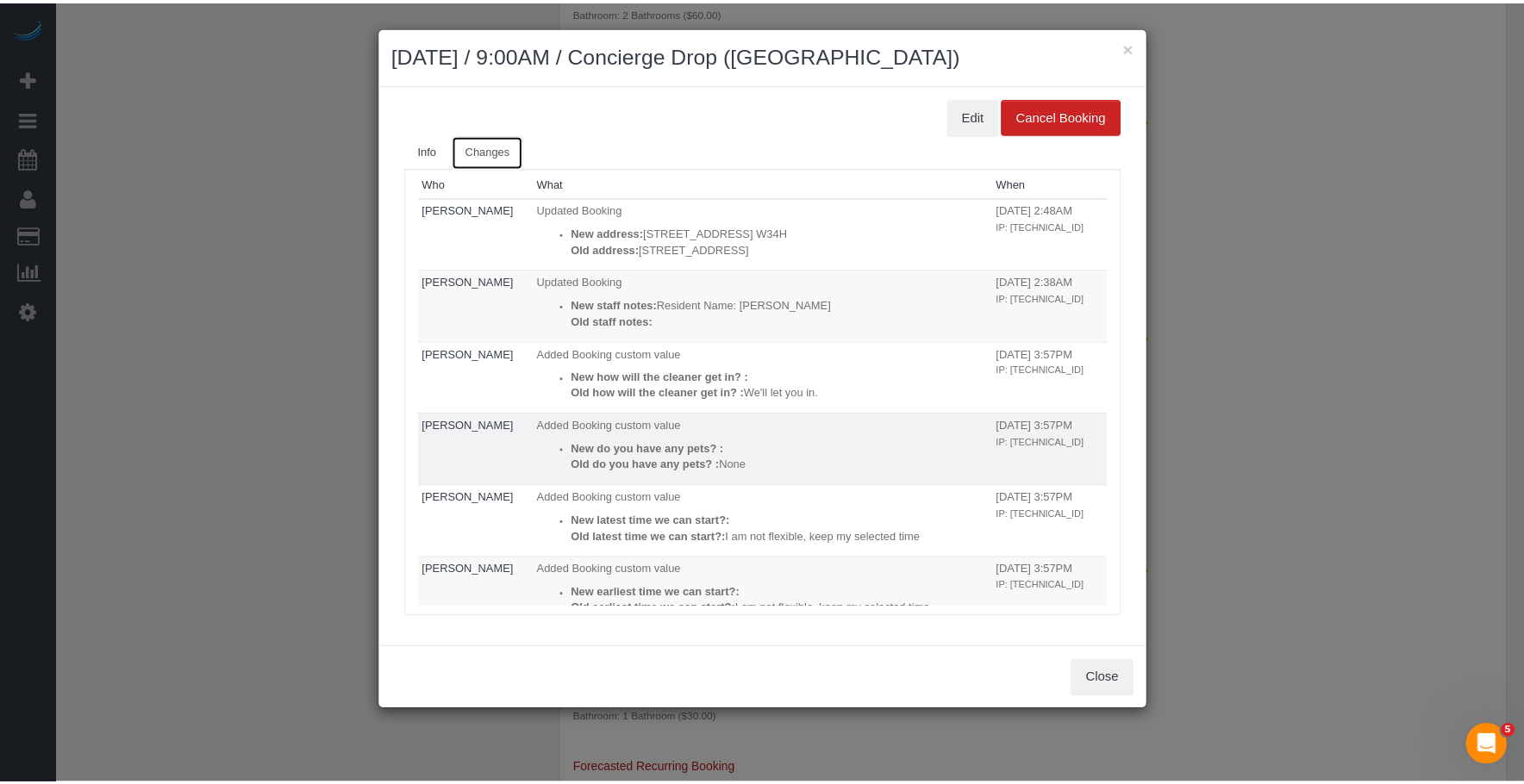
scroll to position [0, 0]
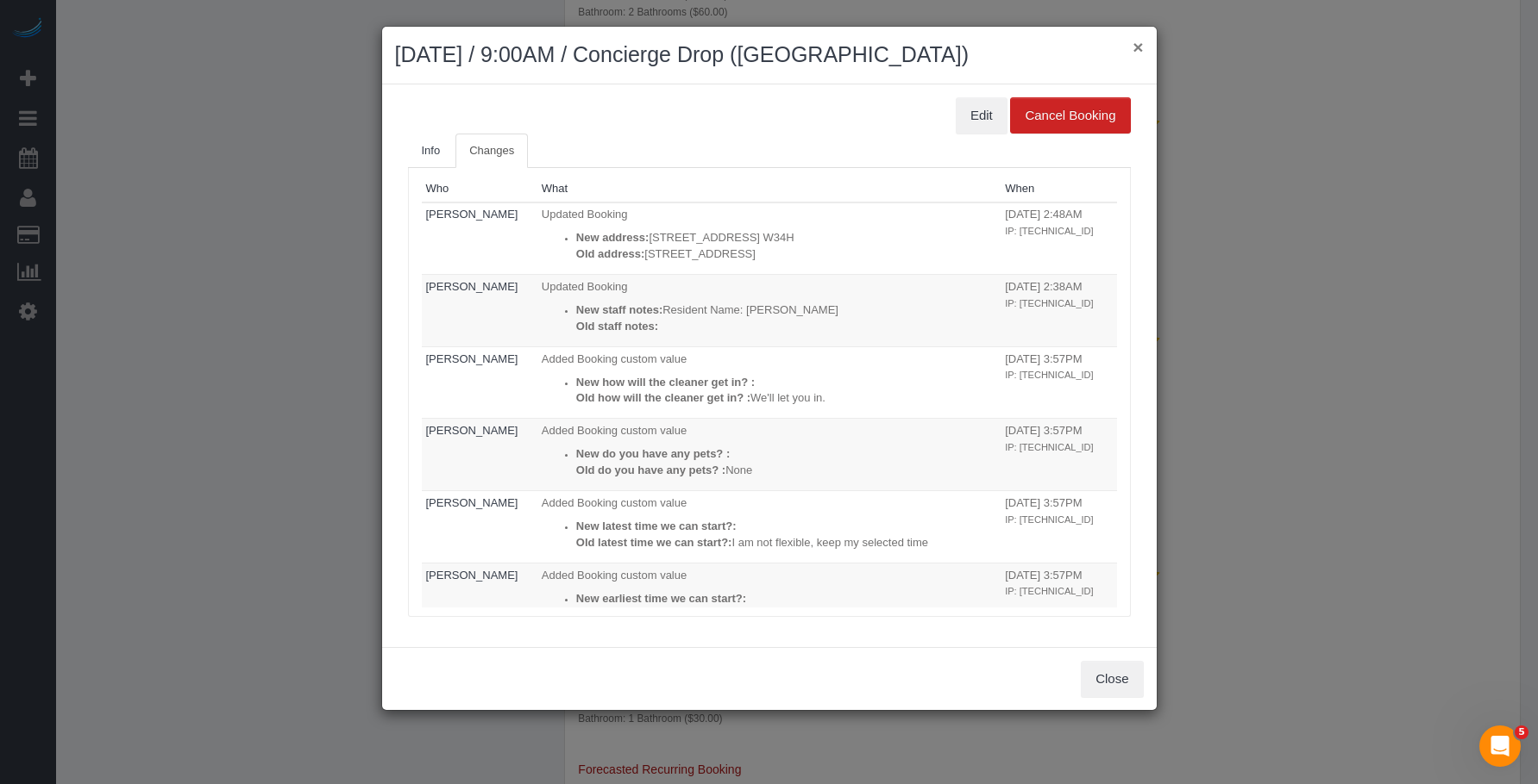
click at [1141, 44] on button "×" at bounding box center [1138, 47] width 11 height 18
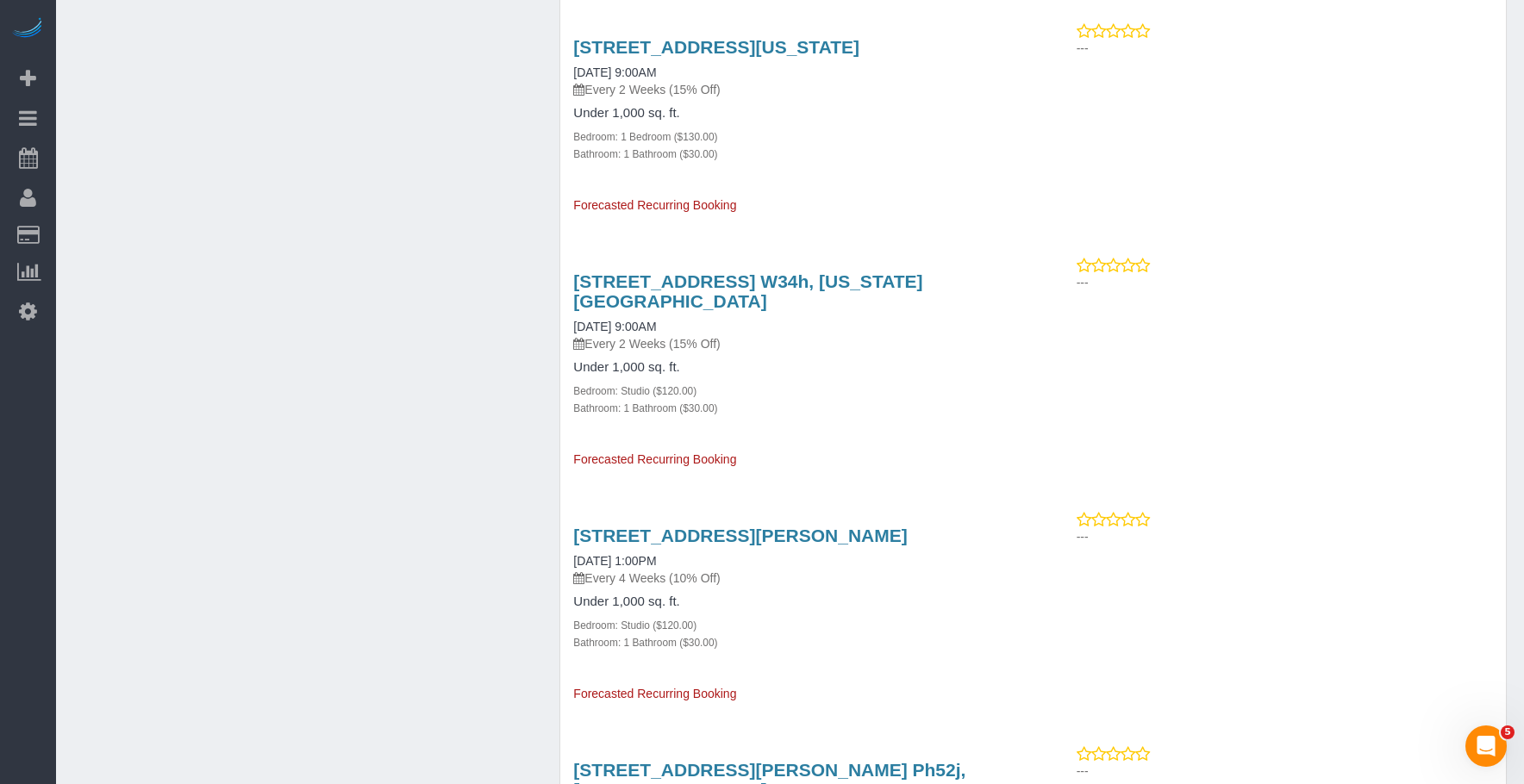
scroll to position [1107, 0]
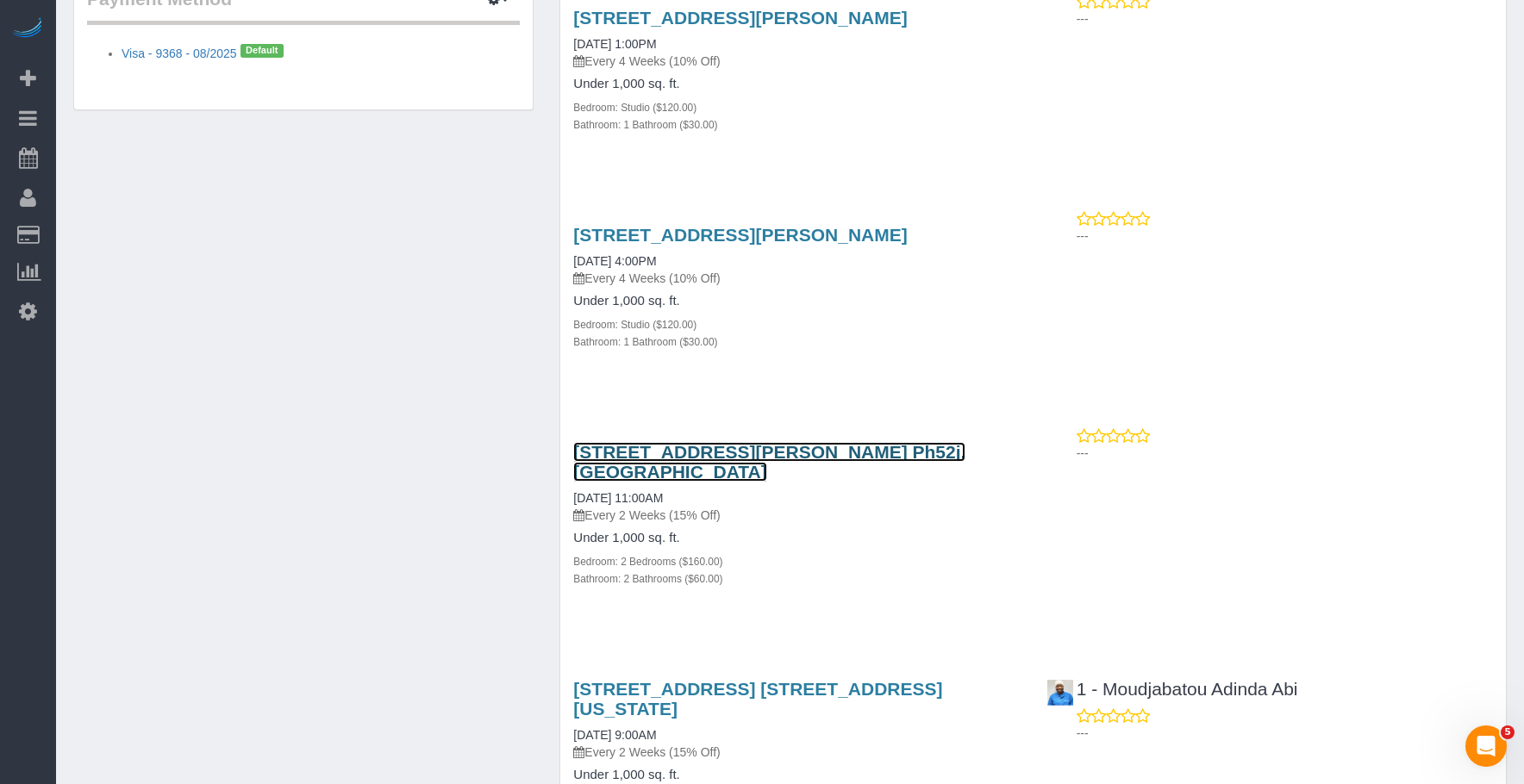
click at [808, 442] on link "333 Schermerhorn Street, Apt. Ph52j, Brooklyn, NY 11217" at bounding box center [769, 462] width 392 height 40
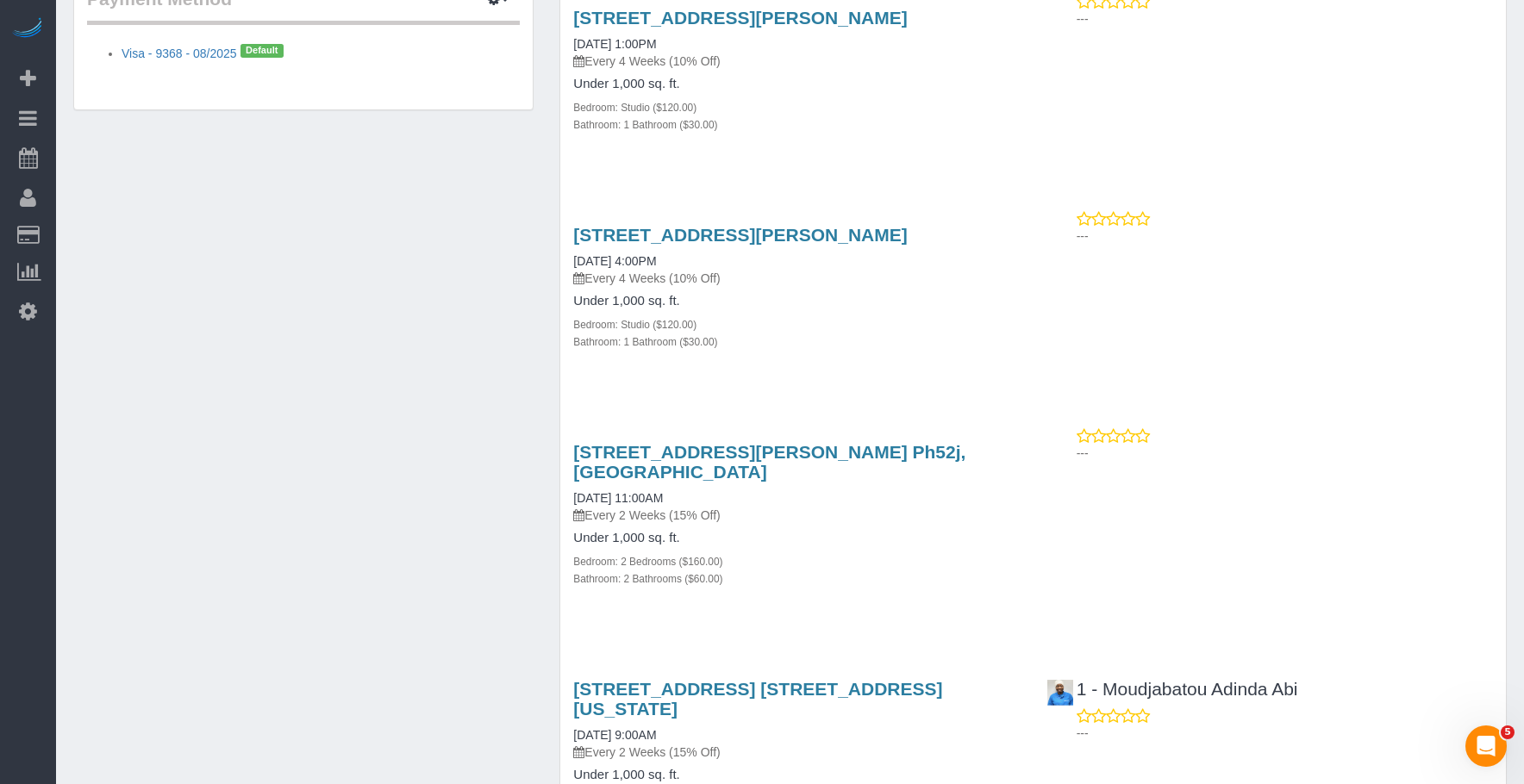
scroll to position [3336, 0]
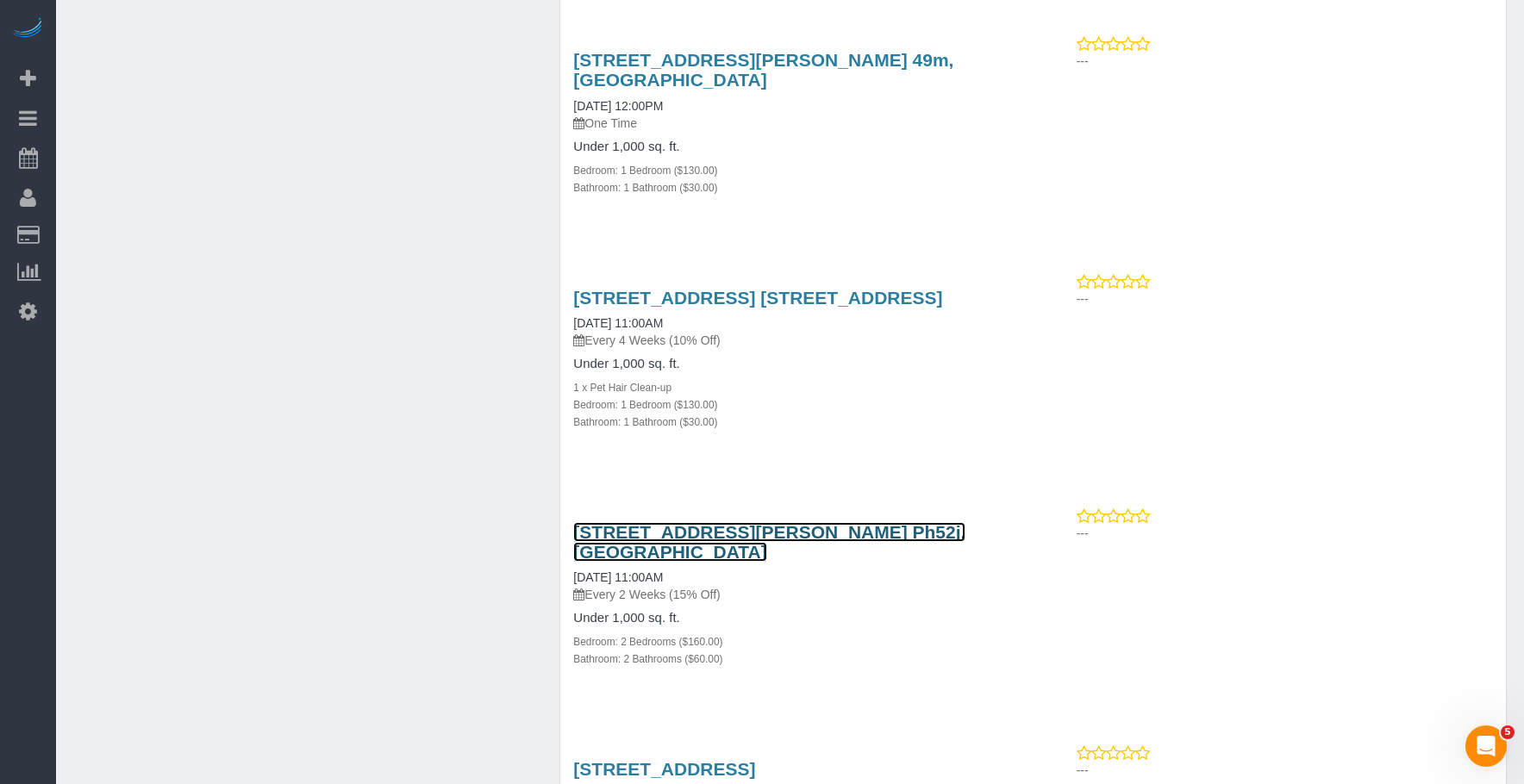
click at [814, 522] on link "333 Schermerhorn Street, Apt. Ph52j, Brooklyn, NY 11217" at bounding box center [769, 542] width 392 height 40
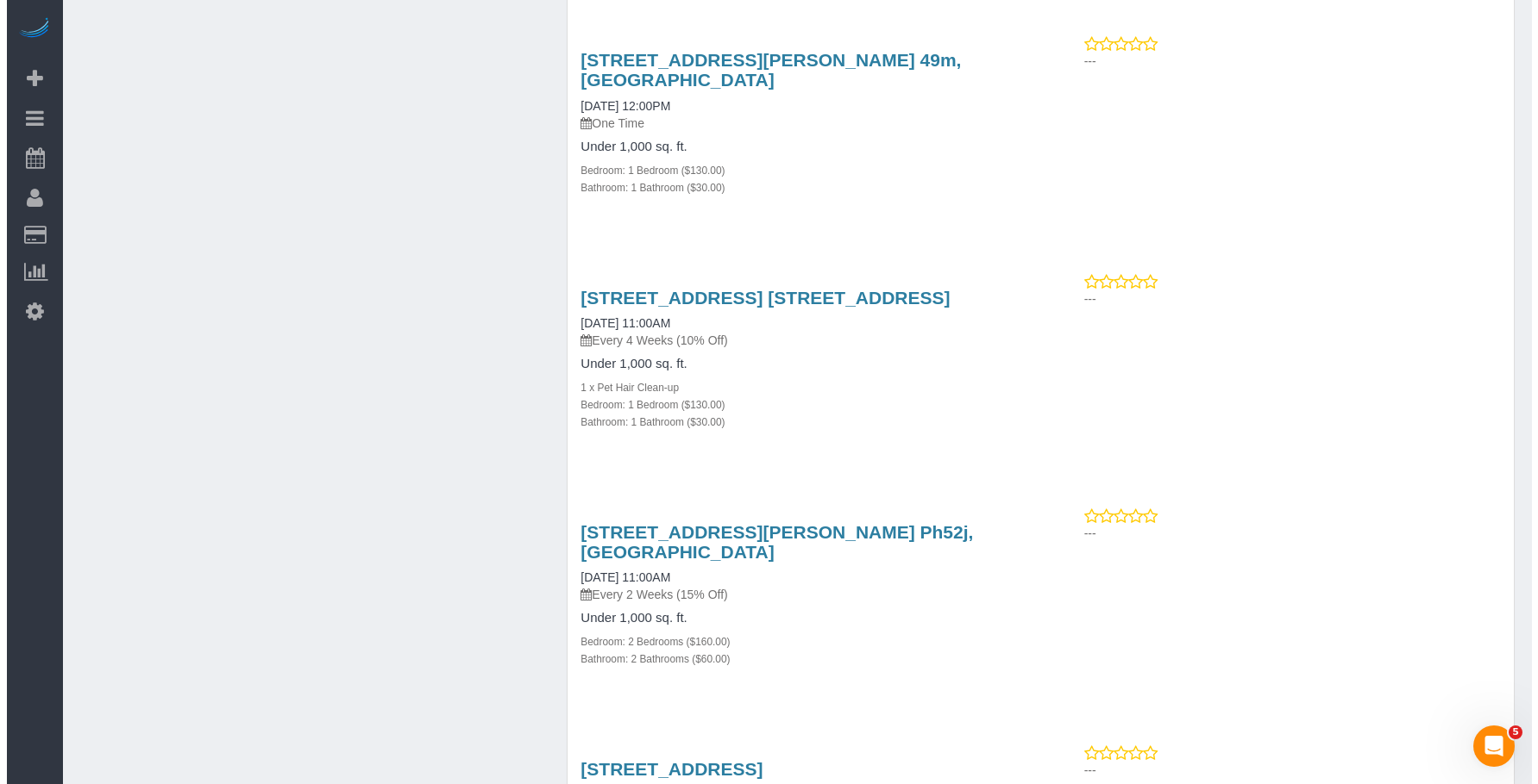
scroll to position [5825, 0]
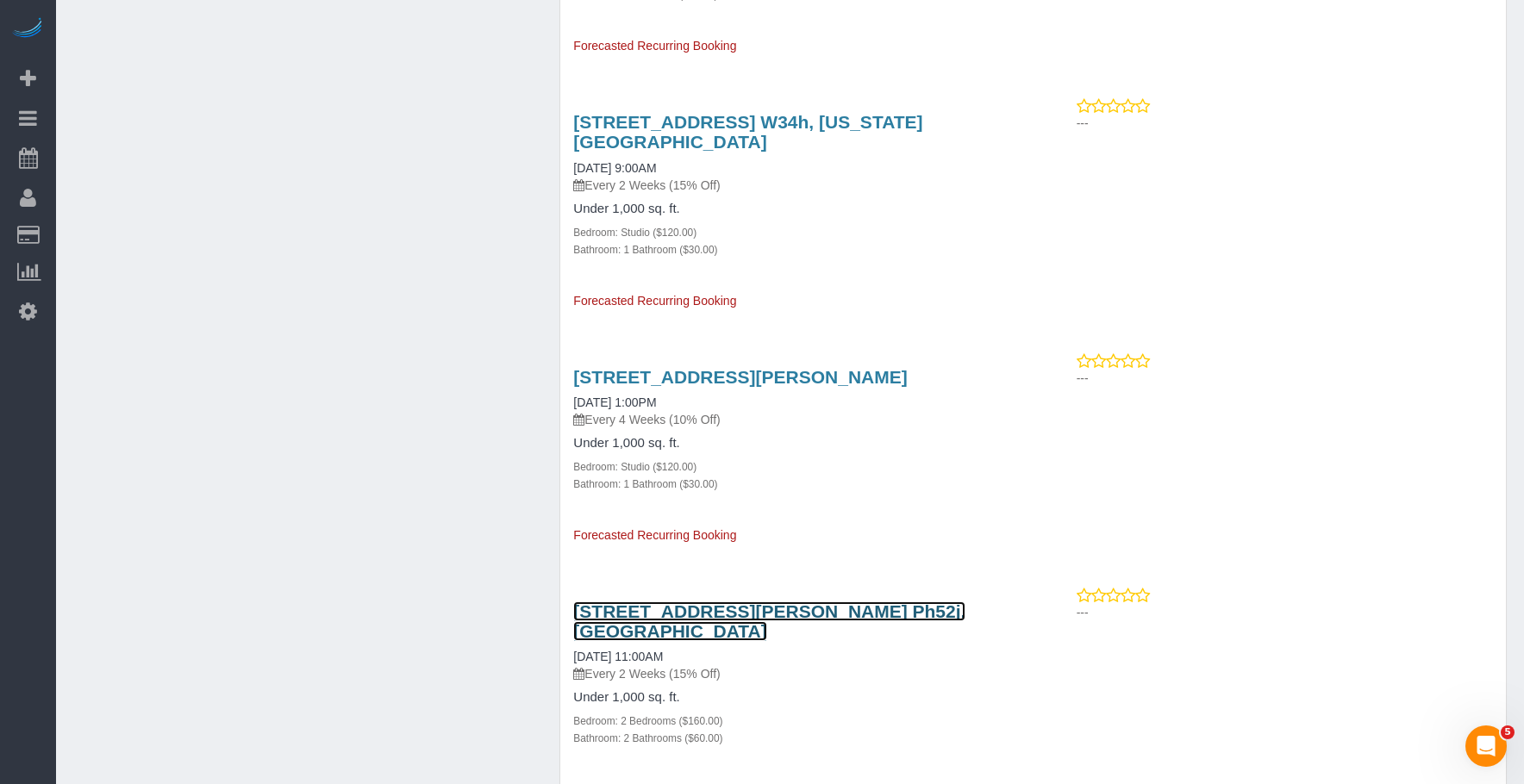
click at [756, 602] on link "333 Schermerhorn Street, Apt. Ph52j, Brooklyn, NY 11217" at bounding box center [769, 621] width 392 height 40
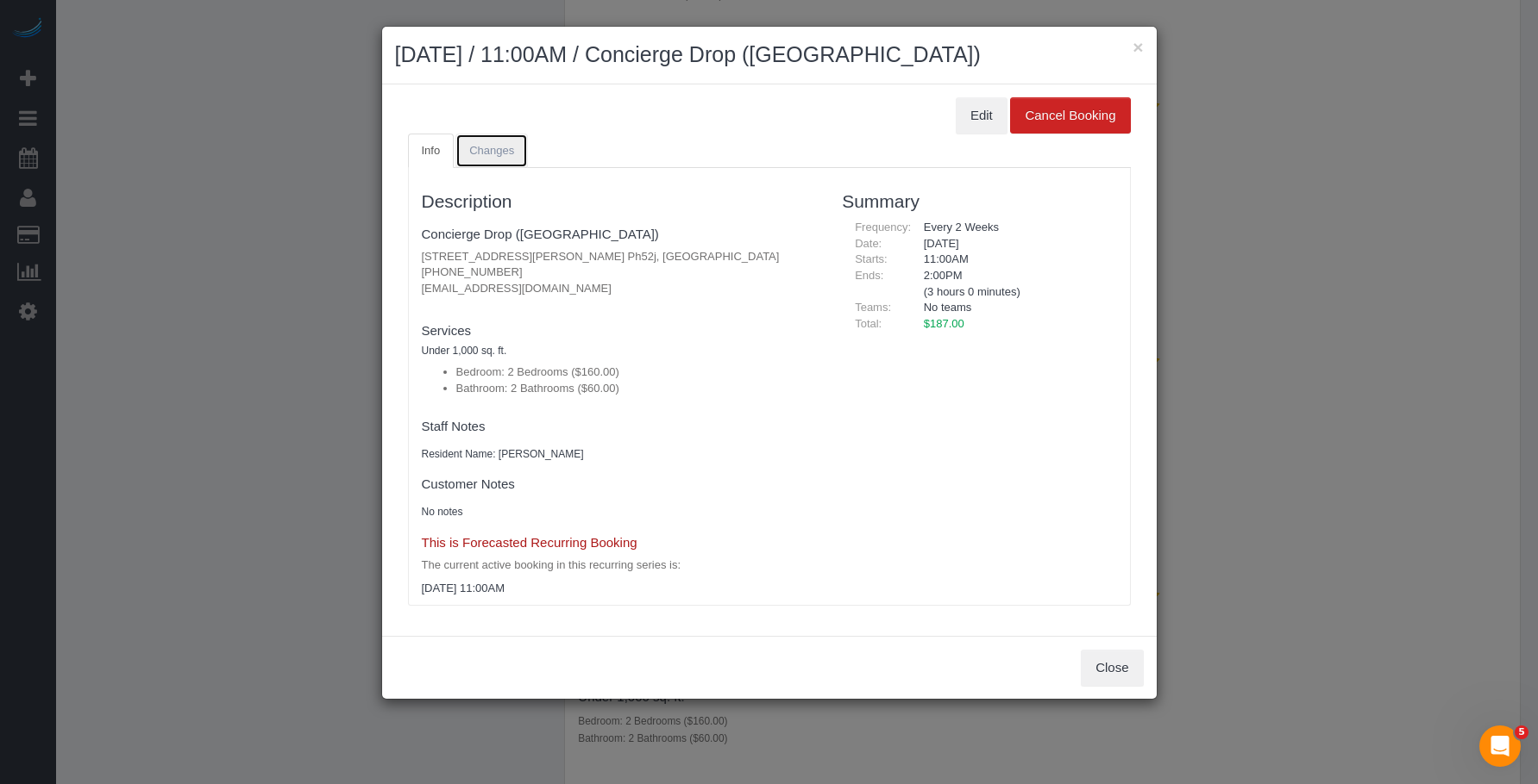
click at [514, 149] on span "Changes" at bounding box center [491, 150] width 45 height 13
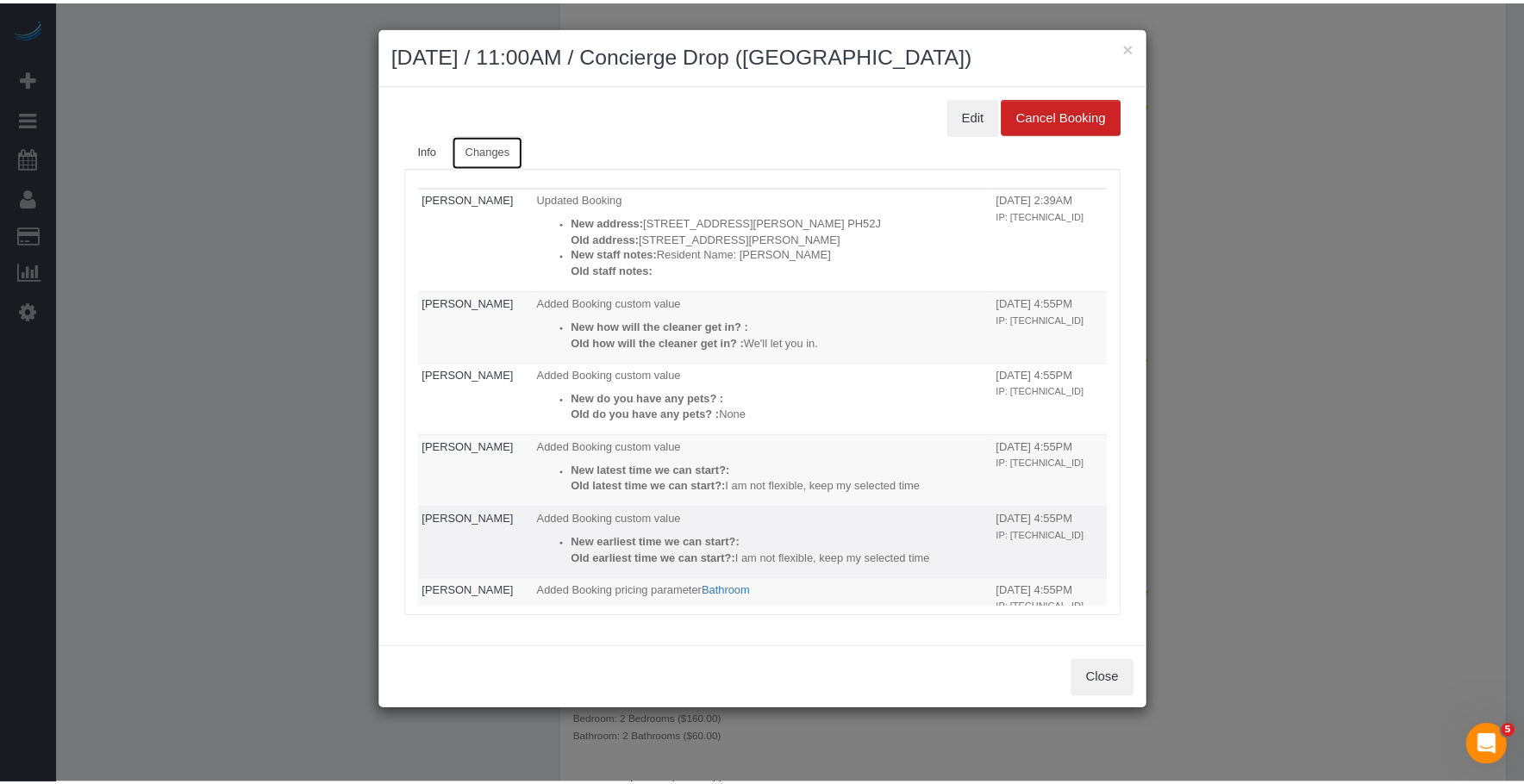
scroll to position [0, 0]
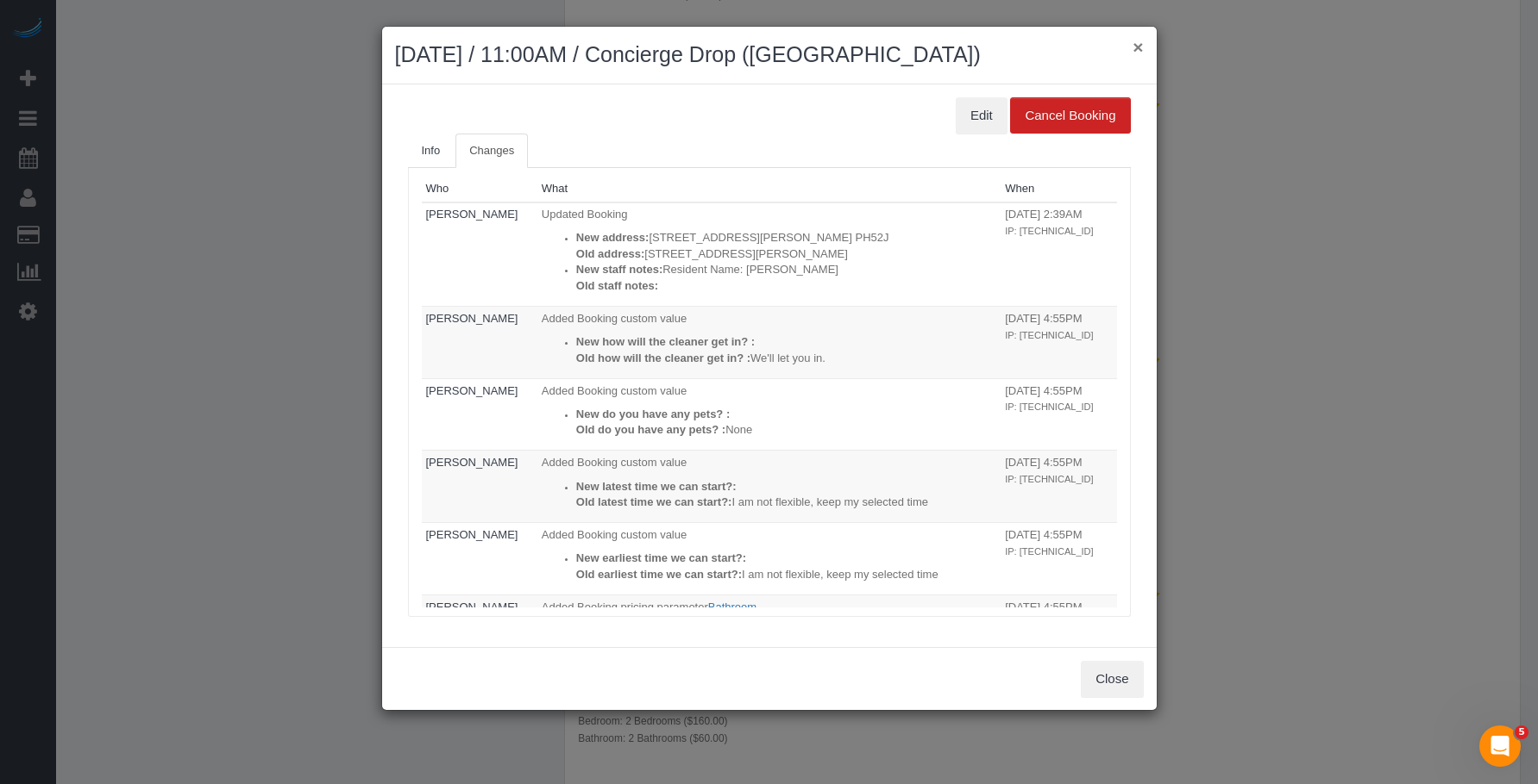
click at [1140, 52] on button "×" at bounding box center [1138, 47] width 11 height 18
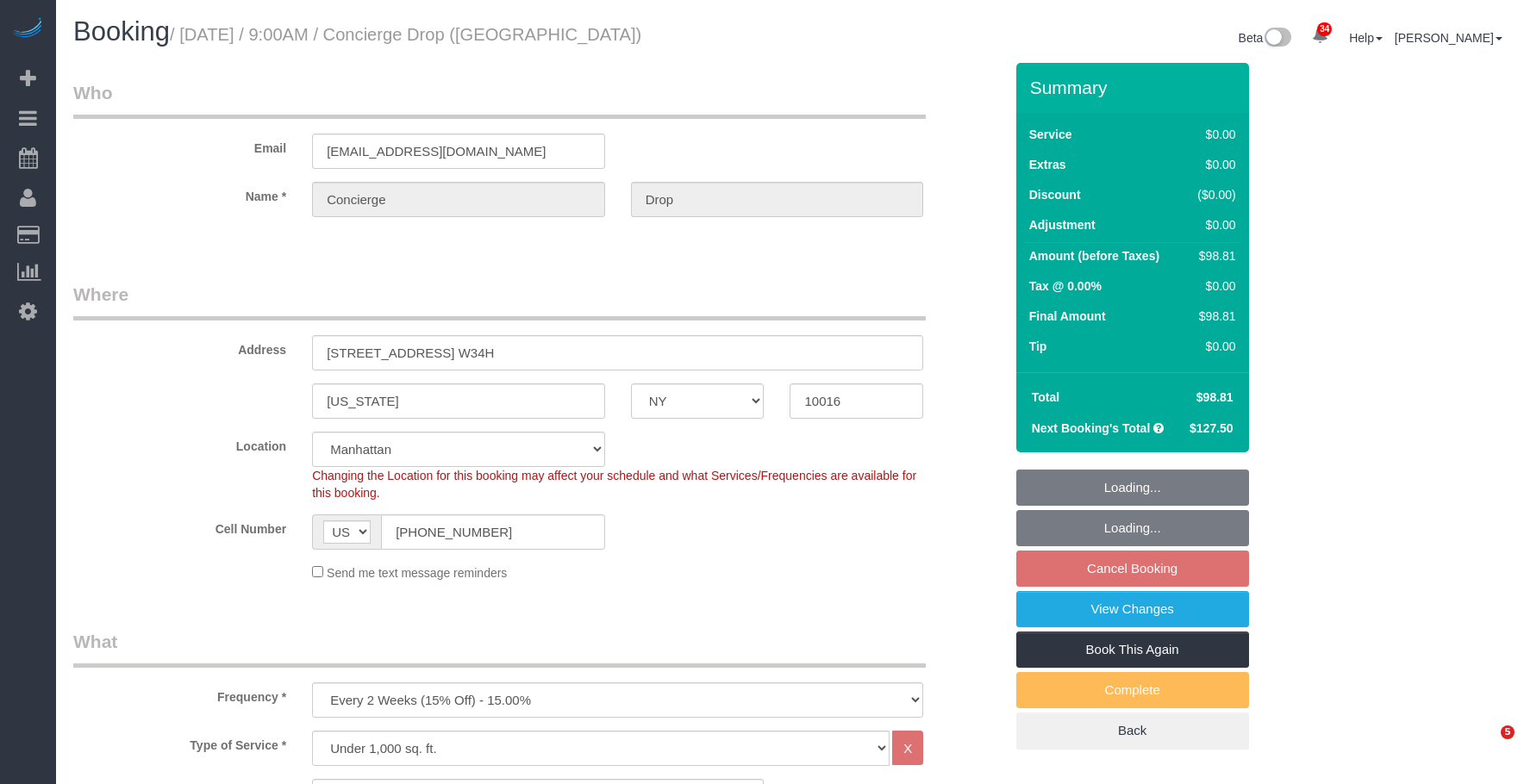
select select "NY"
select select "number:89"
select select "number:90"
select select "number:15"
select select "number:5"
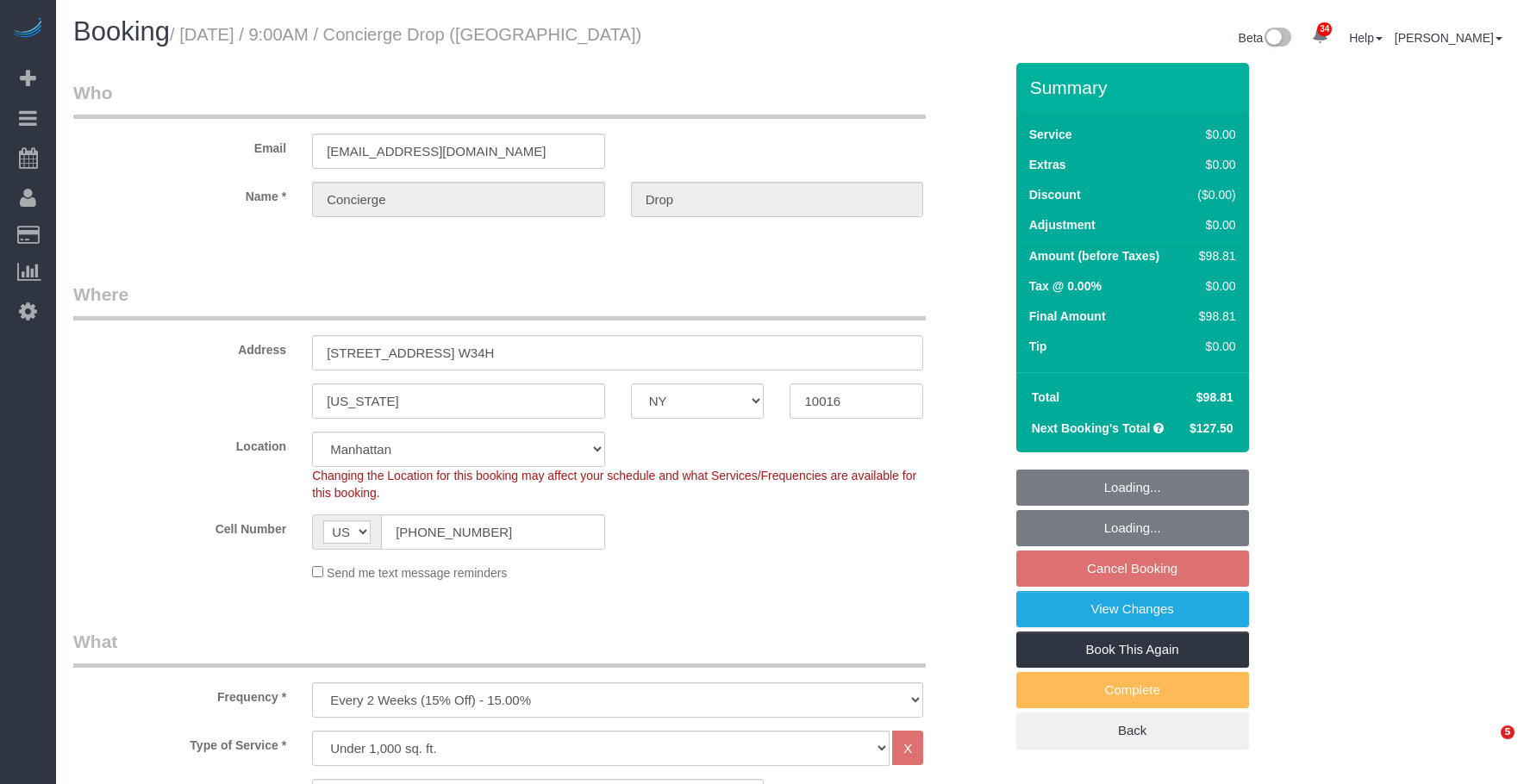
select select "spot2"
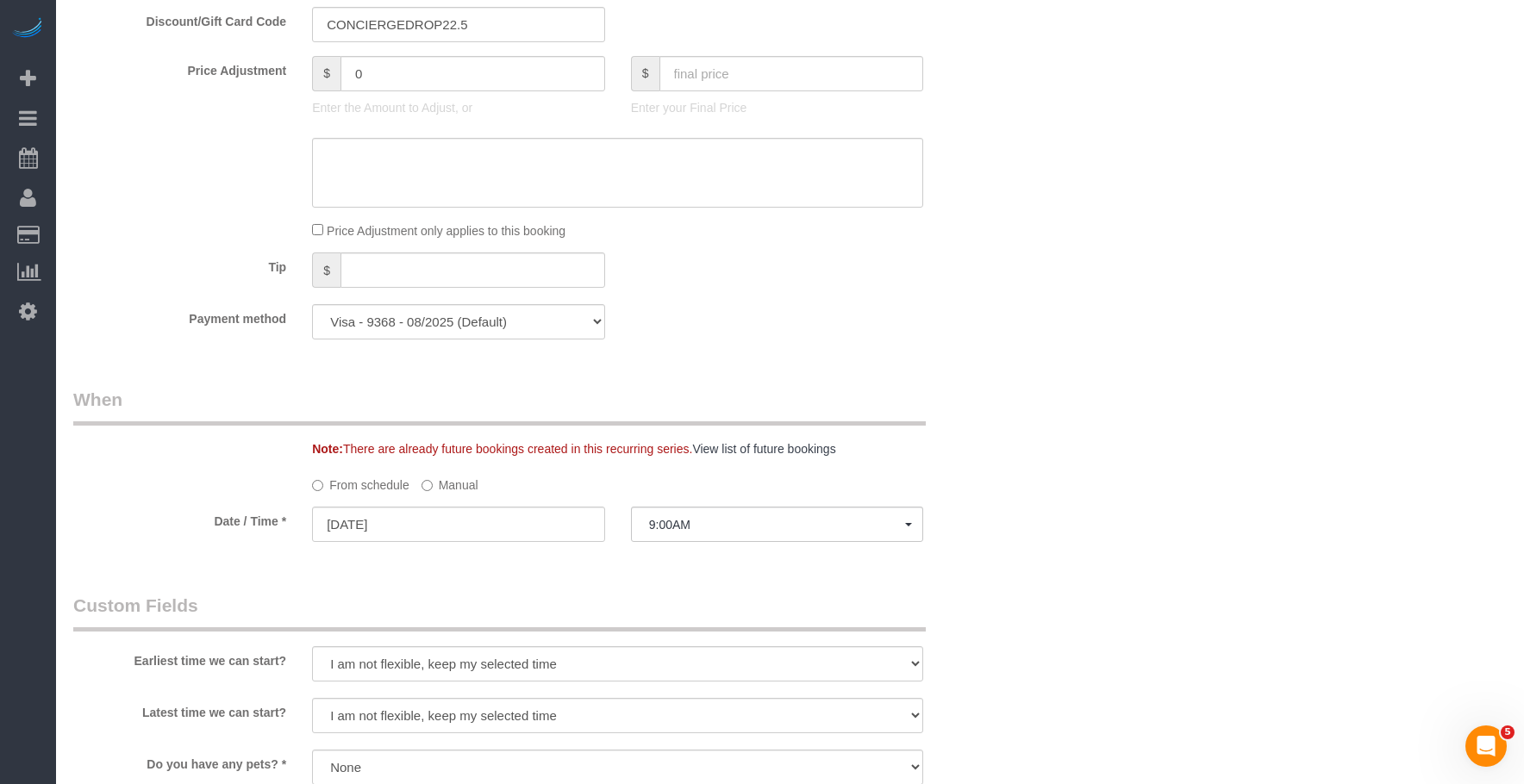
scroll to position [1207, 0]
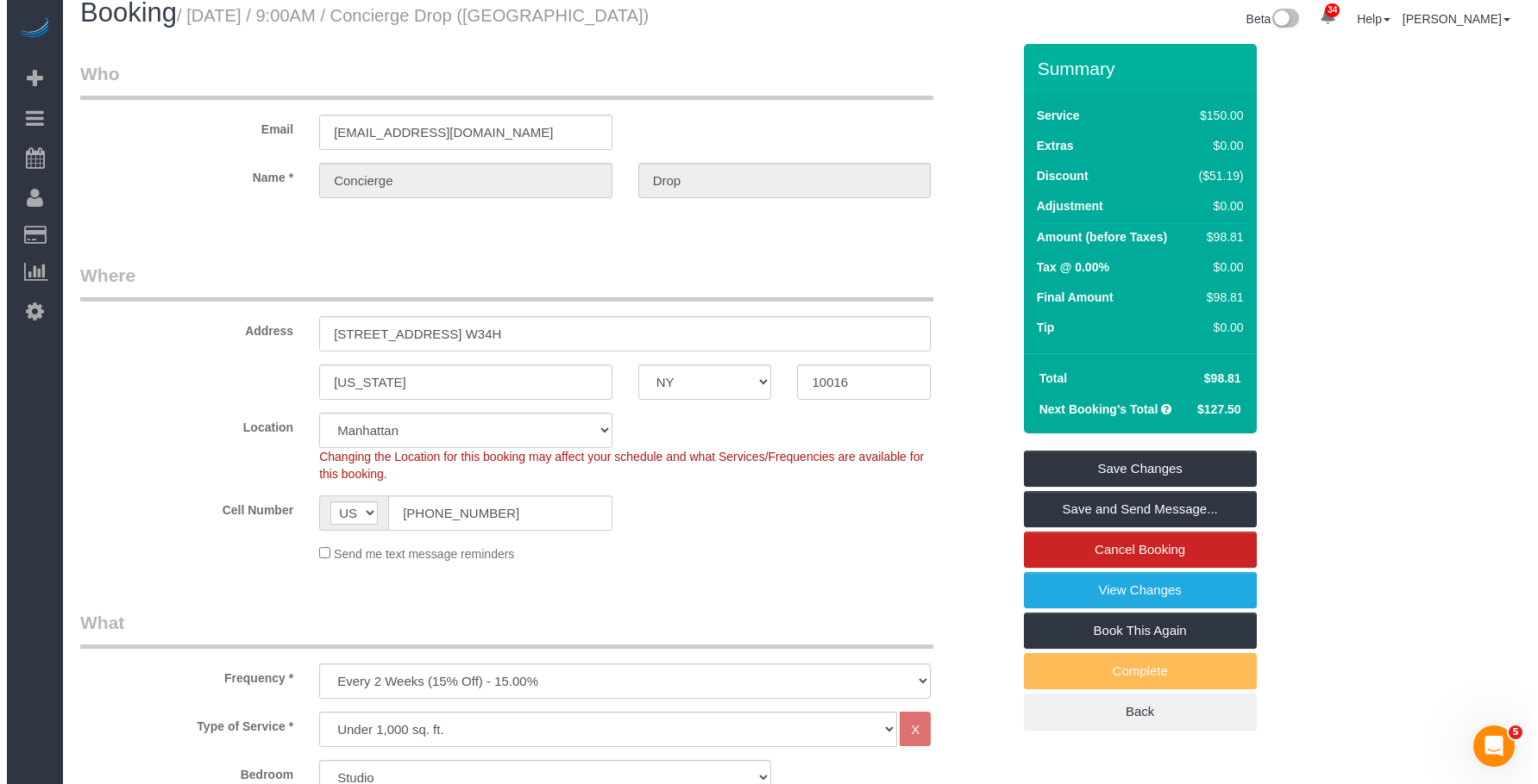
scroll to position [0, 0]
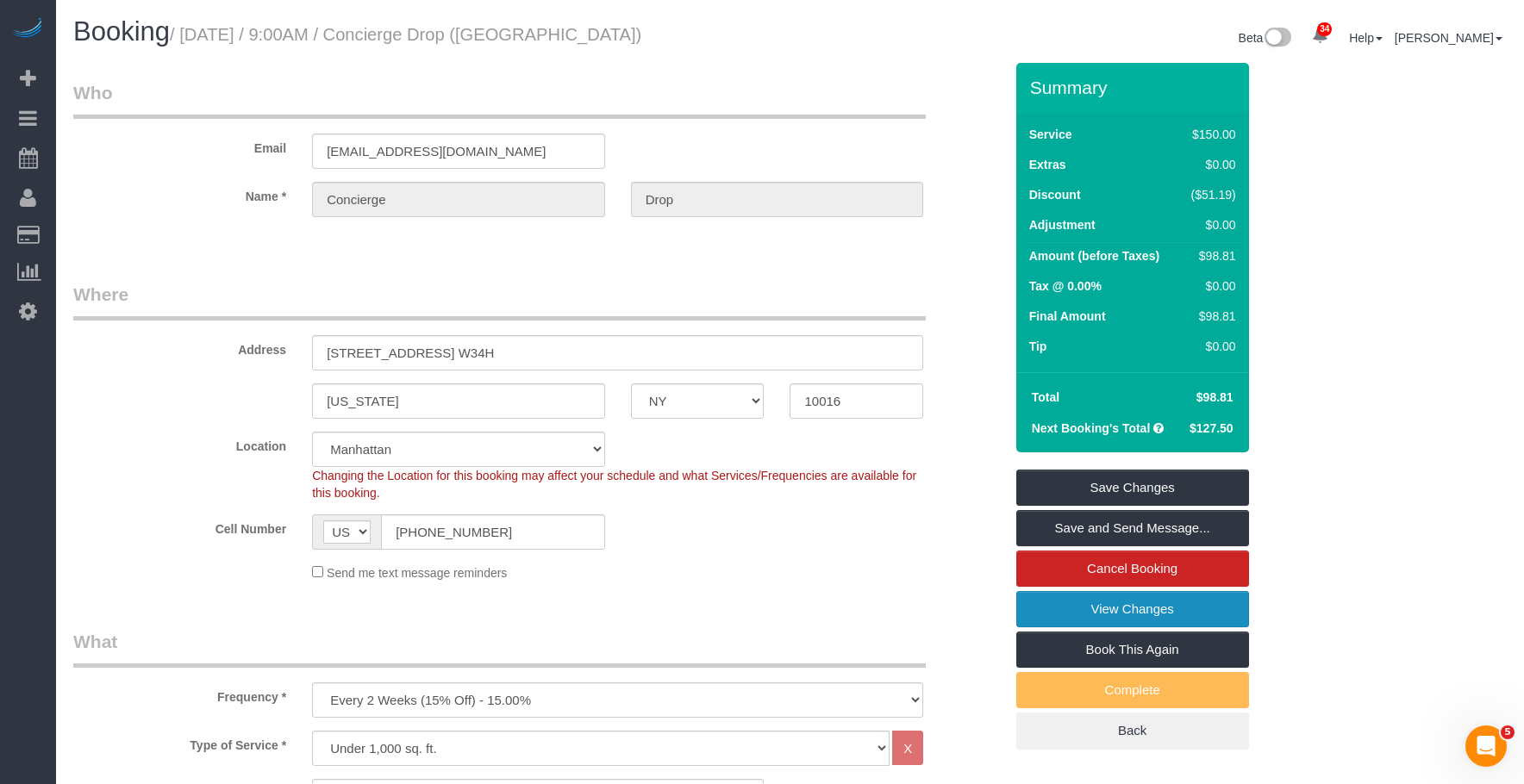
click at [1060, 618] on link "View Changes" at bounding box center [1132, 609] width 233 height 36
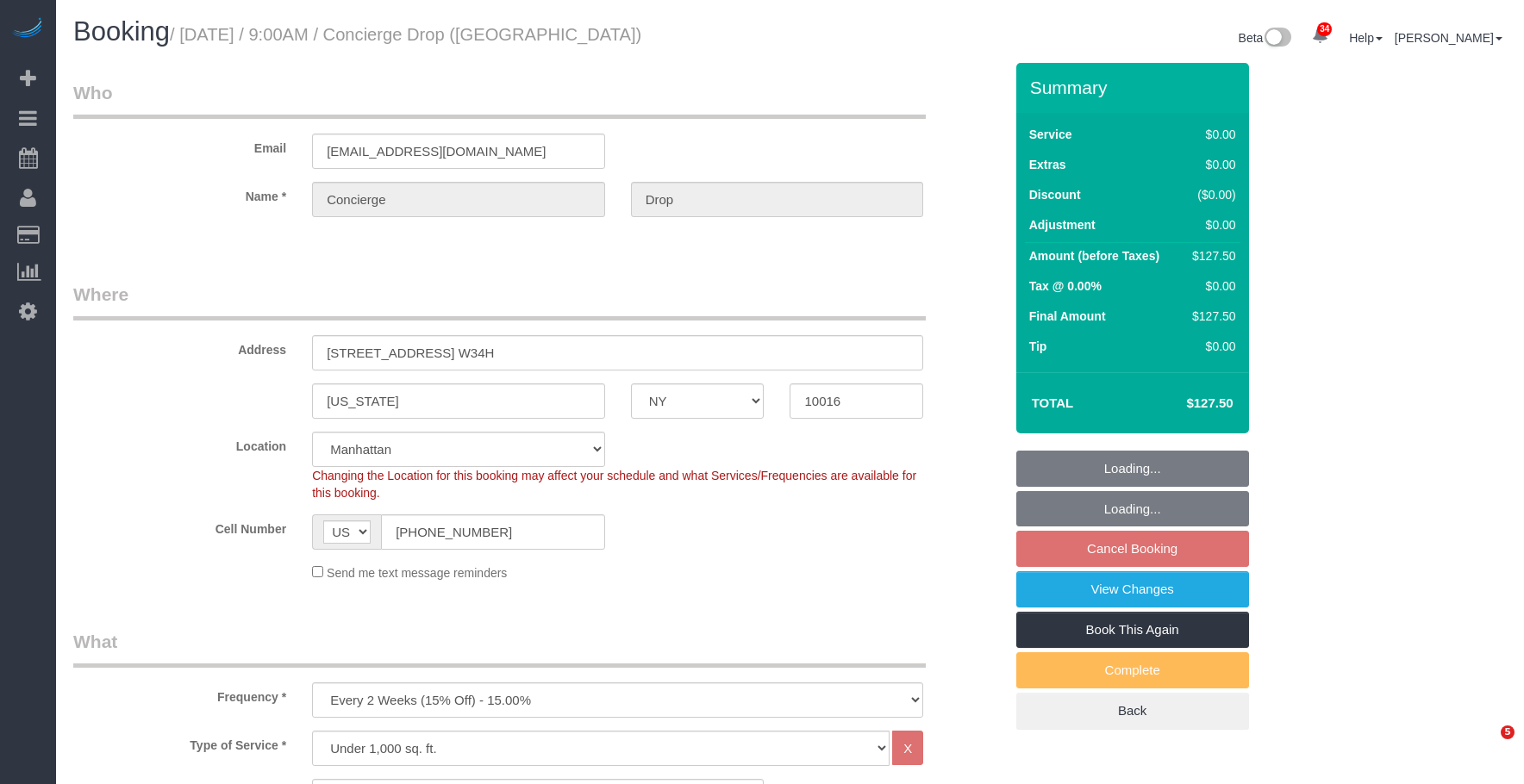
select select "NY"
select select "spot2"
select select "number:89"
select select "number:90"
select select "number:15"
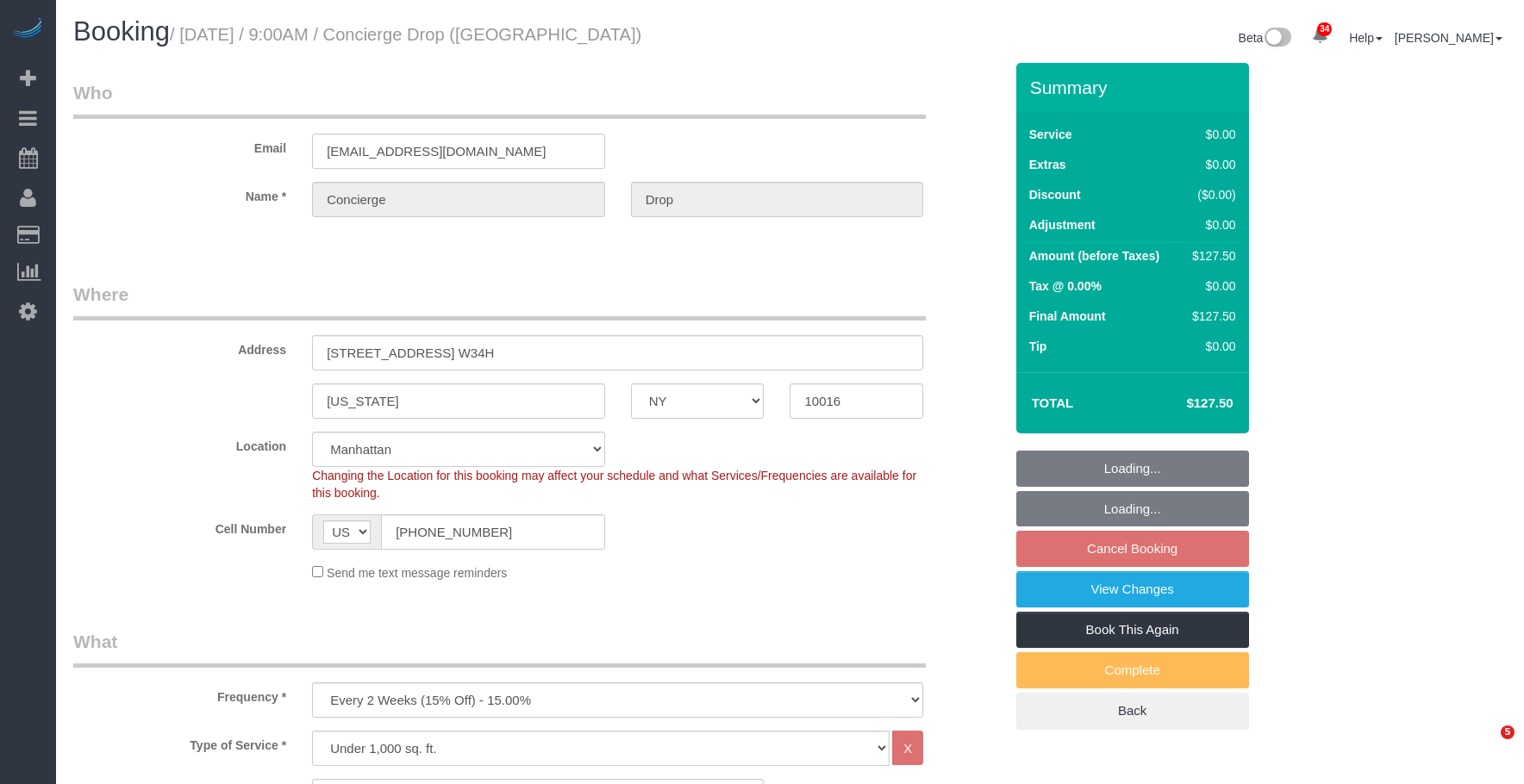
select select "number:5"
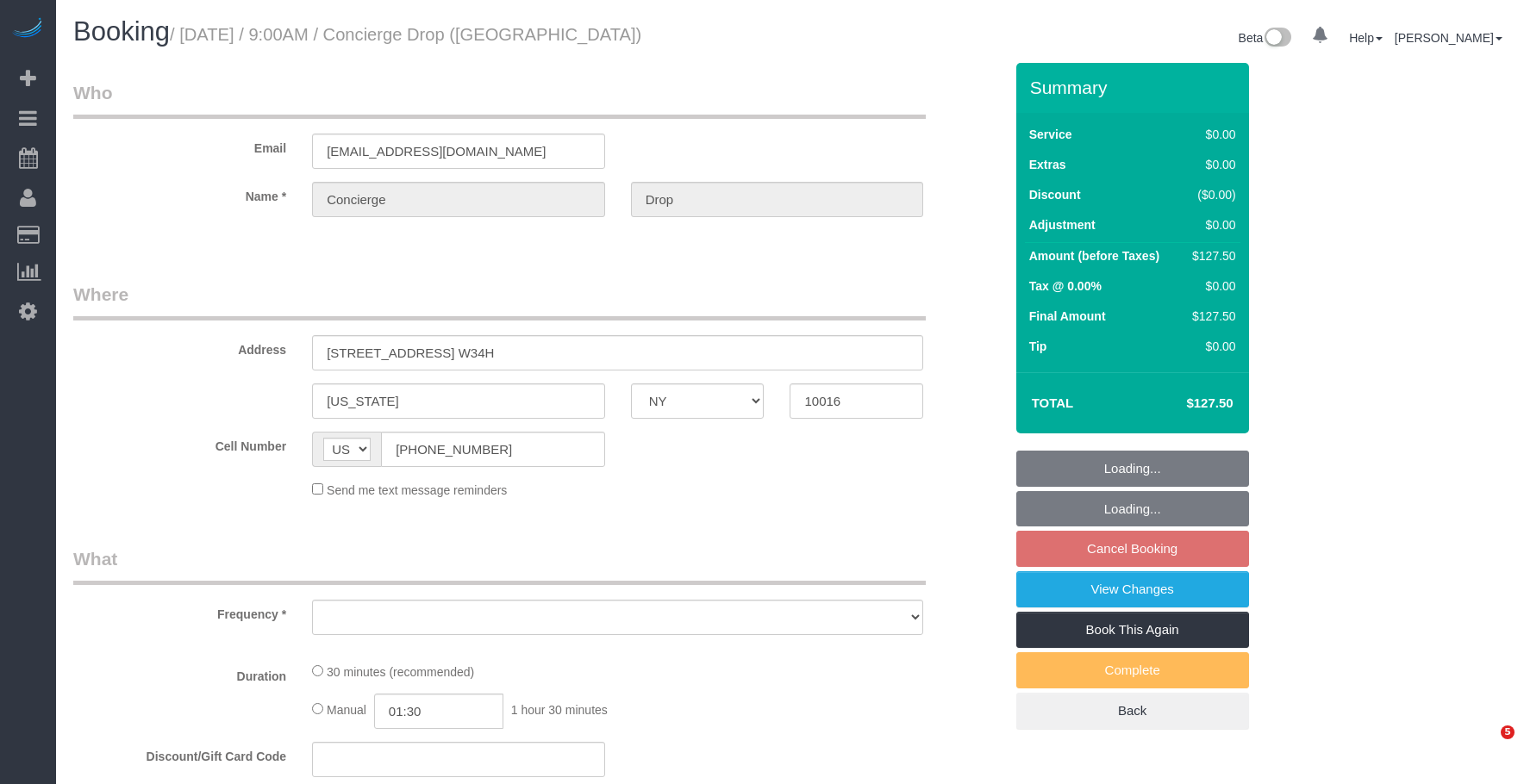
select select "NY"
drag, startPoint x: 0, startPoint y: 0, endPoint x: 817, endPoint y: 44, distance: 818.2
click at [817, 44] on div "Beta 0 Your Notifications You have 0 alerts × You have 1 to charge for 10/03/20…" at bounding box center [1155, 40] width 730 height 46
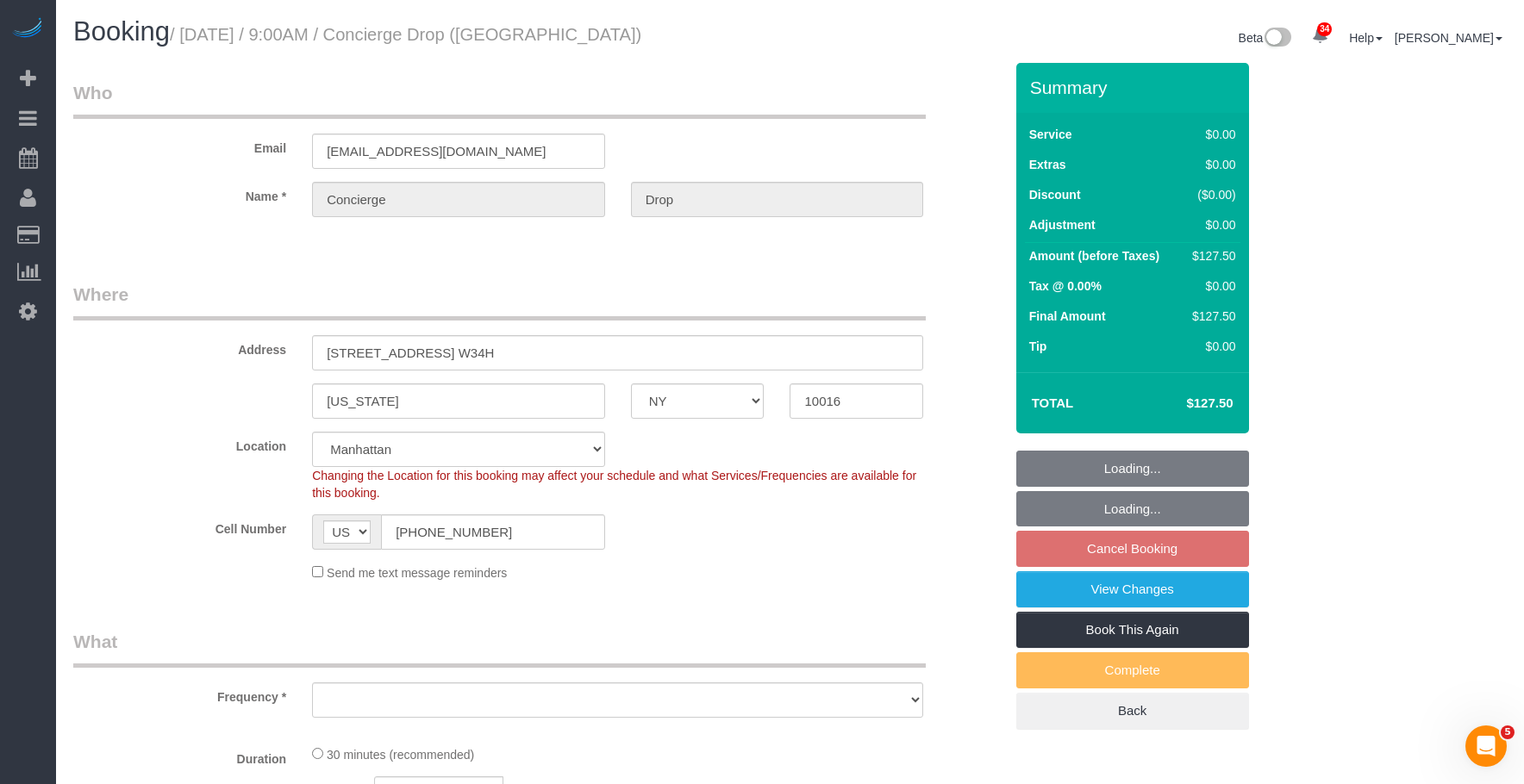
select select "object:802"
select select "string:stripe-pm_1RaQn24VGloSiKo7zeOF73Wj"
select select "spot2"
select select "number:89"
select select "number:90"
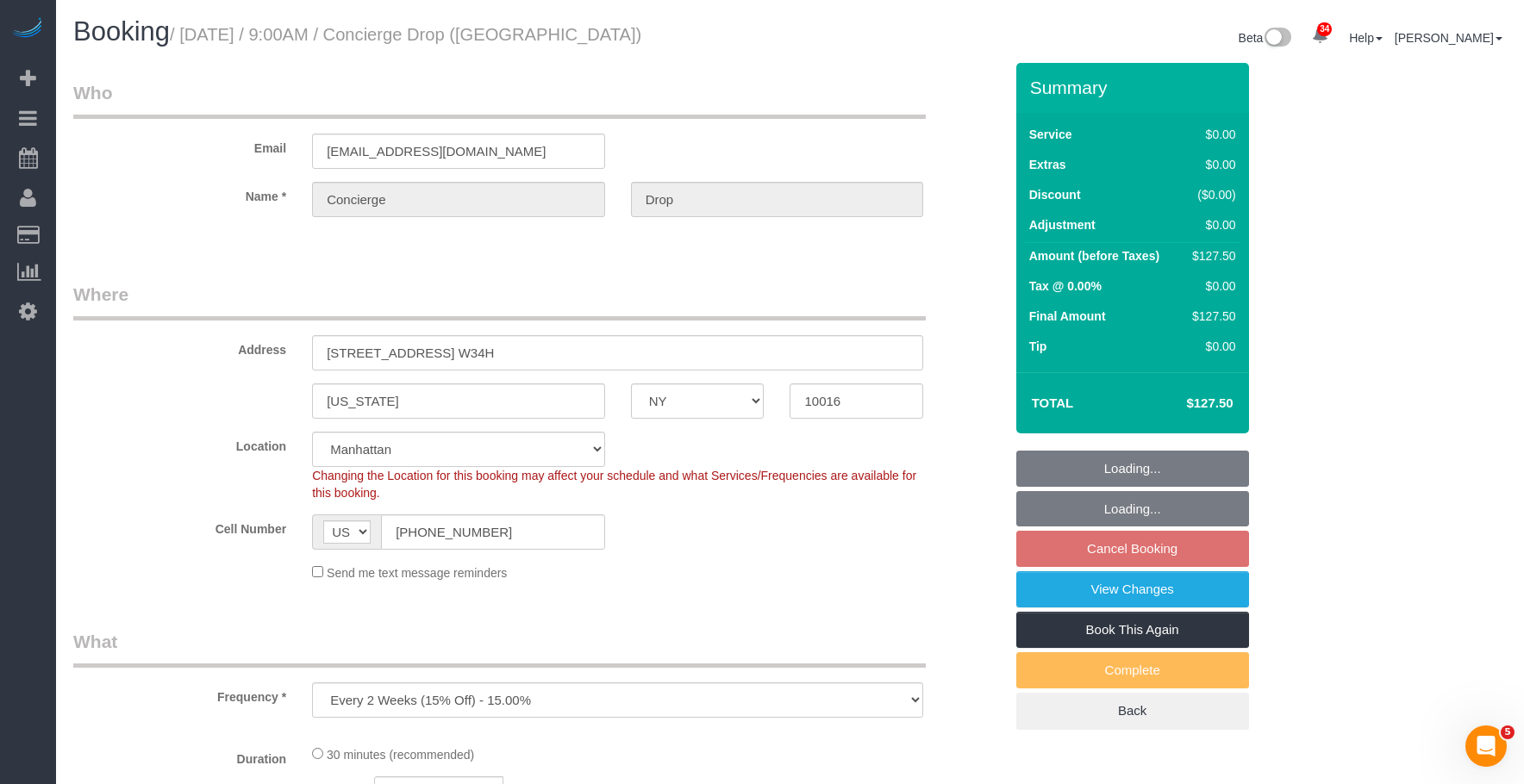
select select "number:15"
select select "number:5"
select select "object:1059"
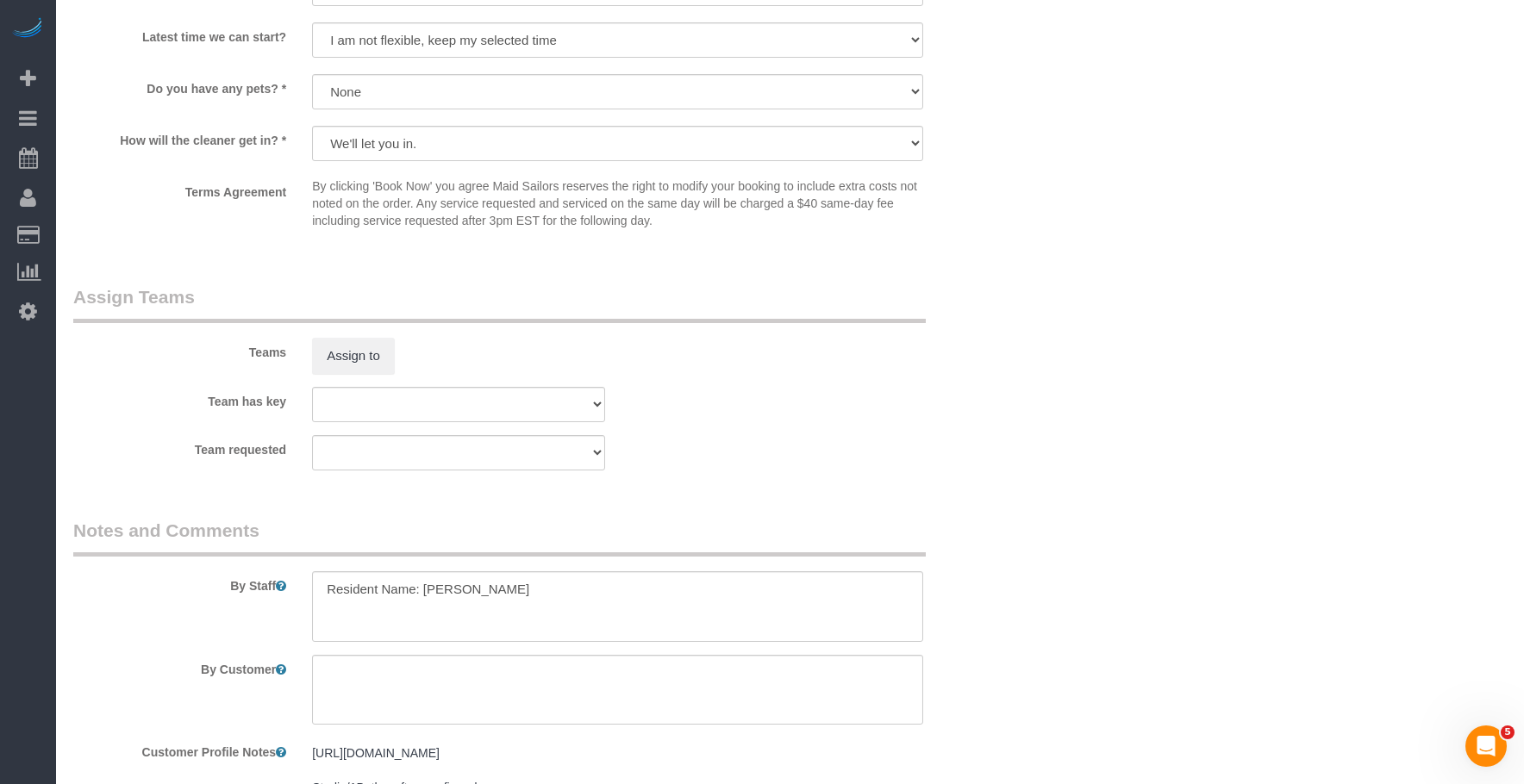
scroll to position [1982, 0]
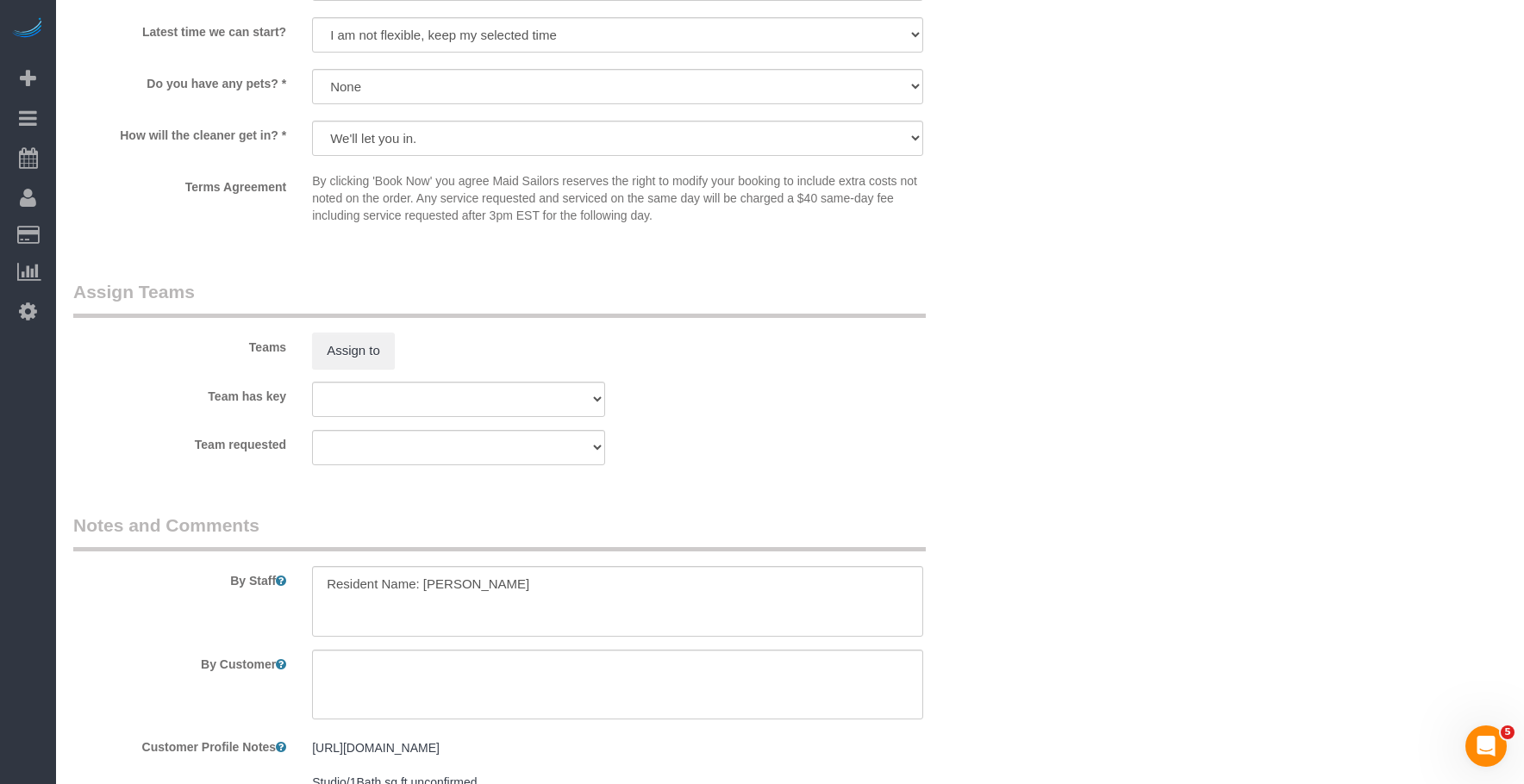
click at [918, 430] on div "Team requested 000- Donna Mercado 000 - Partnerships 000 - TEAM JOB 0 - Kenia C…" at bounding box center [538, 448] width 956 height 35
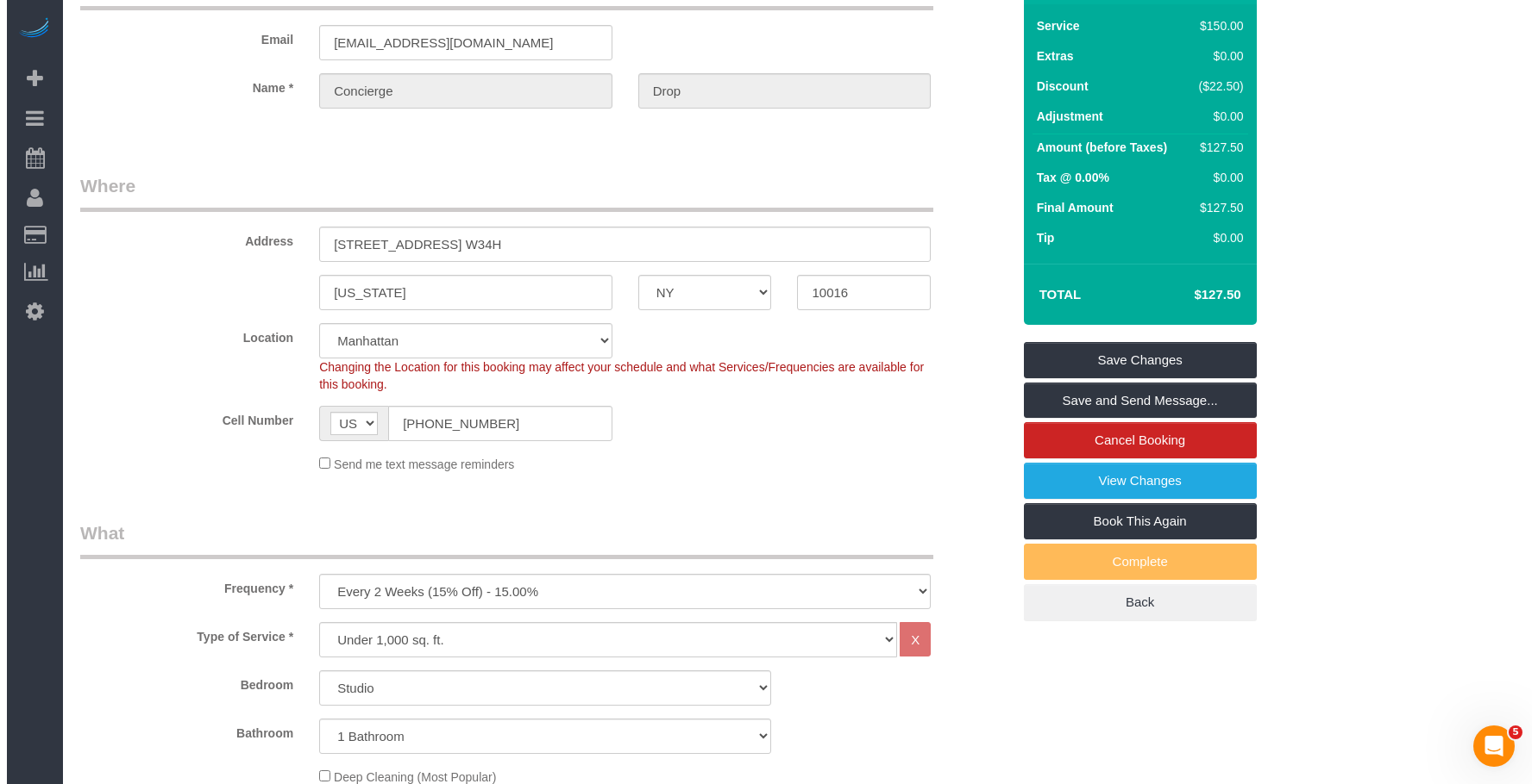
scroll to position [0, 0]
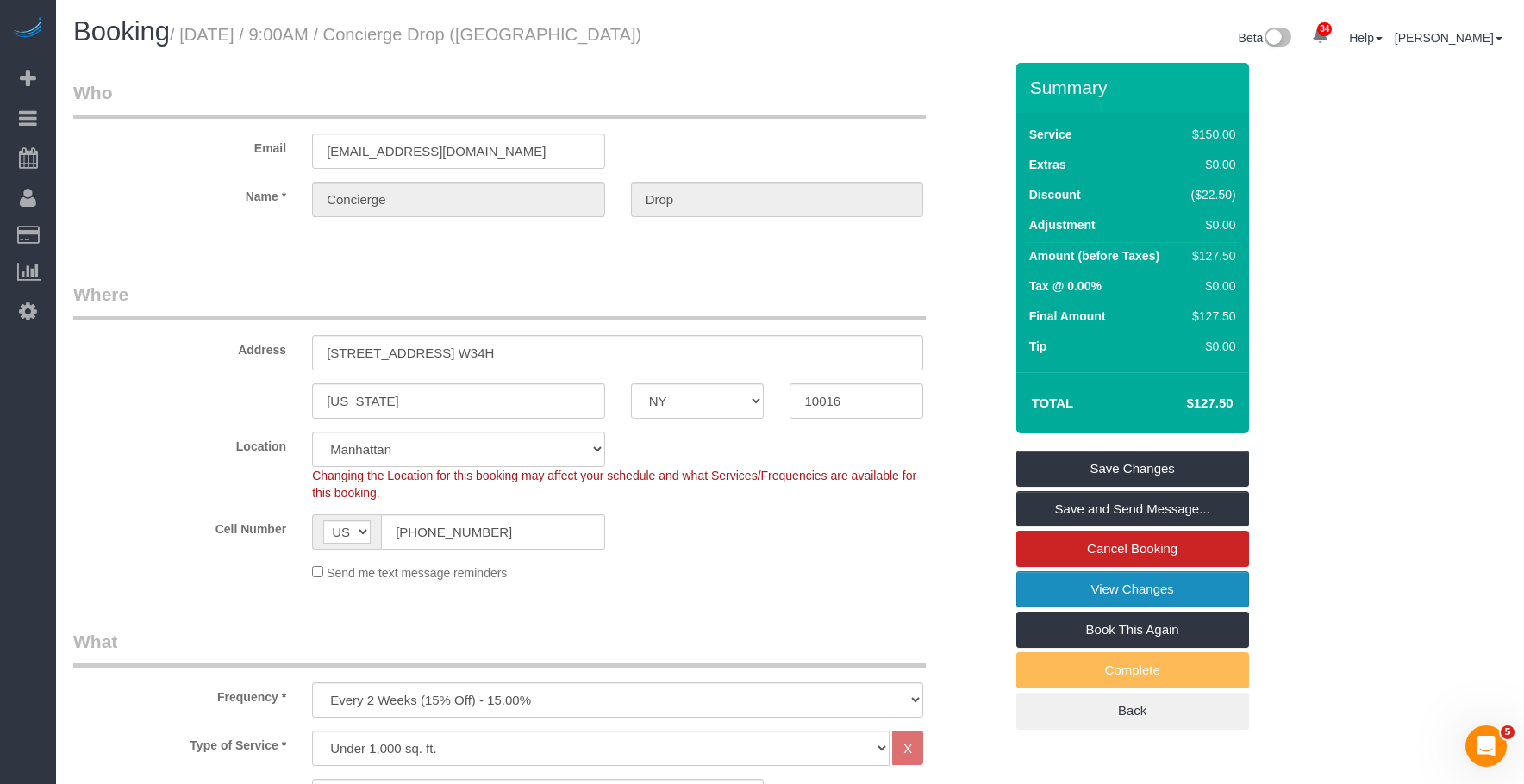
click at [1052, 594] on link "View Changes" at bounding box center [1132, 589] width 233 height 36
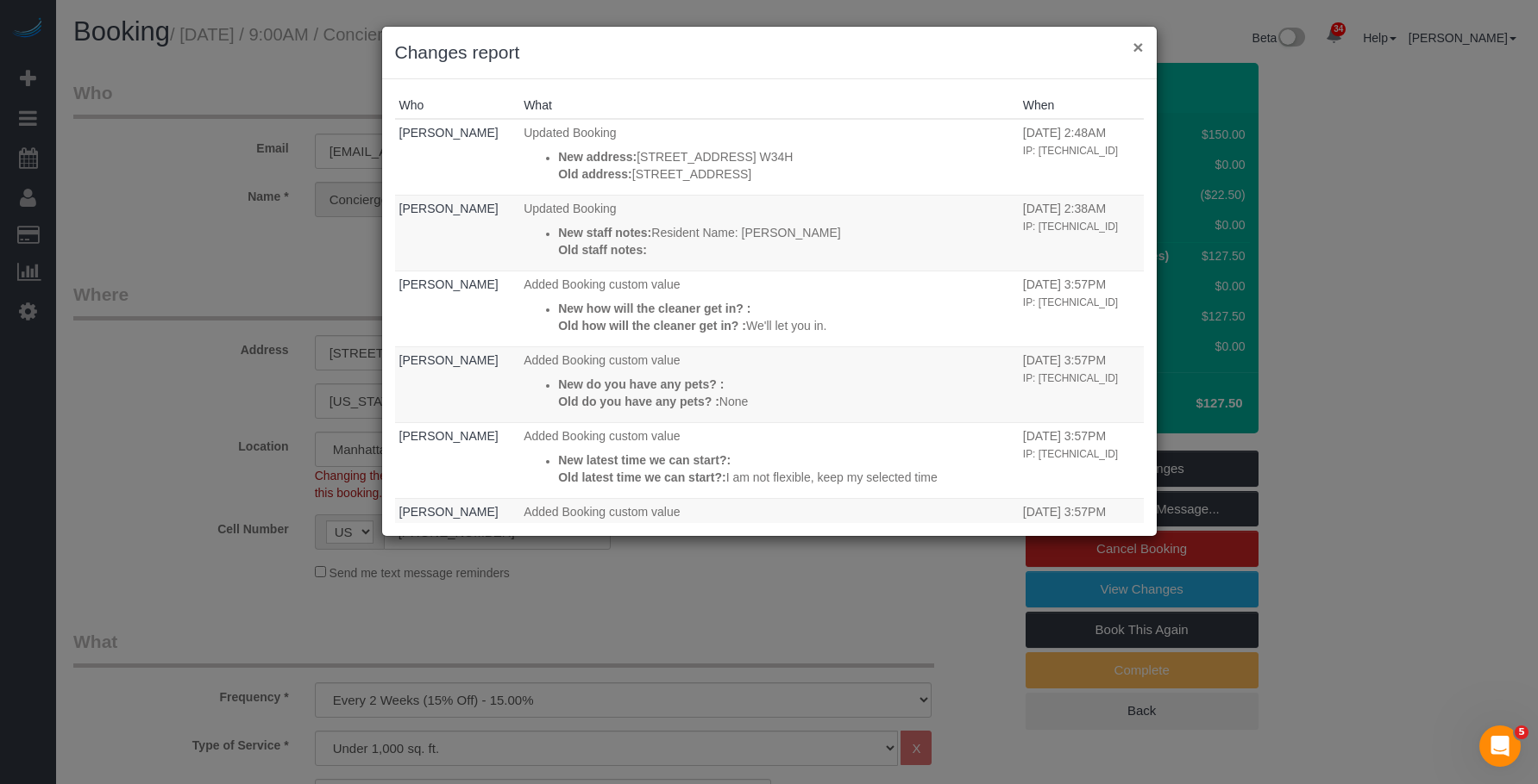
click at [1137, 49] on button "×" at bounding box center [1138, 47] width 11 height 18
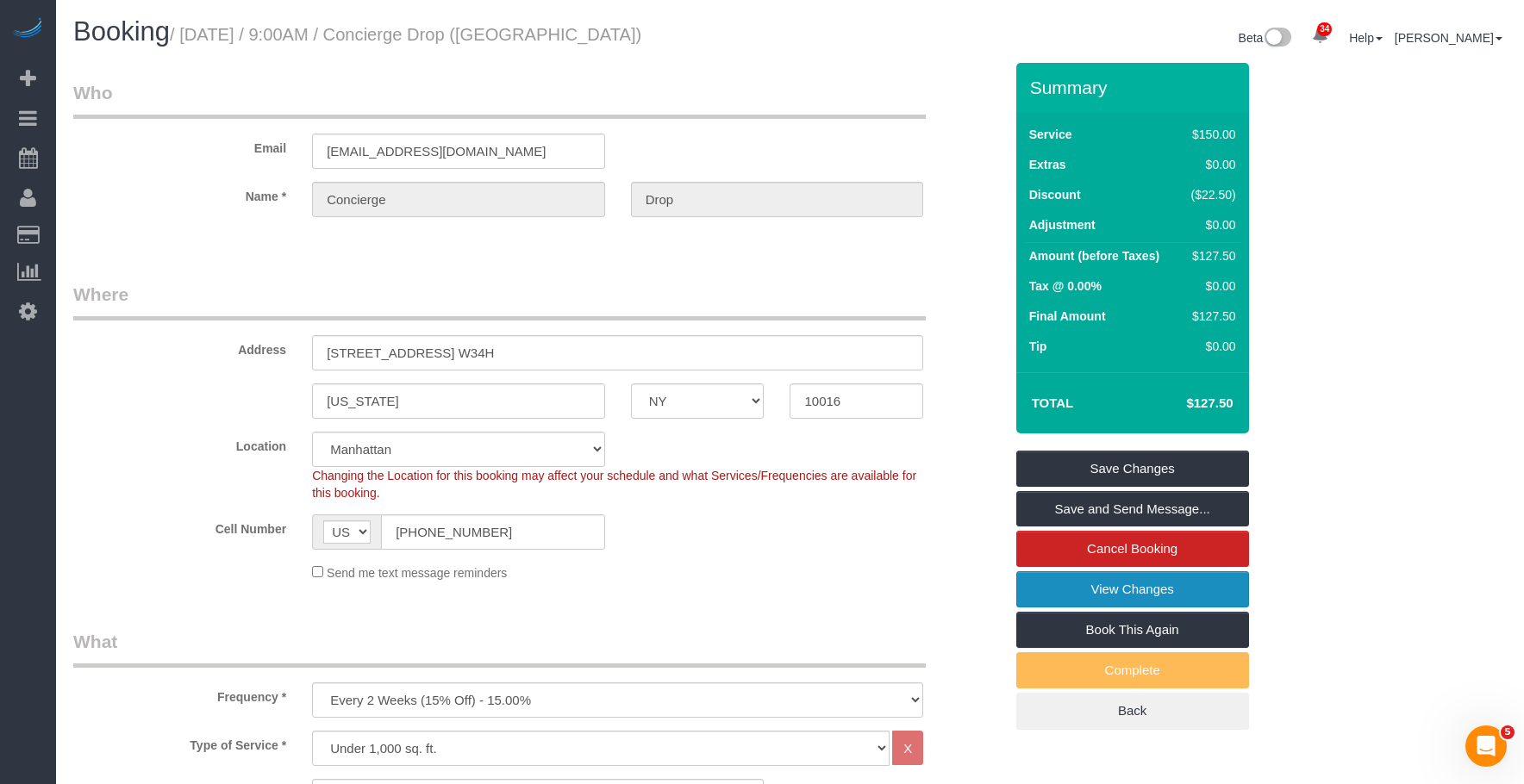
click at [1024, 586] on link "View Changes" at bounding box center [1132, 589] width 233 height 36
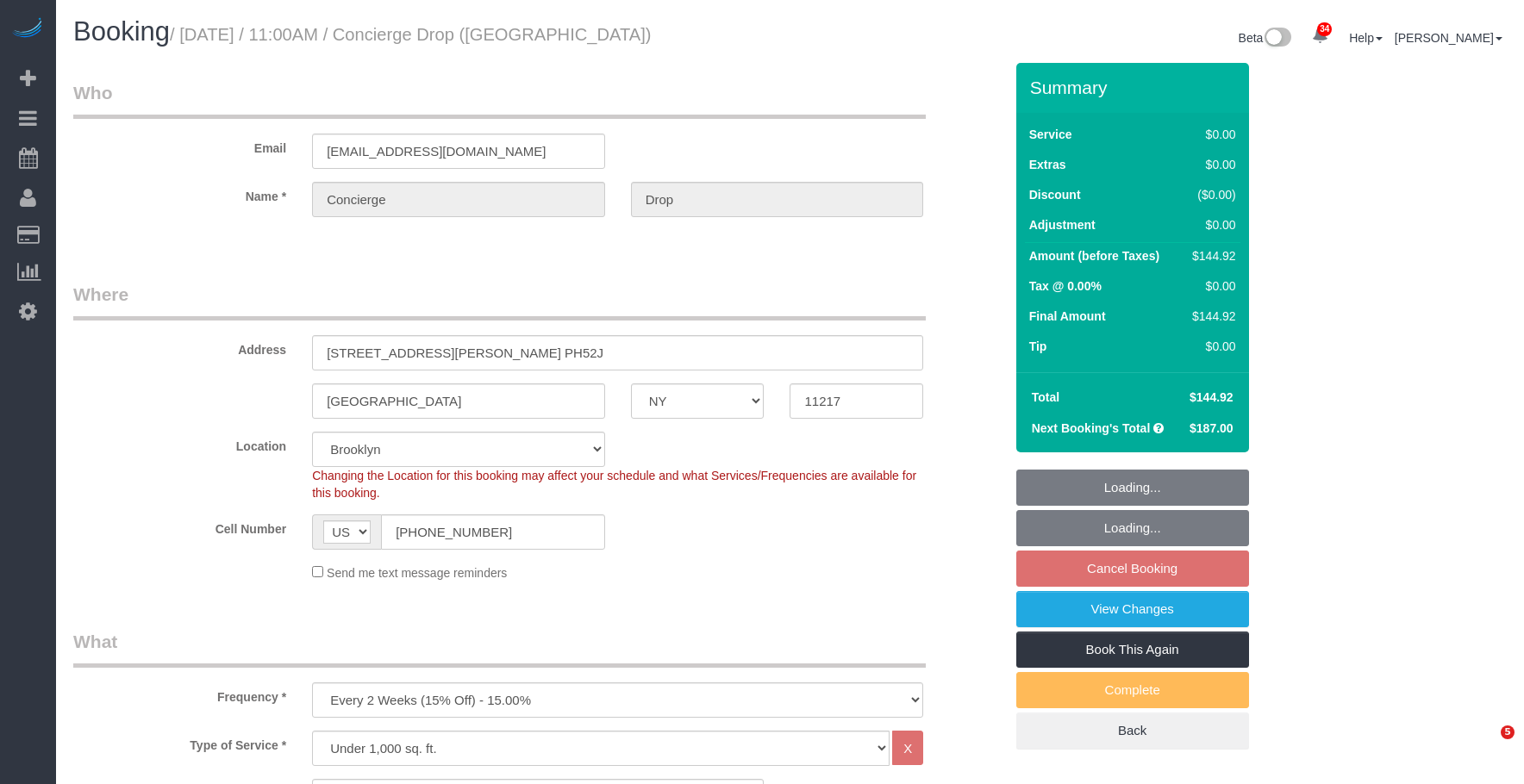
select select "NY"
select select "2"
select select "spot4"
select select "number:89"
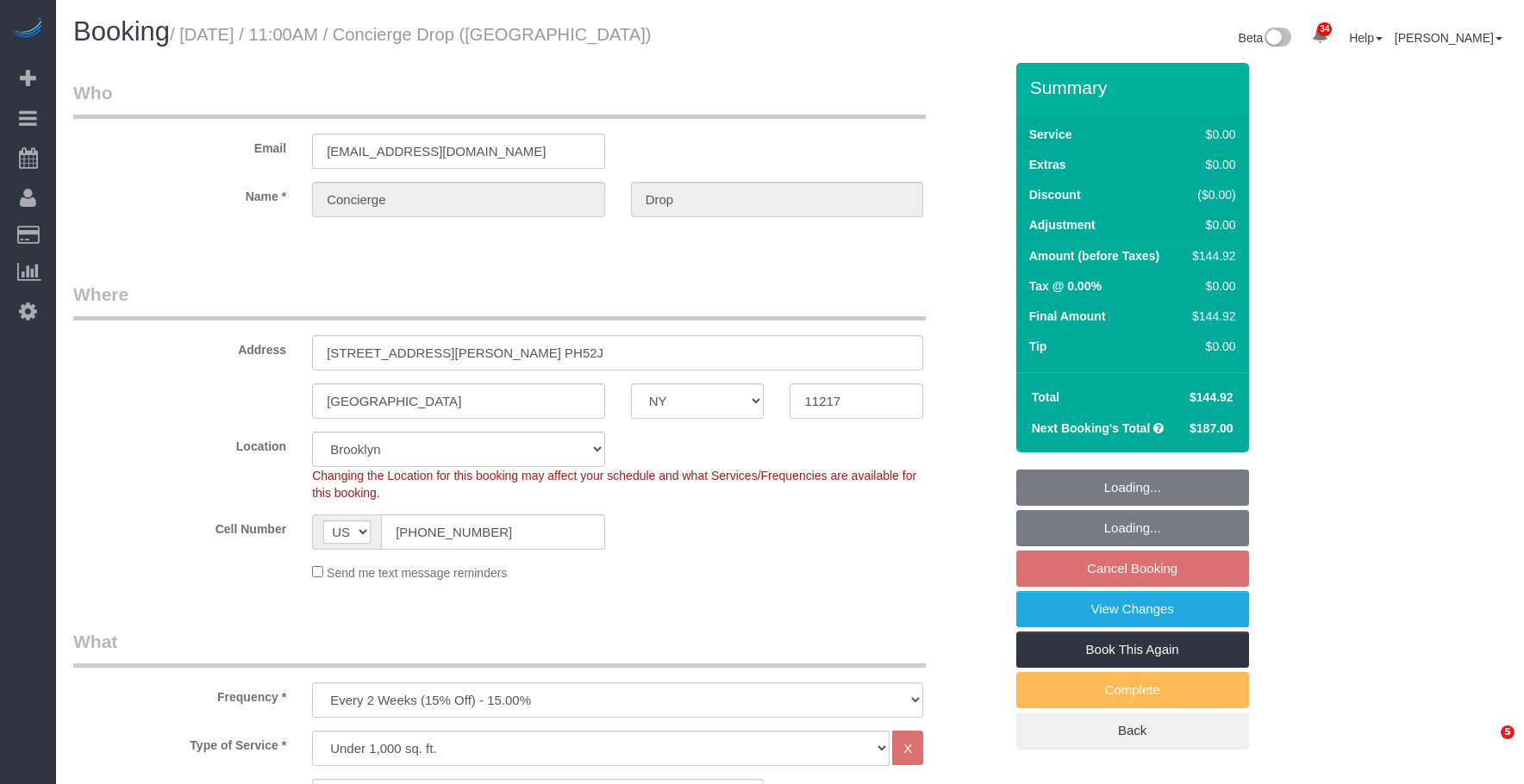
select select "number:90"
select select "number:15"
select select "number:5"
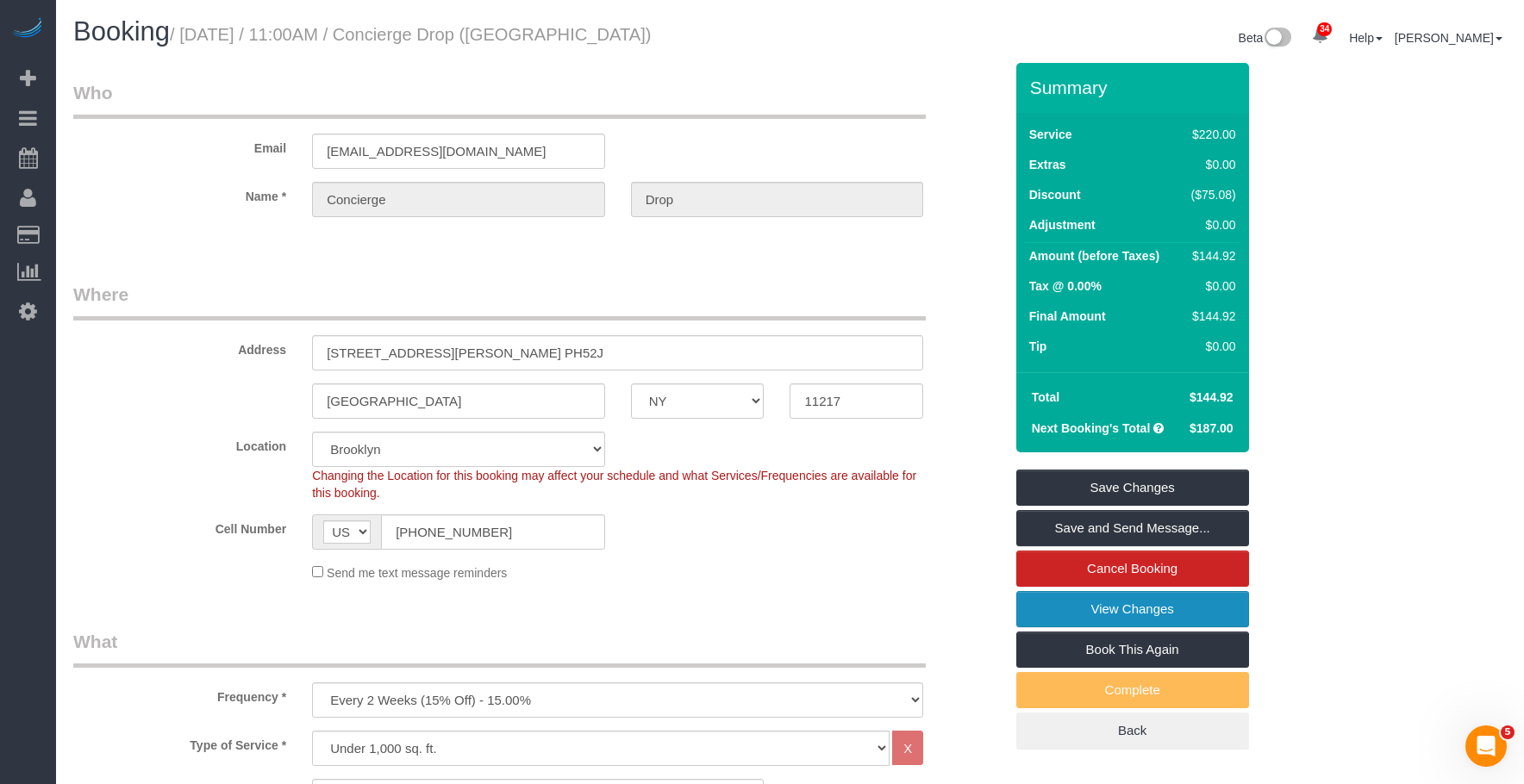
drag, startPoint x: 1066, startPoint y: 620, endPoint x: 1039, endPoint y: 609, distance: 29.2
click at [1065, 619] on link "View Changes" at bounding box center [1132, 609] width 233 height 36
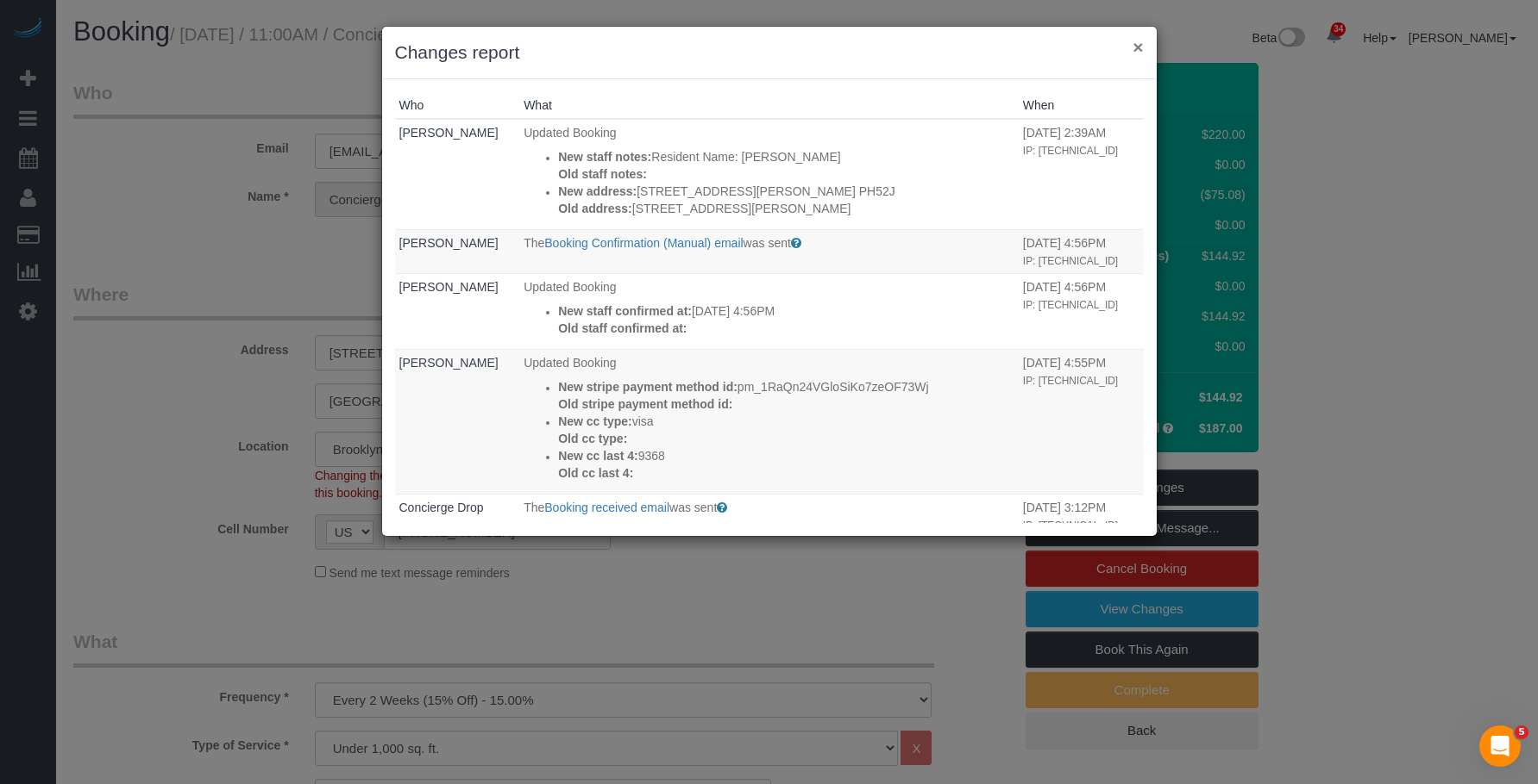
click at [1140, 41] on button "×" at bounding box center [1138, 47] width 11 height 18
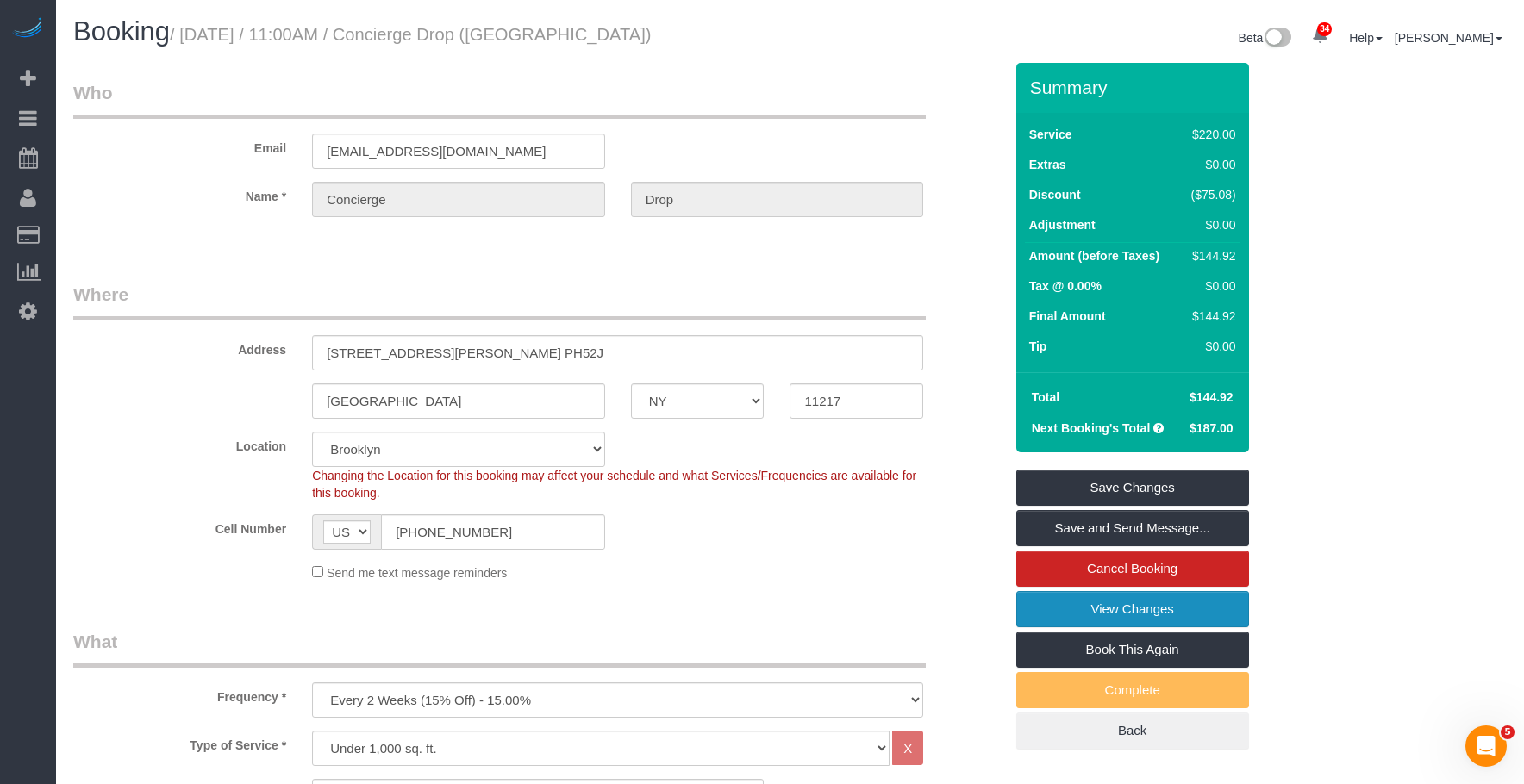
click at [1054, 606] on link "View Changes" at bounding box center [1132, 609] width 233 height 36
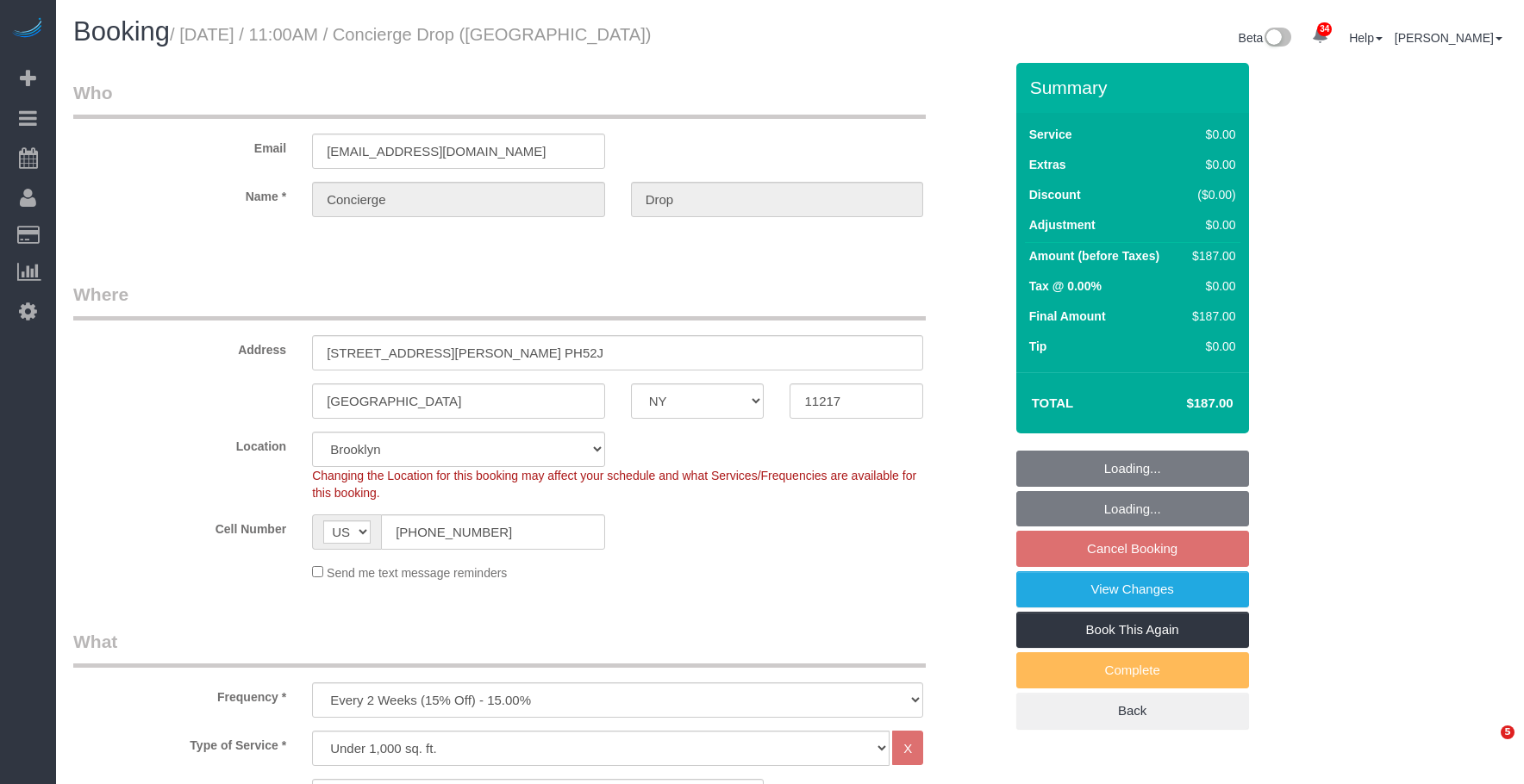
select select "NY"
select select "2"
select select "spot4"
select select "number:89"
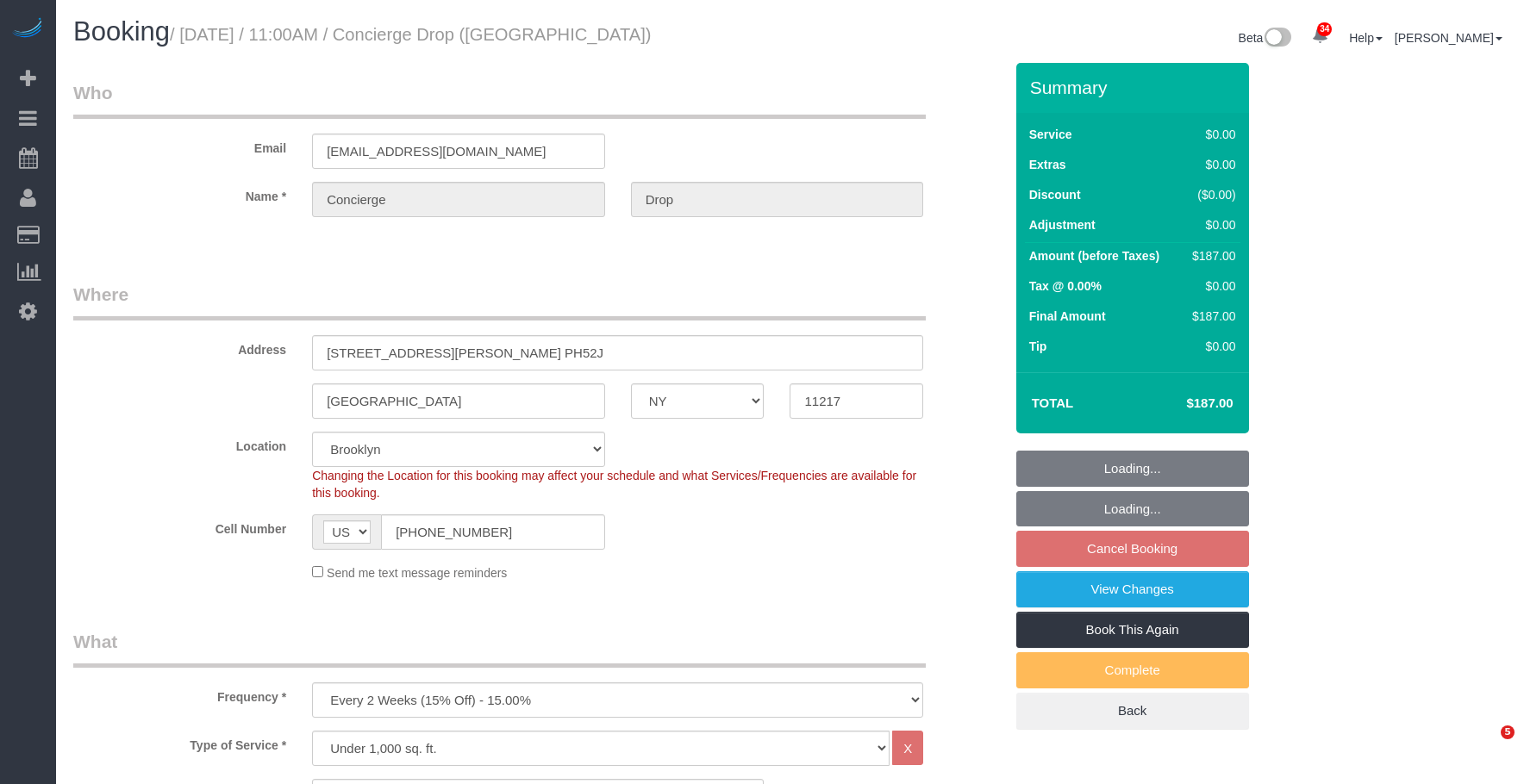
select select "number:90"
select select "number:15"
select select "number:5"
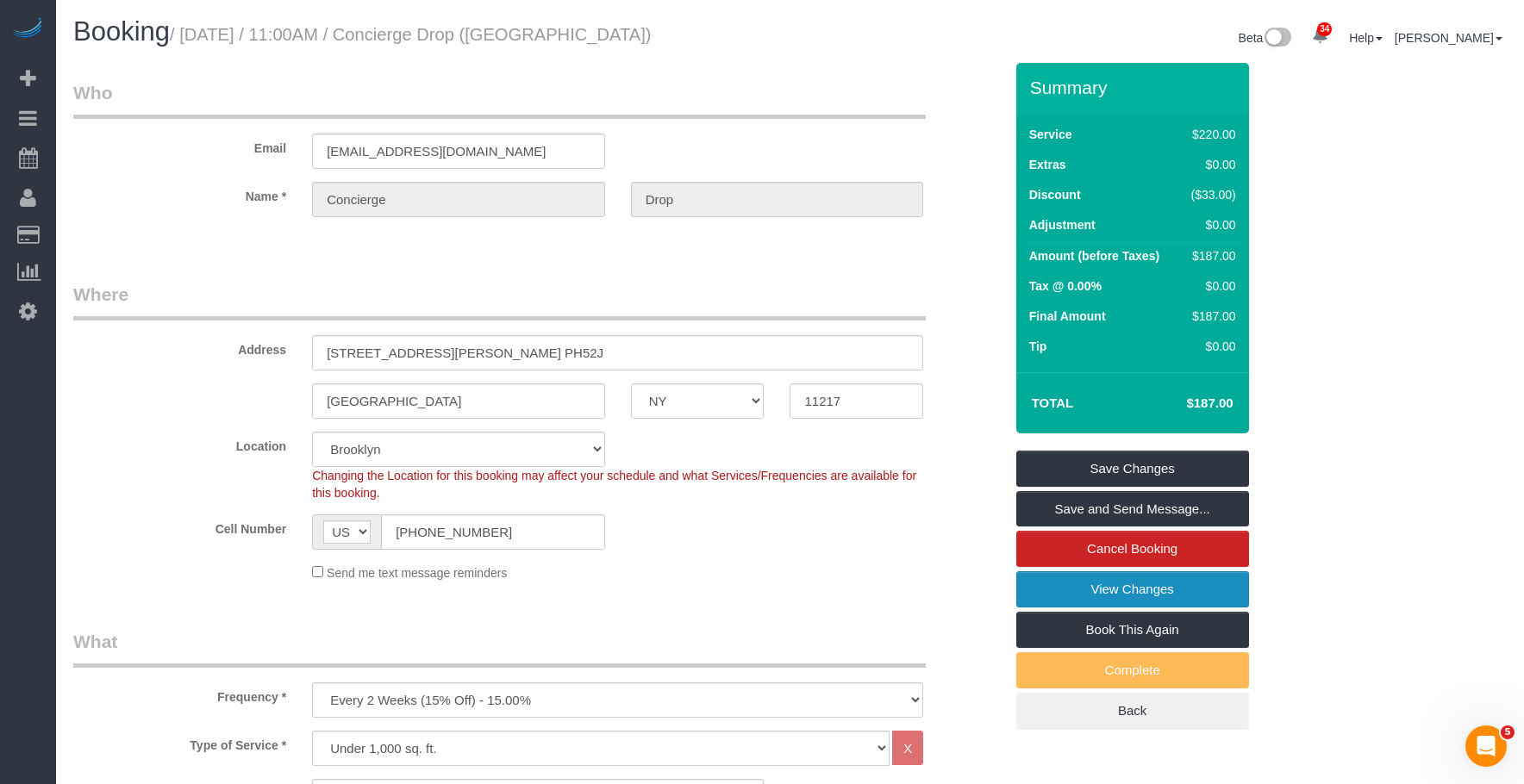
click at [1149, 580] on link "View Changes" at bounding box center [1132, 589] width 233 height 36
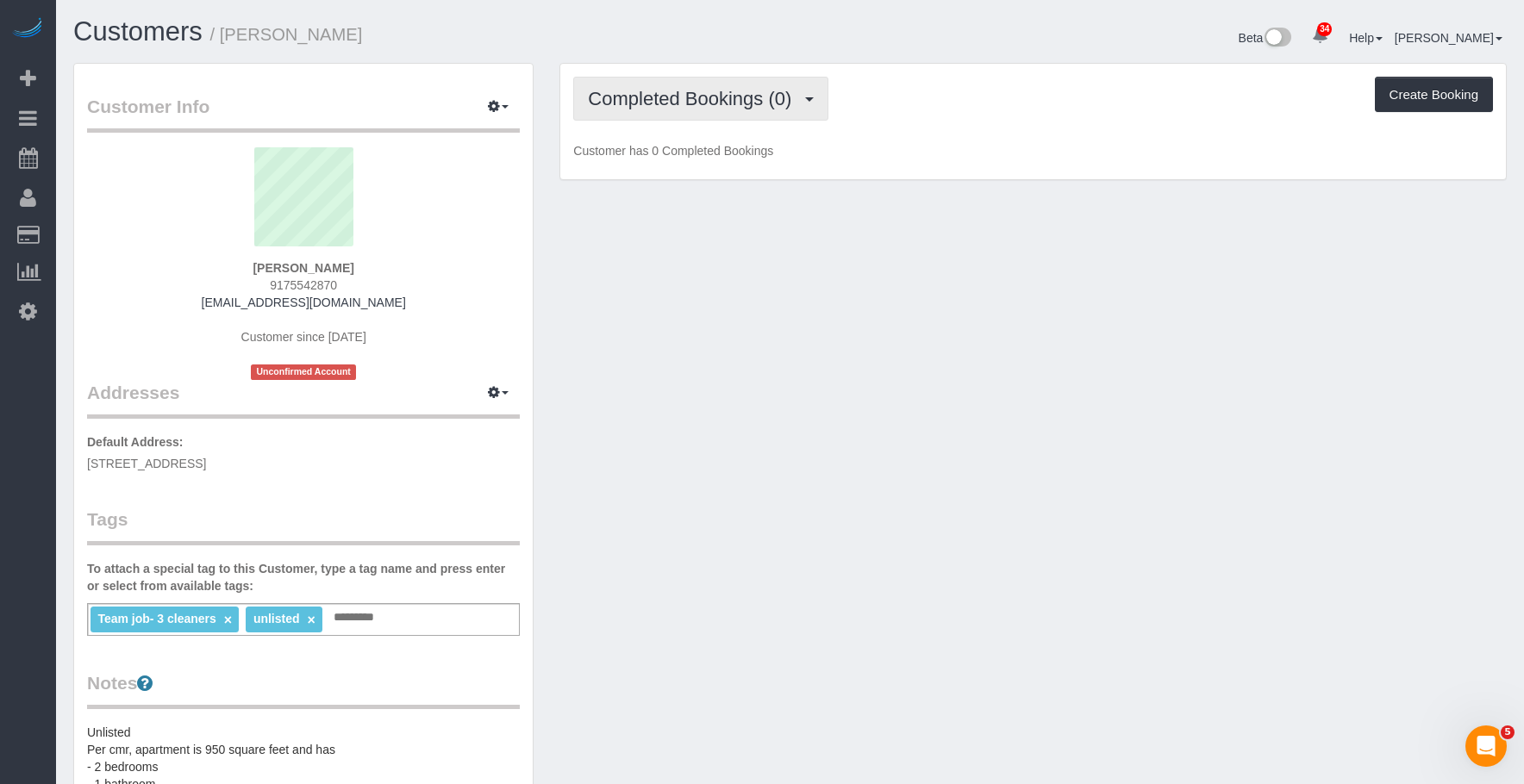
click at [697, 97] on span "Completed Bookings (0)" at bounding box center [694, 98] width 212 height 21
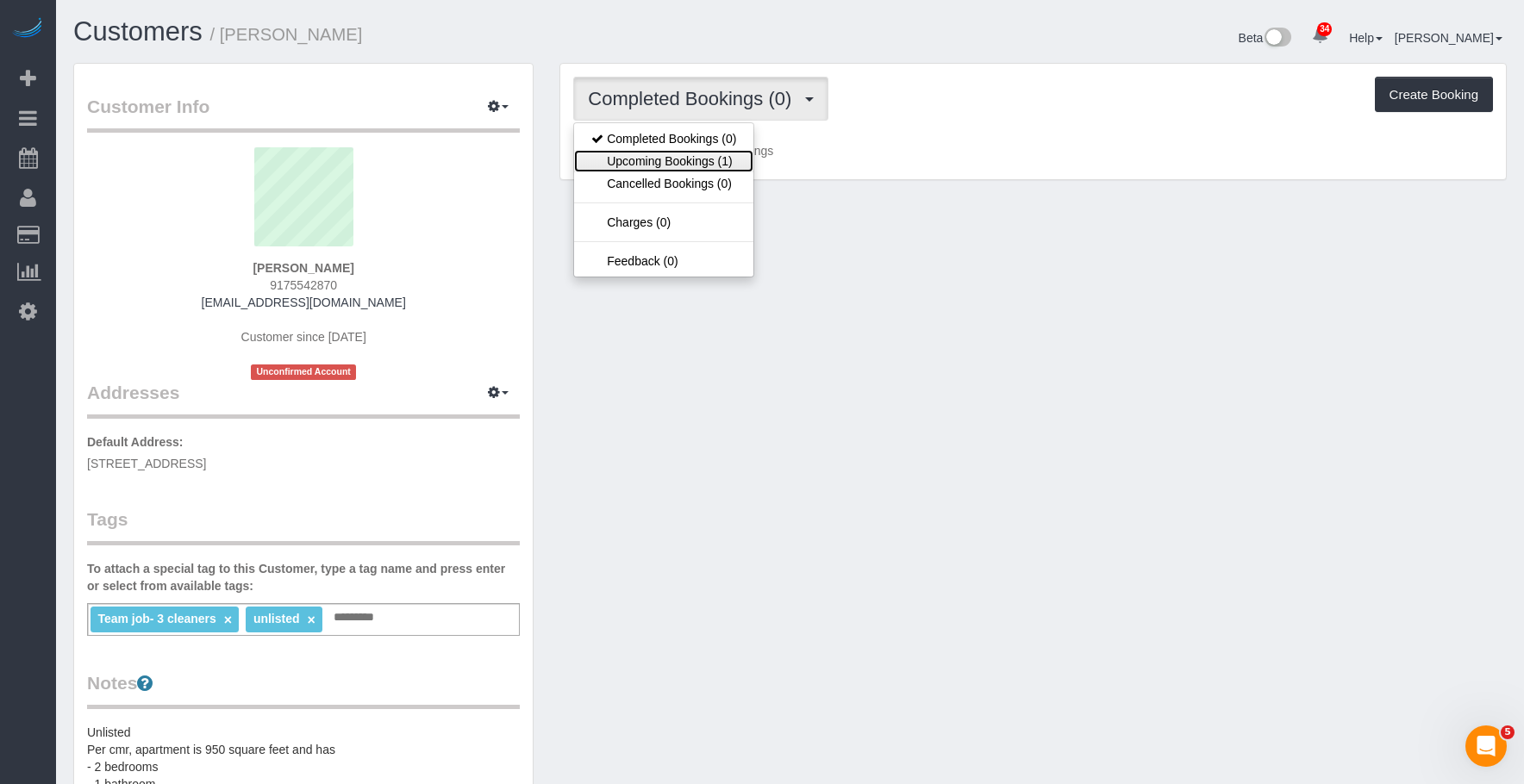
drag, startPoint x: 665, startPoint y: 161, endPoint x: 691, endPoint y: 173, distance: 28.6
click at [665, 161] on link "Upcoming Bookings (1)" at bounding box center [664, 160] width 180 height 22
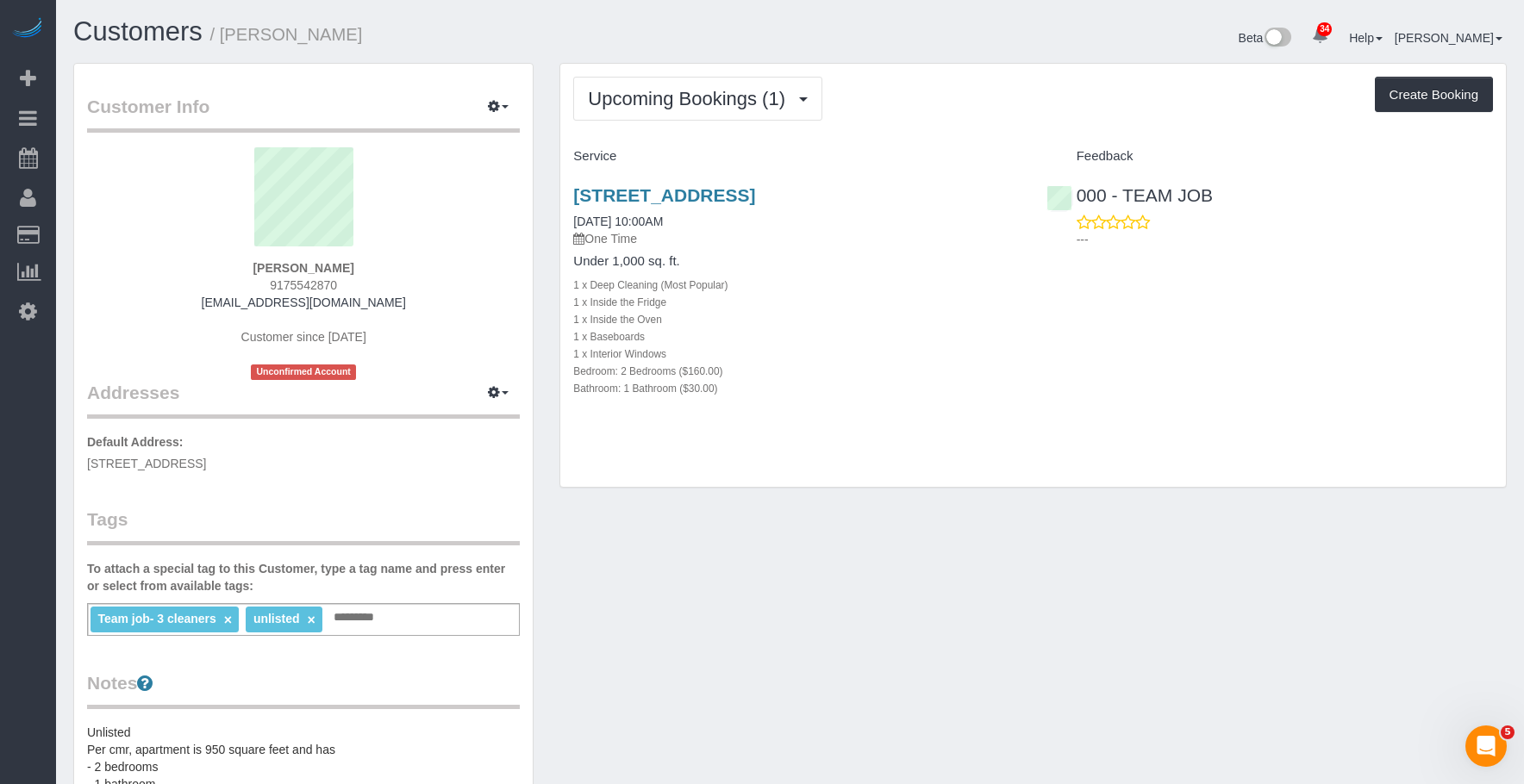
drag, startPoint x: 568, startPoint y: 189, endPoint x: 1018, endPoint y: 190, distance: 450.0
click at [1019, 190] on div "[STREET_ADDRESS] [DATE] 10:00AM One Time Under 1,000 sq. ft. 1 x Deep Cleaning …" at bounding box center [797, 301] width 473 height 260
copy link "[STREET_ADDRESS]"
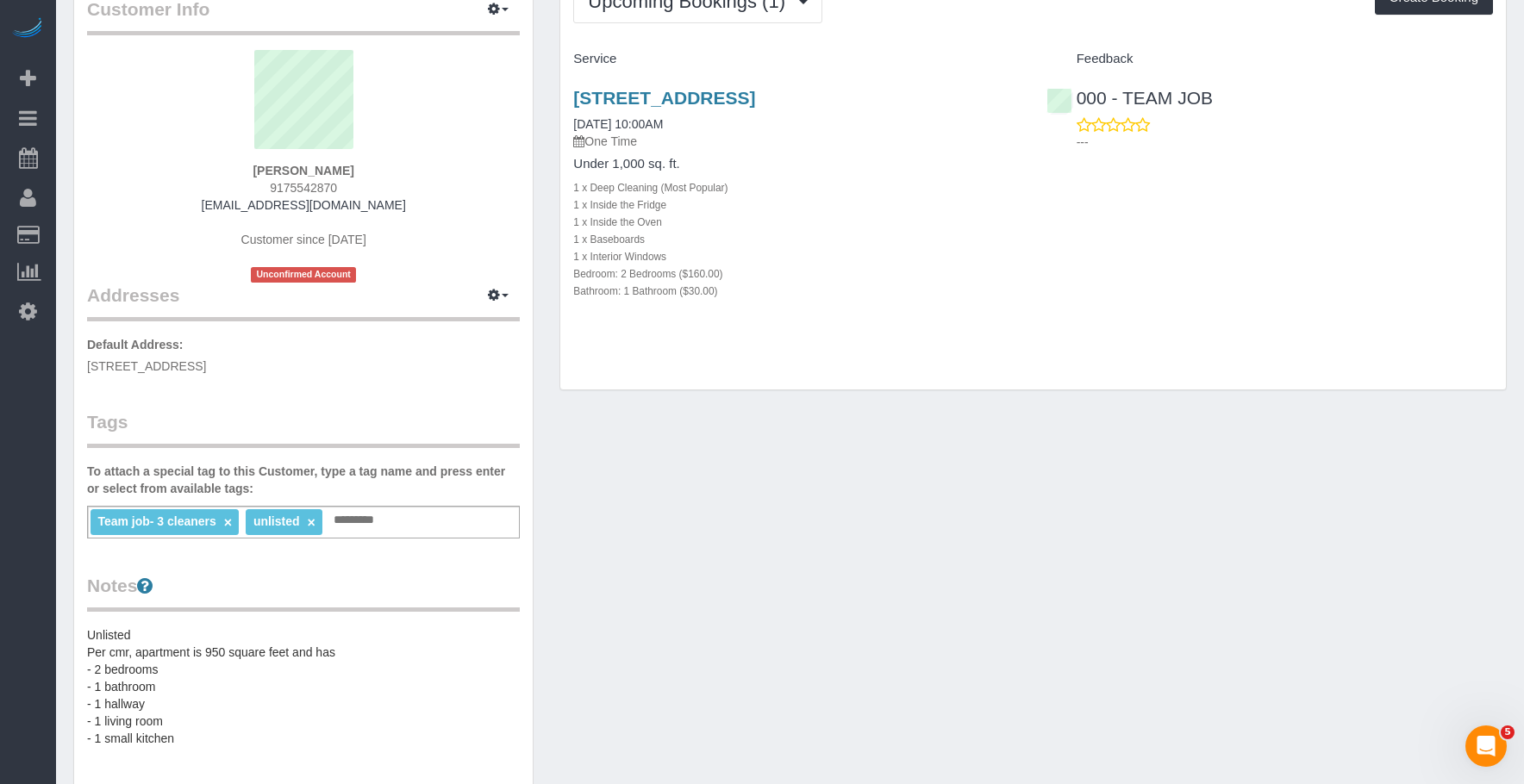
scroll to position [173, 0]
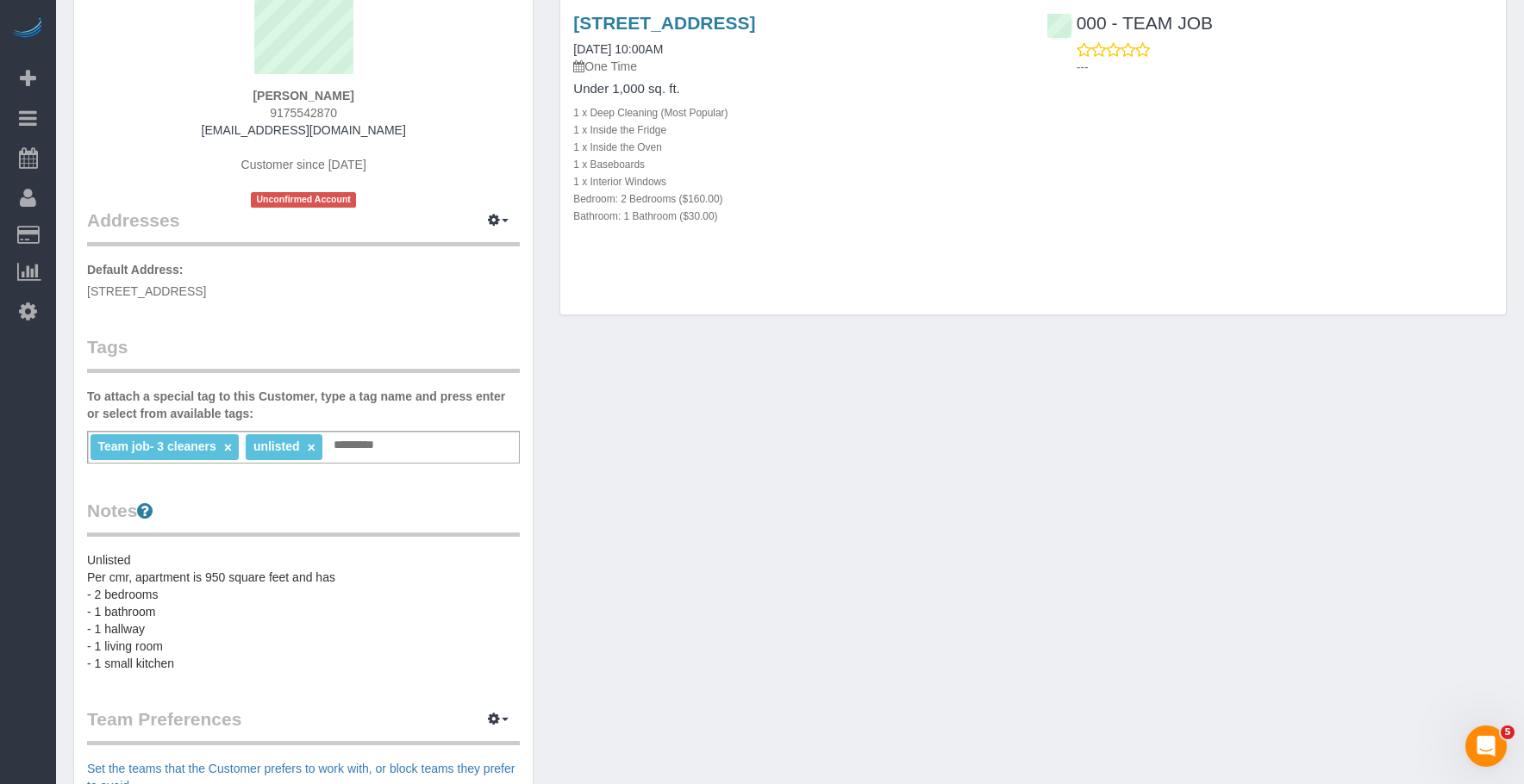
click at [951, 360] on div "Customer Info Edit Contact Info Send Message Email Preferences Special Sales Ta…" at bounding box center [789, 521] width 1459 height 1262
click at [829, 150] on div "1 x Inside the Oven" at bounding box center [797, 146] width 447 height 17
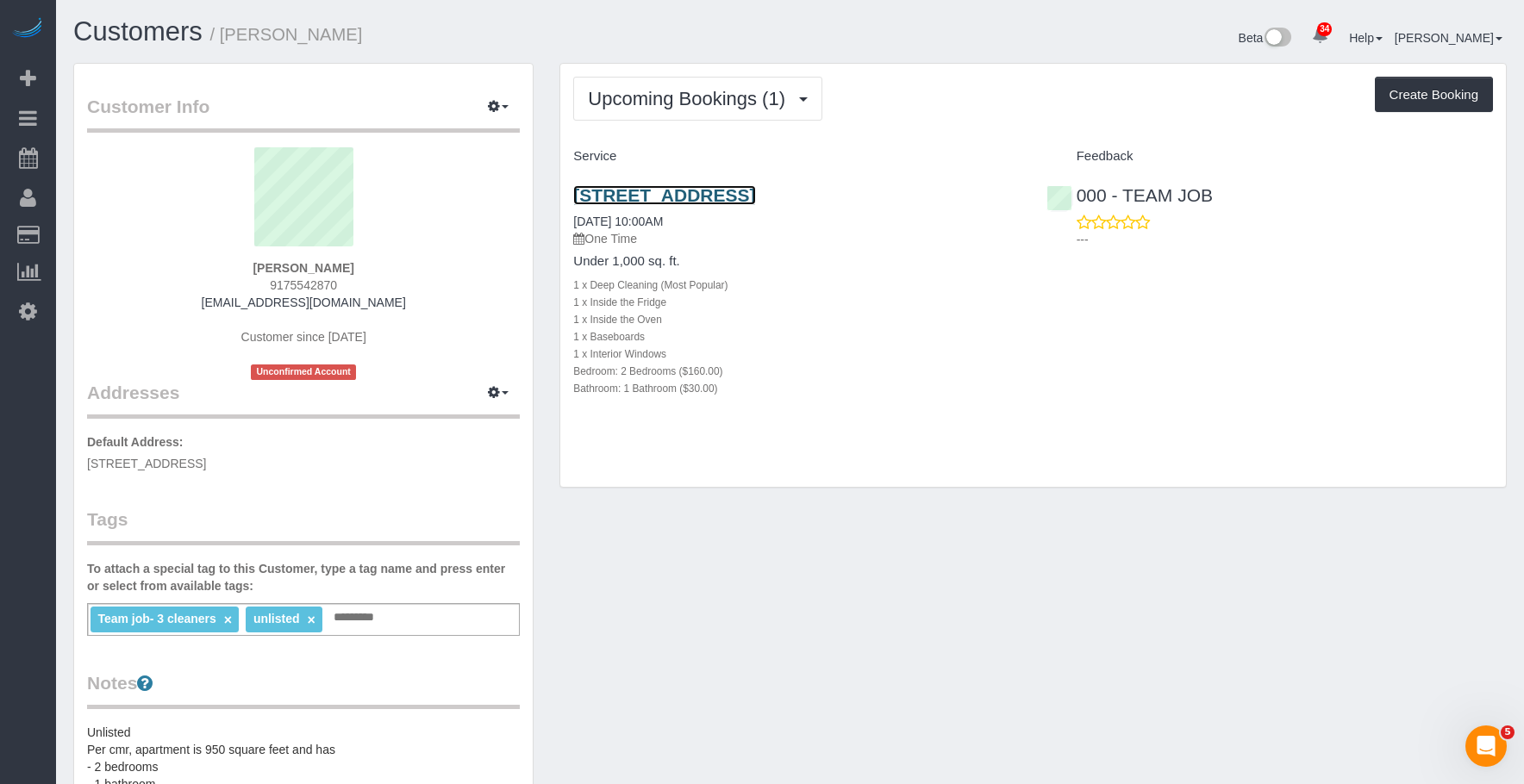
click at [755, 191] on link "26 South Oxford Street, Apt 2a, Brooklyn, NY 11217" at bounding box center [665, 195] width 182 height 19
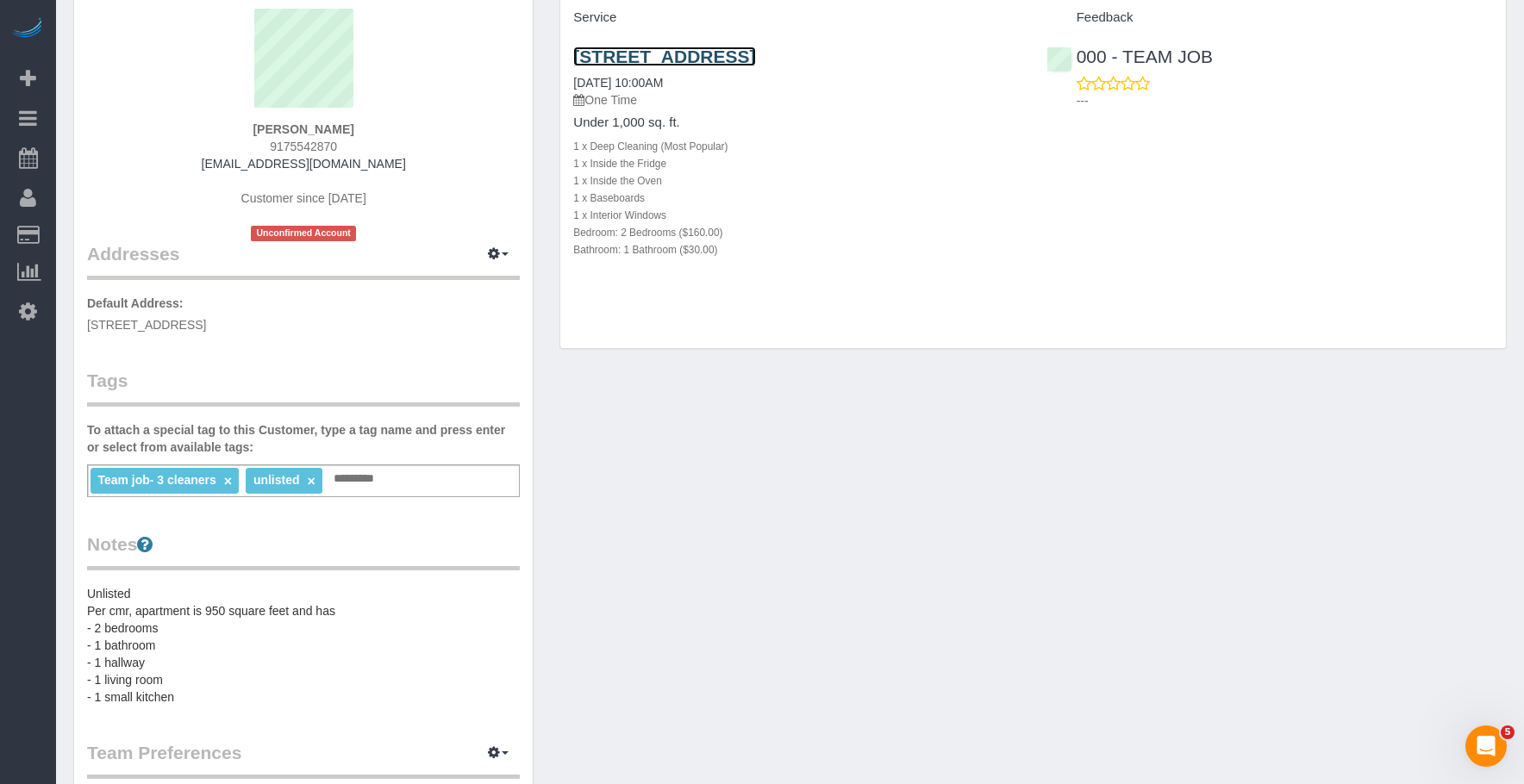
scroll to position [173, 0]
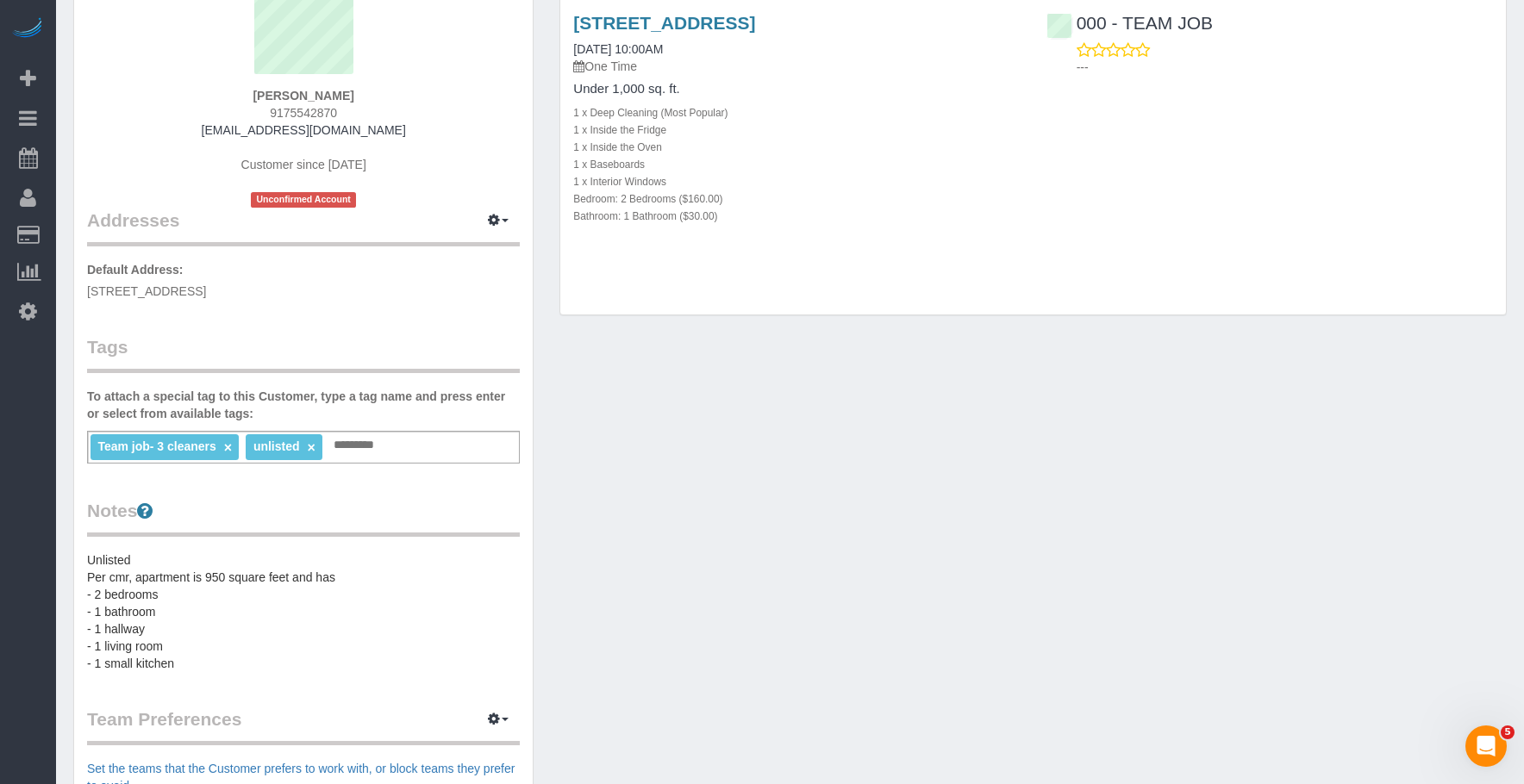
click at [312, 447] on link "×" at bounding box center [311, 448] width 8 height 15
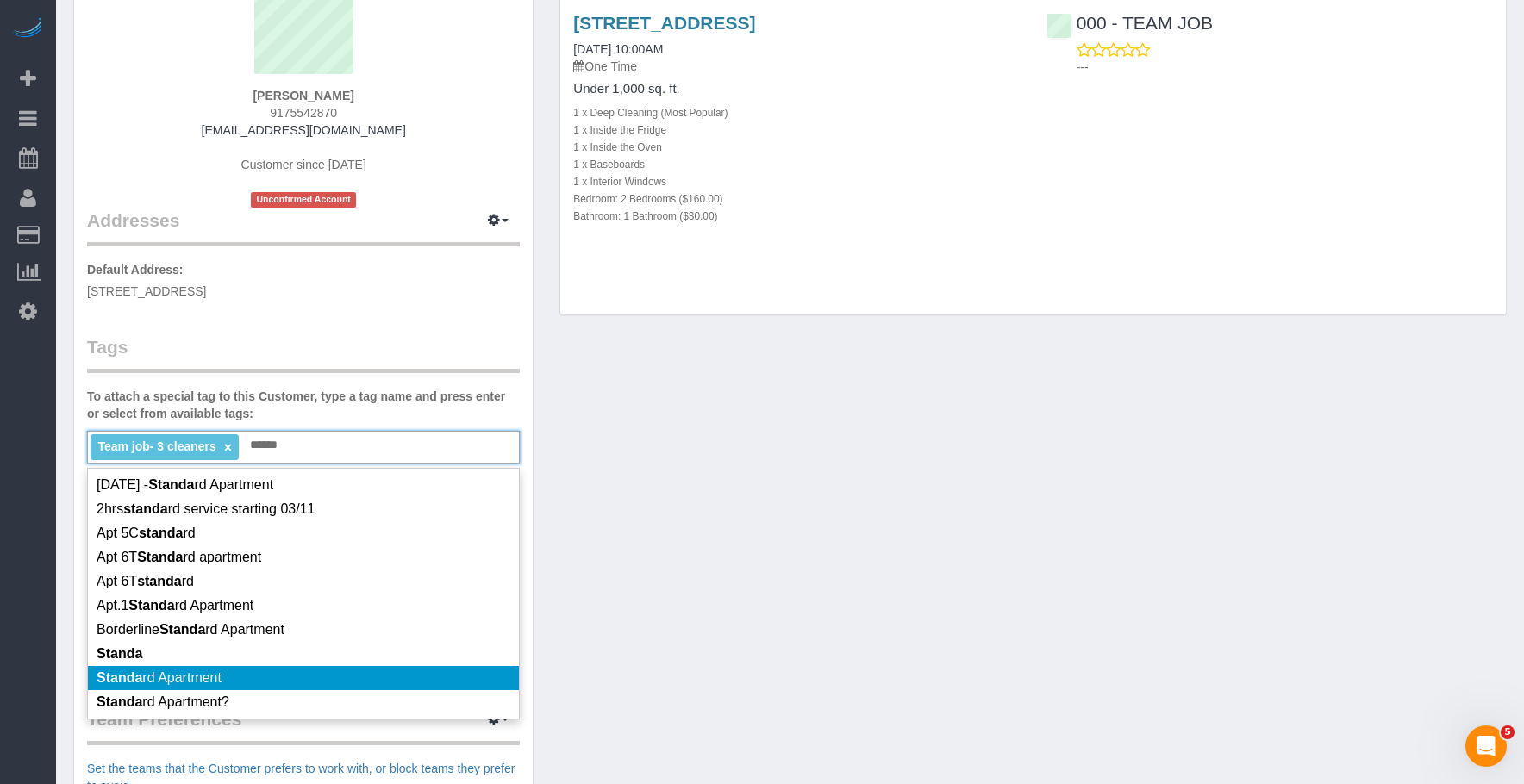
type input "******"
click at [320, 676] on li "Standa rd Apartment" at bounding box center [303, 678] width 431 height 24
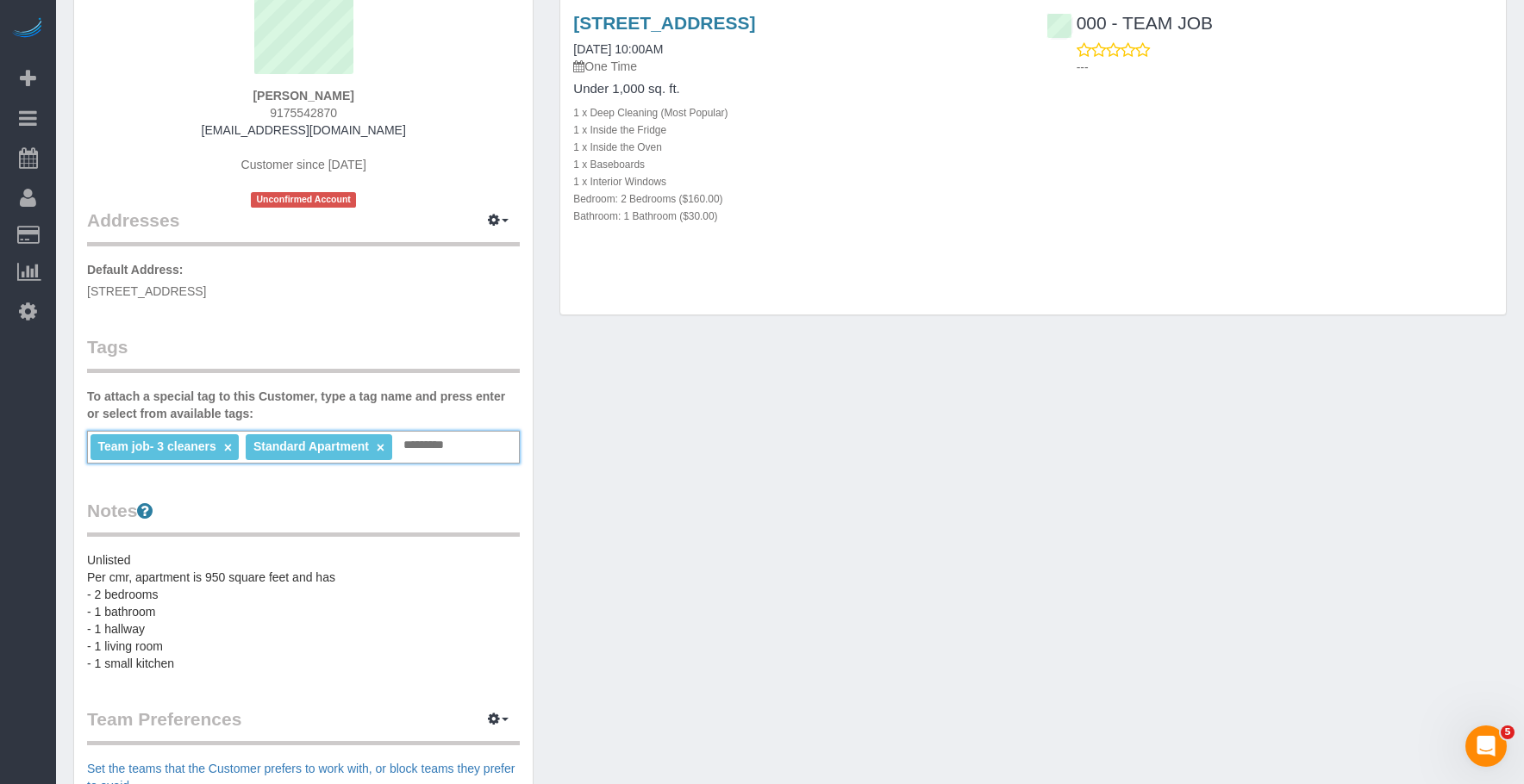
click at [887, 519] on div "Customer Info Edit Contact Info Send Message Email Preferences Special Sales Ta…" at bounding box center [789, 521] width 1459 height 1262
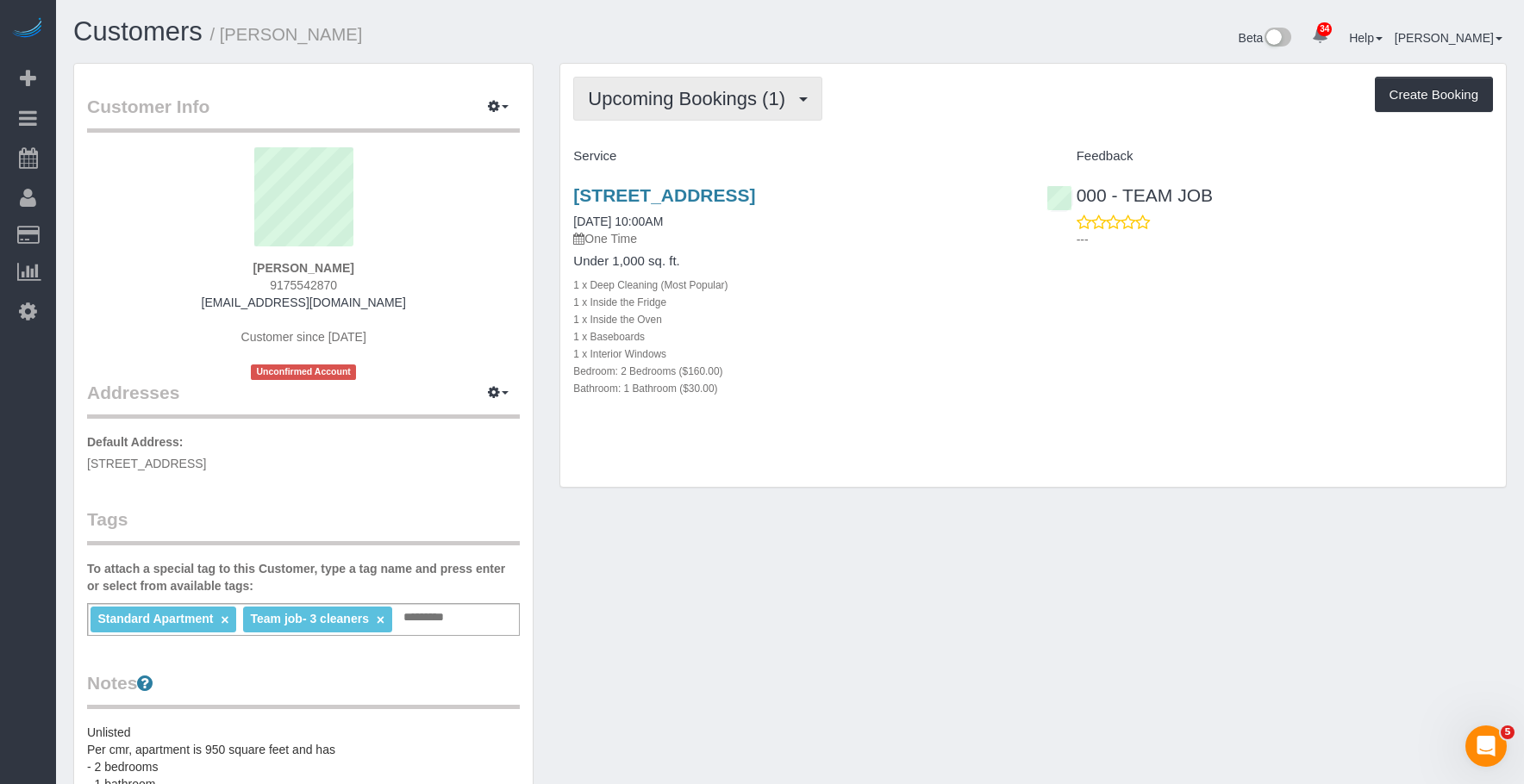
drag, startPoint x: 674, startPoint y: 100, endPoint x: 666, endPoint y: 147, distance: 47.7
click at [674, 100] on span "Upcoming Bookings (1)" at bounding box center [690, 98] width 206 height 21
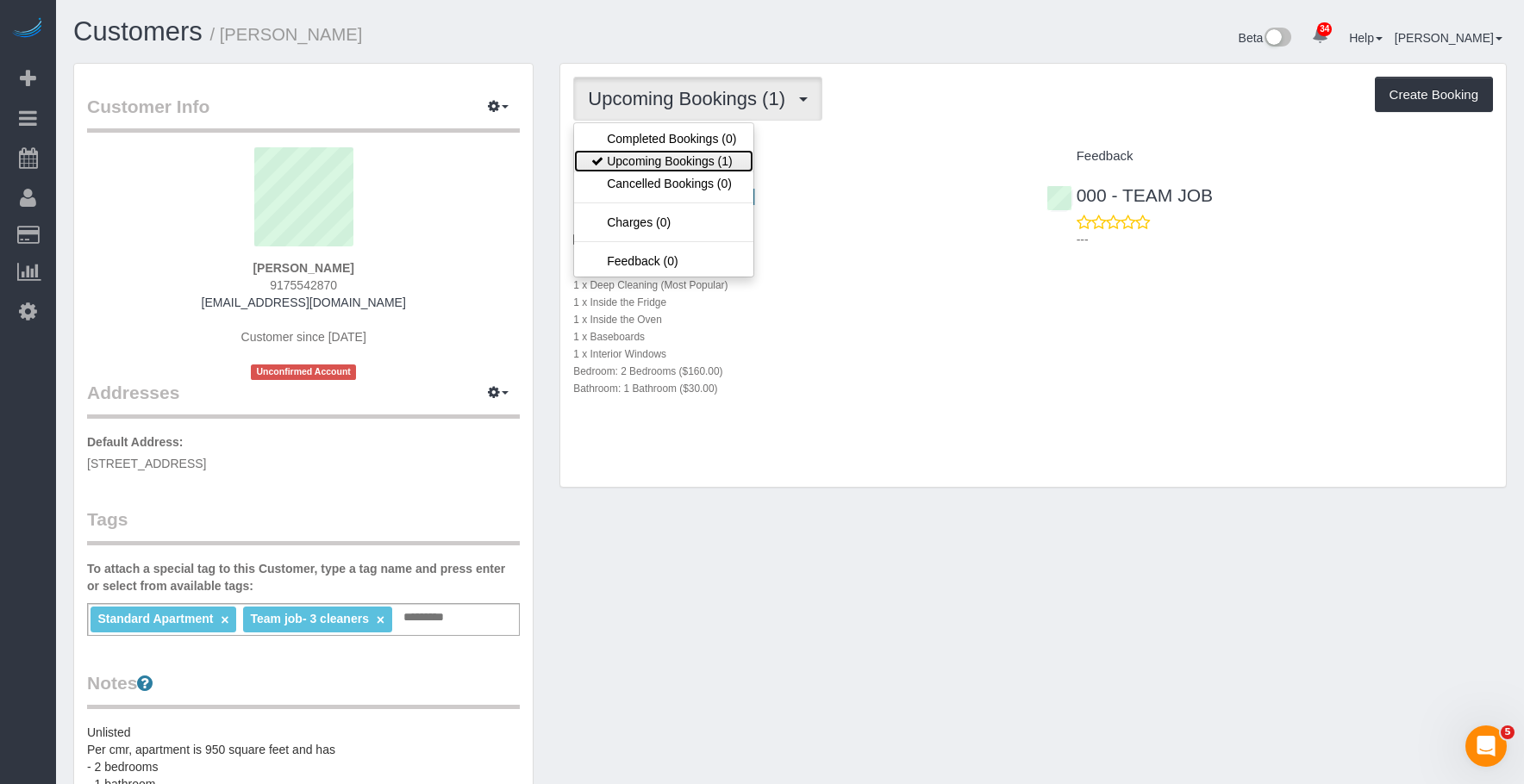
click at [661, 160] on link "Upcoming Bookings (1)" at bounding box center [664, 160] width 180 height 22
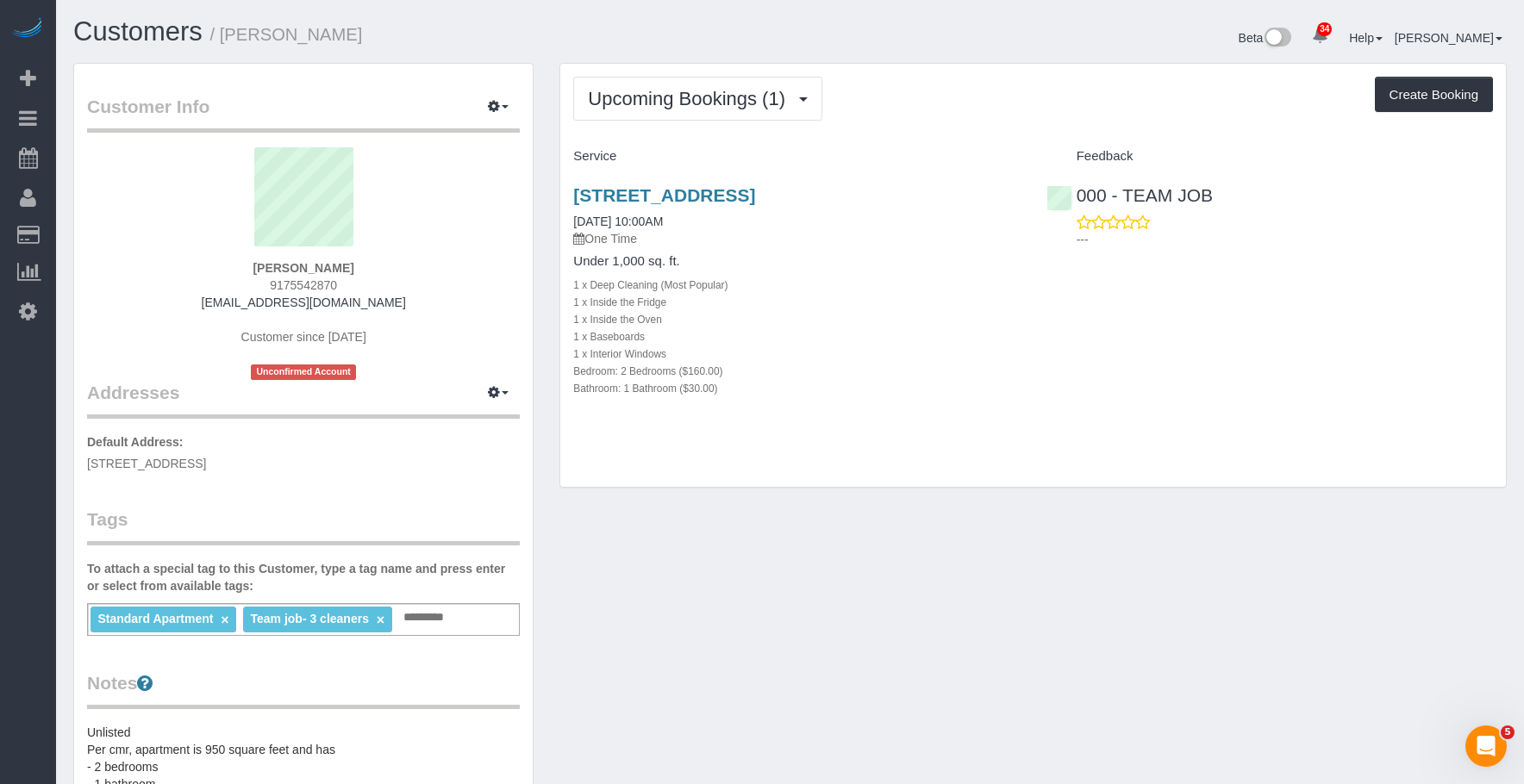
click at [993, 372] on div "Bedroom: 2 Bedrooms ($160.00)" at bounding box center [797, 370] width 447 height 17
drag, startPoint x: 904, startPoint y: 318, endPoint x: 904, endPoint y: 291, distance: 27.0
click at [904, 318] on div "1 x Inside the Oven" at bounding box center [797, 319] width 447 height 17
click at [755, 196] on link "26 South Oxford Street, Apt 2a, Brooklyn, NY 11217" at bounding box center [665, 195] width 182 height 19
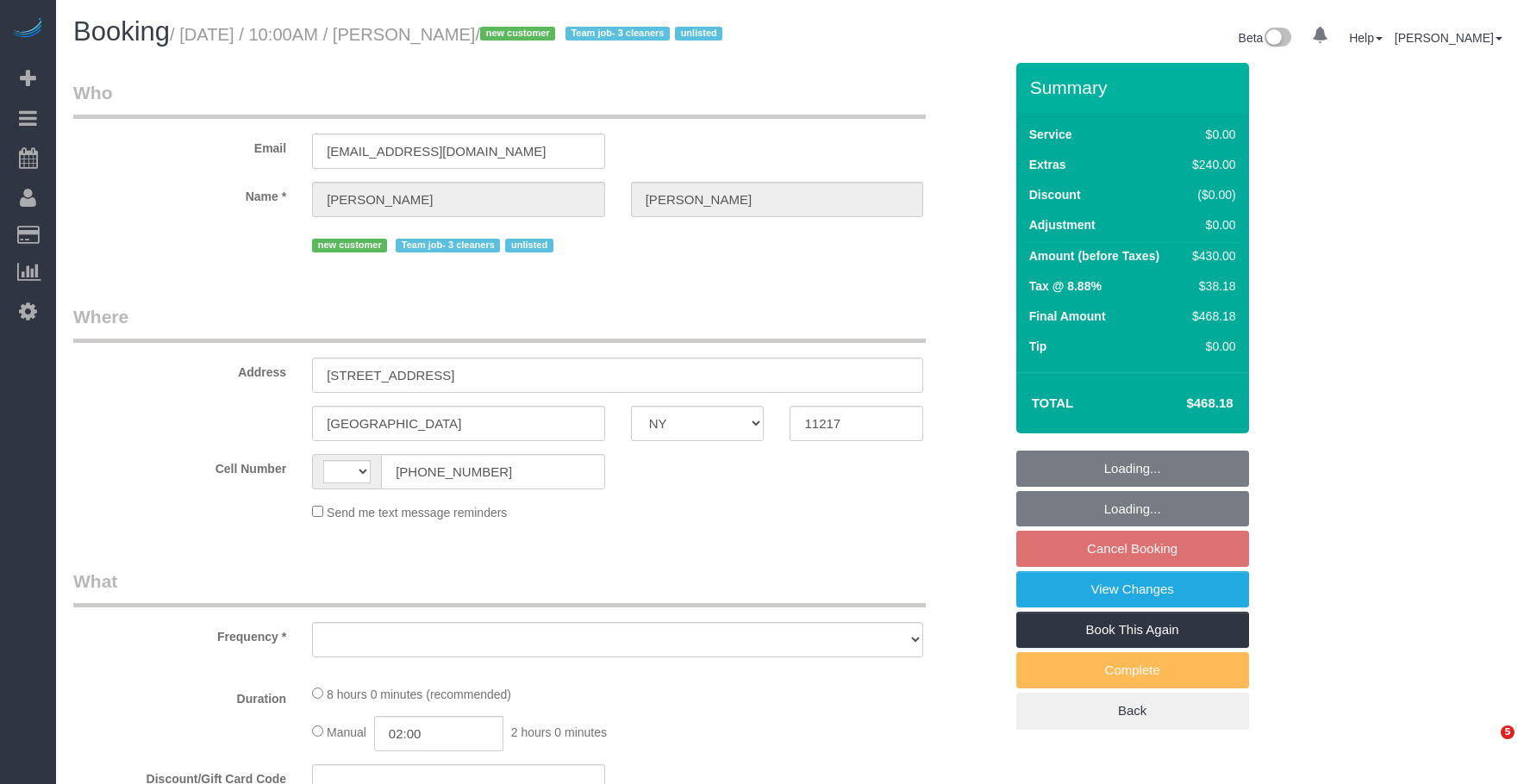
select select "NY"
select select "string:stripe-pm_1SDCDn4VGloSiKo7EVkaCmD1"
select select "number:89"
select select "number:72"
select select "number:15"
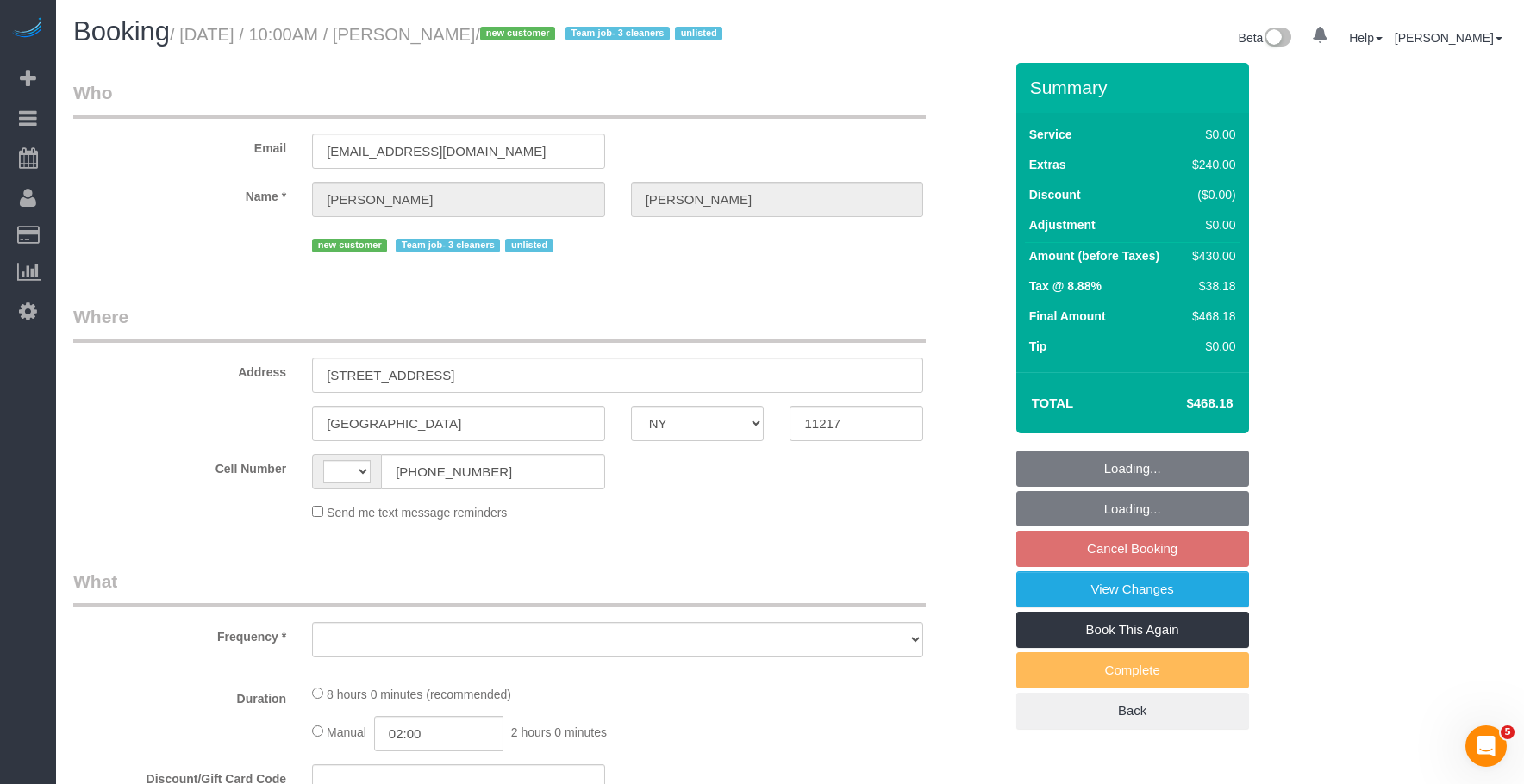
select select "number:5"
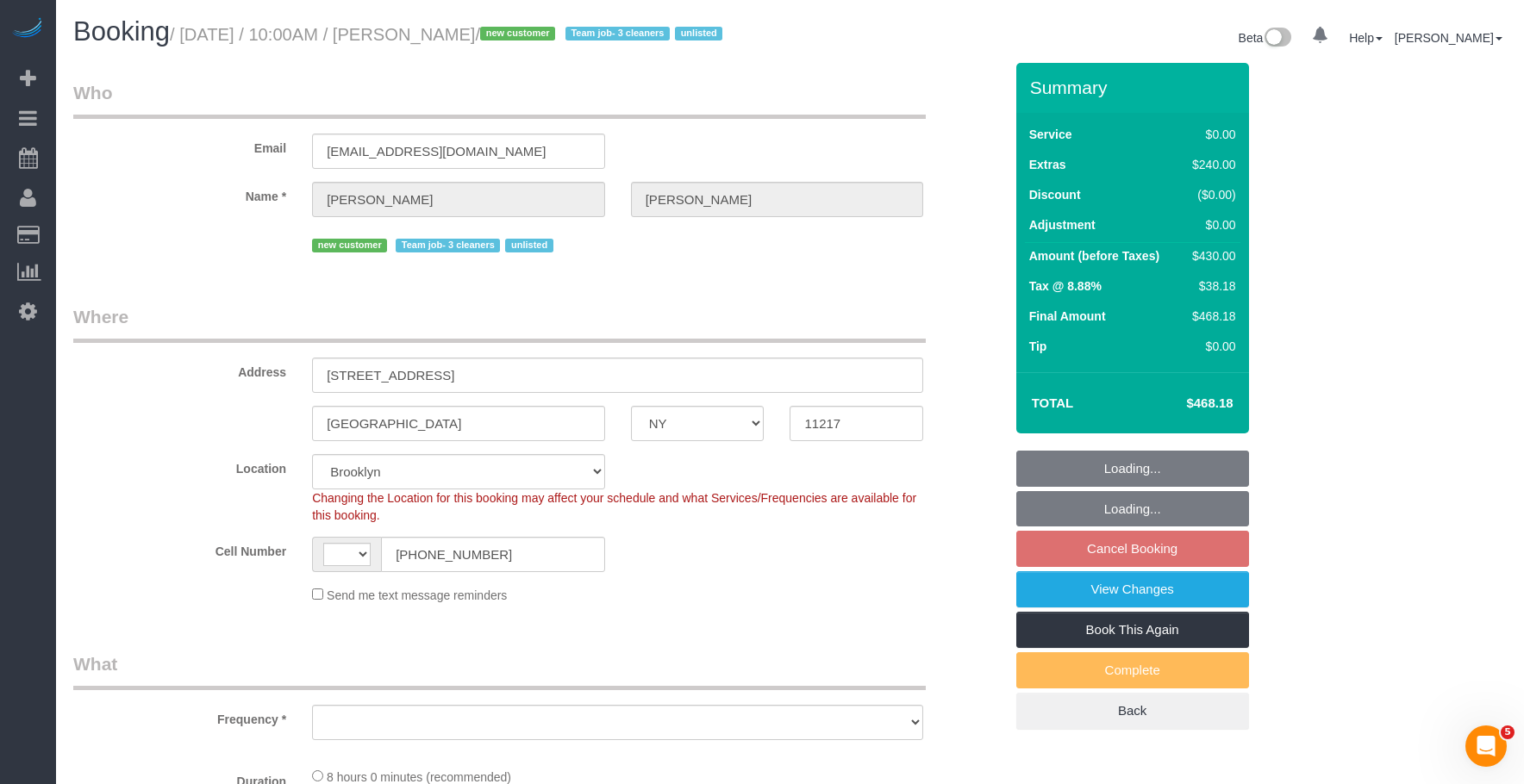
select select "string:US"
select select "object:970"
select select "spot3"
select select "object:1327"
select select "2"
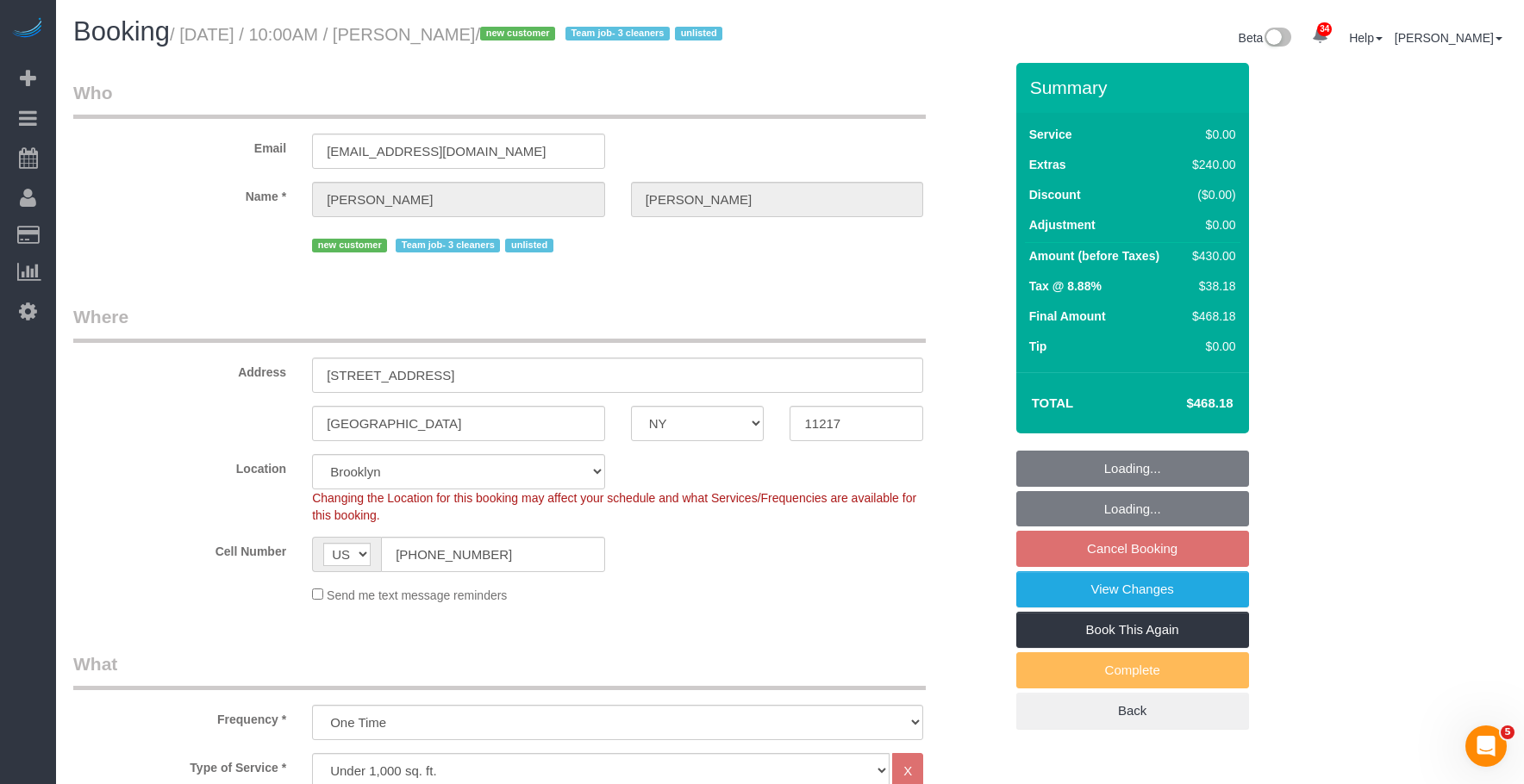
select select "2"
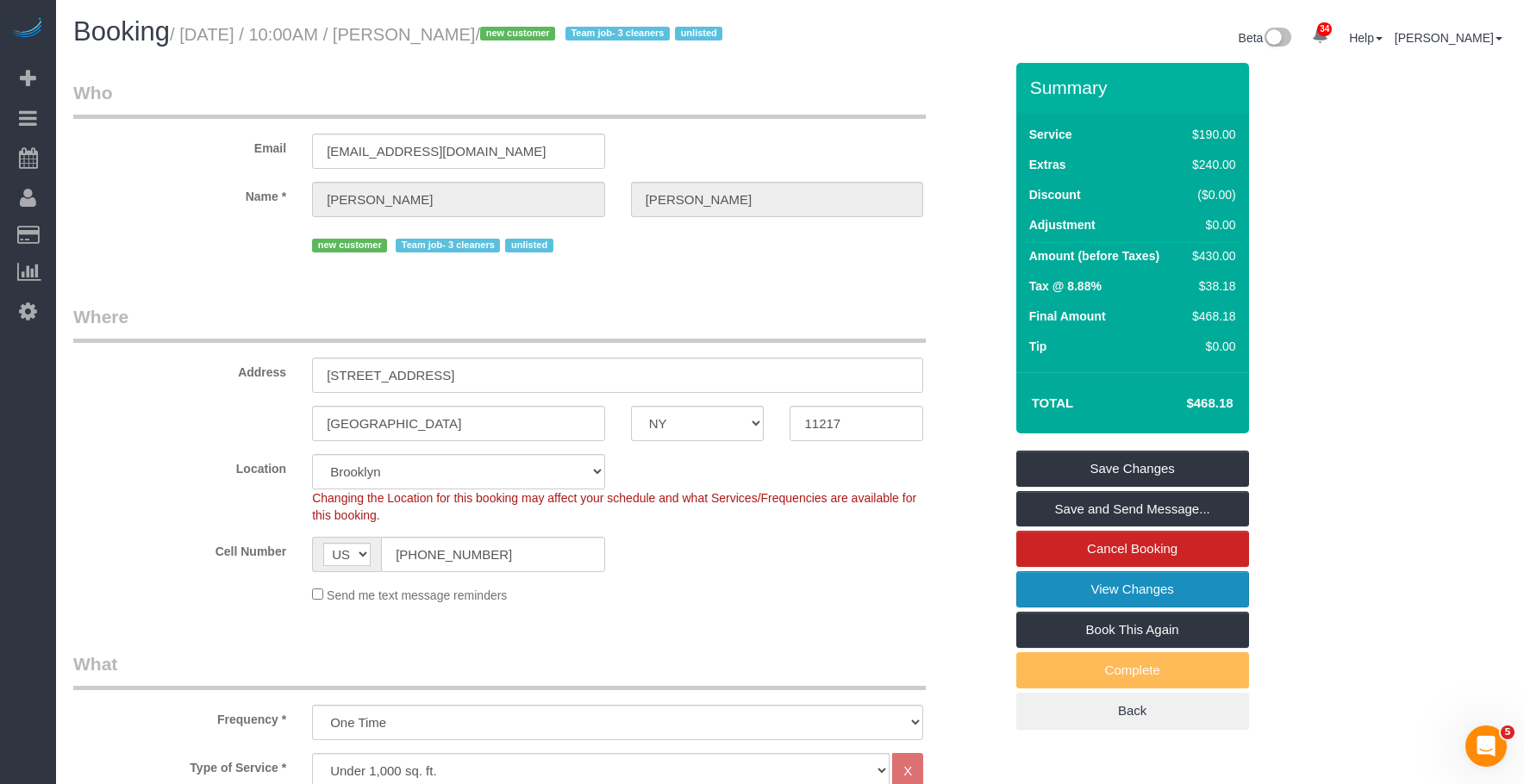
click at [1078, 598] on link "View Changes" at bounding box center [1132, 589] width 233 height 36
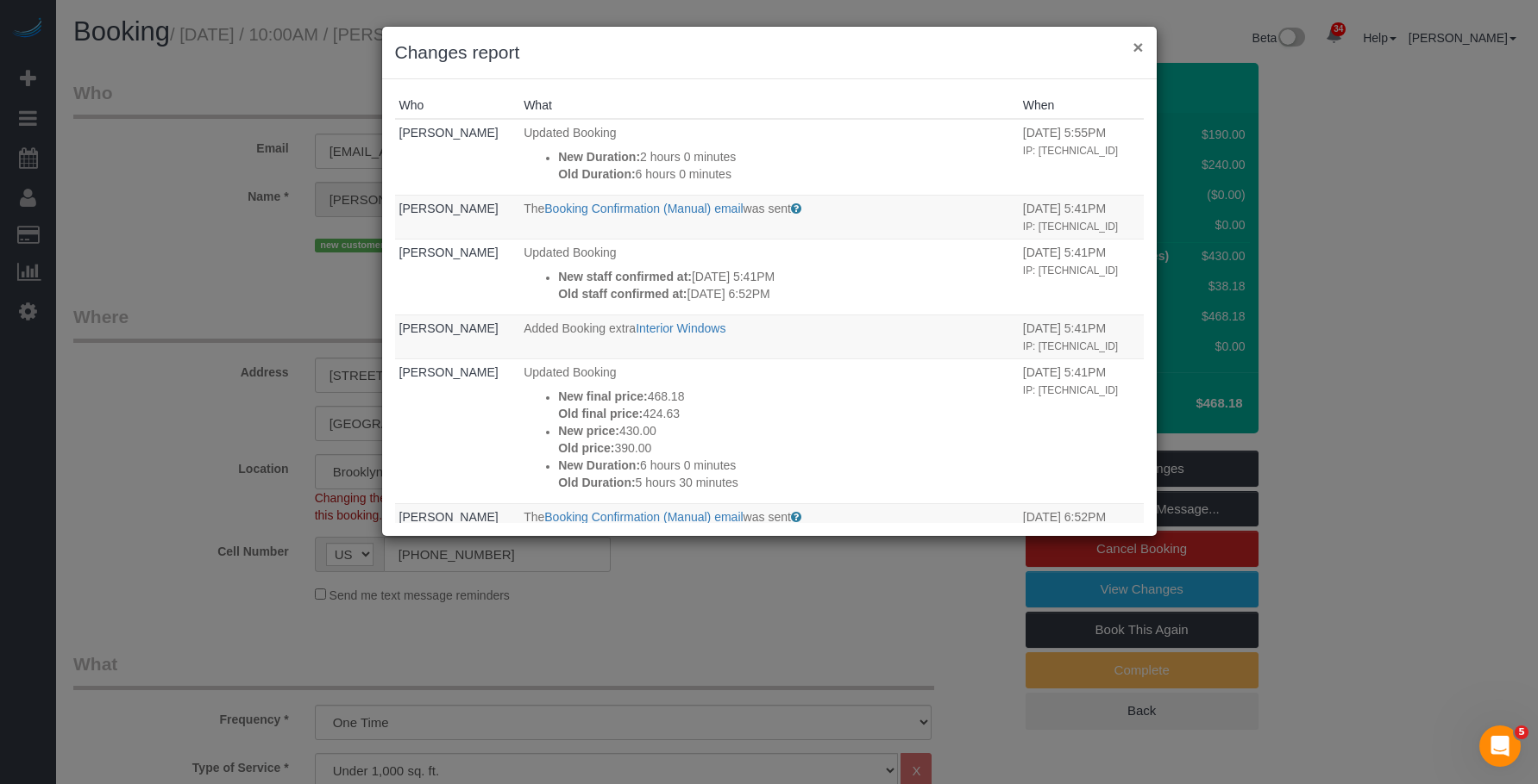
click at [1140, 46] on button "×" at bounding box center [1138, 47] width 11 height 18
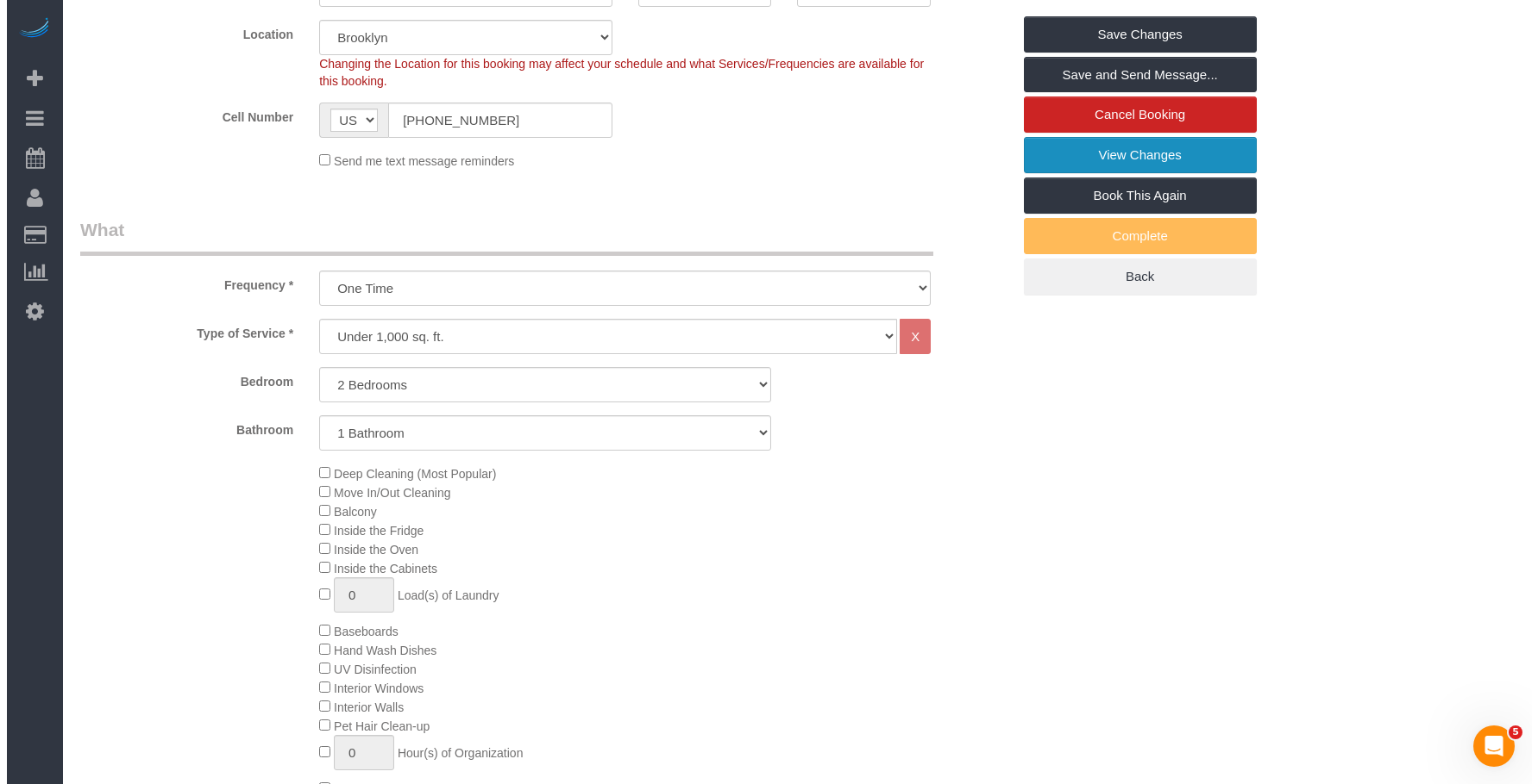
scroll to position [345, 0]
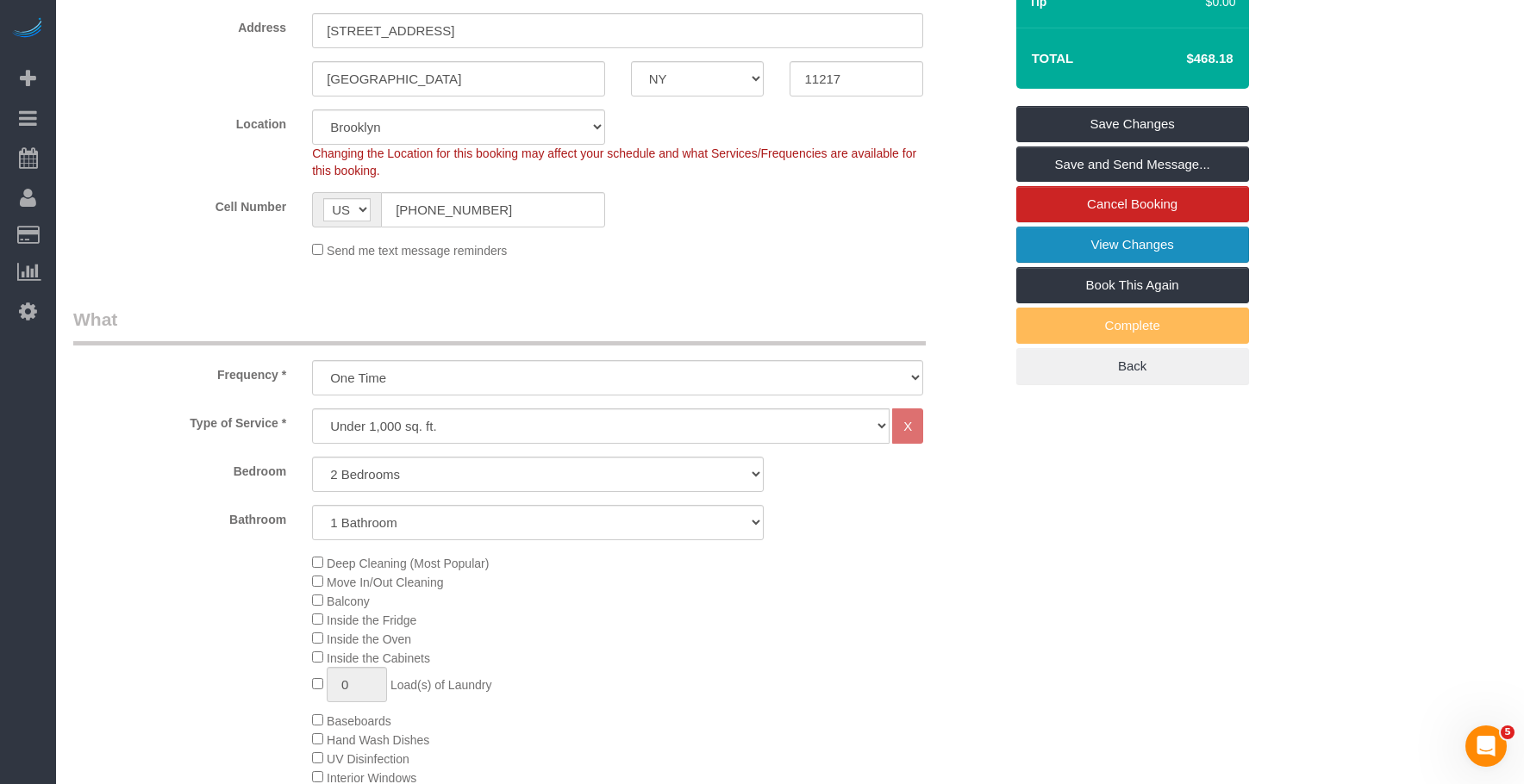
click at [1098, 235] on link "View Changes" at bounding box center [1132, 244] width 233 height 36
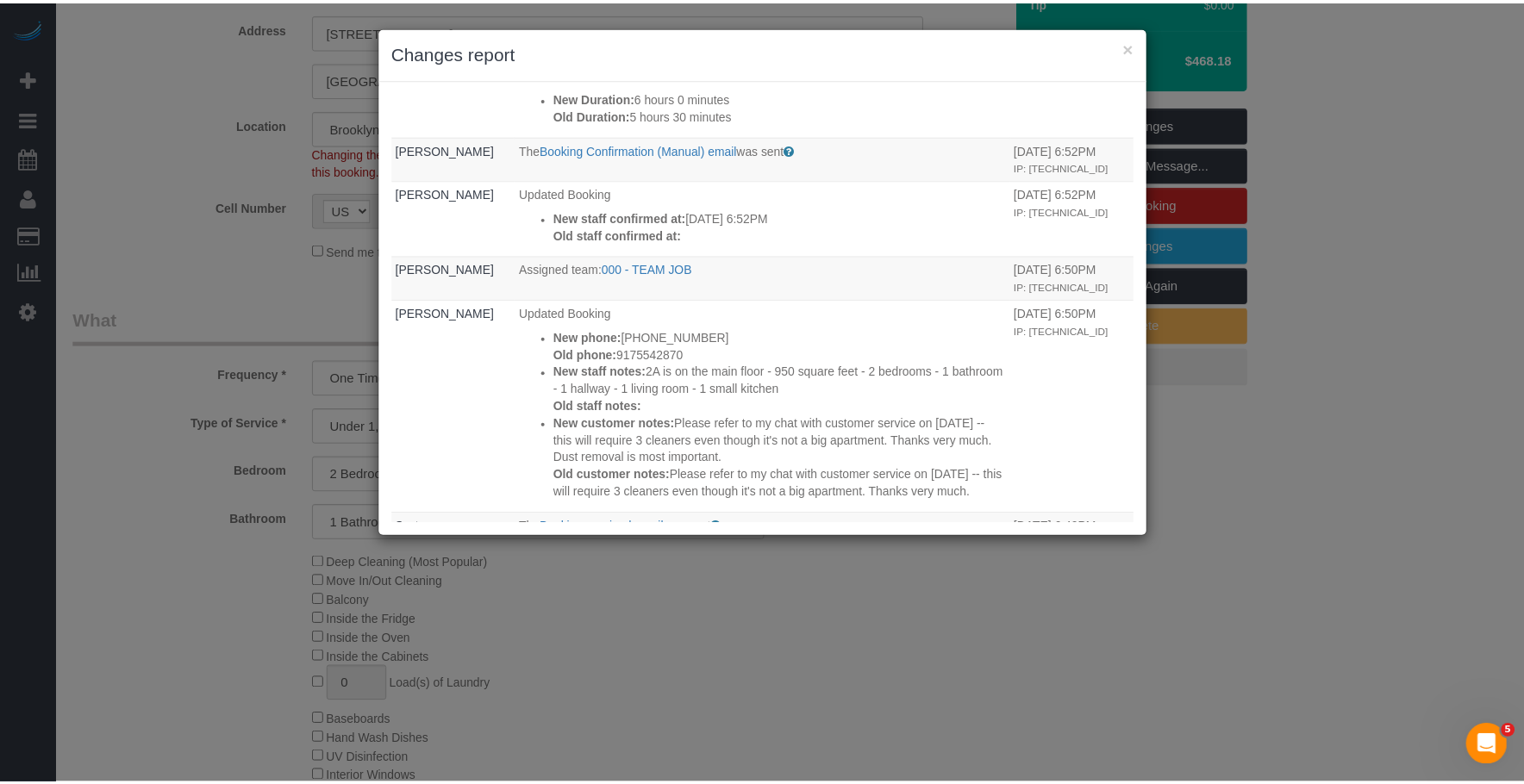
scroll to position [517, 0]
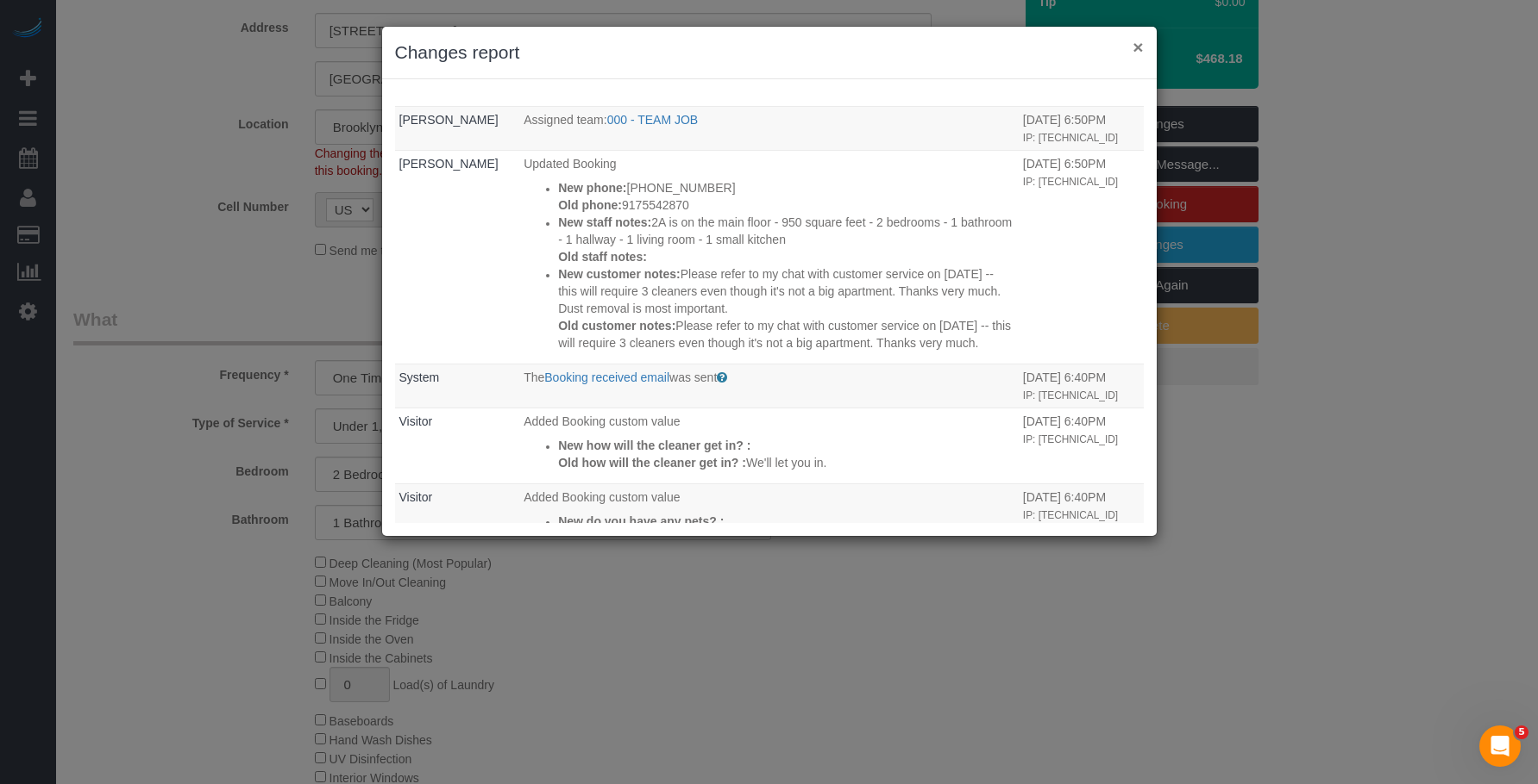
click at [1140, 46] on button "×" at bounding box center [1138, 47] width 11 height 18
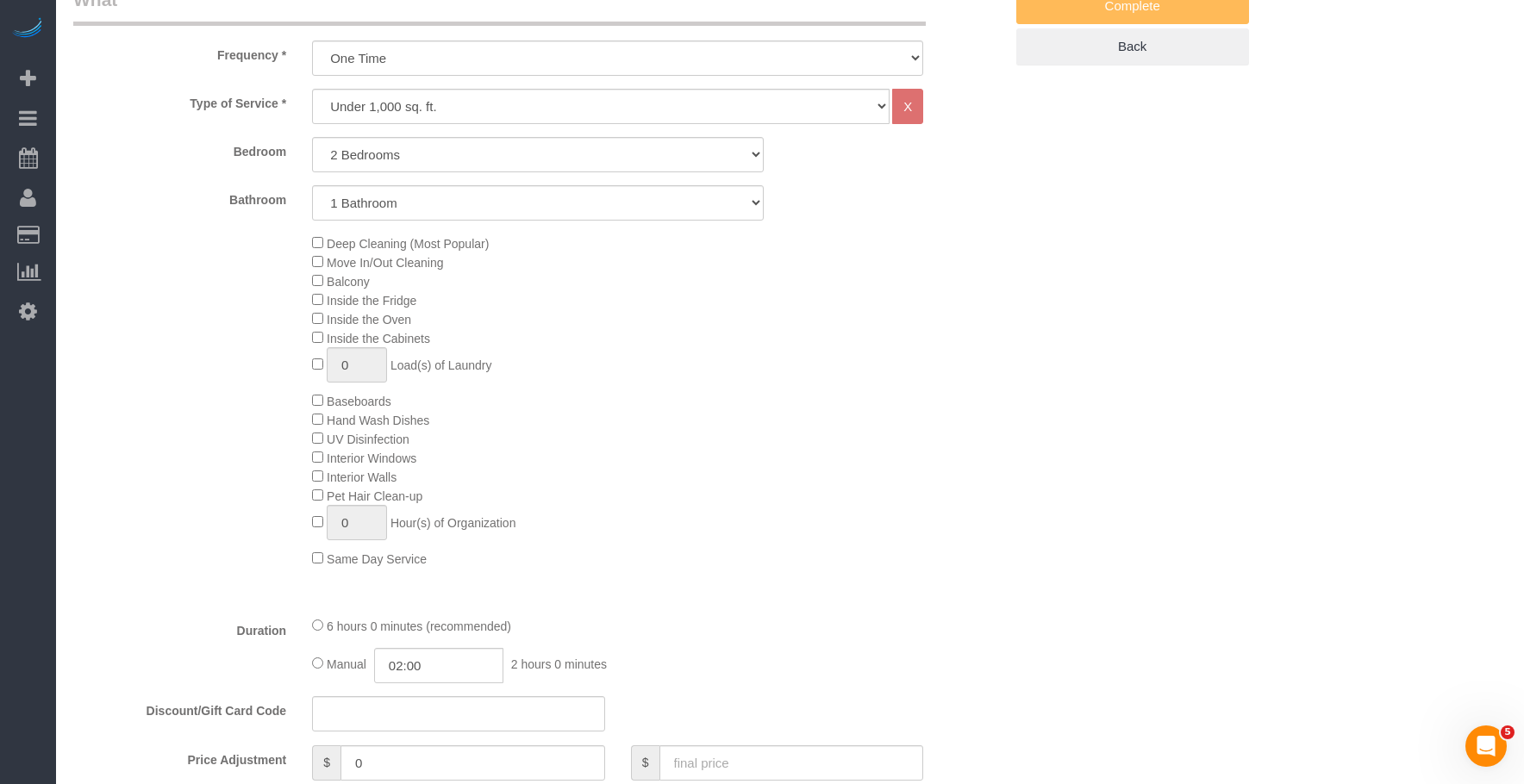
scroll to position [499, 0]
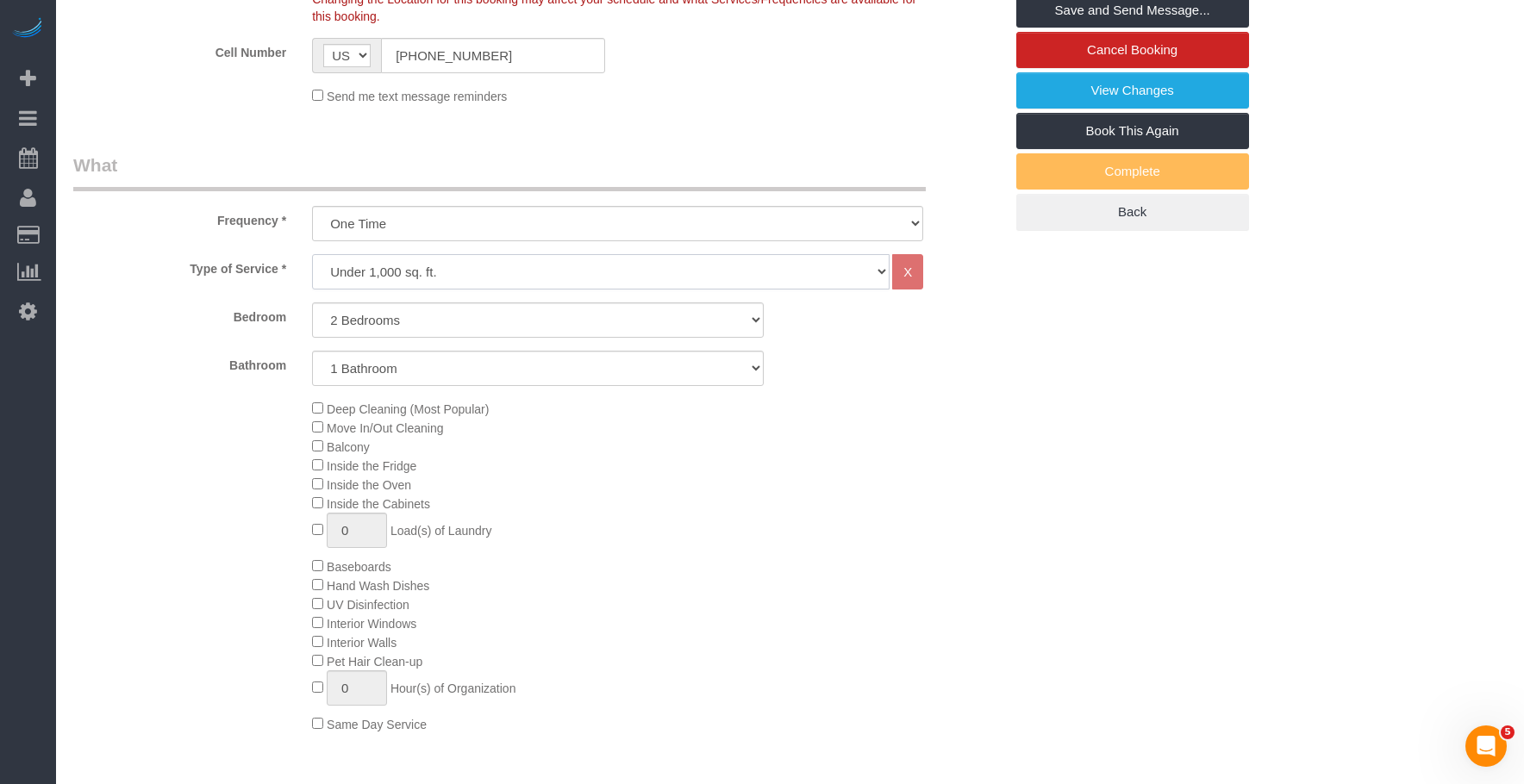
click at [478, 271] on select "Under 1,000 sq. ft. 1,001 - 1,500 sq. ft. 1,500+ sq. ft. Custom Cleaning Office…" at bounding box center [601, 272] width 578 height 35
select select "213"
click at [312, 254] on select "Under 1,000 sq. ft. 1,001 - 1,500 sq. ft. 1,500+ sq. ft. Custom Cleaning Office…" at bounding box center [601, 272] width 578 height 35
select select "1"
select select "120"
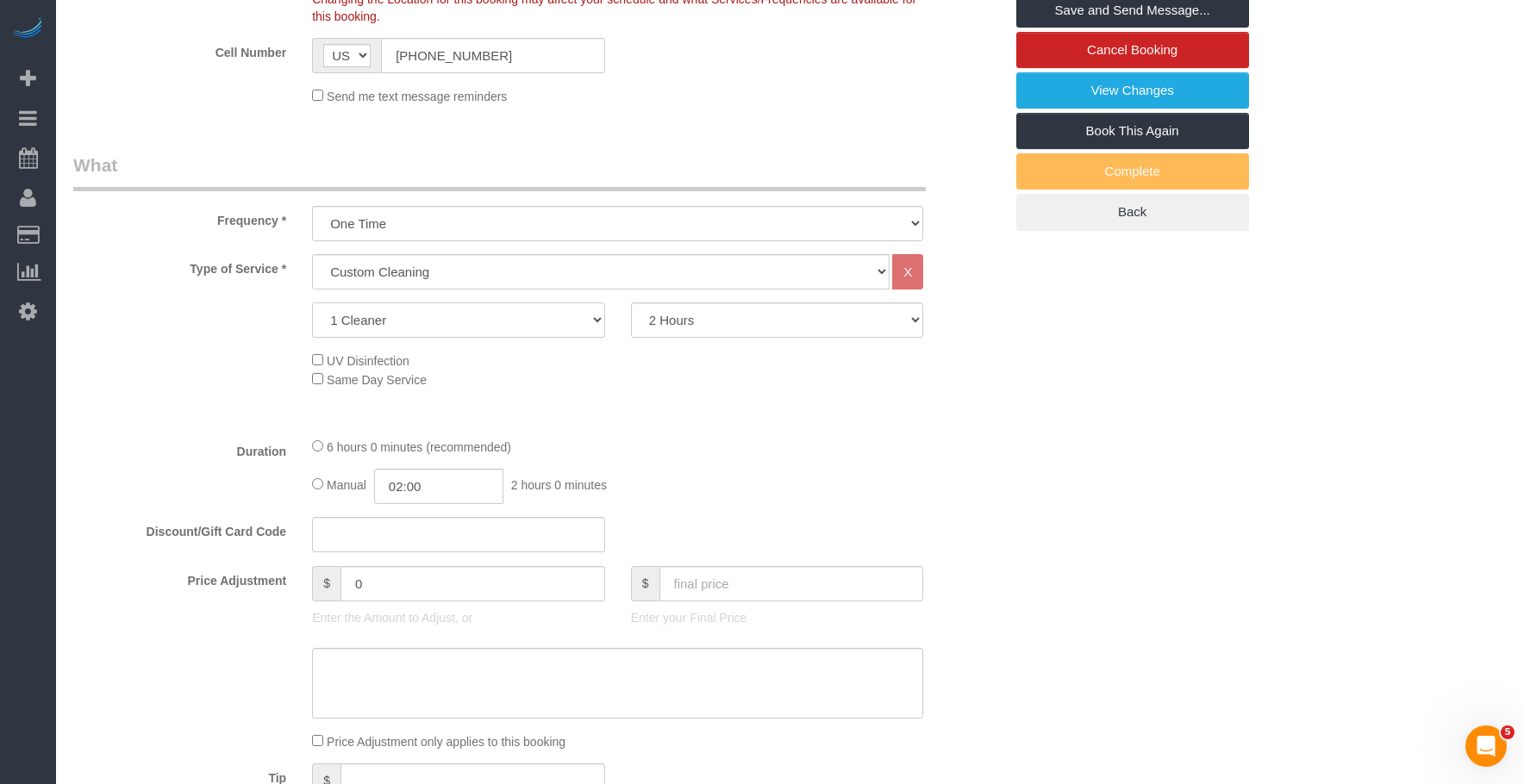
click at [550, 319] on select "1 Cleaner 2 Cleaners 3 Cleaners 4 Cleaners 5 Cleaners" at bounding box center [458, 320] width 293 height 35
select select "3"
click at [312, 303] on select "1 Cleaner 2 Cleaners 3 Cleaners 4 Cleaners 5 Cleaners" at bounding box center [458, 320] width 293 height 35
drag, startPoint x: 747, startPoint y: 305, endPoint x: 743, endPoint y: 320, distance: 15.5
click at [747, 305] on select "2 Hours 2.5 Hours 3 Hours 3.5 Hours 4 Hours 4.5 Hours 5 Hours 5.5 Hours 6 Hours…" at bounding box center [777, 320] width 293 height 35
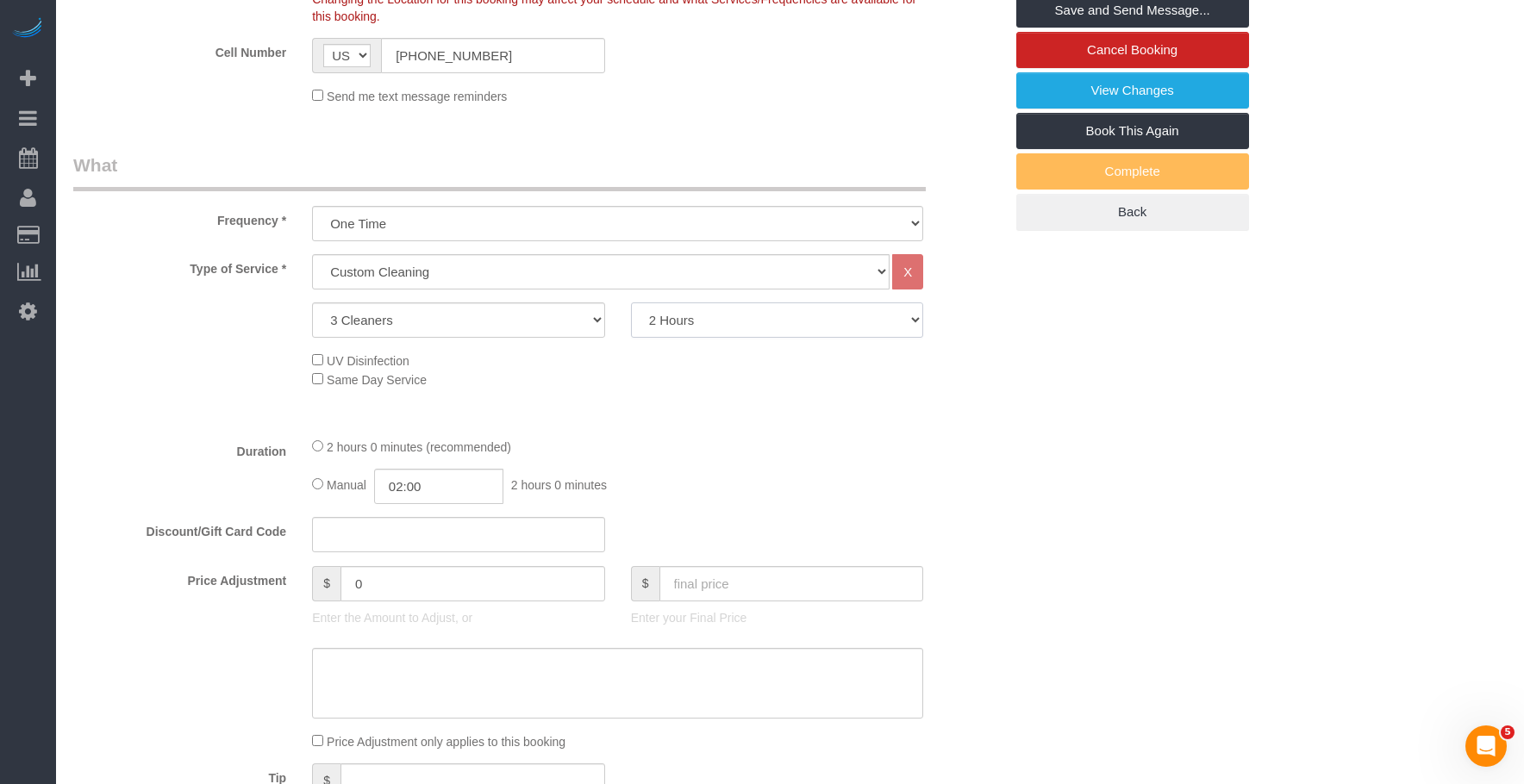
select select "360"
click at [631, 303] on select "2 Hours 2.5 Hours 3 Hours 3.5 Hours 4 Hours 4.5 Hours 5 Hours 5.5 Hours 6 Hours…" at bounding box center [777, 320] width 293 height 35
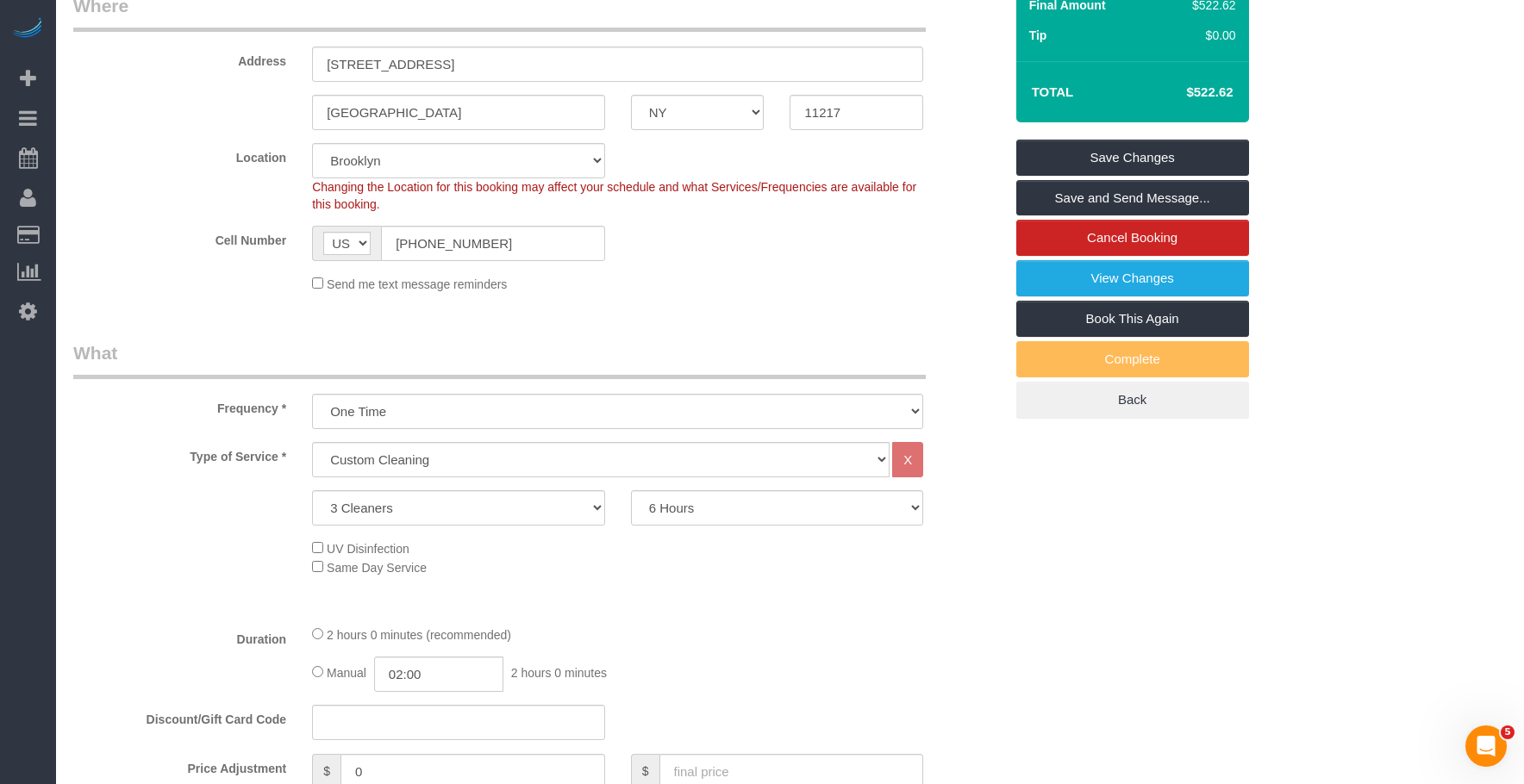
scroll to position [154, 0]
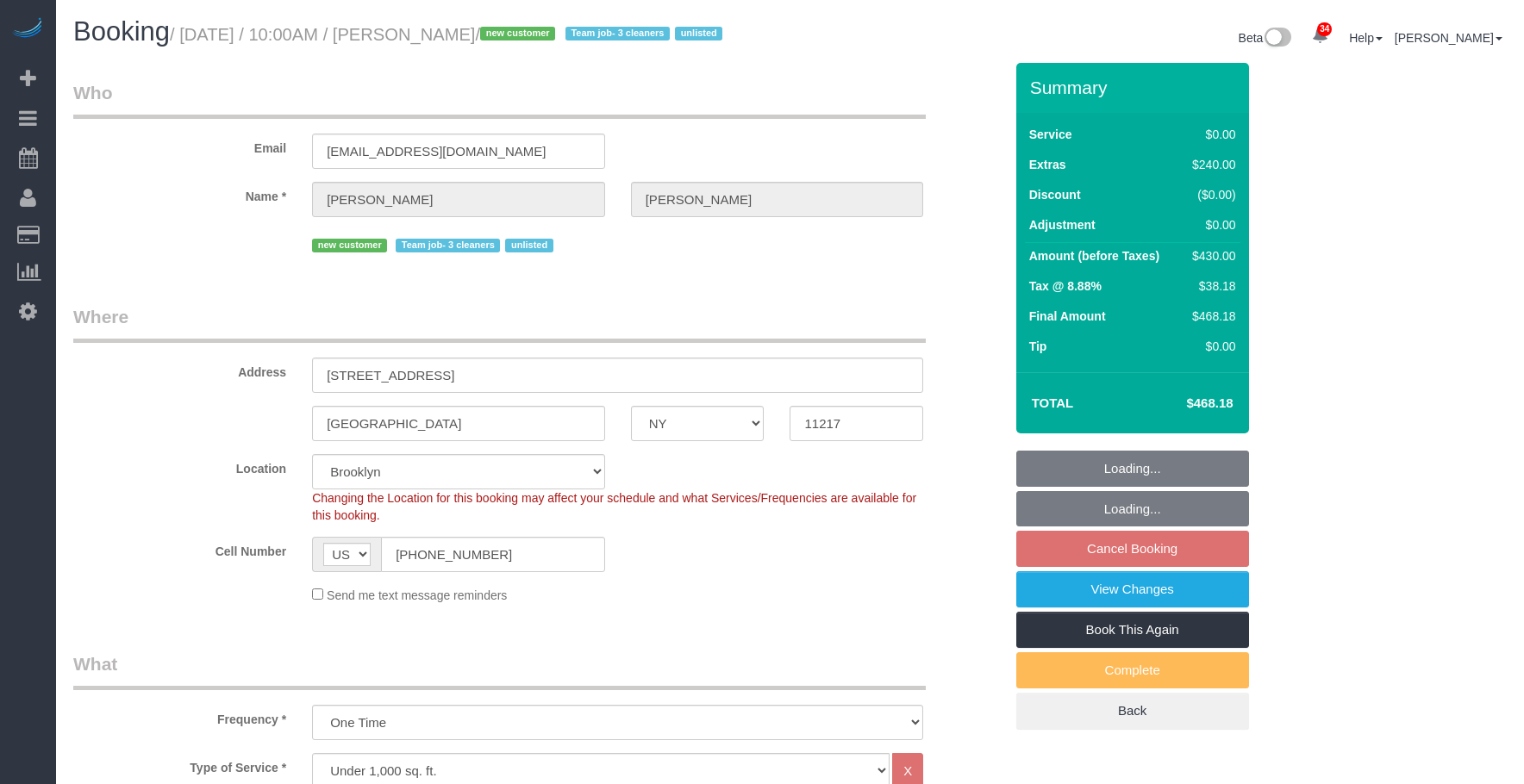
select select "NY"
select select "2"
select select "spot3"
select select "number:89"
select select "number:72"
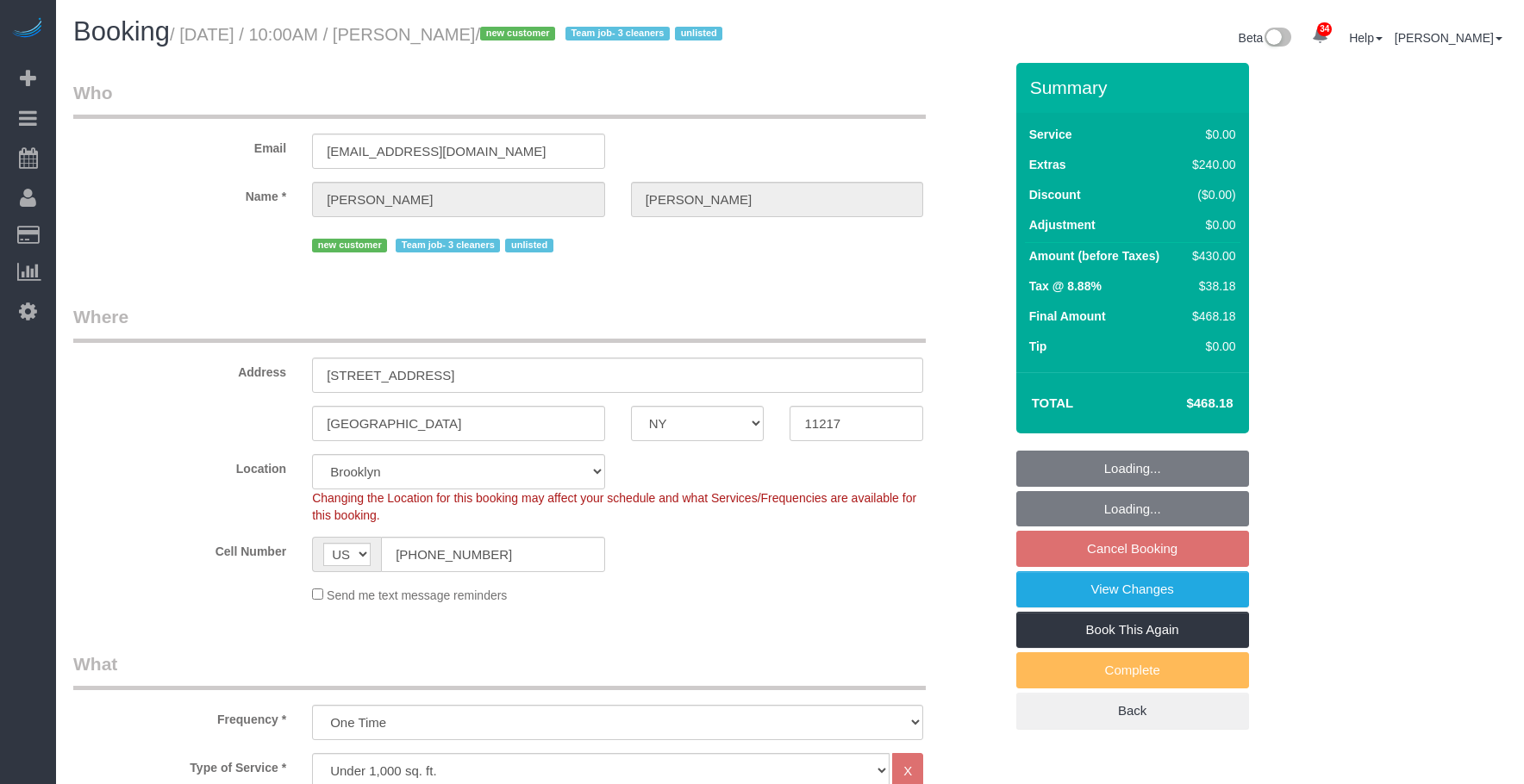
select select "number:15"
select select "number:5"
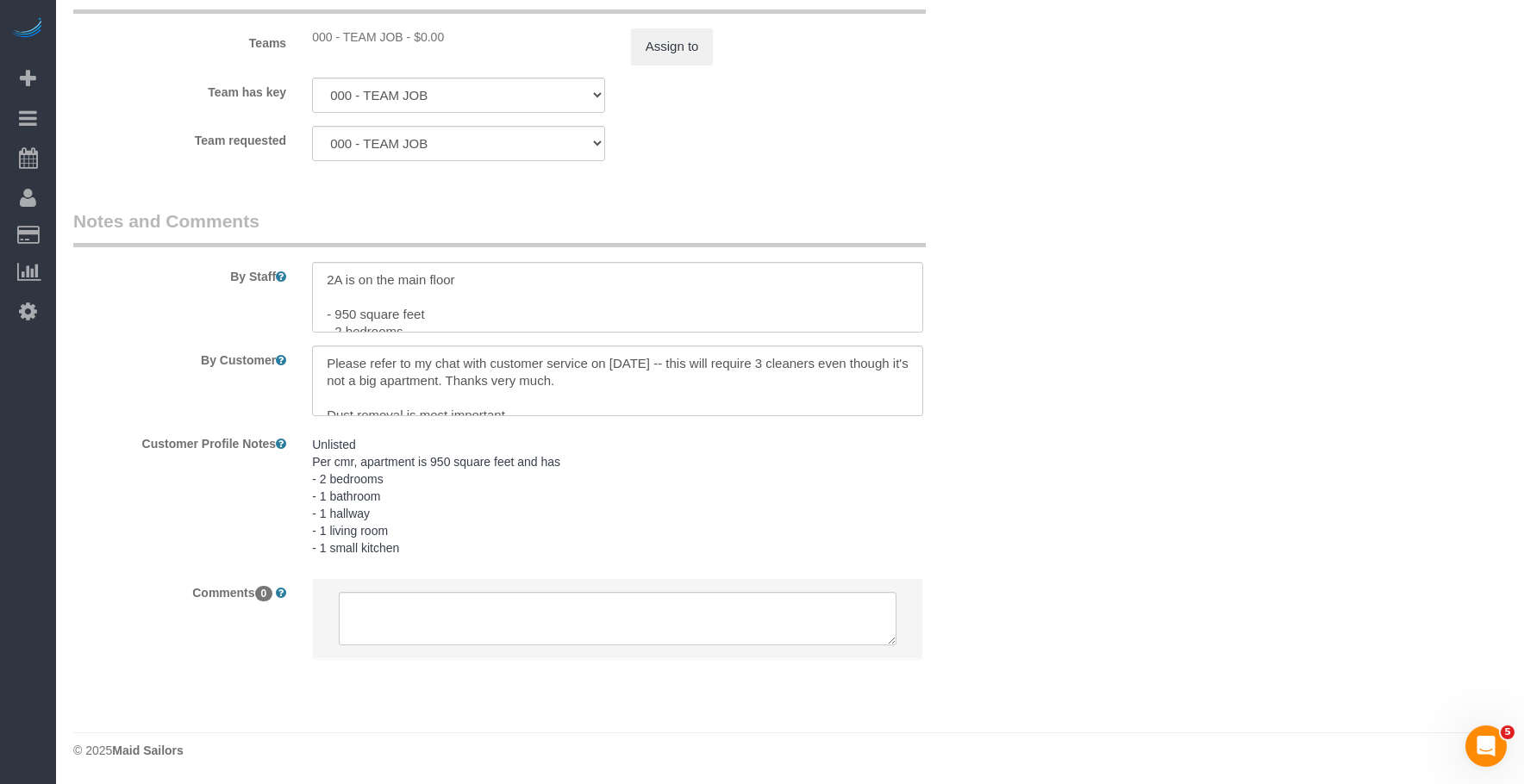
scroll to position [17, 0]
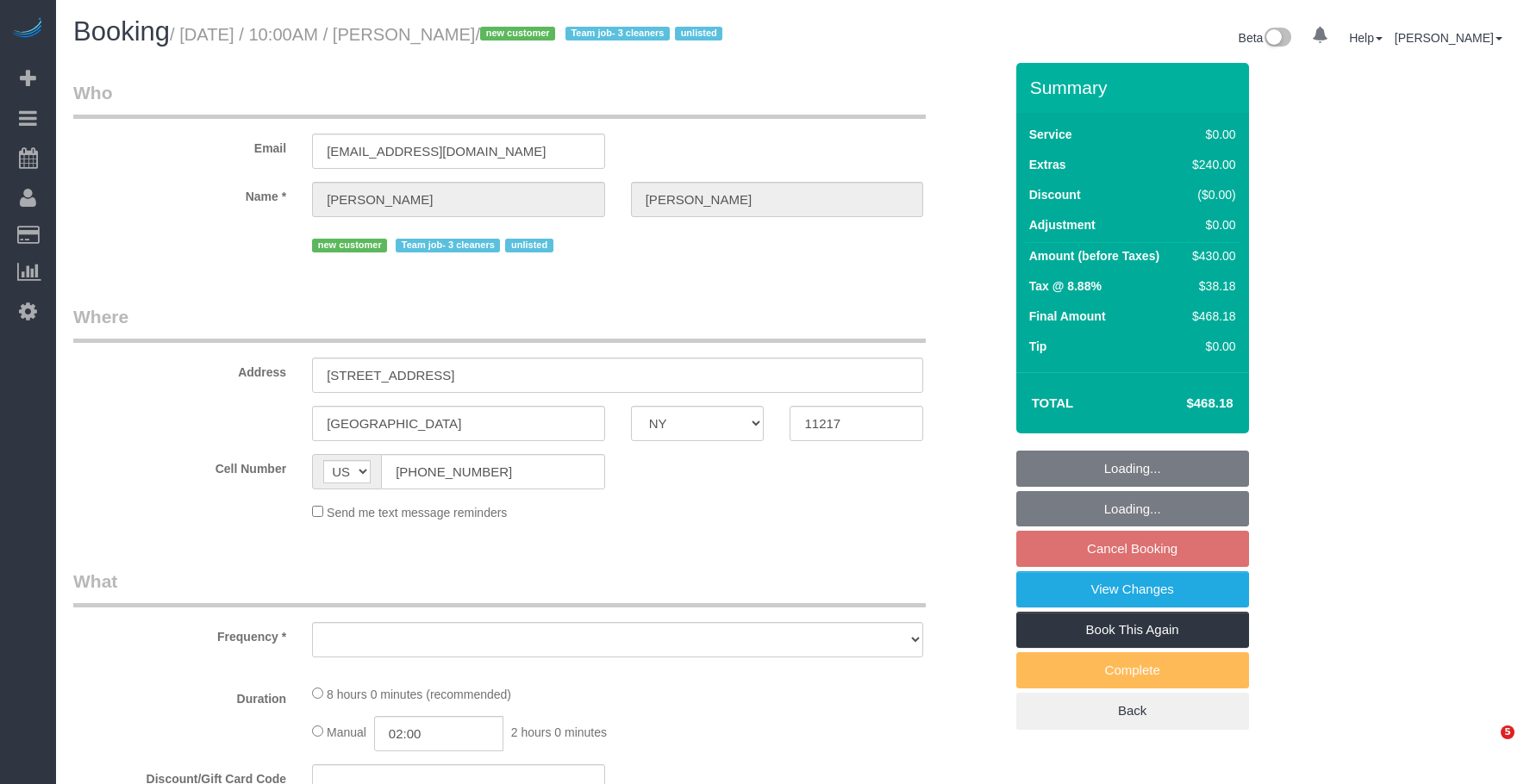
select select "NY"
select select "string:stripe-pm_1SDCDn4VGloSiKo7EVkaCmD1"
select select "number:89"
select select "number:72"
select select "number:15"
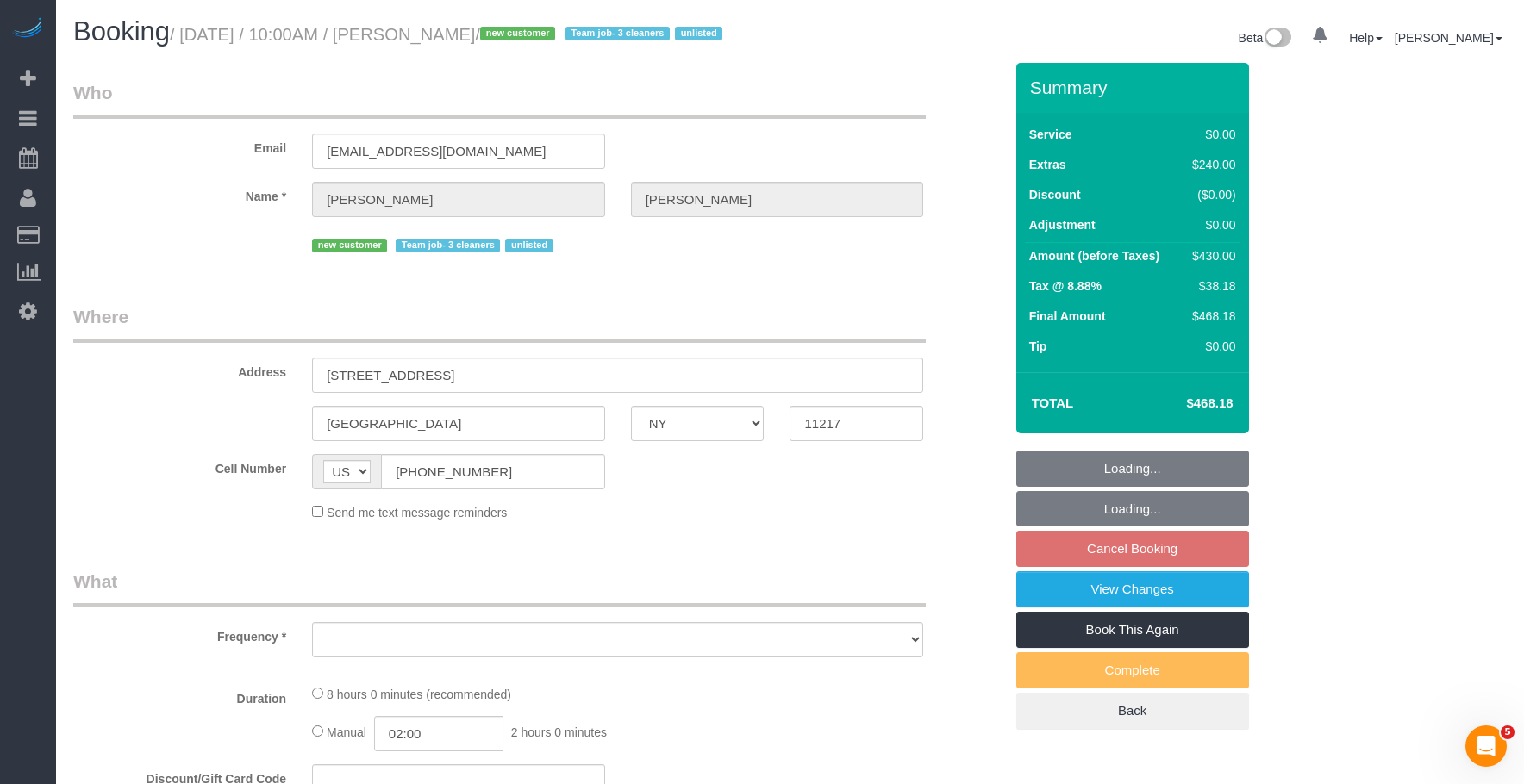
select select "number:5"
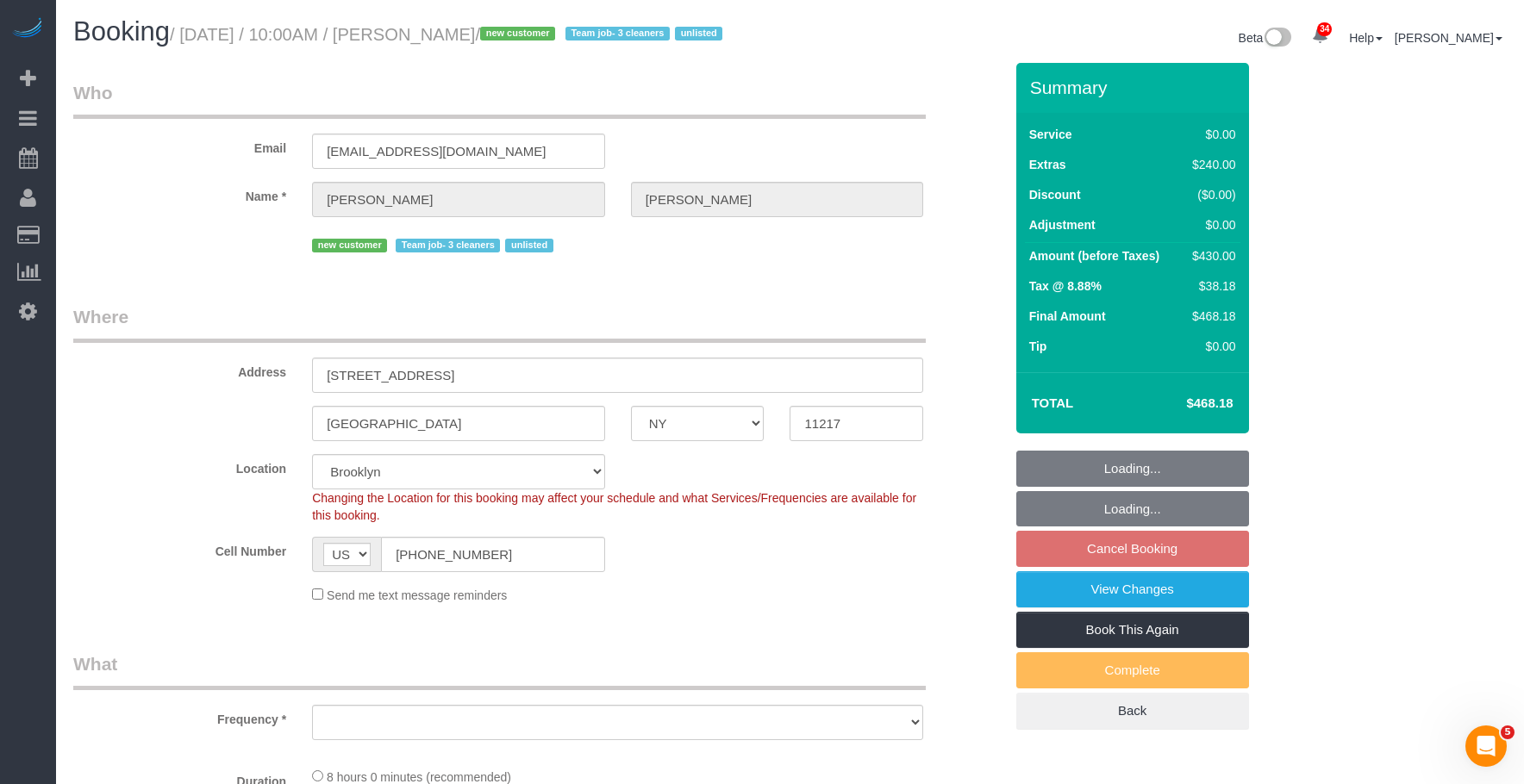
select select "object:975"
select select "spot3"
select select "2"
select select "object:1430"
select select "2"
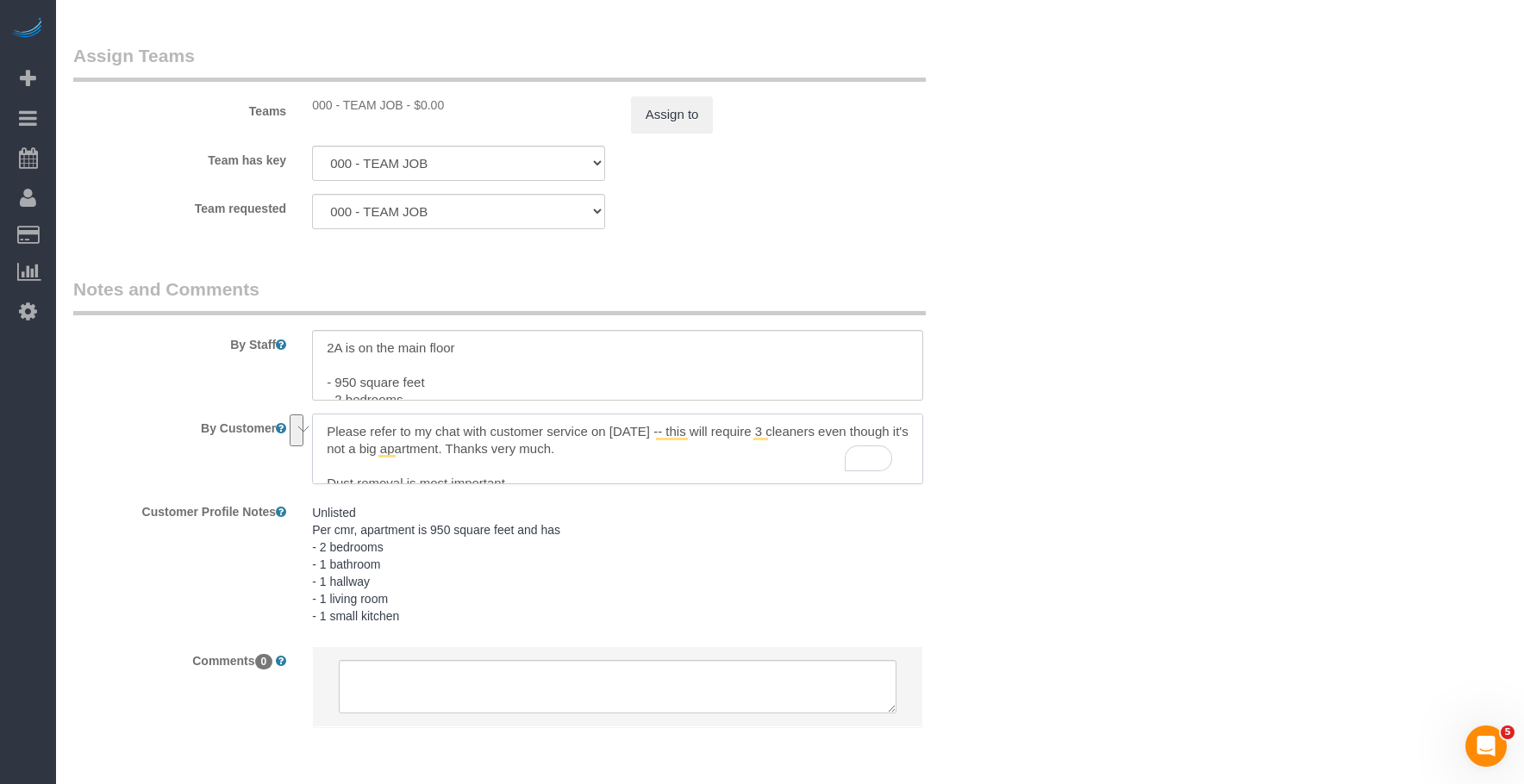
drag, startPoint x: 503, startPoint y: 442, endPoint x: 615, endPoint y: 463, distance: 114.0
click at [615, 463] on textarea "To enrich screen reader interactions, please activate Accessibility in Grammarl…" at bounding box center [618, 450] width 612 height 71
click at [529, 693] on textarea at bounding box center [618, 687] width 558 height 53
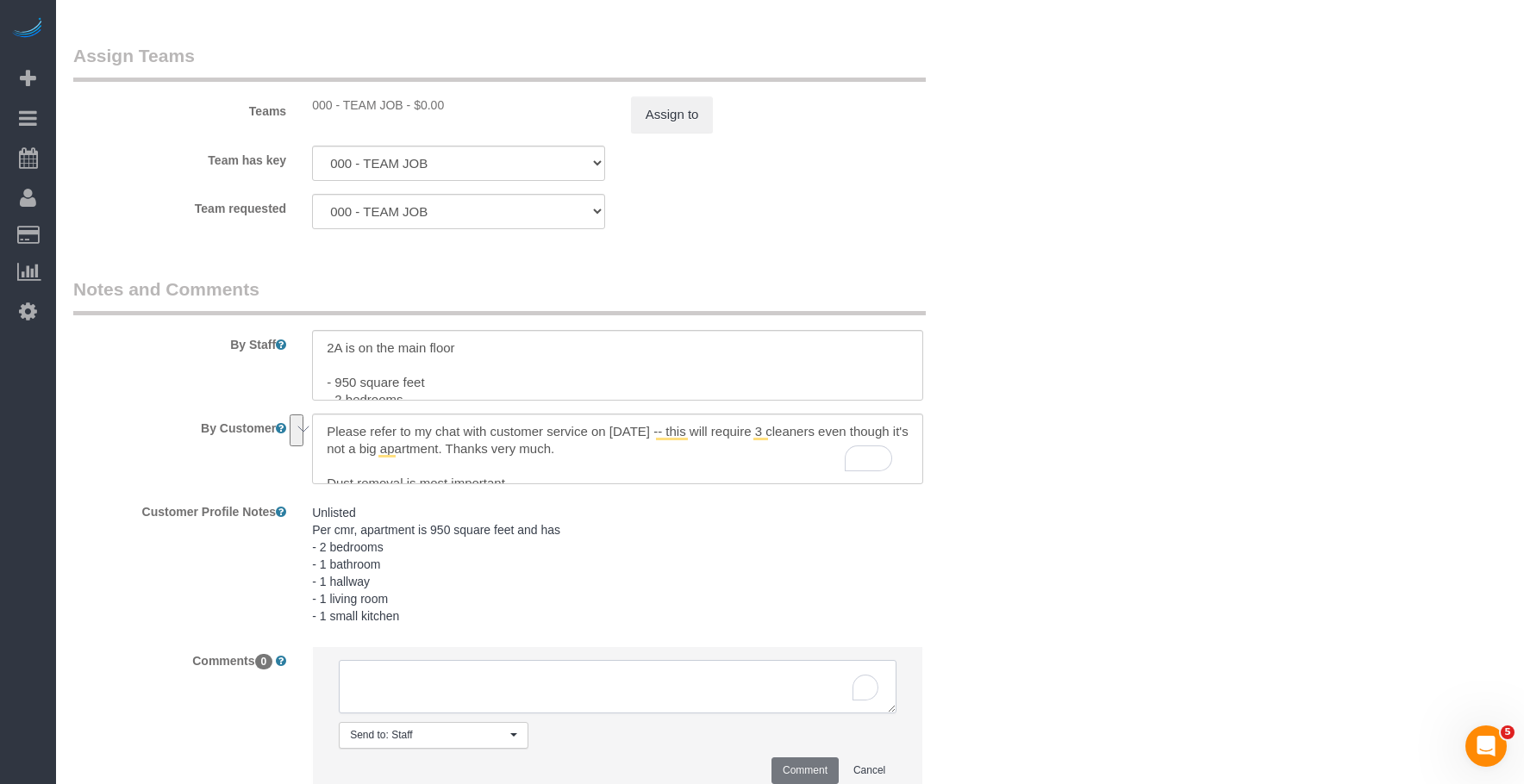
paste textarea "Please refer to my chat with customer service on 9/30/25 -- this will require 3…"
type textarea "Please refer to my chat with customer service on 9/30/25 -- this will require 3…"
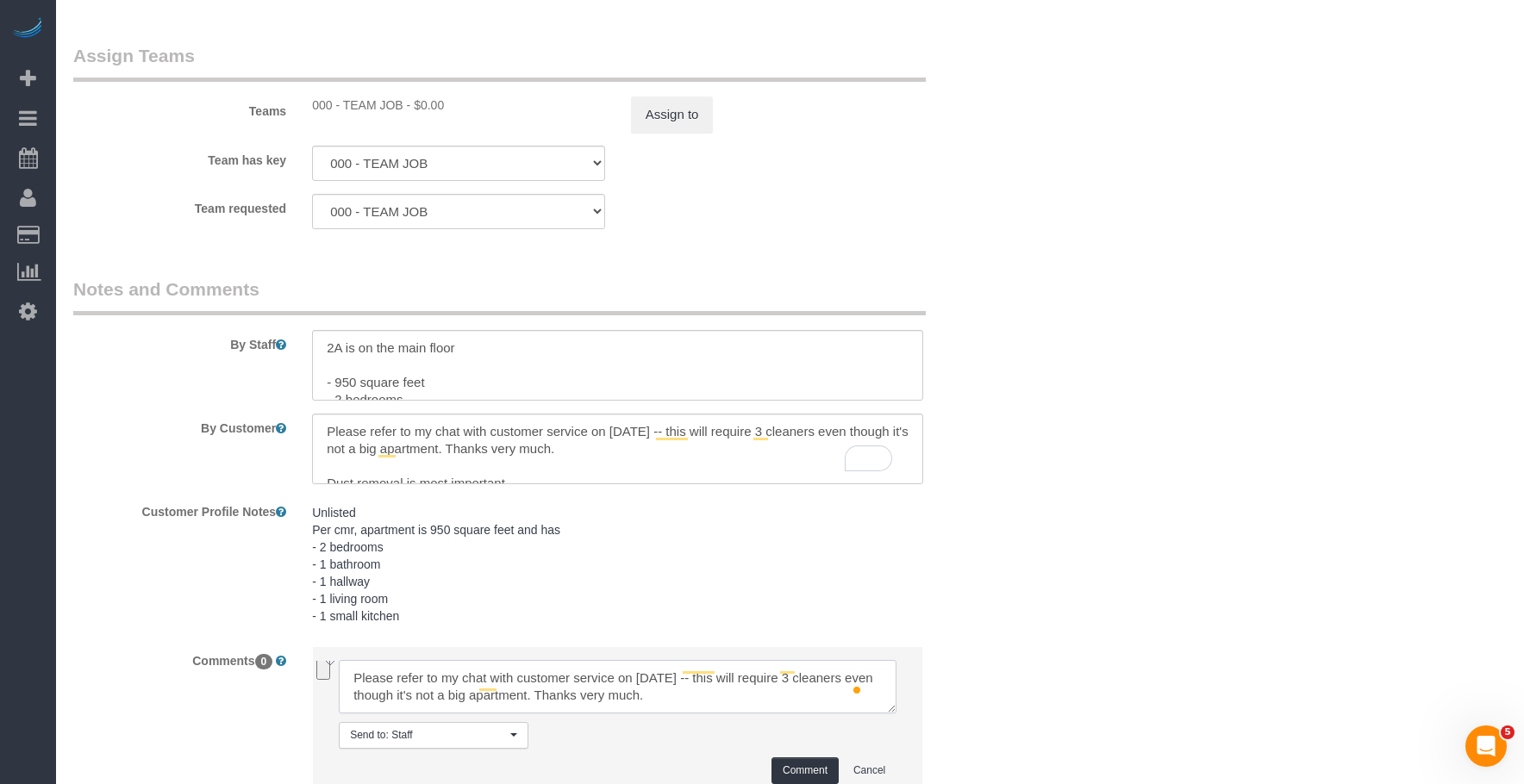
scroll to position [0, 0]
drag, startPoint x: 697, startPoint y: 668, endPoint x: 562, endPoint y: 693, distance: 137.3
click at [562, 693] on textarea "To enrich screen reader interactions, please activate Accessibility in Grammarl…" at bounding box center [618, 687] width 558 height 53
drag, startPoint x: 864, startPoint y: 771, endPoint x: 748, endPoint y: 684, distance: 145.0
click at [865, 771] on button "Cancel" at bounding box center [869, 771] width 54 height 27
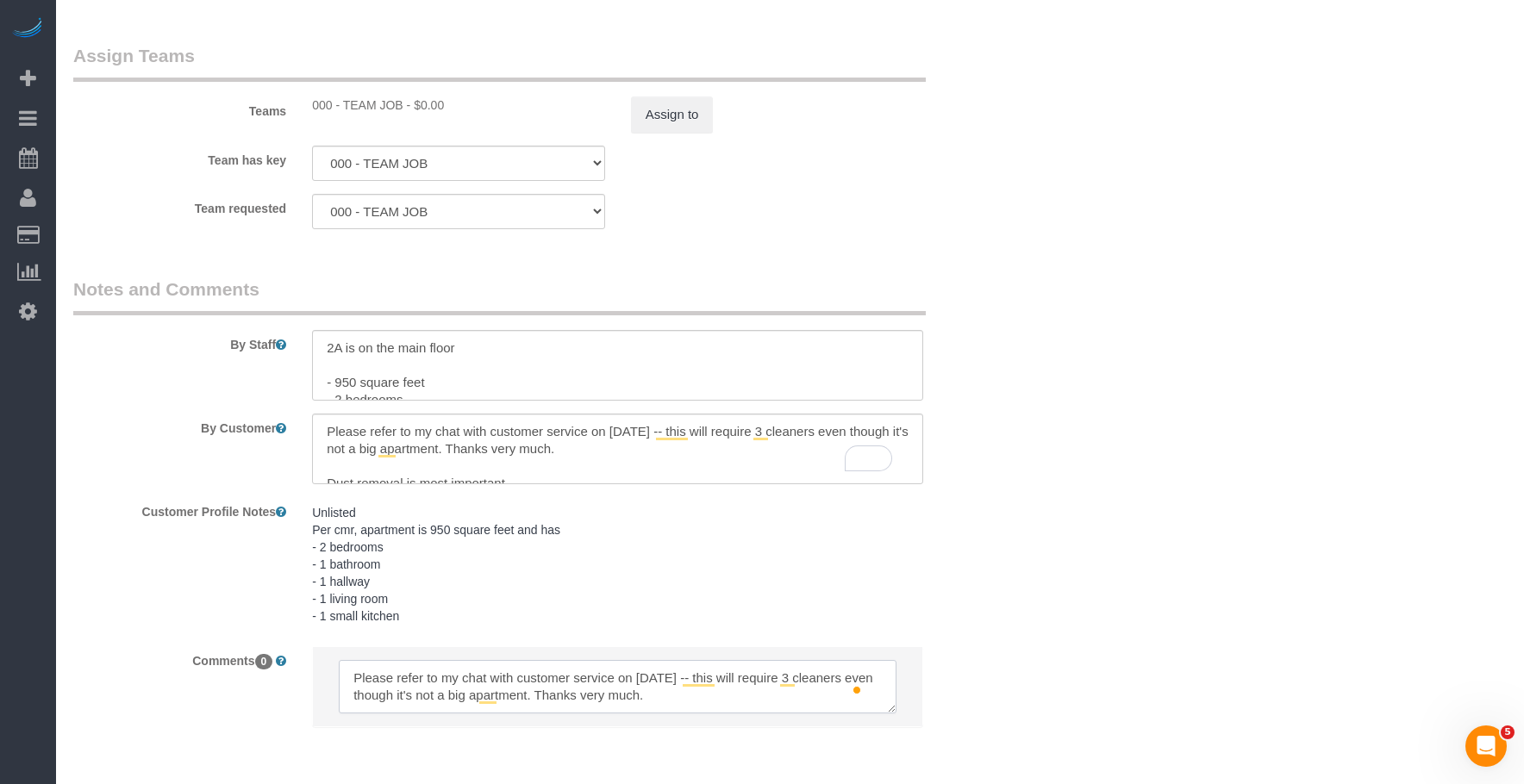
click at [693, 688] on textarea "To enrich screen reader interactions, please activate Accessibility in Grammarl…" at bounding box center [618, 687] width 558 height 53
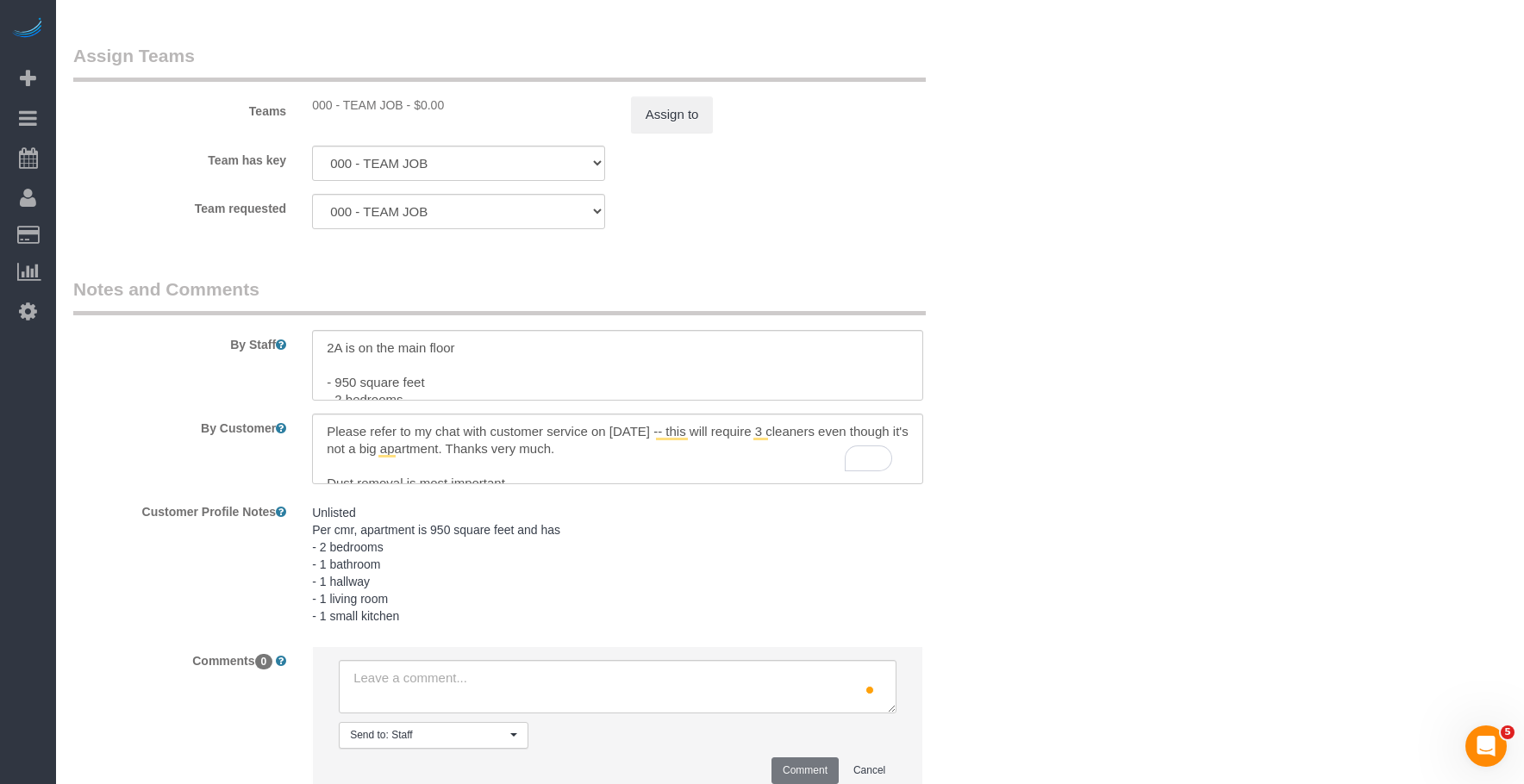
click at [868, 765] on button "Cancel" at bounding box center [869, 771] width 54 height 27
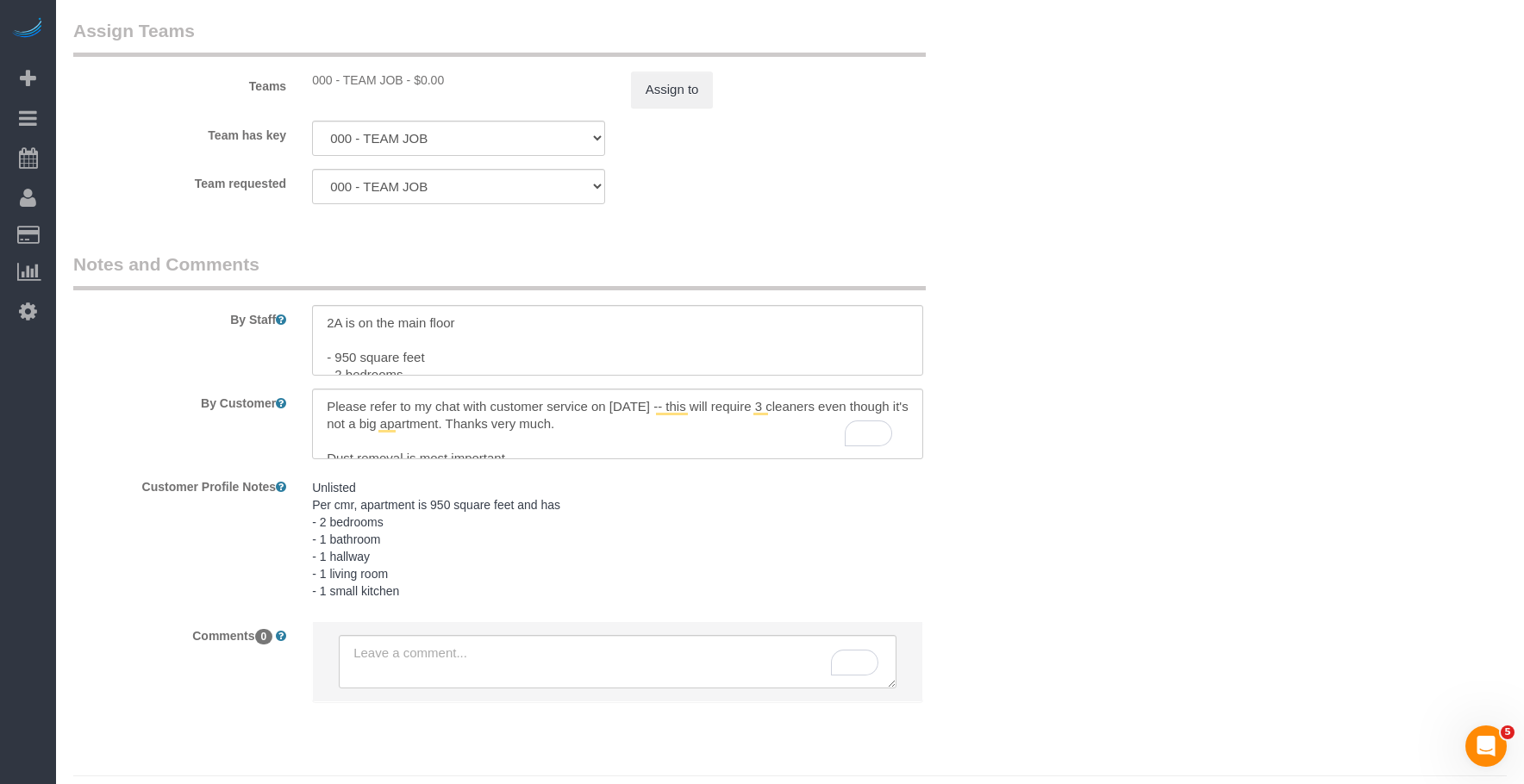
scroll to position [2309, 0]
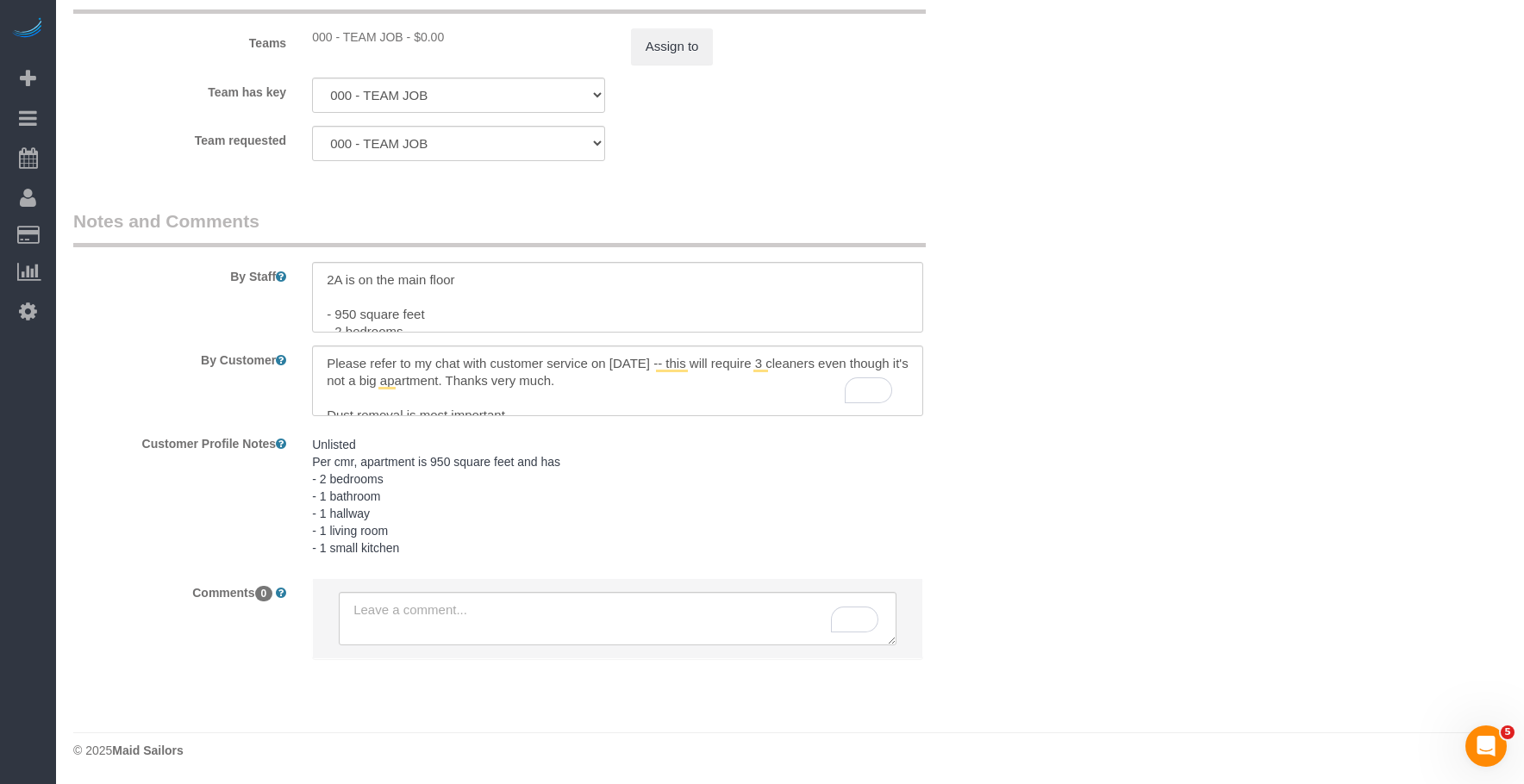
click at [628, 370] on textarea "To enrich screen reader interactions, please activate Accessibility in Grammarl…" at bounding box center [618, 381] width 612 height 71
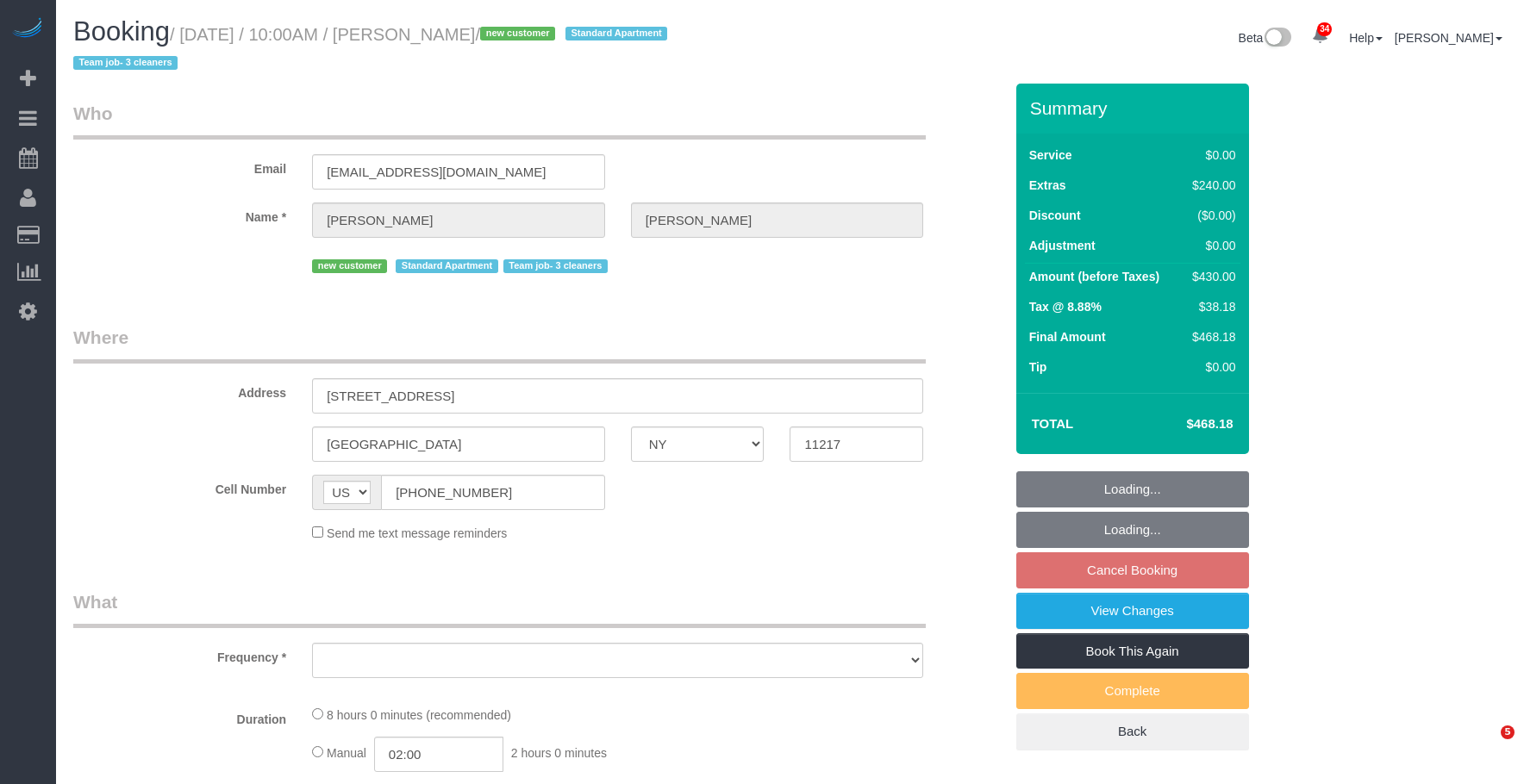
select select "NY"
select select "string:stripe-pm_1SDCDn4VGloSiKo7EVkaCmD1"
select select "number:89"
select select "number:72"
select select "number:15"
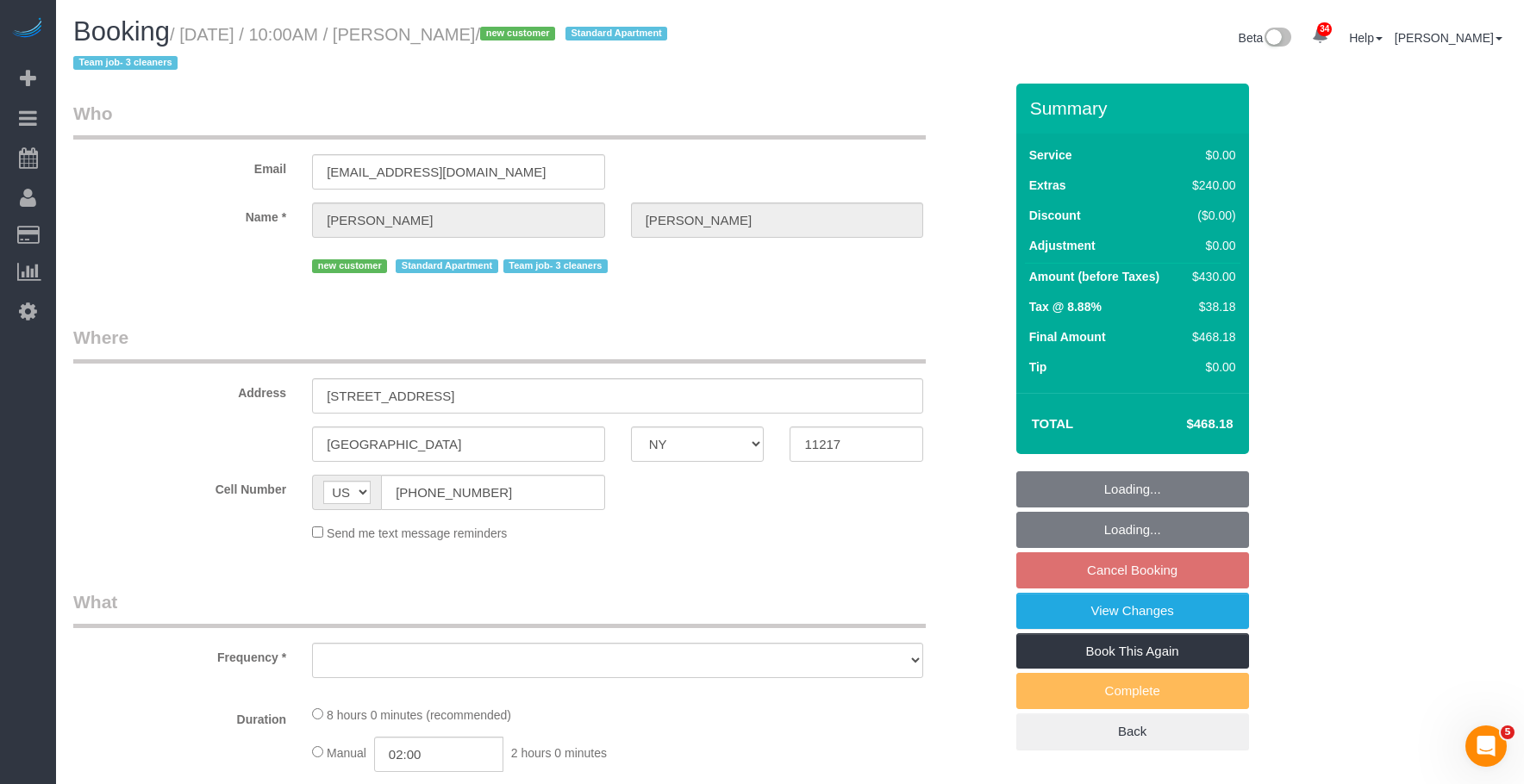
select select "number:5"
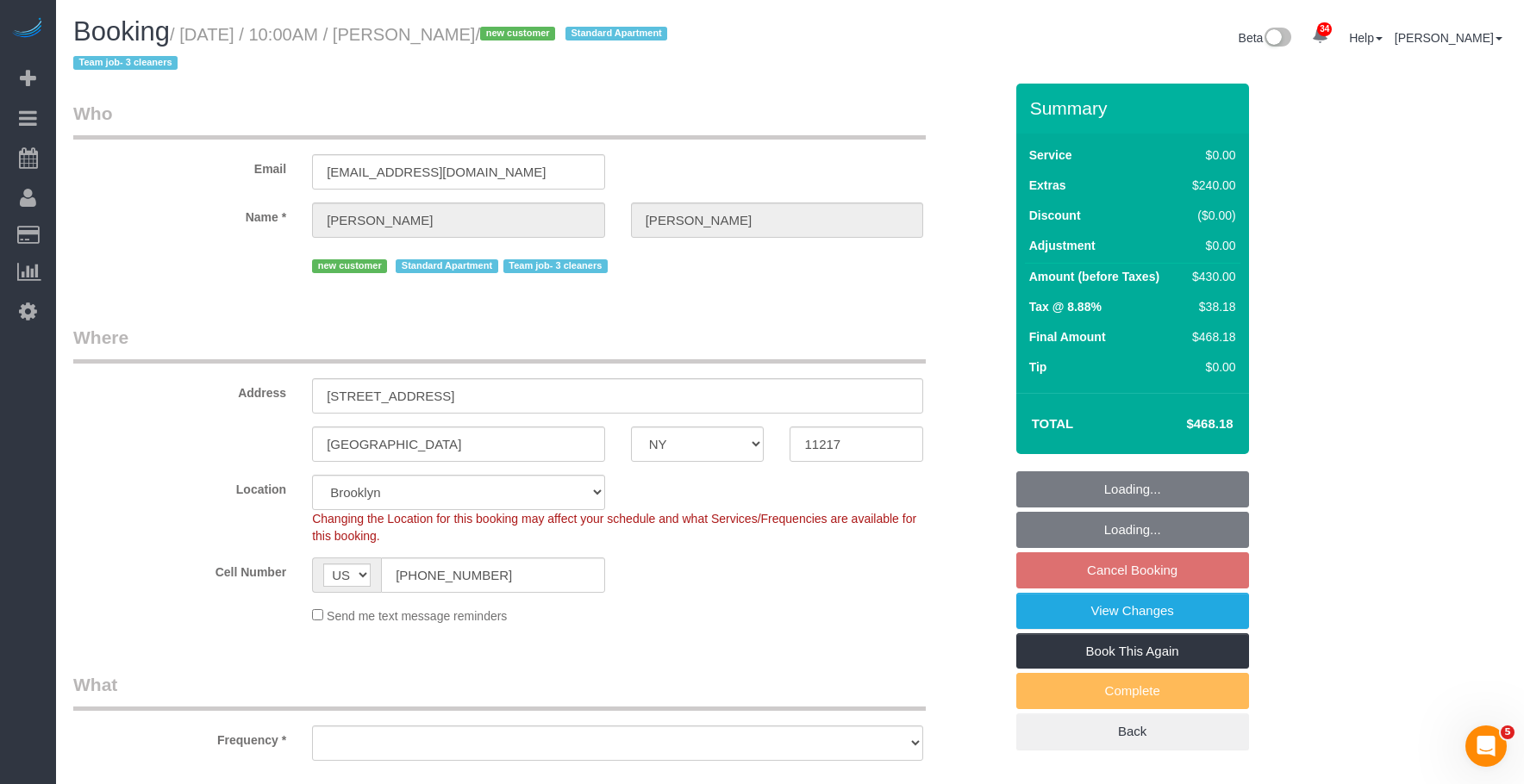
select select "object:970"
select select "spot3"
select select "object:1430"
select select "2"
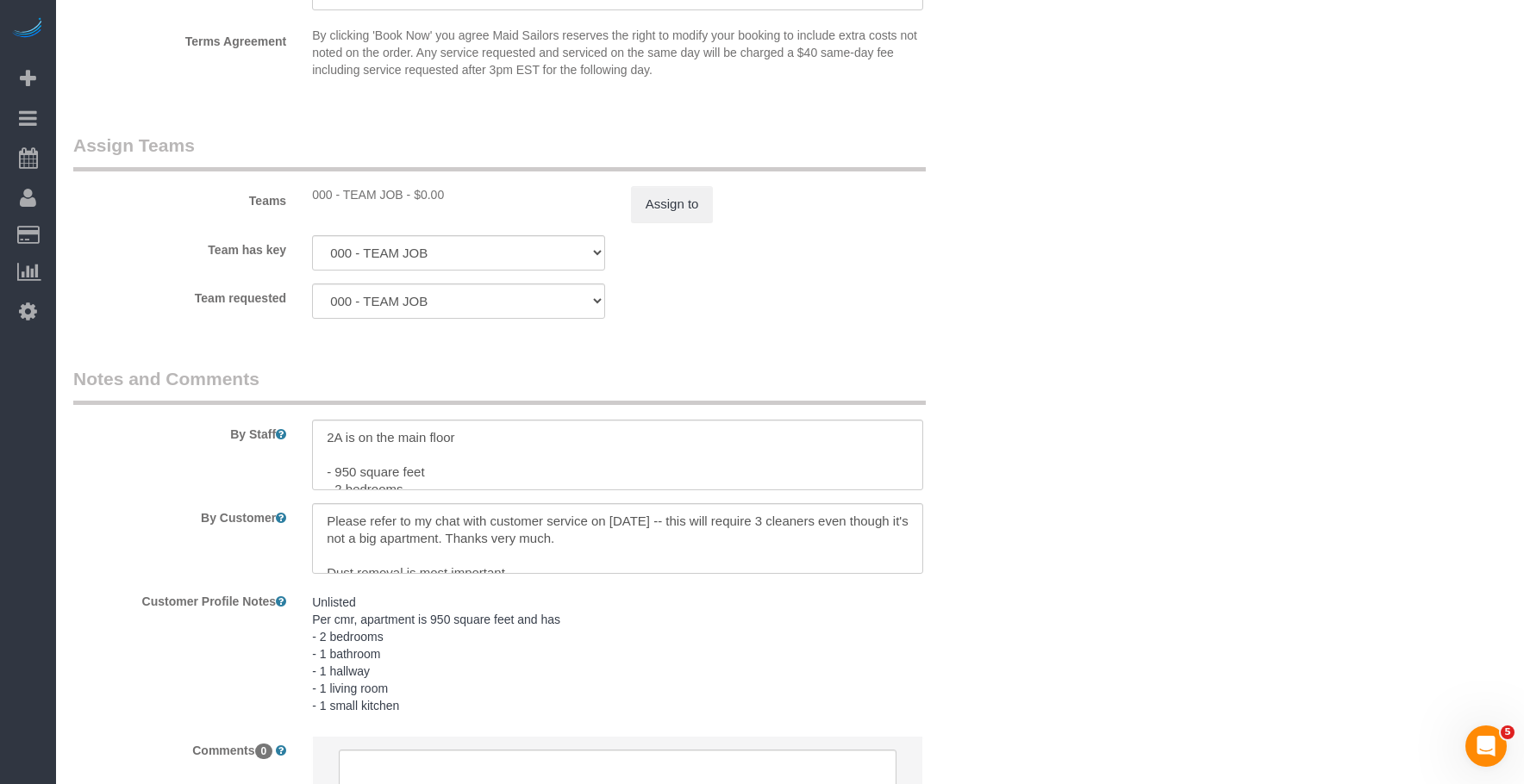
scroll to position [2330, 0]
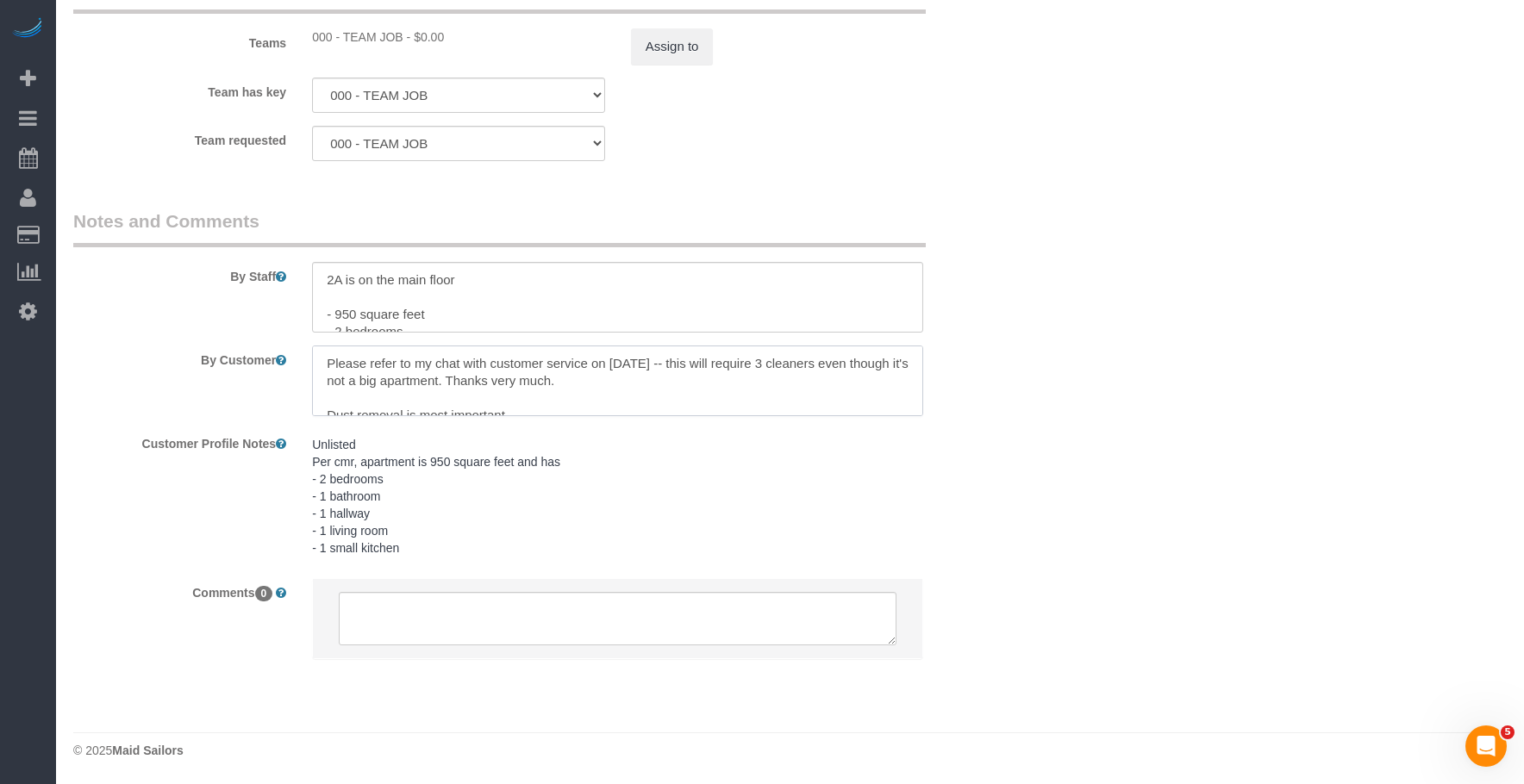
click at [646, 380] on textarea at bounding box center [618, 381] width 612 height 71
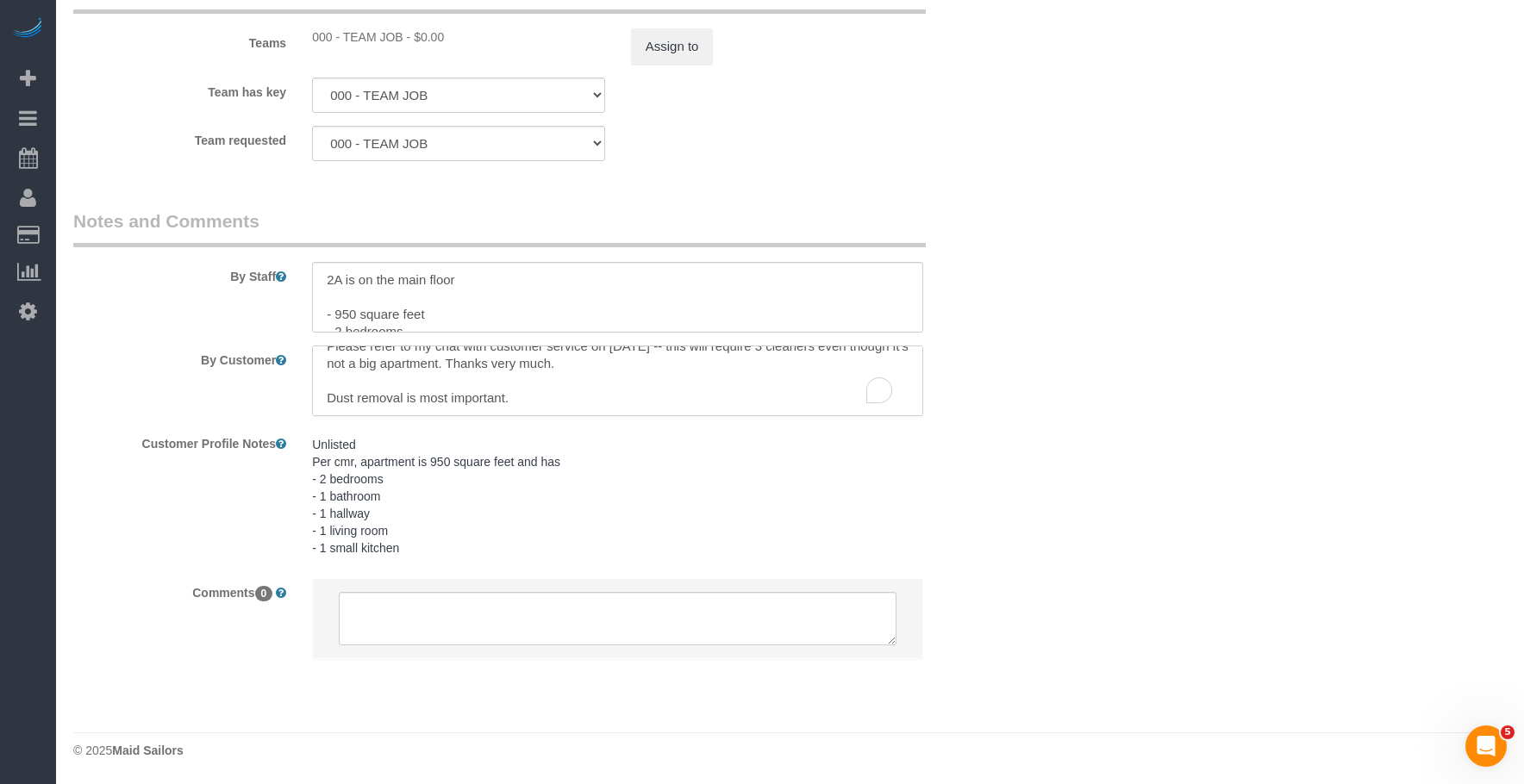
scroll to position [17, 0]
click at [679, 375] on textarea "To enrich screen reader interactions, please activate Accessibility in Grammarl…" at bounding box center [618, 381] width 612 height 71
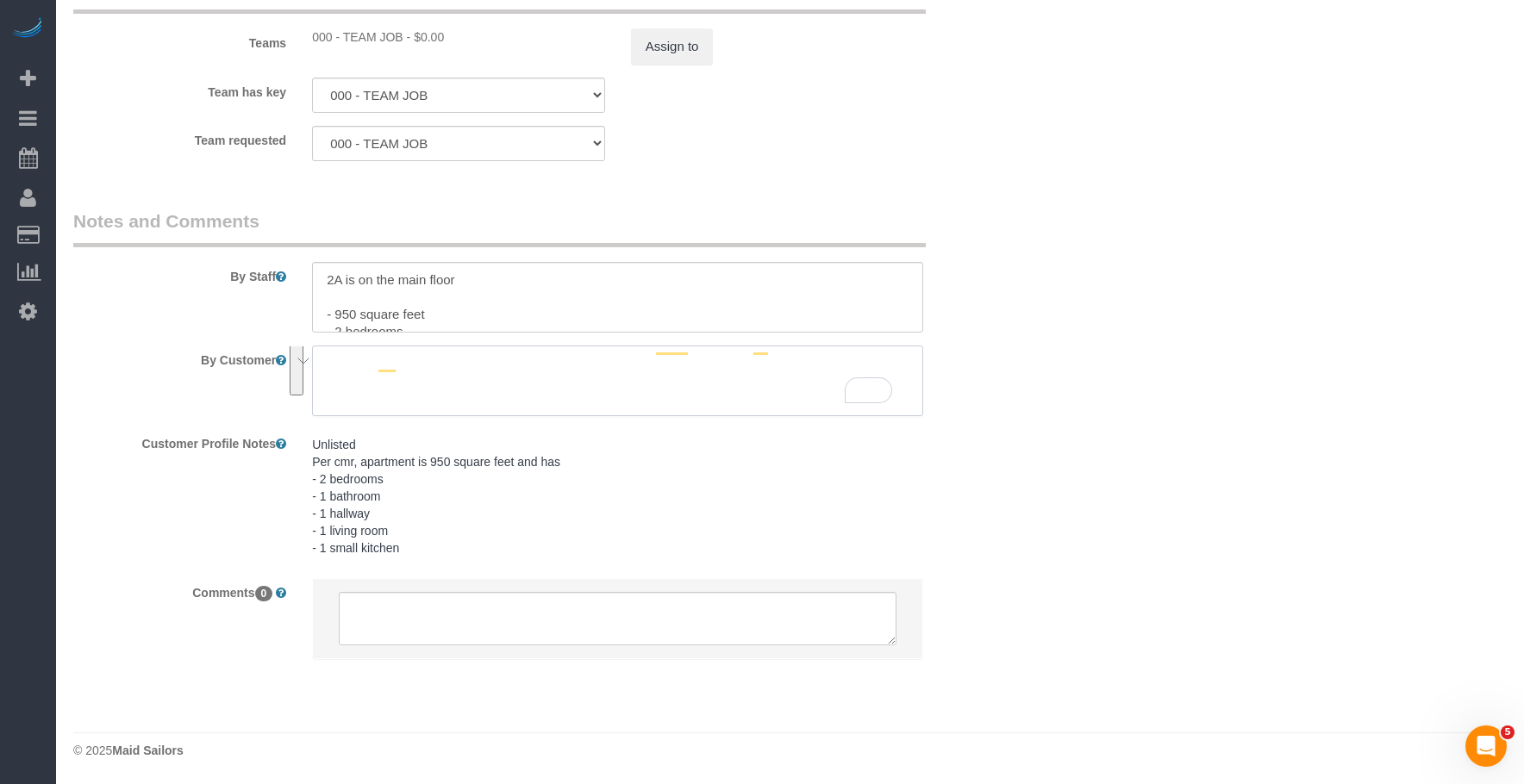
scroll to position [0, 0]
click at [629, 372] on textarea "To enrich screen reader interactions, please activate Accessibility in Grammarl…" at bounding box center [618, 381] width 612 height 71
paste textarea "Do a thorough deep cleaning of my entire 2-bedroom/1-bathroom apartment (~950 s…"
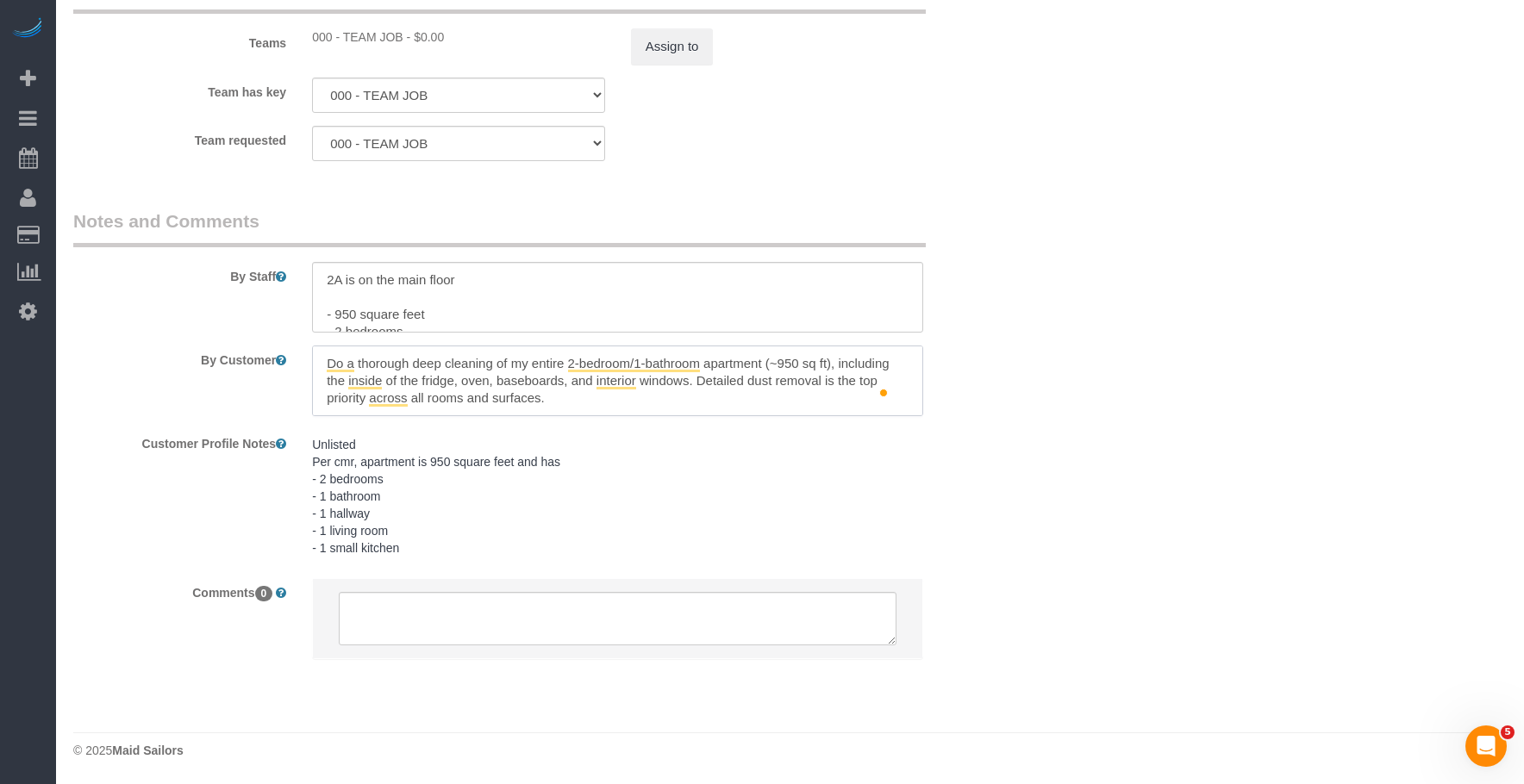
scroll to position [51, 0]
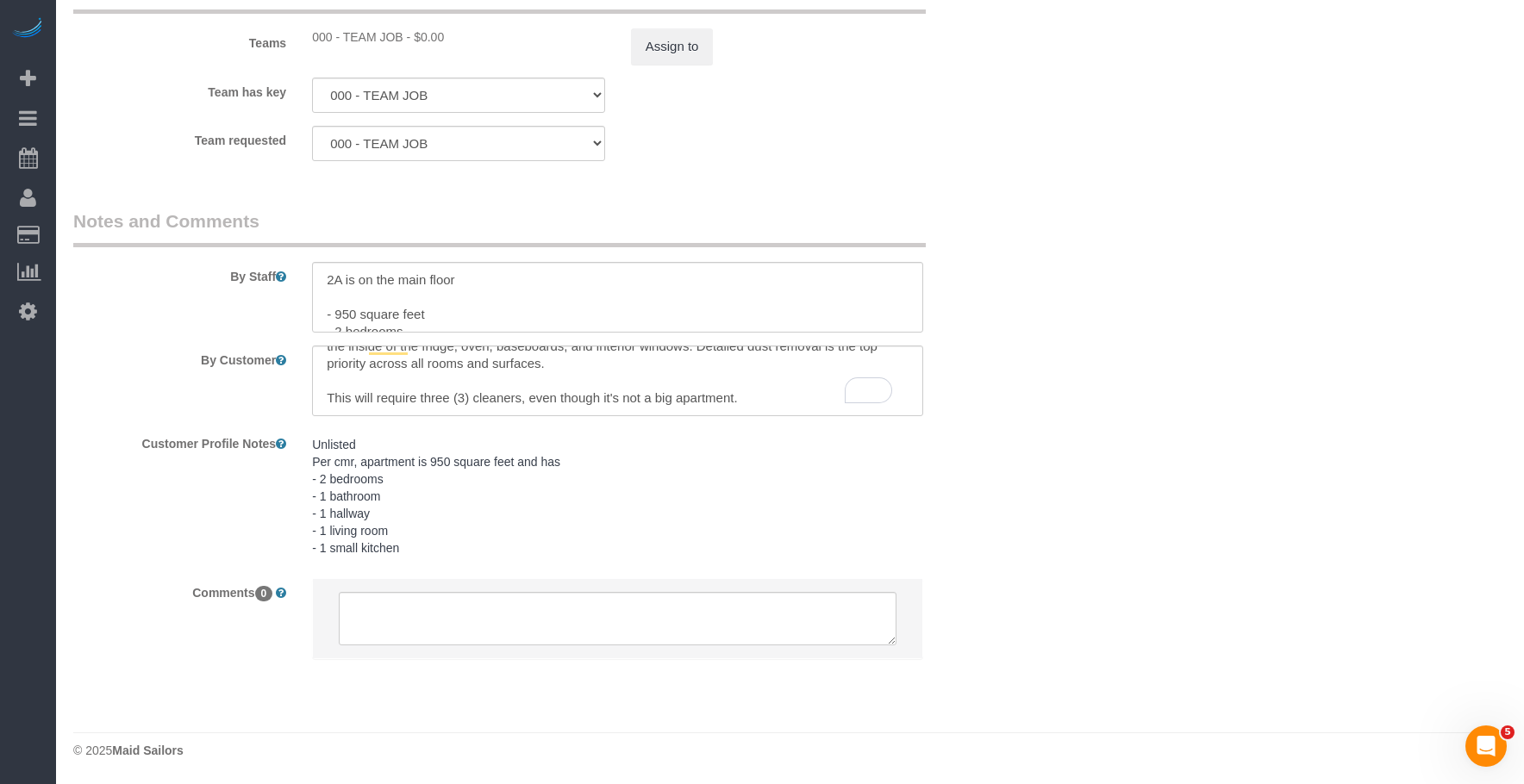
click at [324, 374] on textarea "To enrich screen reader interactions, please activate Accessibility in Grammarl…" at bounding box center [618, 381] width 612 height 71
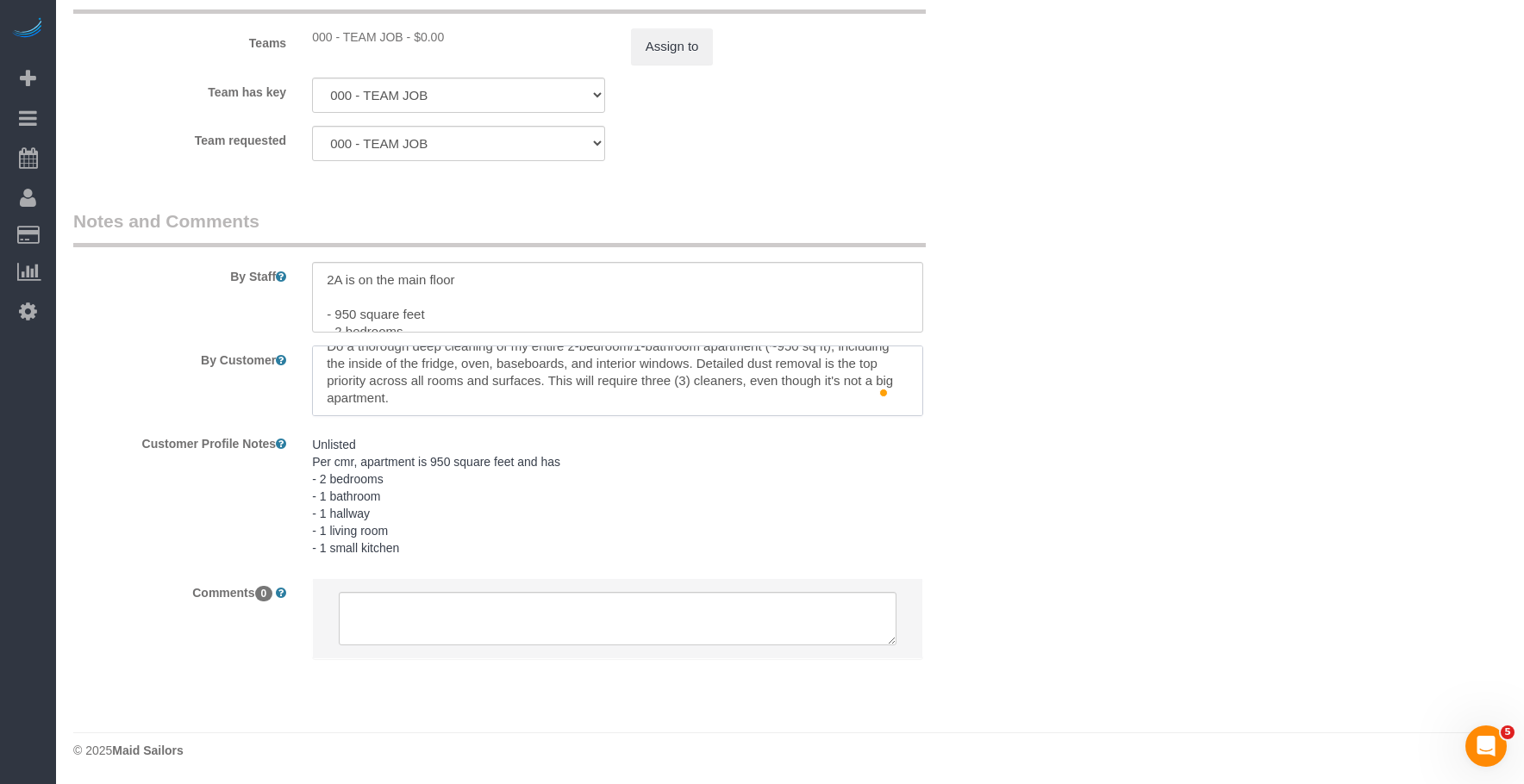
drag, startPoint x: 522, startPoint y: 397, endPoint x: 566, endPoint y: 428, distance: 53.8
click at [523, 397] on textarea "To enrich screen reader interactions, please activate Accessibility in Grammarl…" at bounding box center [618, 381] width 612 height 71
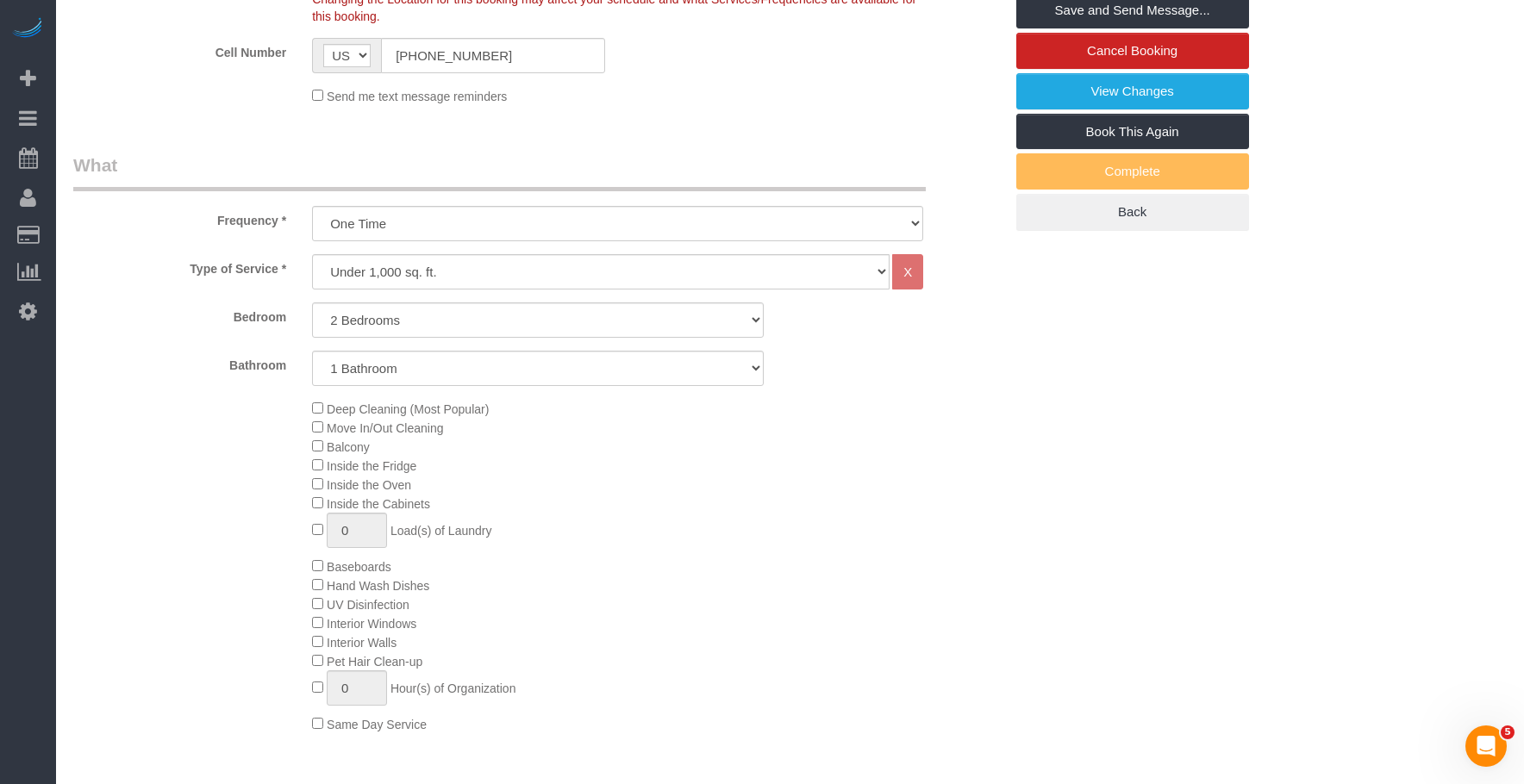
type textarea "Do a thorough deep cleaning of my entire 2-bedroom/1-bathroom apartment (~950 s…"
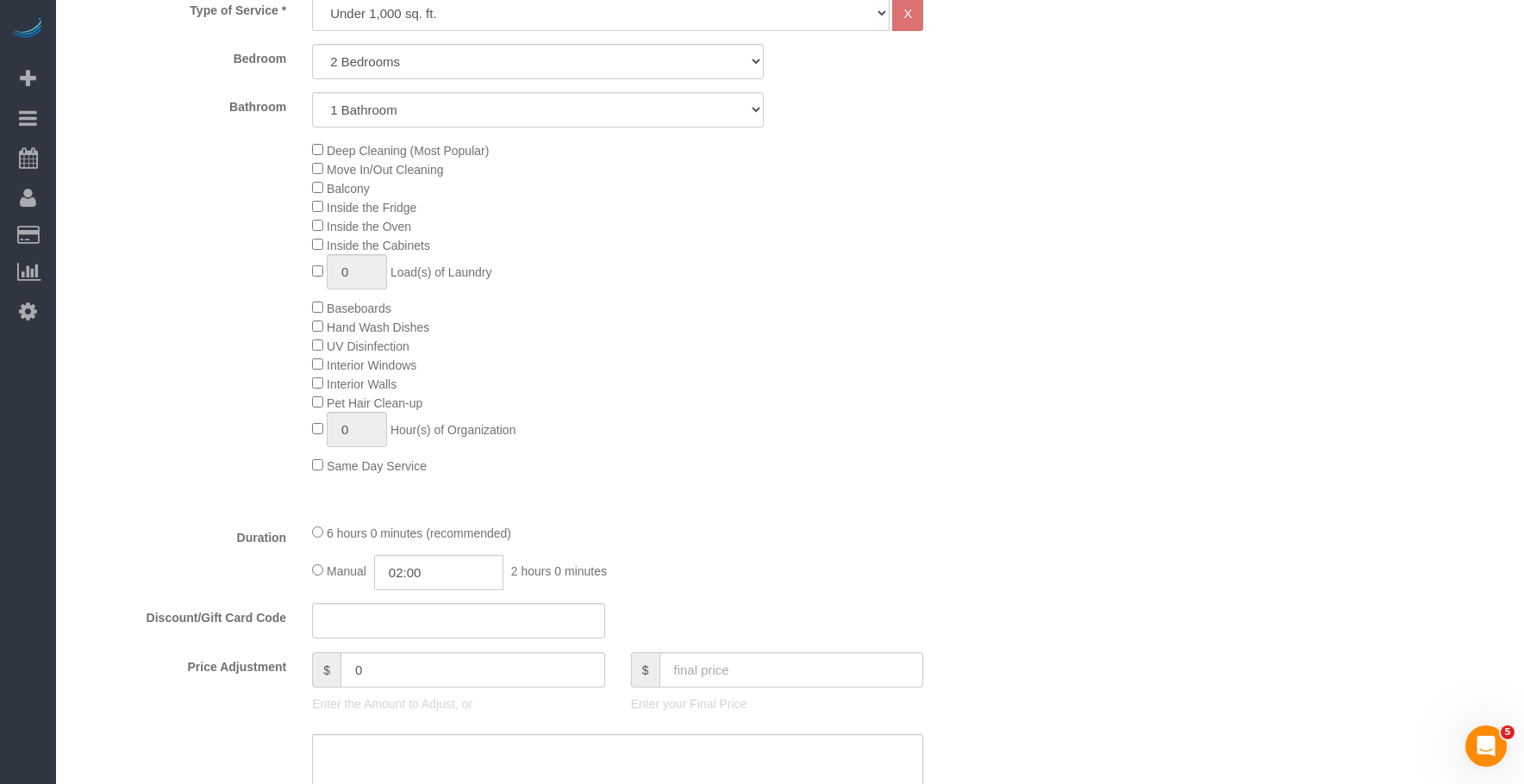
drag, startPoint x: 799, startPoint y: 272, endPoint x: 819, endPoint y: 257, distance: 25.0
click at [801, 272] on div "Deep Cleaning (Most Popular) Move In/Out Cleaning Balcony Inside the Fridge Ins…" at bounding box center [657, 308] width 716 height 334
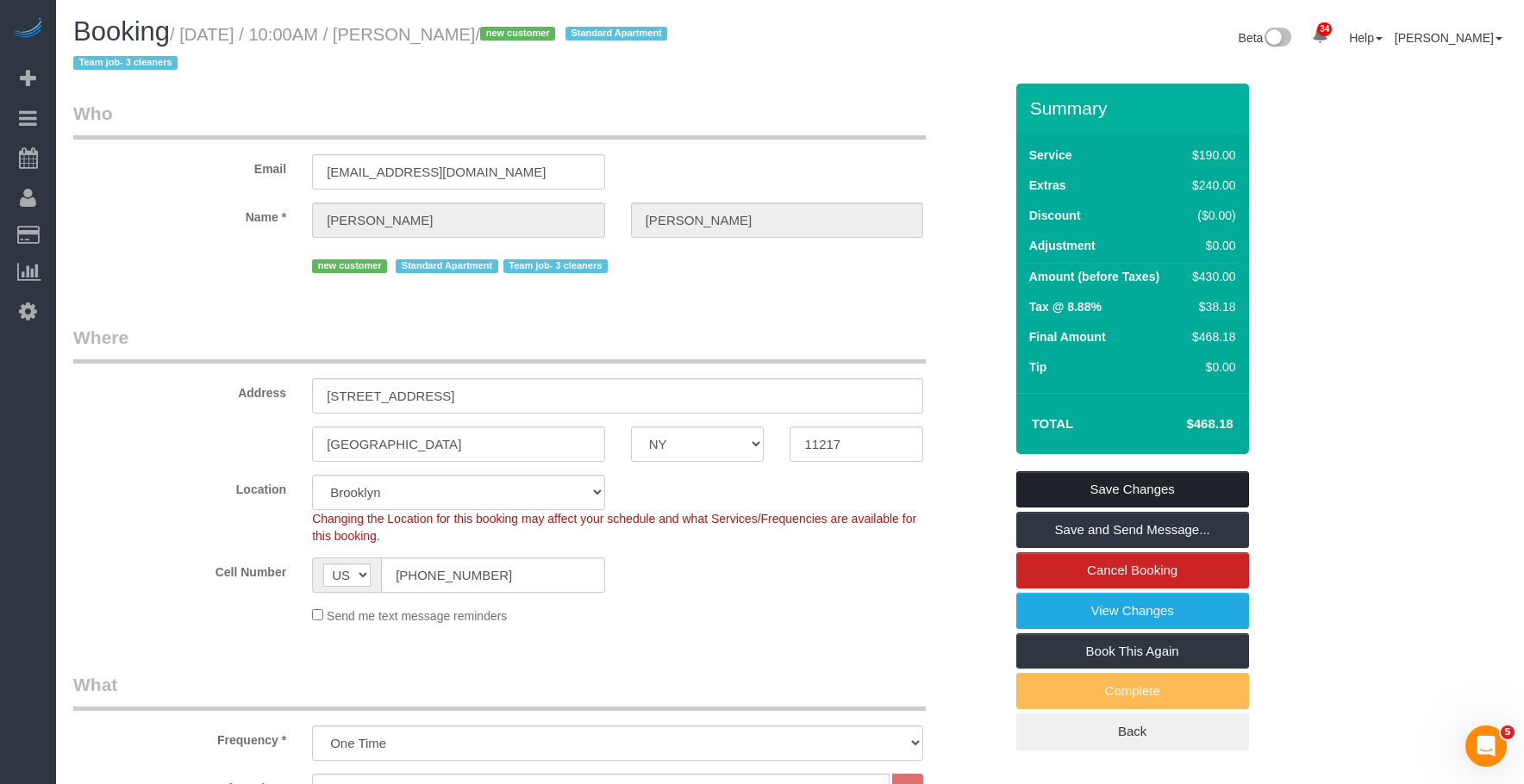
click at [1220, 480] on link "Save Changes" at bounding box center [1132, 489] width 233 height 36
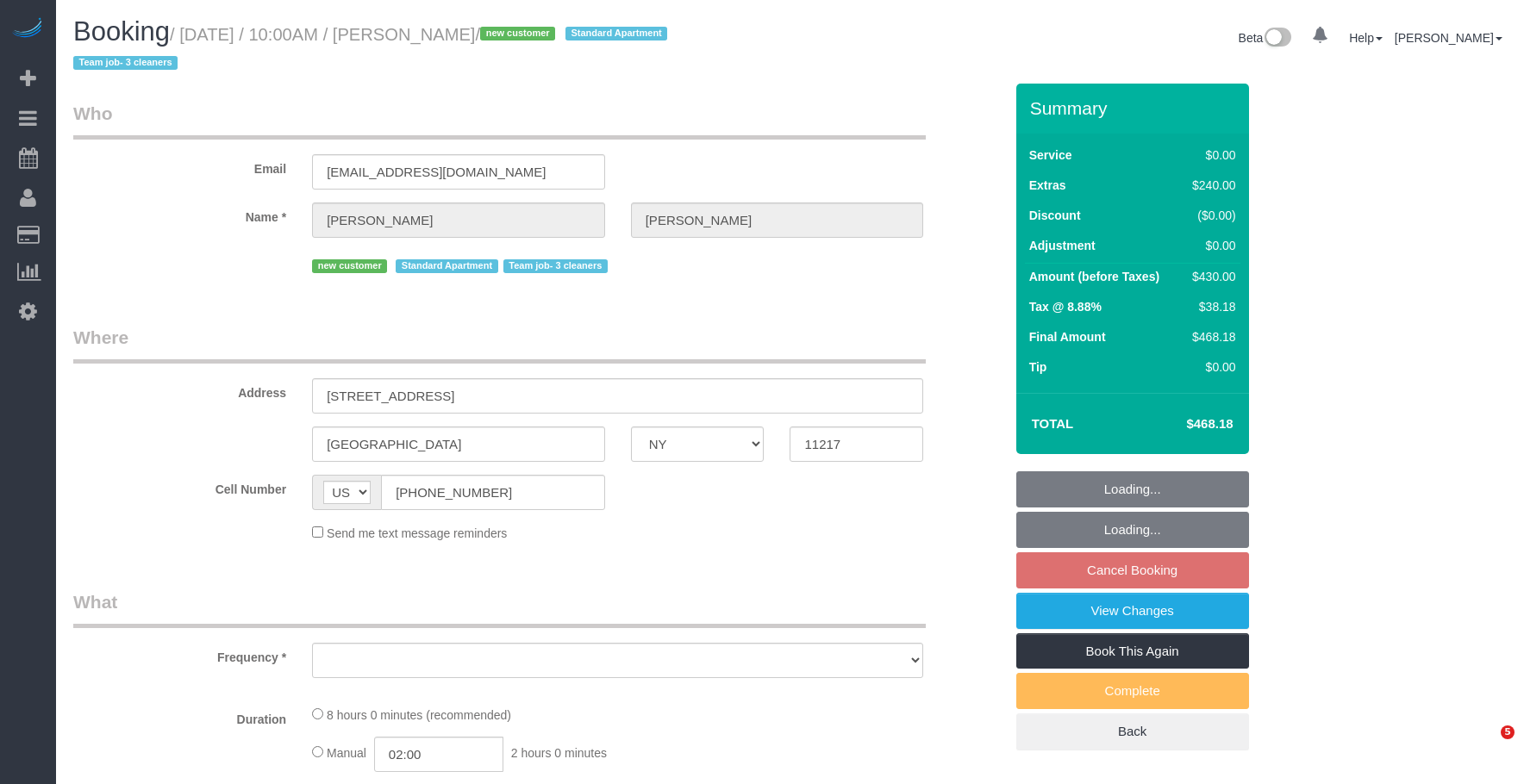
select select "NY"
select select "number:89"
select select "number:72"
select select "number:15"
select select "number:5"
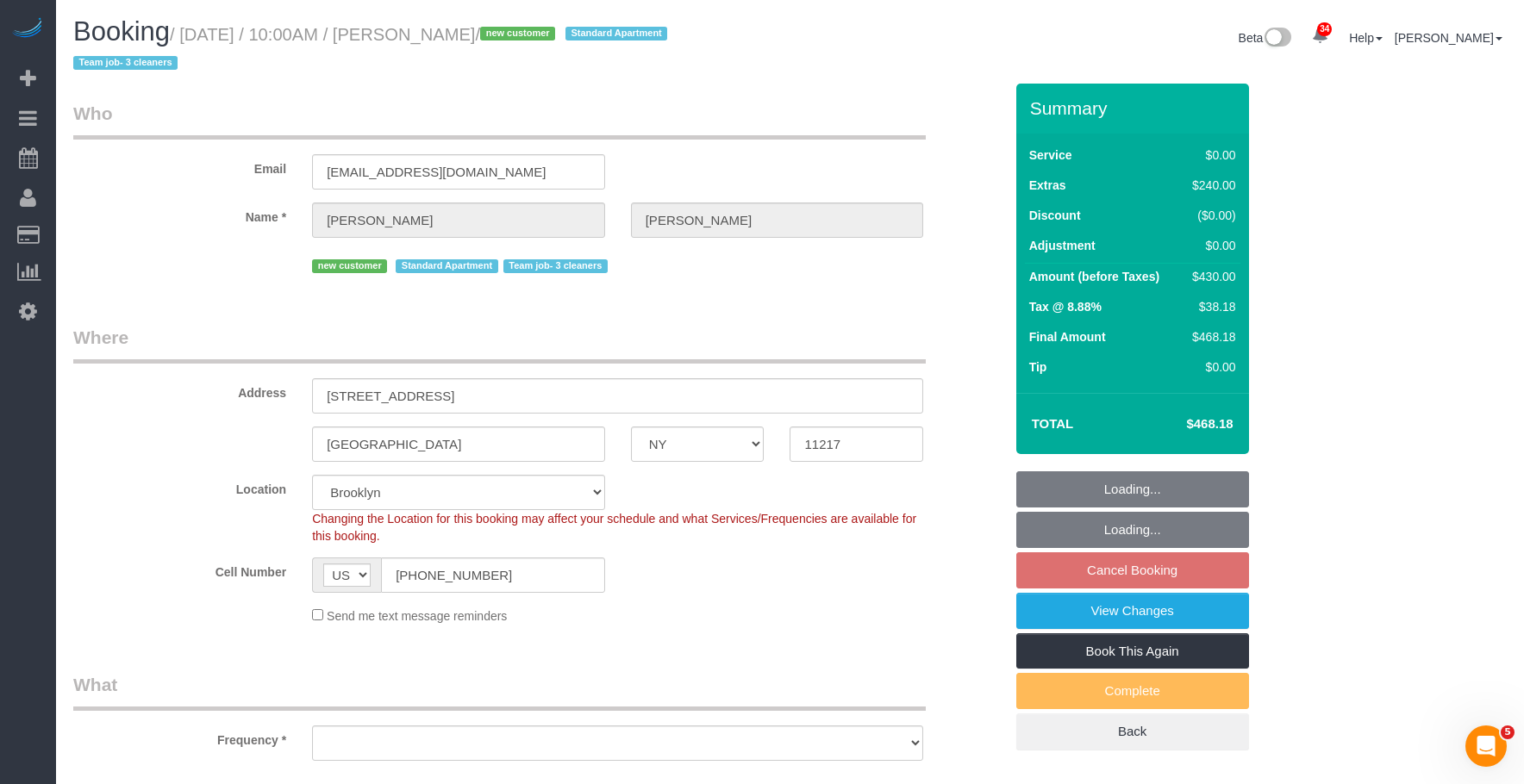
select select "object:975"
select select "string:stripe-pm_1SDCDn4VGloSiKo7EVkaCmD1"
select select "spot3"
select select "2"
select select "object:1466"
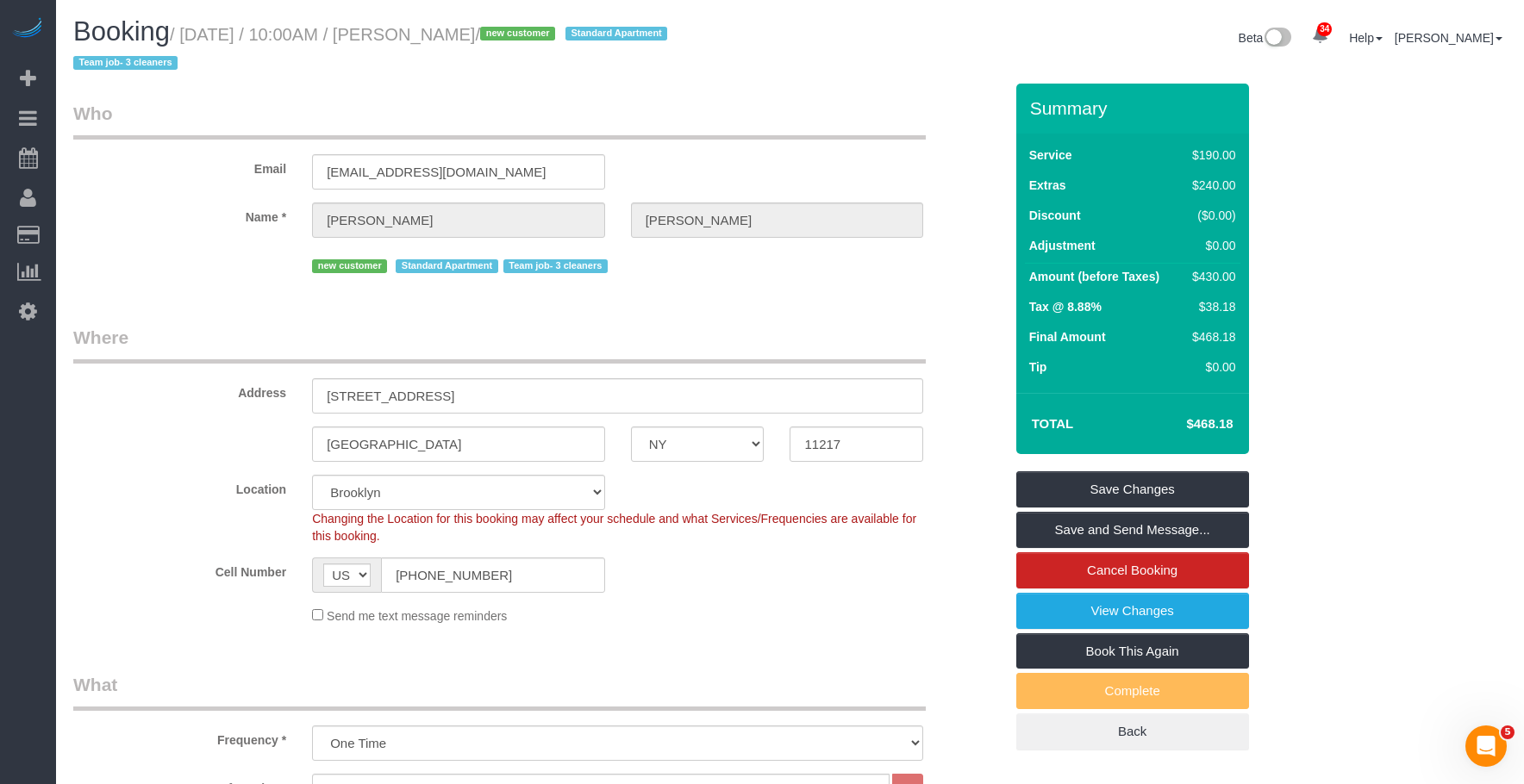
click at [799, 102] on legend "Who" at bounding box center [499, 120] width 852 height 39
click at [1072, 619] on link "View Changes" at bounding box center [1132, 611] width 233 height 36
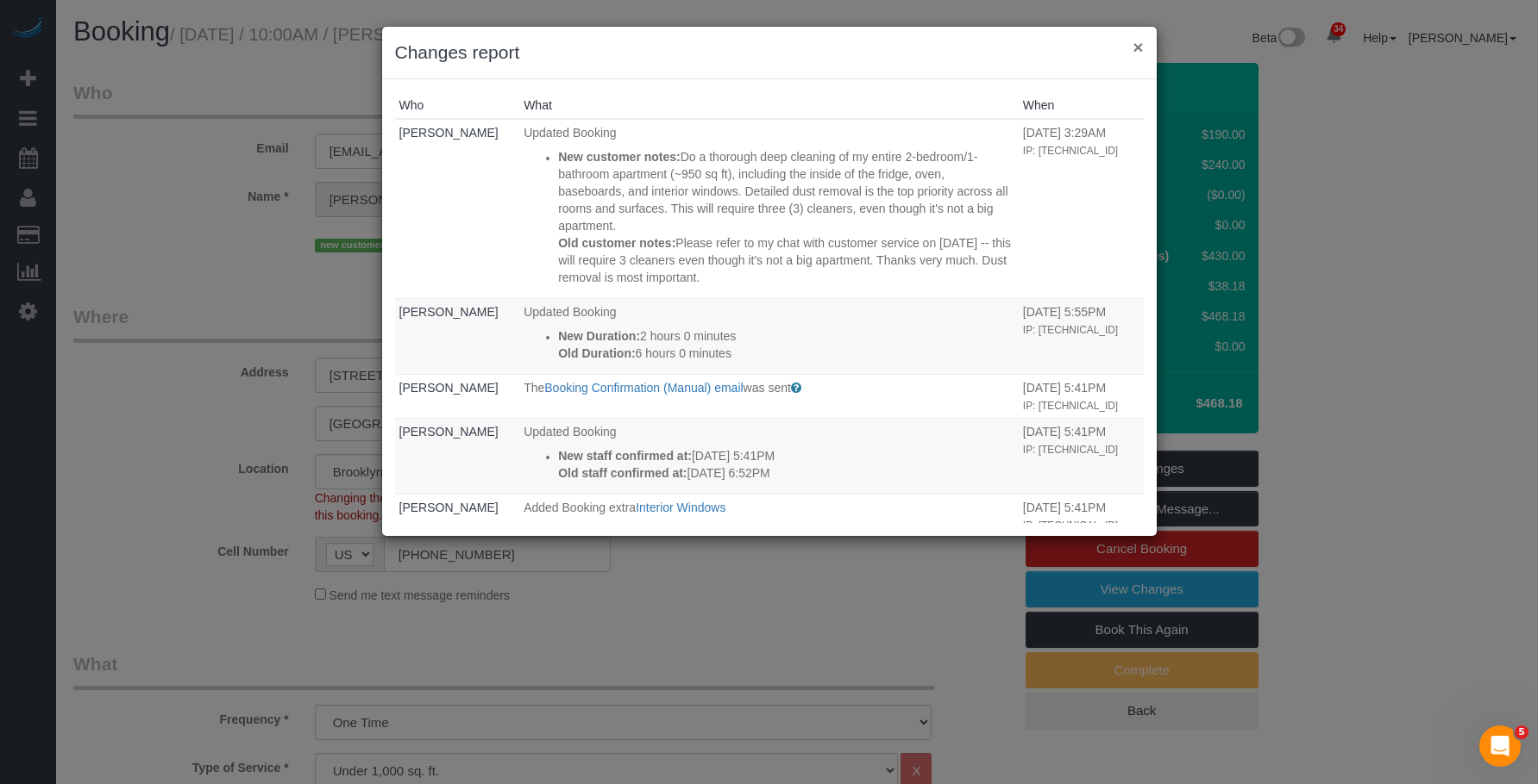
click at [1140, 46] on button "×" at bounding box center [1138, 47] width 11 height 18
